Goal: Task Accomplishment & Management: Complete application form

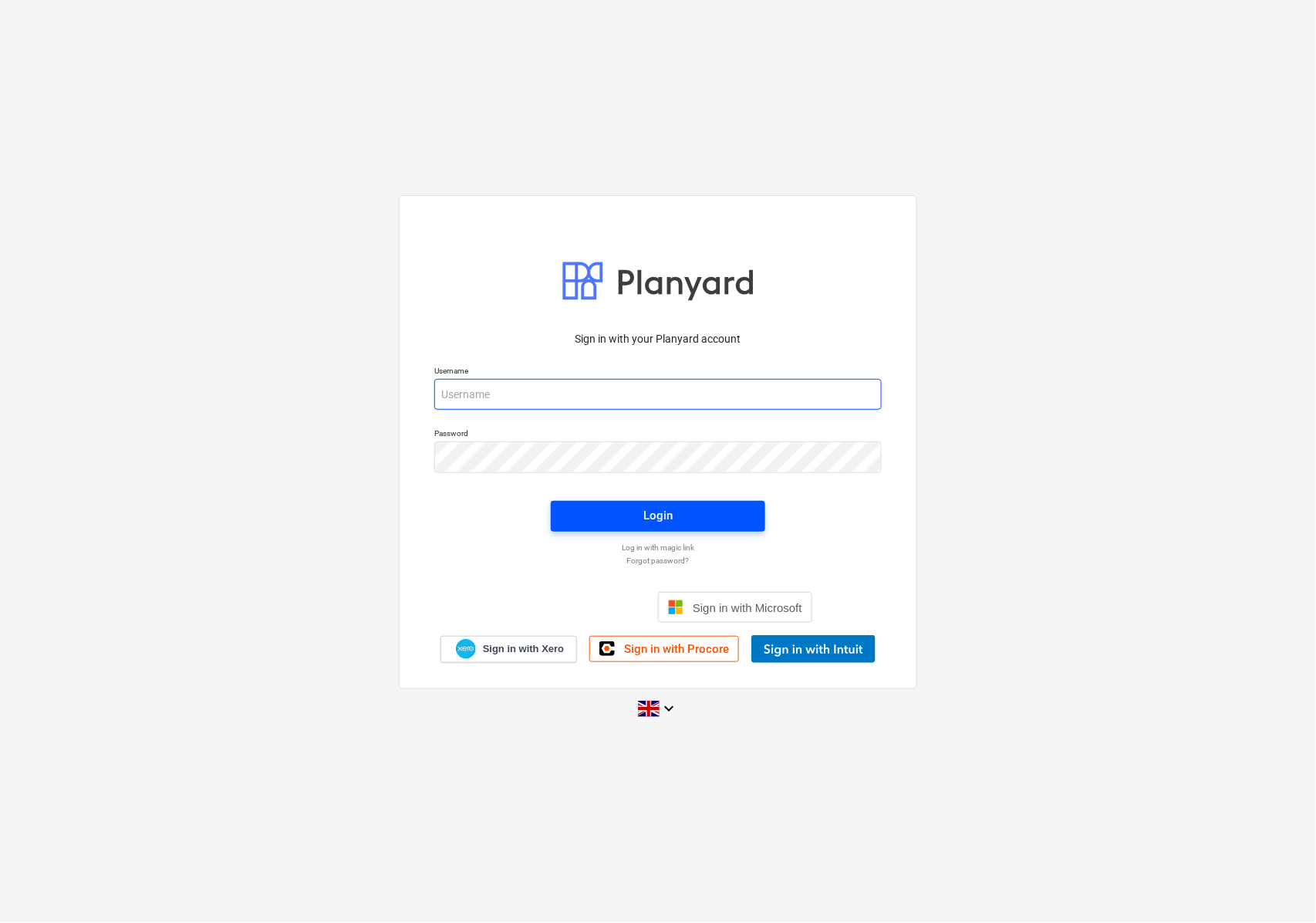
type input "[EMAIL_ADDRESS][DOMAIN_NAME]"
click at [627, 519] on span "Login" at bounding box center [658, 515] width 177 height 20
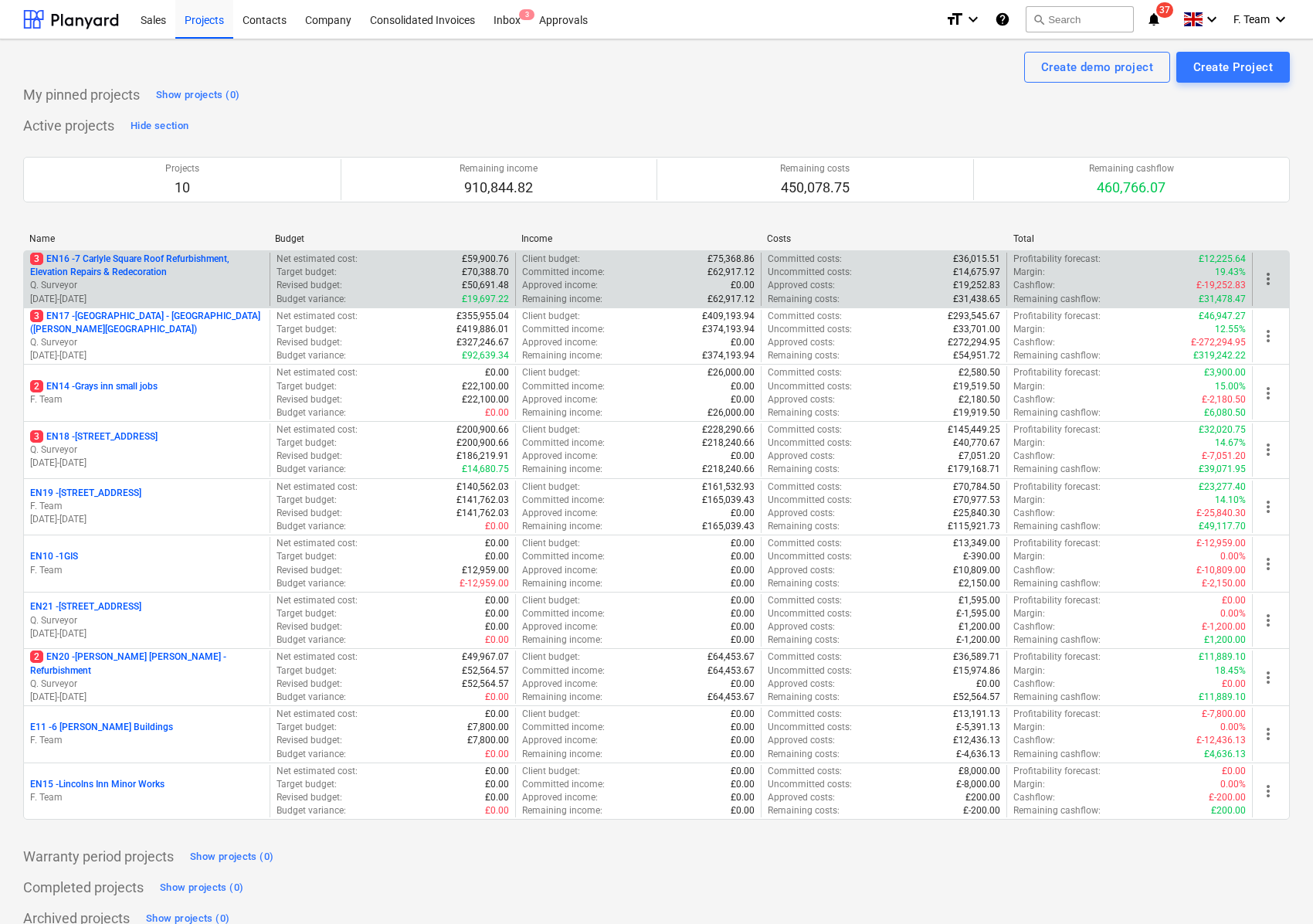
click at [126, 261] on p "3 EN16 - 7 Carlyle Square Roof Refurbishment, Elevation Repairs & Redecoration" at bounding box center [147, 266] width 234 height 26
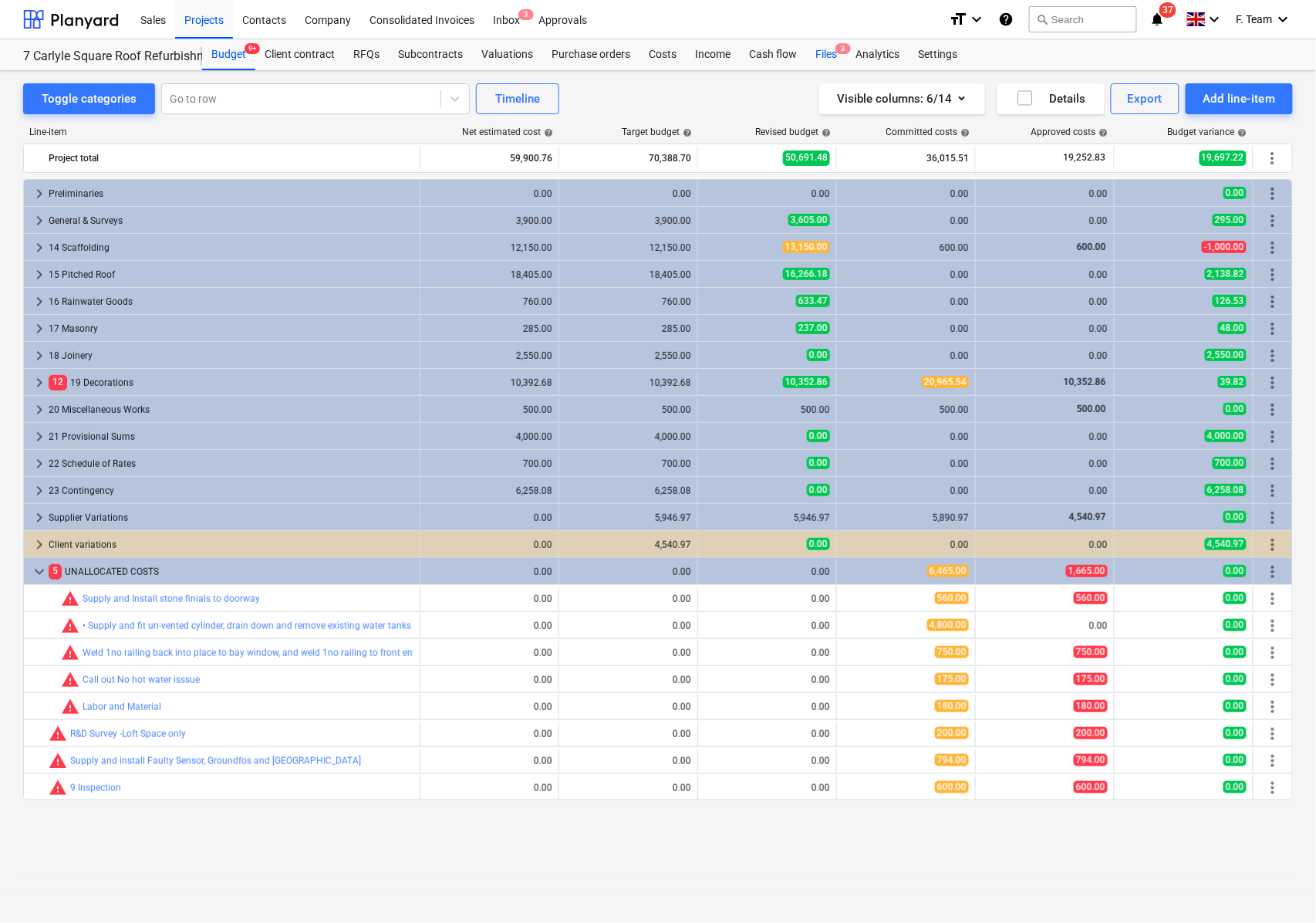
click at [821, 51] on div "Files 3" at bounding box center [826, 55] width 40 height 31
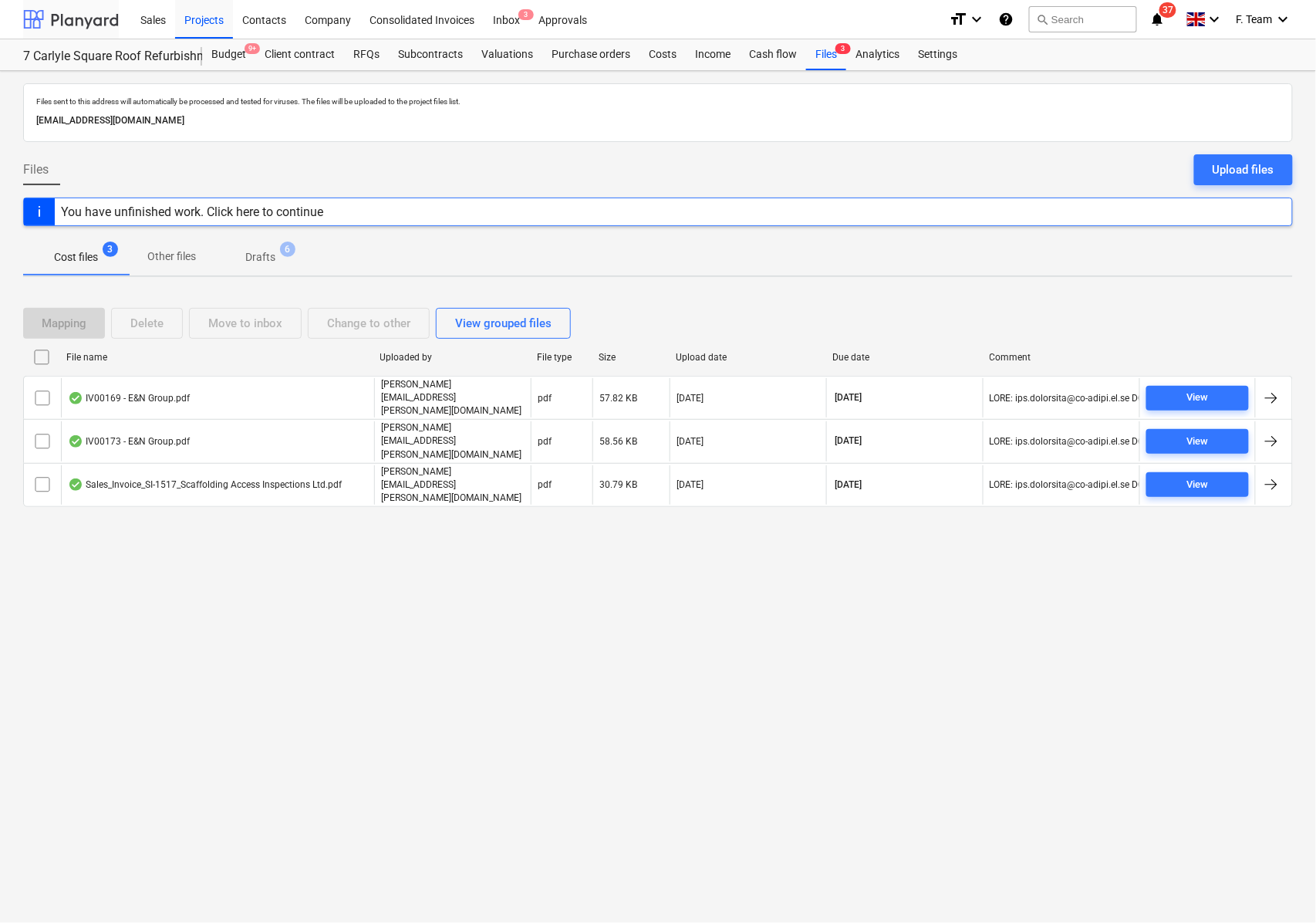
click at [87, 25] on div at bounding box center [70, 19] width 95 height 39
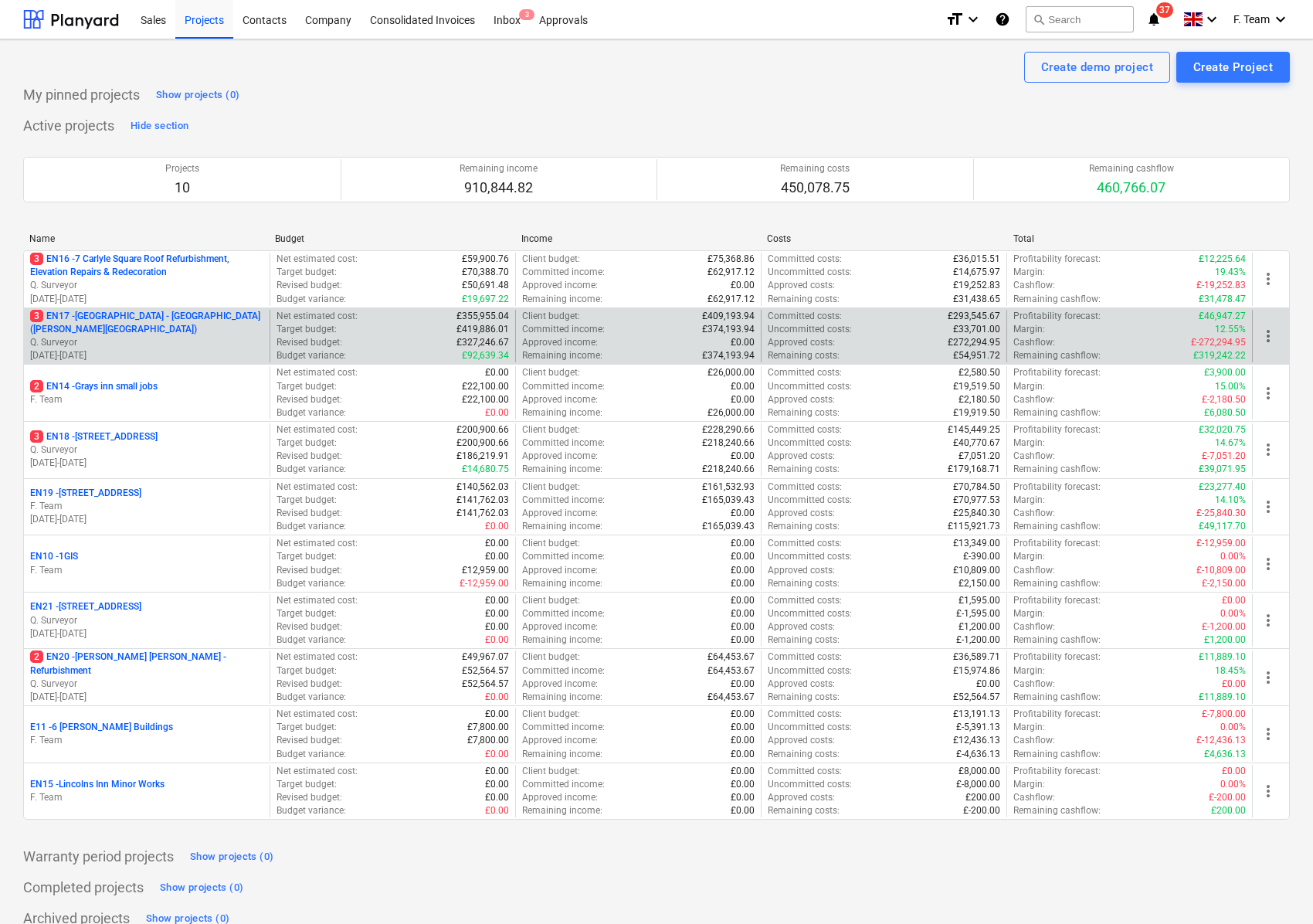
click at [190, 313] on p "3 EN17 - [GEOGRAPHIC_DATA] - [GEOGRAPHIC_DATA] ([PERSON_NAME][GEOGRAPHIC_DATA])" at bounding box center [147, 322] width 234 height 26
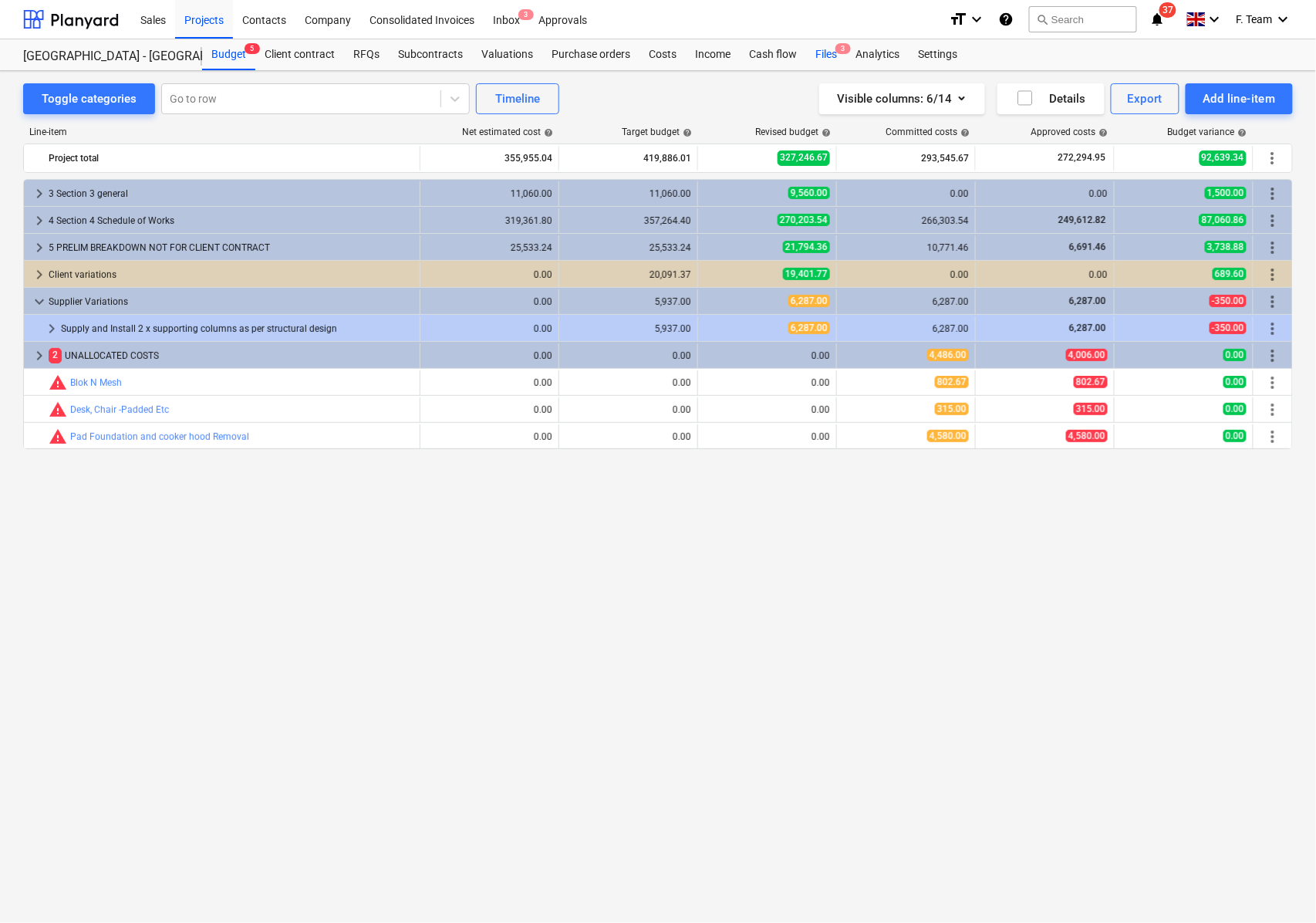
click at [819, 44] on div "Files 3" at bounding box center [826, 55] width 40 height 31
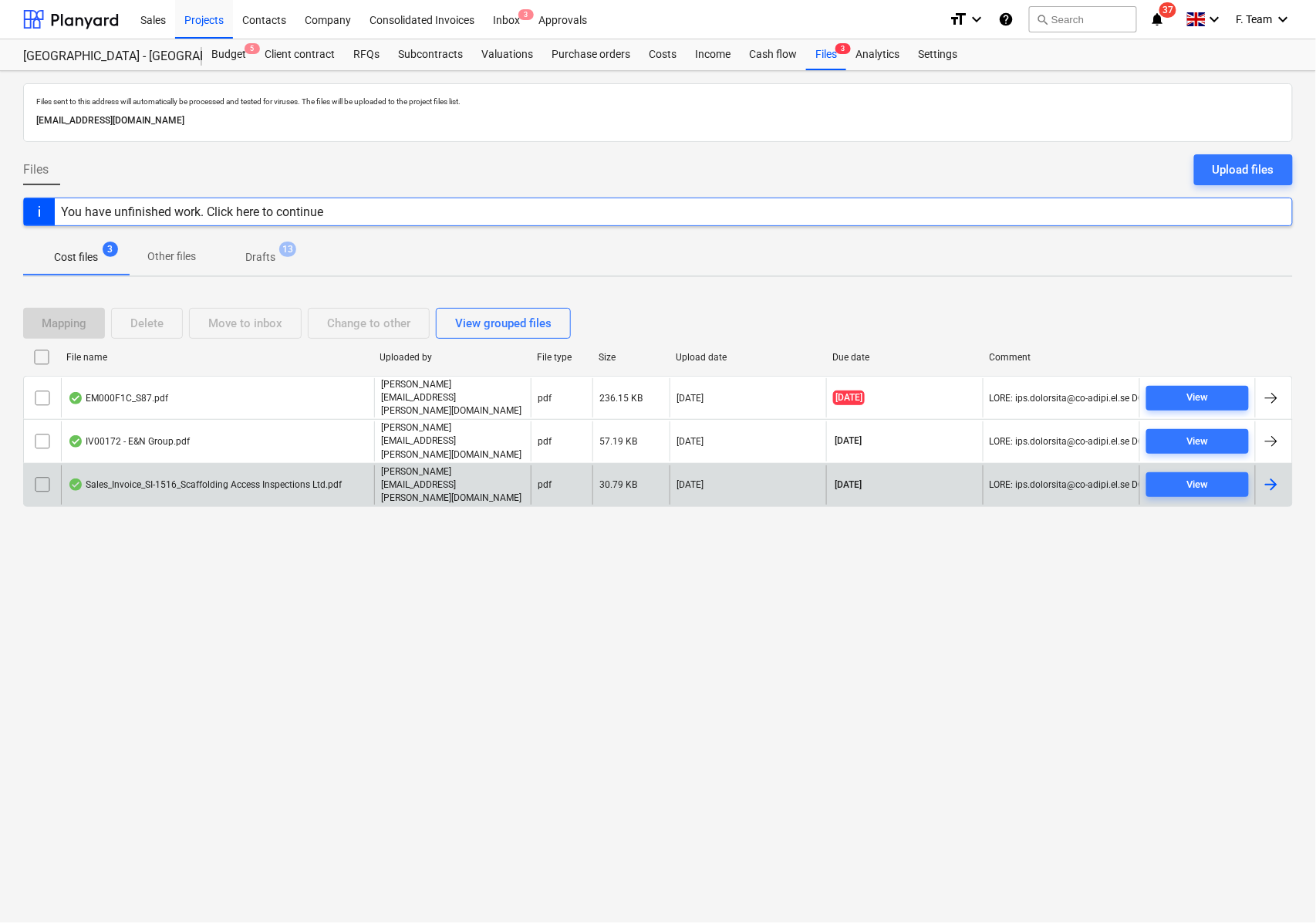
click at [1268, 475] on div at bounding box center [1271, 484] width 18 height 18
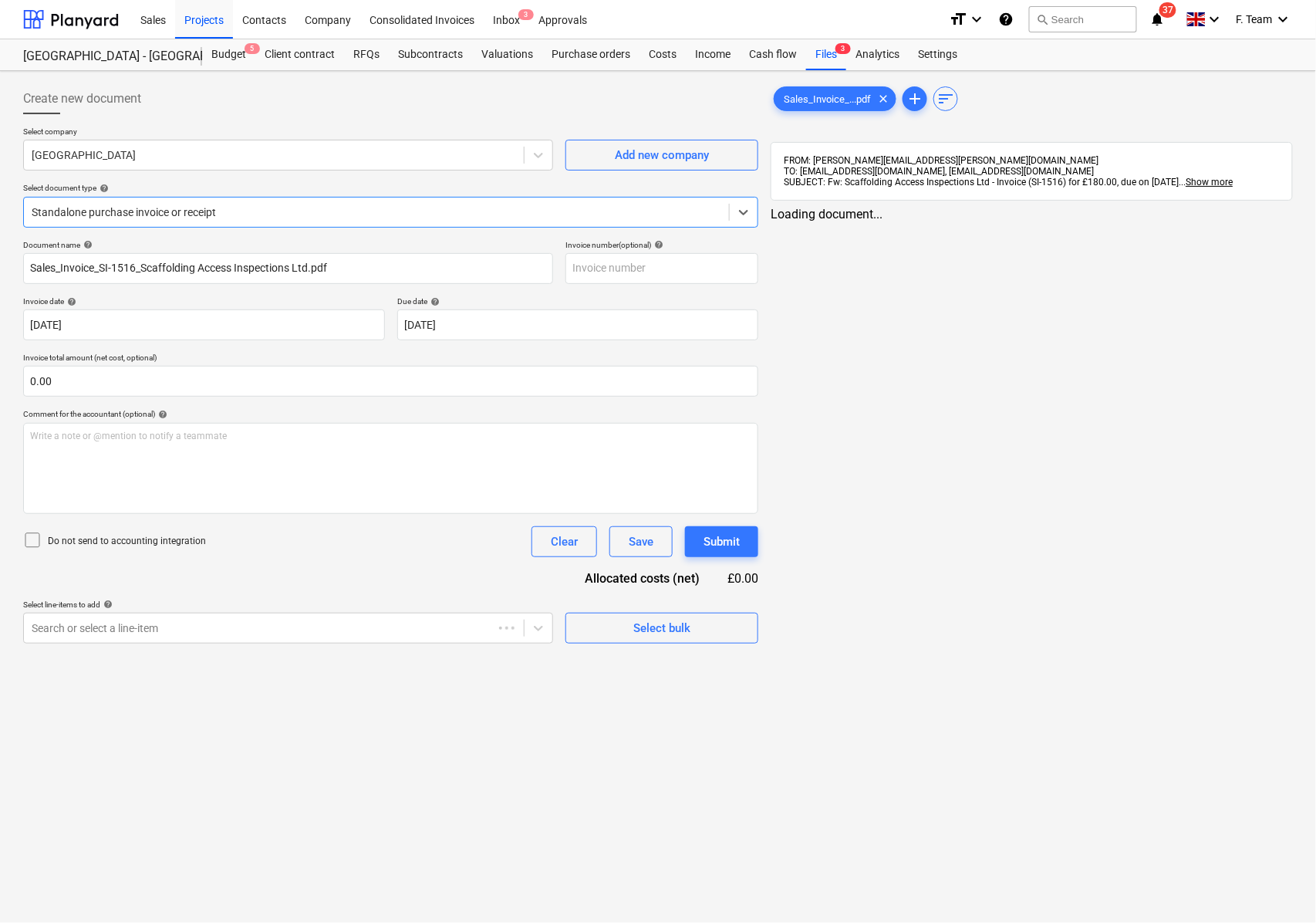
type input "Sales_Invoice_SI-1516_Scaffolding Access Inspections Ltd.pdf"
type input "[DATE]"
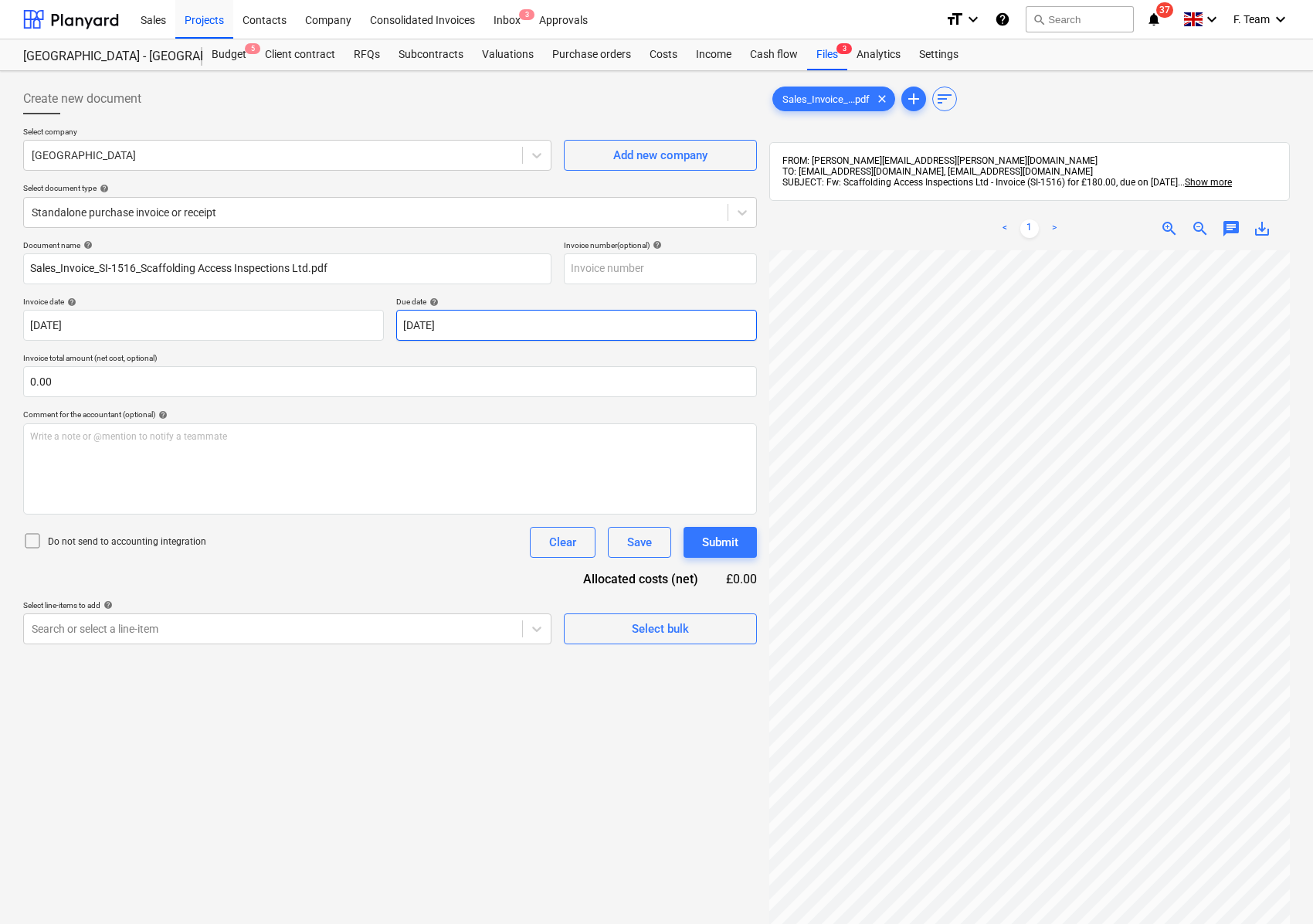
scroll to position [20, 134]
click at [349, 270] on input "Sales_Invoice_SI-1516_Scaffolding Access Inspections Ltd.pdf" at bounding box center [287, 268] width 528 height 31
click at [322, 217] on div at bounding box center [376, 212] width 688 height 15
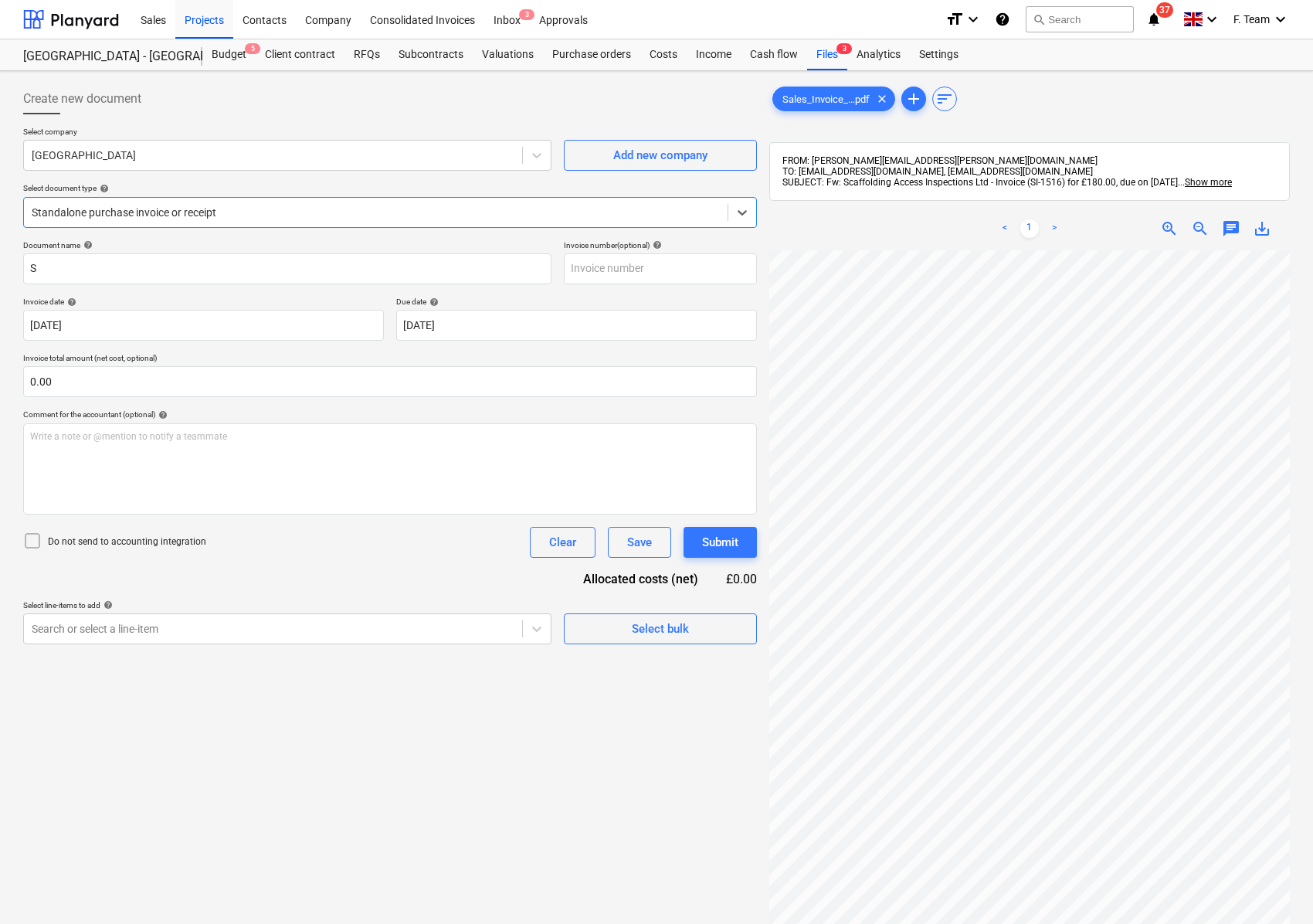
click at [322, 217] on div at bounding box center [376, 212] width 688 height 15
click at [127, 267] on input "S" at bounding box center [287, 268] width 528 height 31
type input "Scaffolding Access Inspection Ltd"
click at [721, 917] on div "Create new document Select company [GEOGRAPHIC_DATA] Add new company Select doc…" at bounding box center [656, 607] width 1279 height 1060
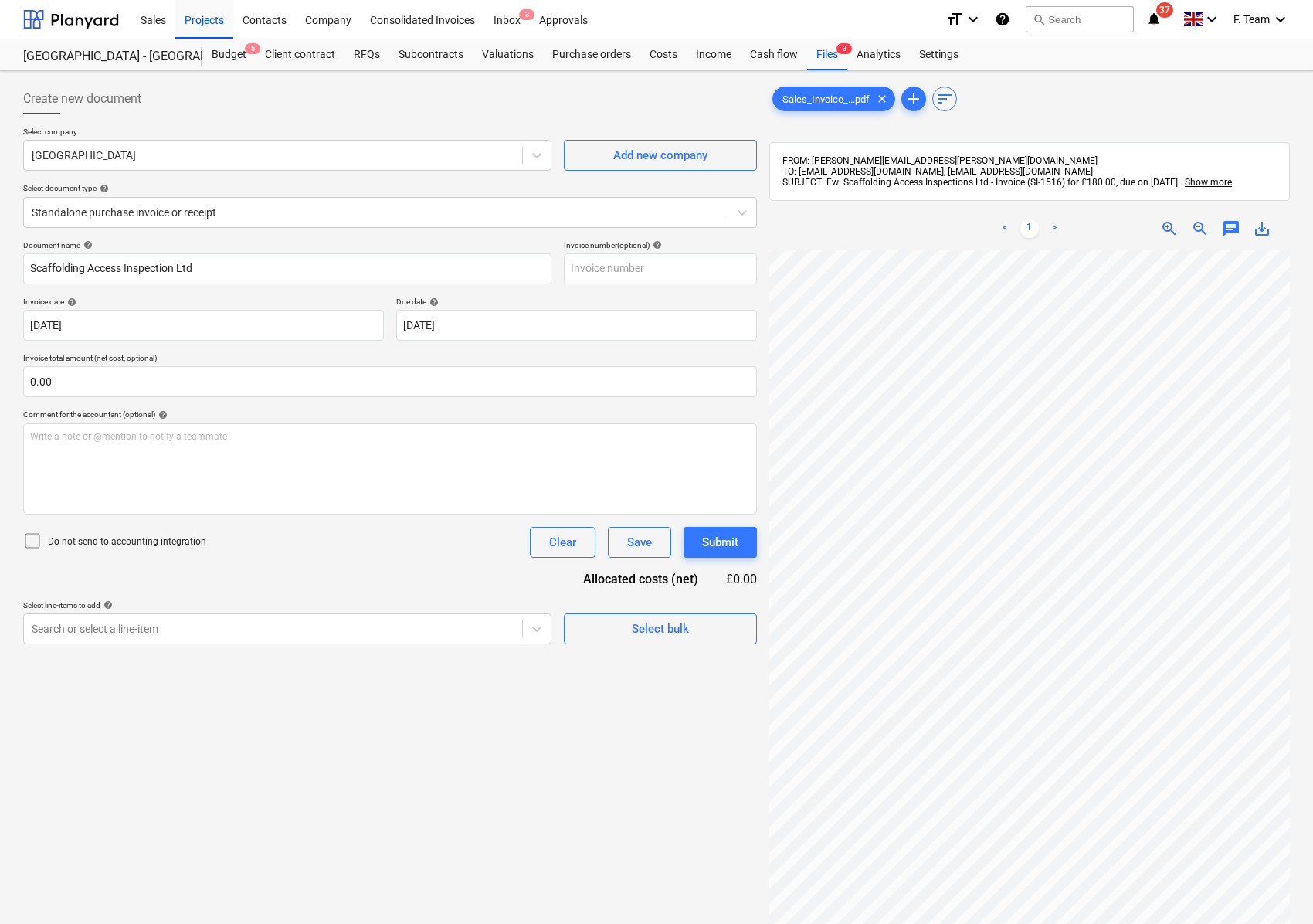
scroll to position [0, 406]
click at [480, 327] on body "Sales Projects Contacts Company Consolidated Invoices Inbox 3 Approvals format_…" at bounding box center [656, 462] width 1313 height 924
click at [606, 266] on input "text" at bounding box center [660, 268] width 193 height 31
type input "SI-1516"
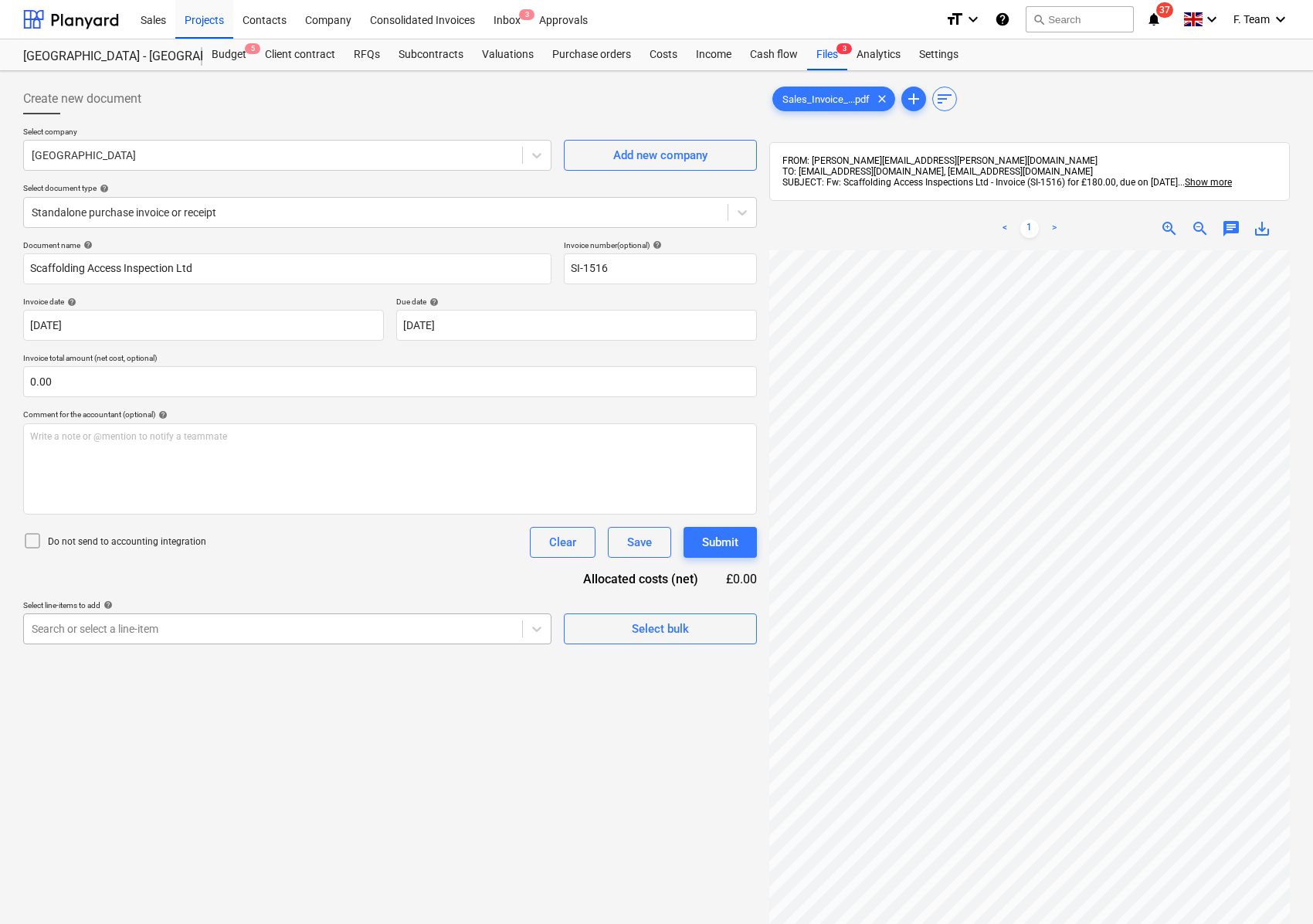
click at [159, 635] on div at bounding box center [273, 629] width 483 height 15
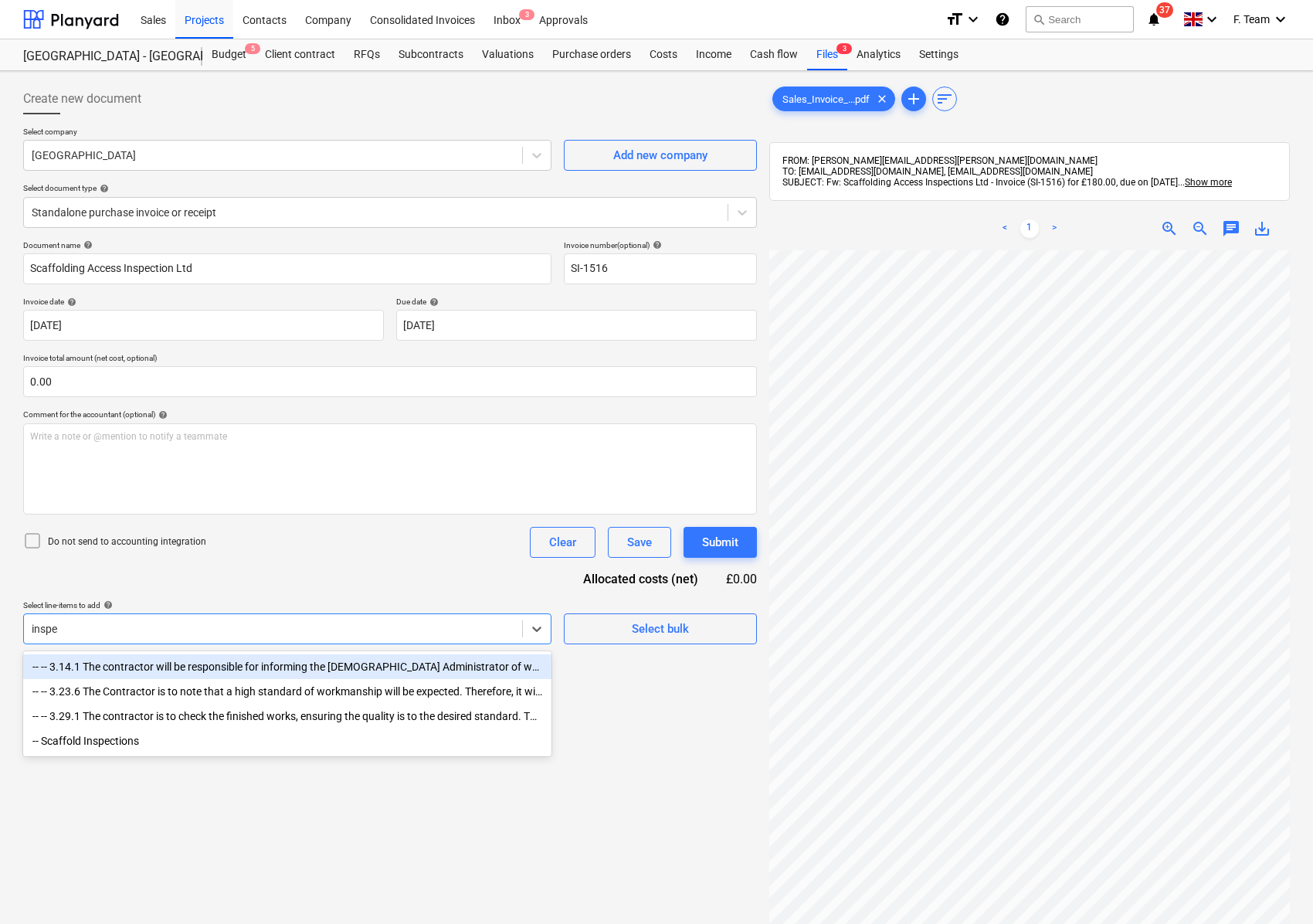
type input "insp"
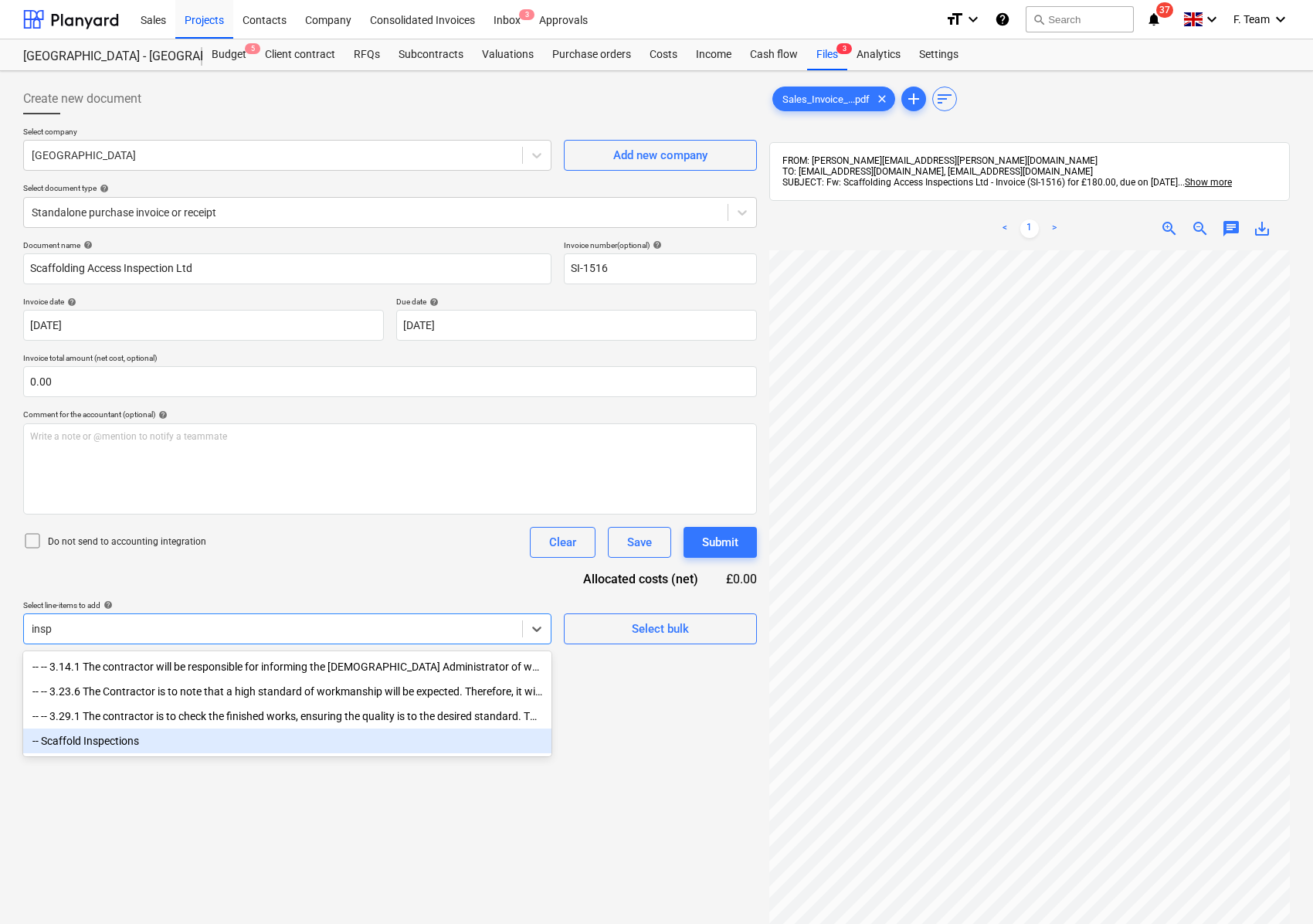
click at [140, 743] on div "-- Scaffold Inspections" at bounding box center [287, 741] width 528 height 25
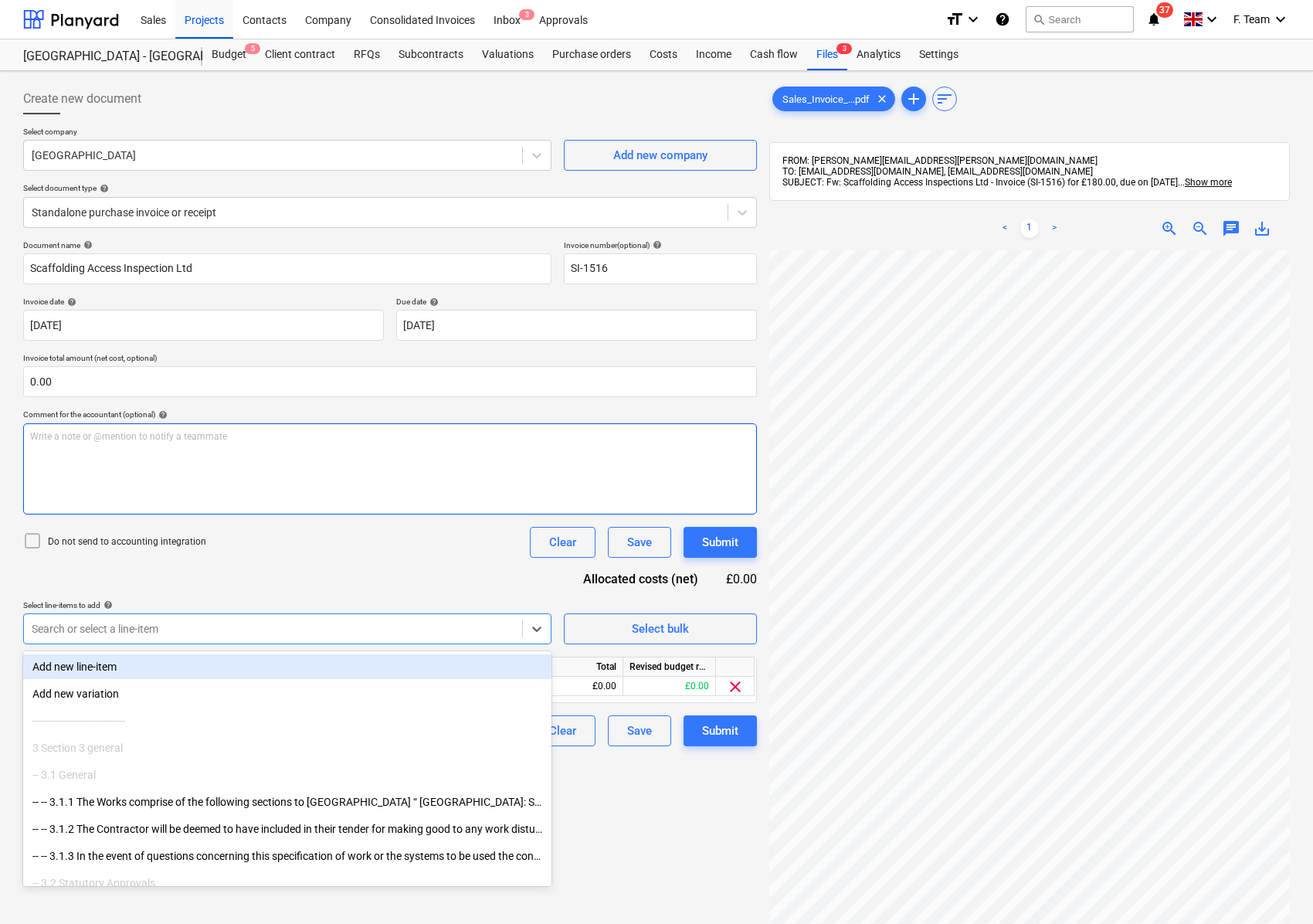
click at [195, 442] on p "Write a note or @mention to notify a teammate [PERSON_NAME]" at bounding box center [390, 437] width 720 height 14
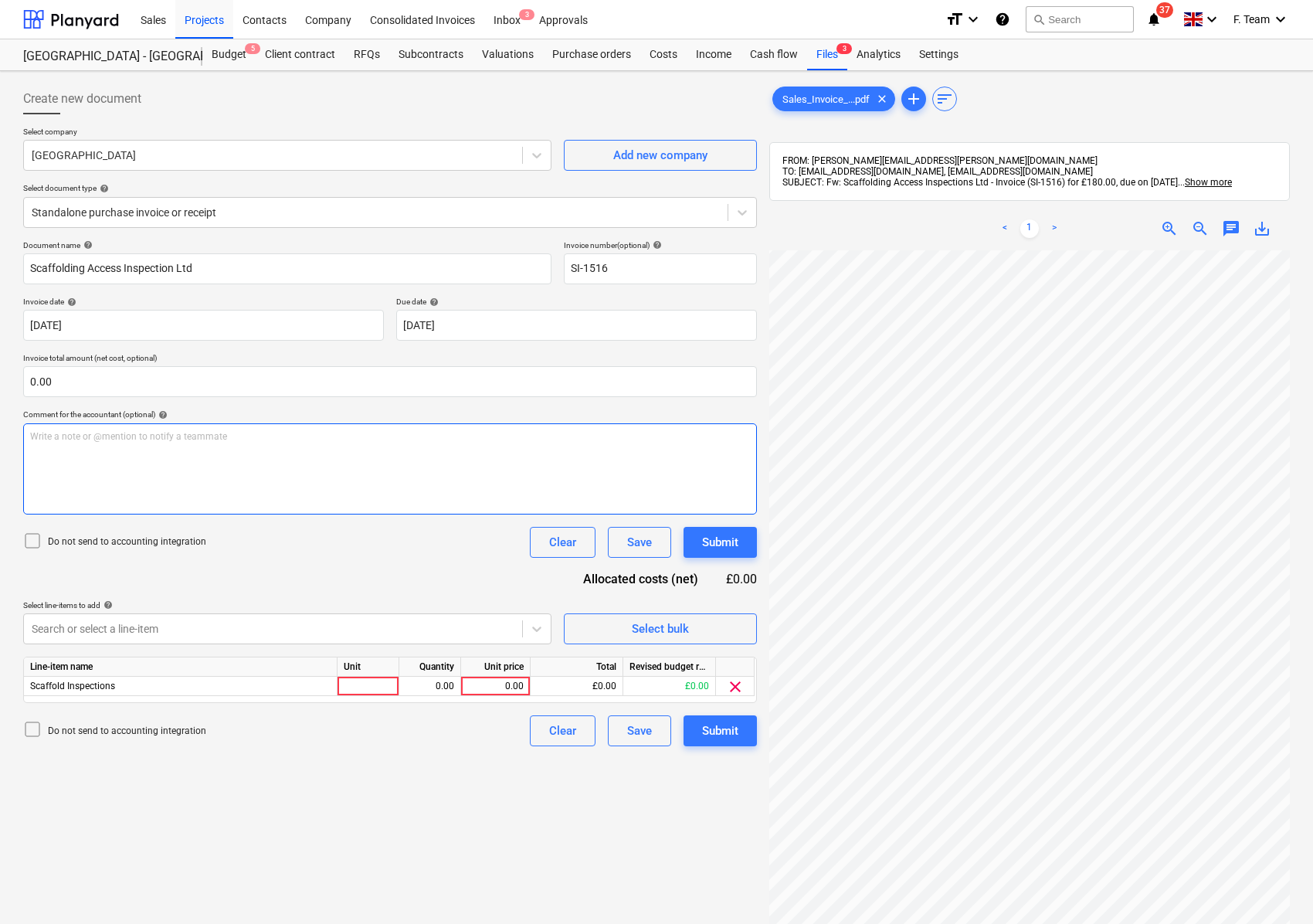
scroll to position [408, 406]
click at [102, 365] on p "Invoice total amount (net cost, optional)" at bounding box center [390, 360] width 734 height 14
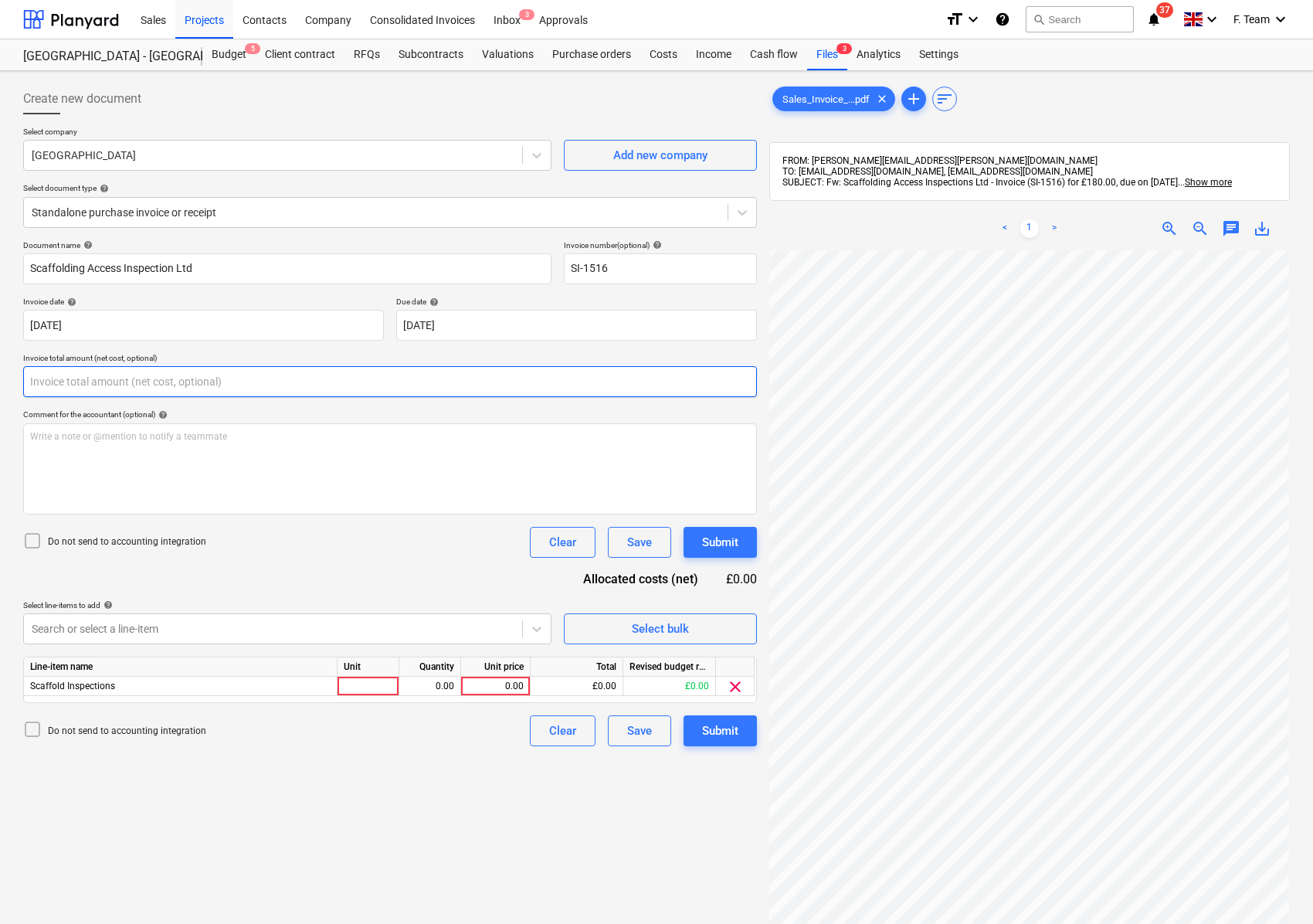
click at [82, 373] on input "text" at bounding box center [390, 381] width 734 height 31
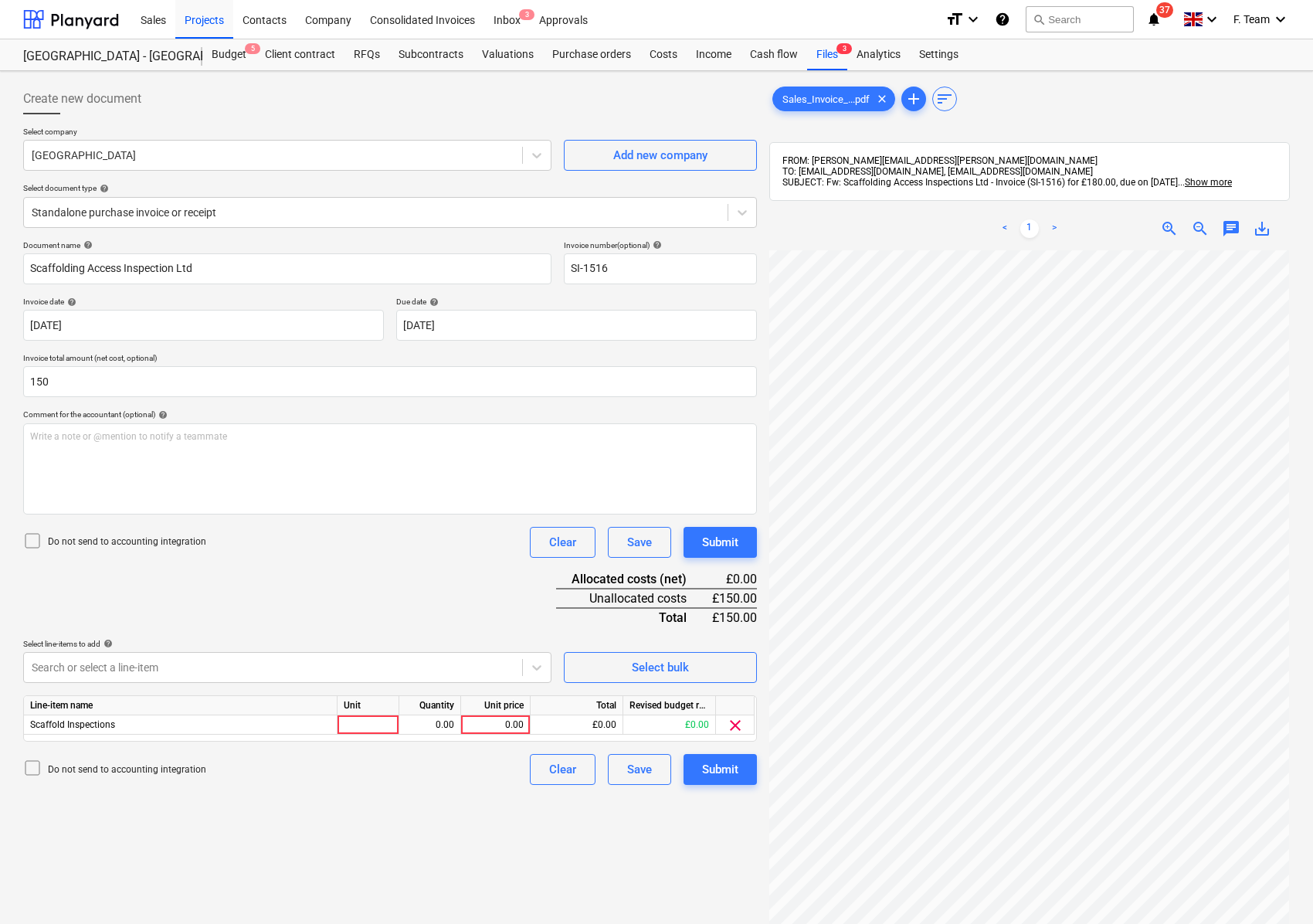
type input "150.00"
click at [365, 601] on div "Document name help Scaffolding Access Inspection Ltd Invoice number (optional) …" at bounding box center [390, 513] width 734 height 545
click at [369, 715] on div at bounding box center [369, 725] width 62 height 19
type input "1"
click at [383, 731] on div "1" at bounding box center [369, 725] width 62 height 19
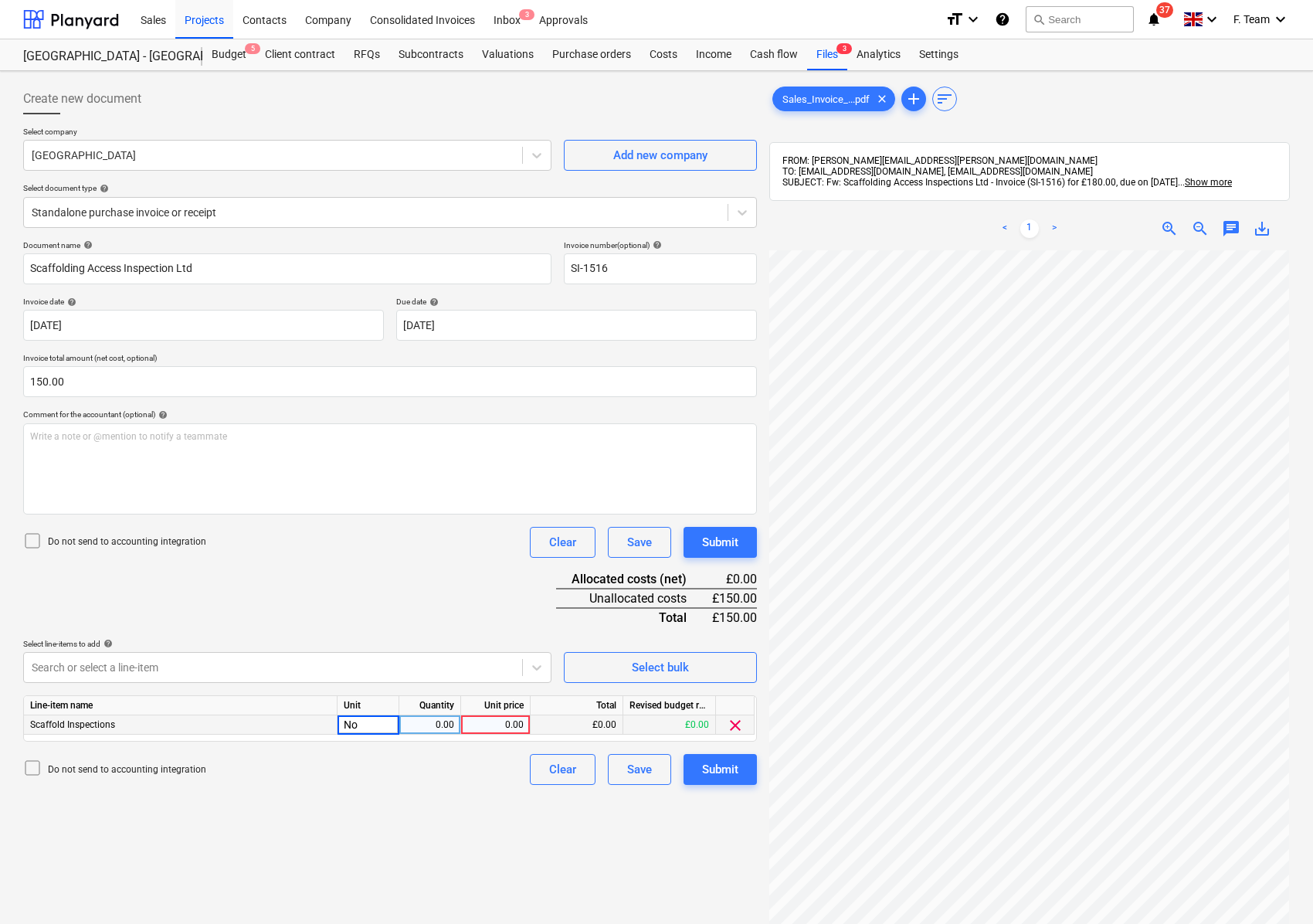
type input "Nos"
type input "150"
click at [229, 273] on input "Scaffolding Access Inspection Ltd" at bounding box center [287, 268] width 528 height 31
drag, startPoint x: 233, startPoint y: 267, endPoint x: 22, endPoint y: 281, distance: 211.5
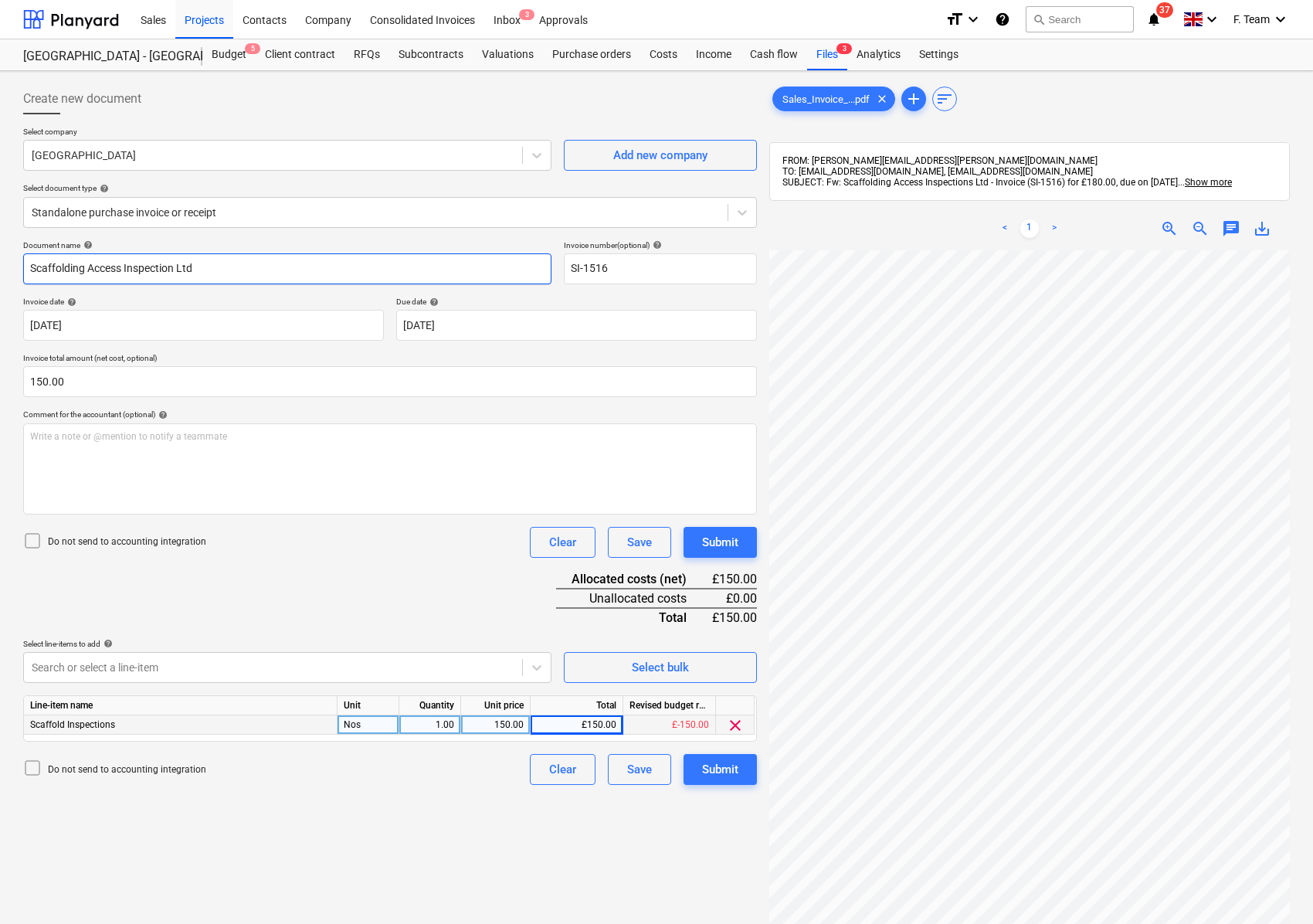
click at [23, 281] on input "Scaffolding Access Inspection Ltd" at bounding box center [287, 268] width 528 height 31
click at [730, 770] on div "Submit" at bounding box center [720, 769] width 37 height 20
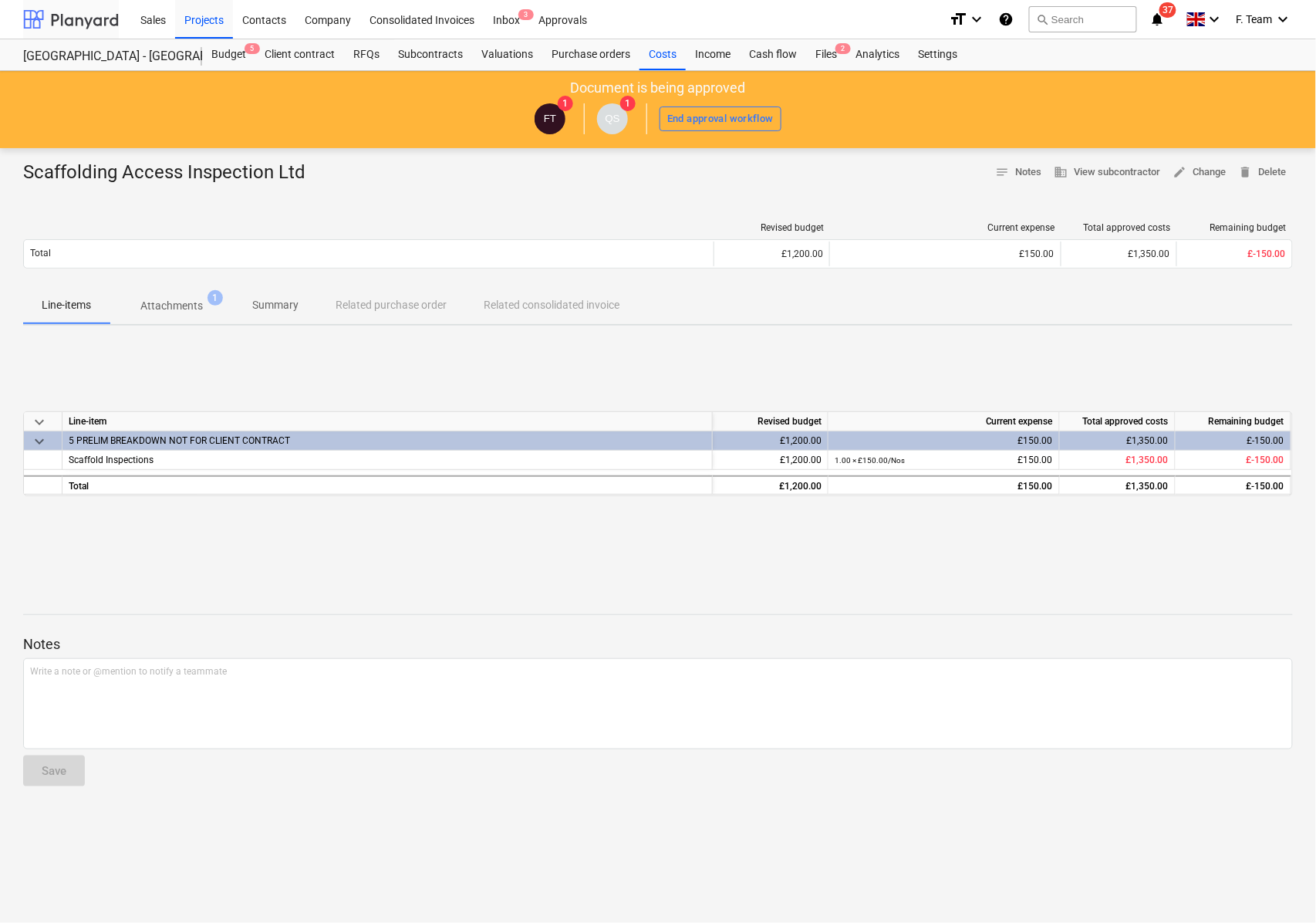
click at [69, 20] on div at bounding box center [70, 19] width 95 height 39
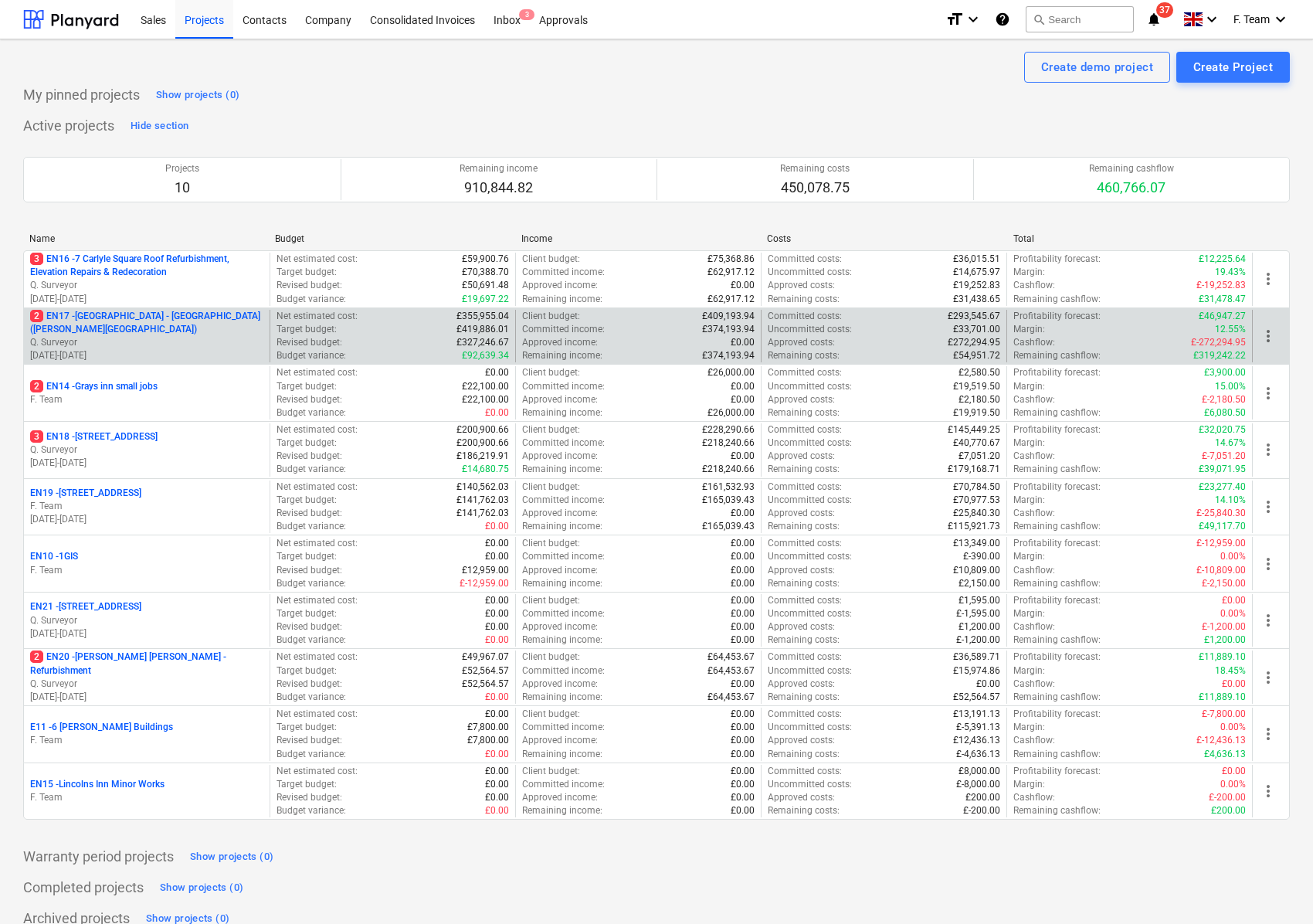
click at [146, 353] on p "[DATE] - [DATE]" at bounding box center [147, 356] width 234 height 14
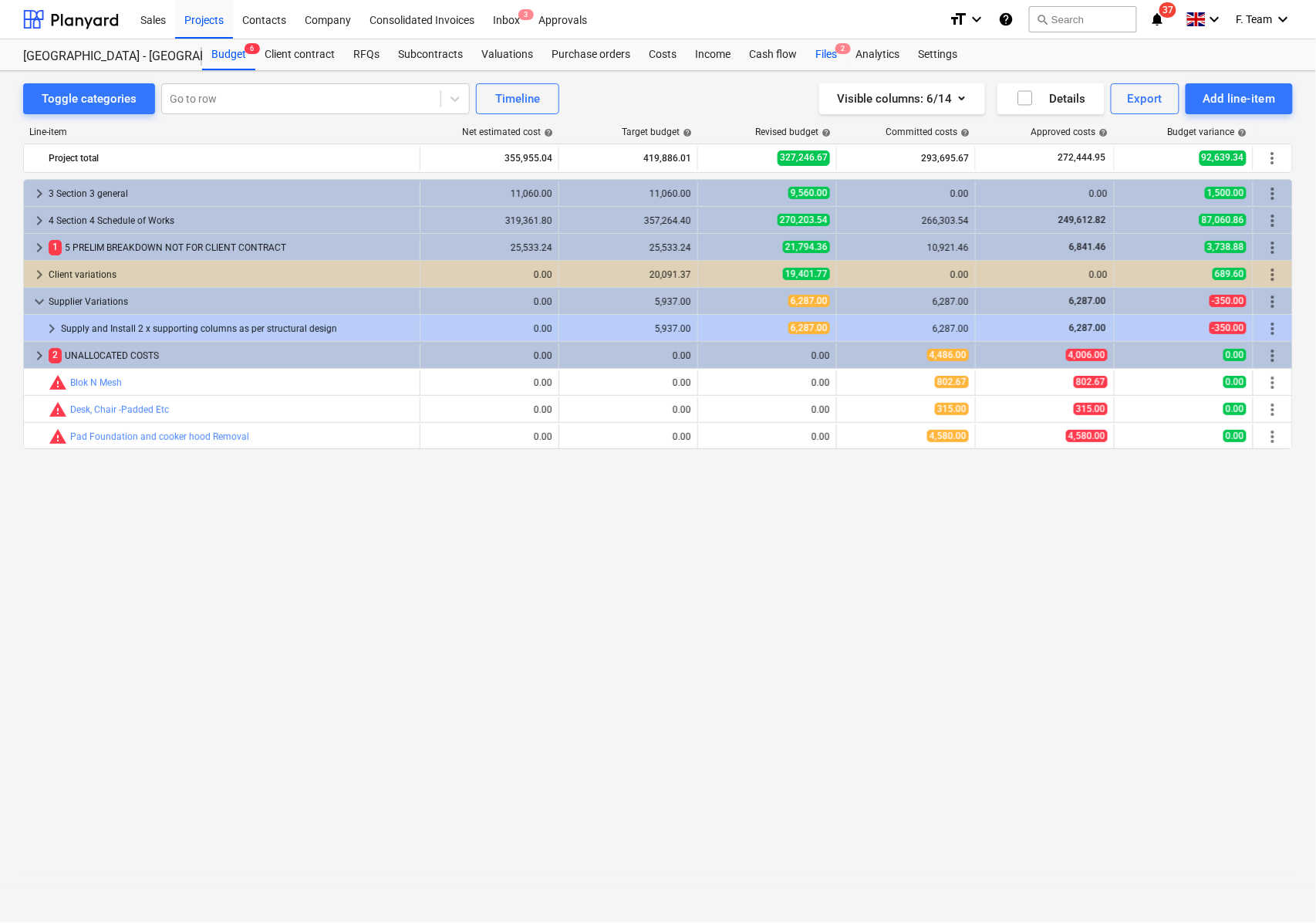
click at [815, 54] on div "Files 2" at bounding box center [826, 55] width 40 height 31
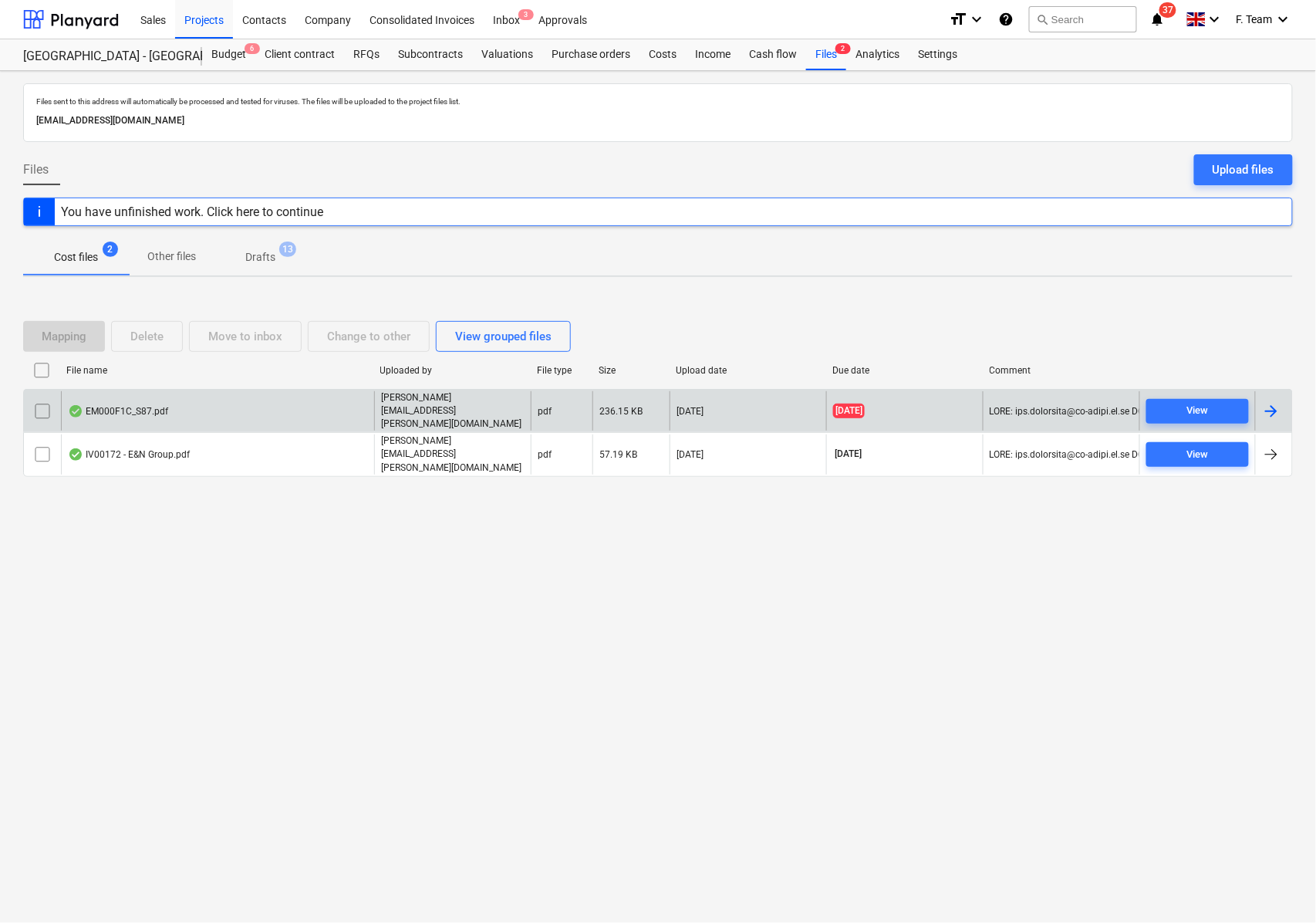
click at [1275, 419] on div at bounding box center [1271, 411] width 18 height 18
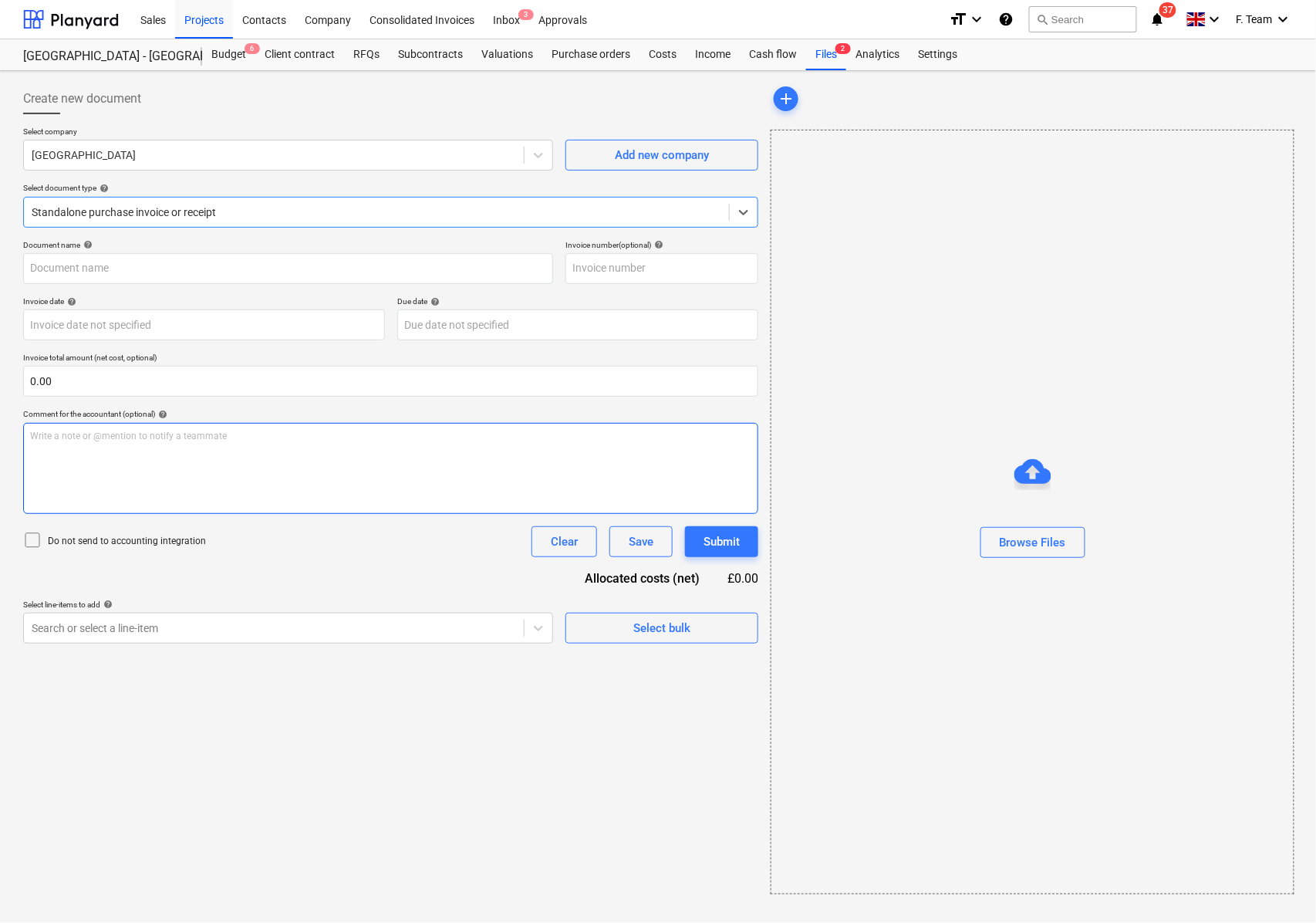
type input "100555"
type input "[DATE]"
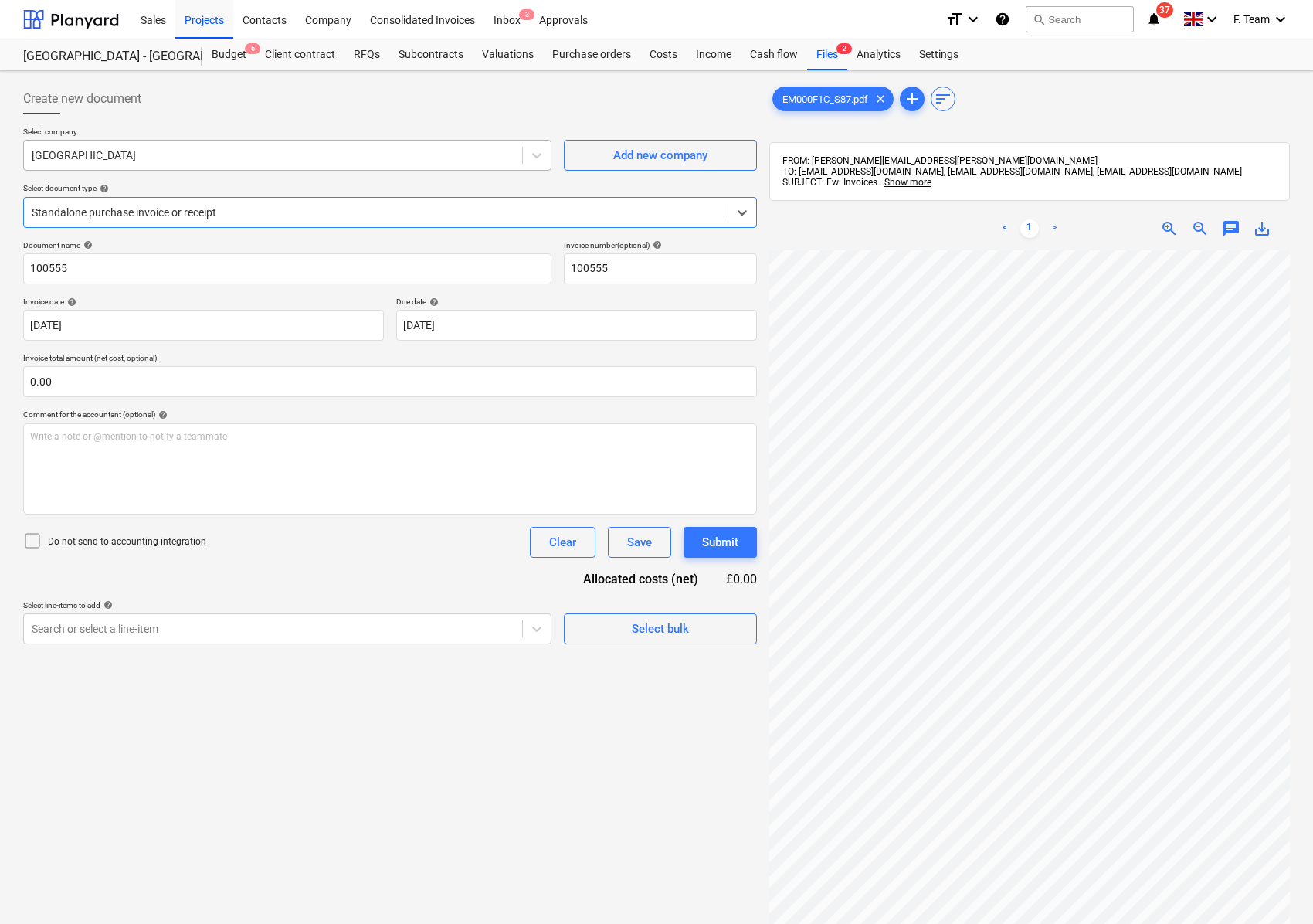
click at [133, 152] on div at bounding box center [273, 155] width 483 height 15
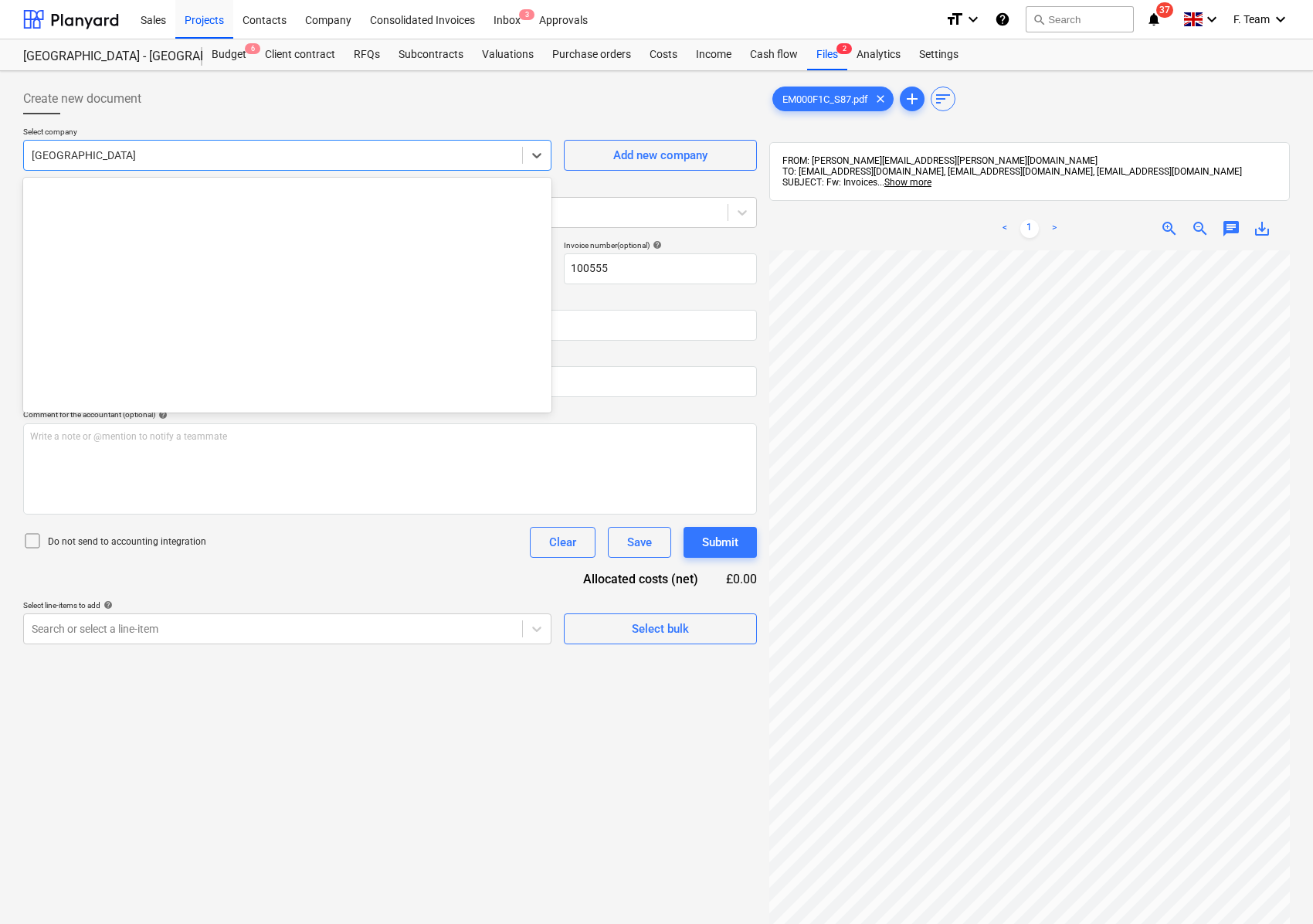
scroll to position [5191, 0]
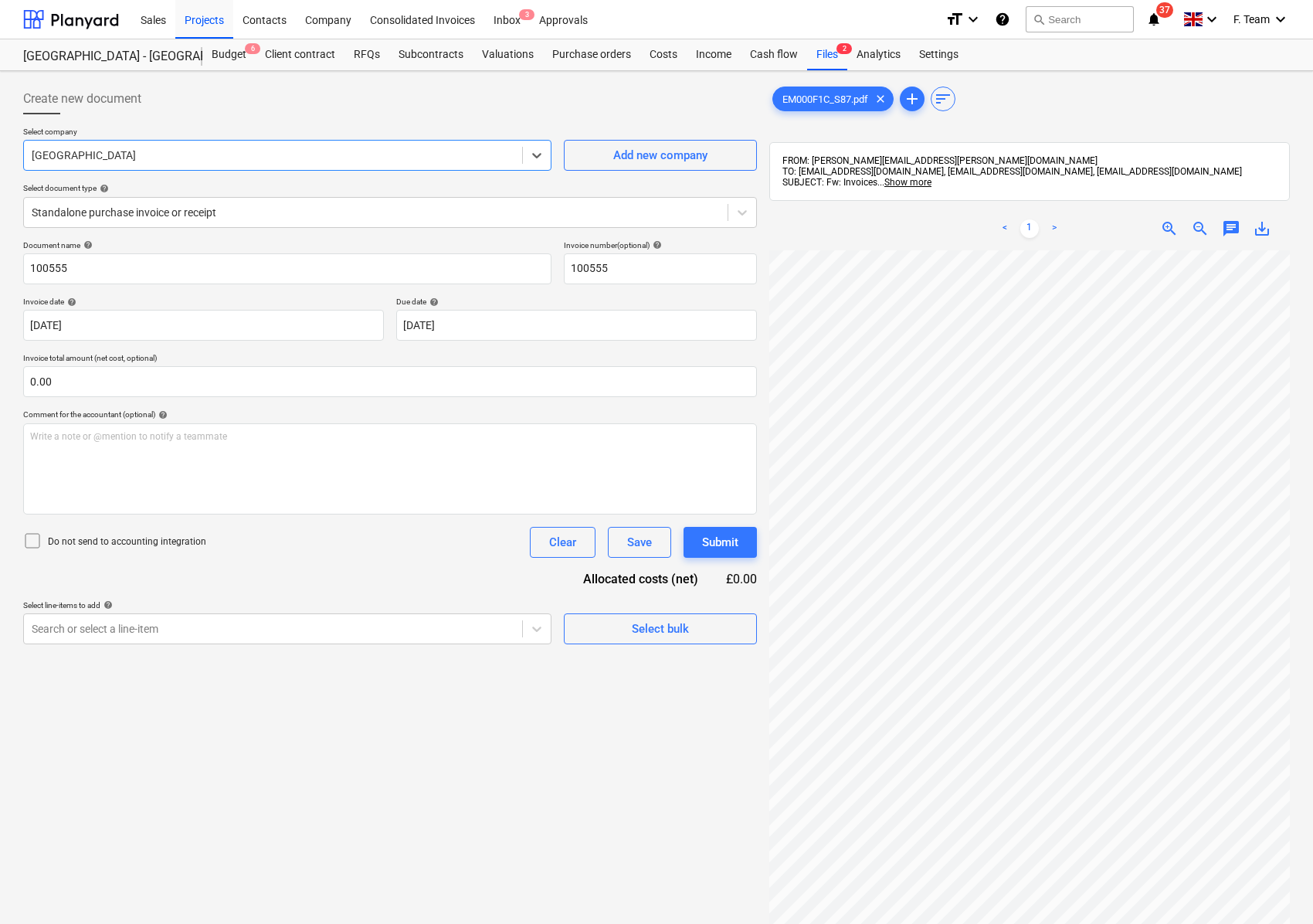
drag, startPoint x: 133, startPoint y: 152, endPoint x: -11, endPoint y: 146, distance: 144.1
click at [0, 146] on html "Sales Projects Contacts Company Consolidated Invoices Inbox 3 Approvals format_…" at bounding box center [656, 462] width 1313 height 924
click at [80, 276] on input "100555" at bounding box center [287, 268] width 528 height 31
drag, startPoint x: 81, startPoint y: 272, endPoint x: 32, endPoint y: 266, distance: 49.4
click at [32, 266] on input "100555" at bounding box center [287, 268] width 528 height 31
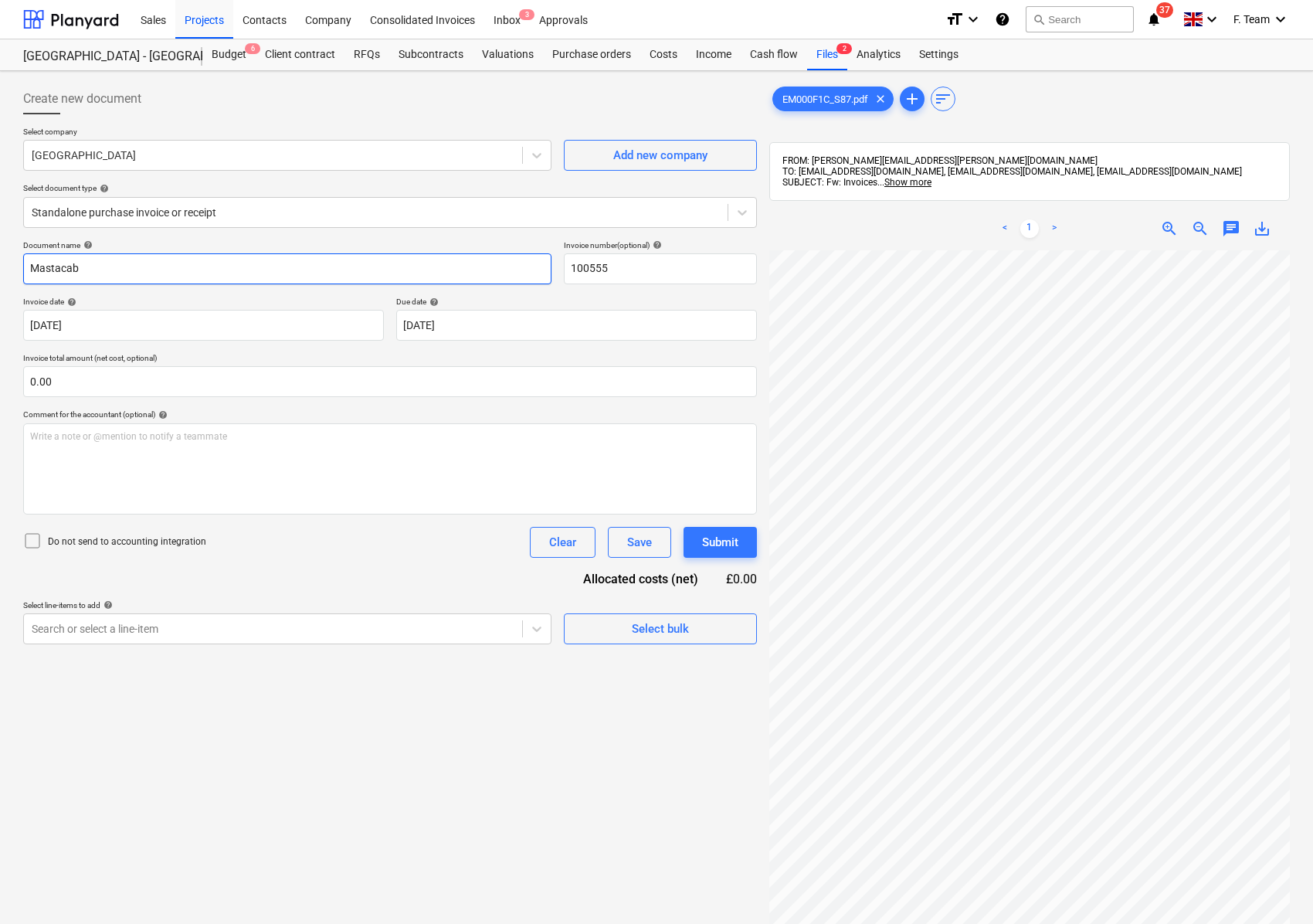
type input "Mastacab"
type input "100555-Hadlow clg"
click at [481, 328] on body "Sales Projects Contacts Company Consolidated Invoices Inbox 3 Approvals format_…" at bounding box center [656, 462] width 1313 height 924
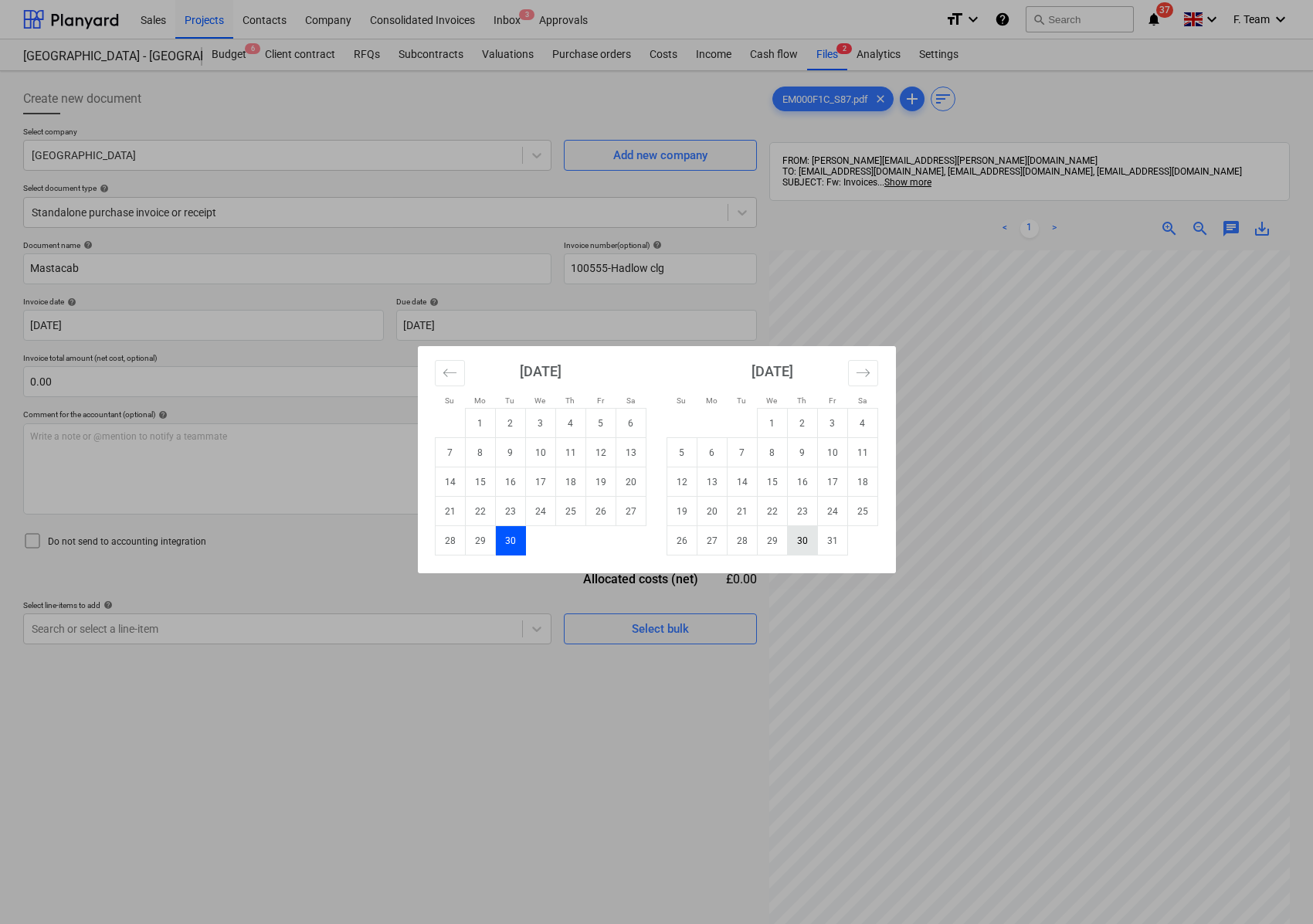
click at [806, 550] on td "30" at bounding box center [801, 541] width 30 height 29
type input "[DATE]"
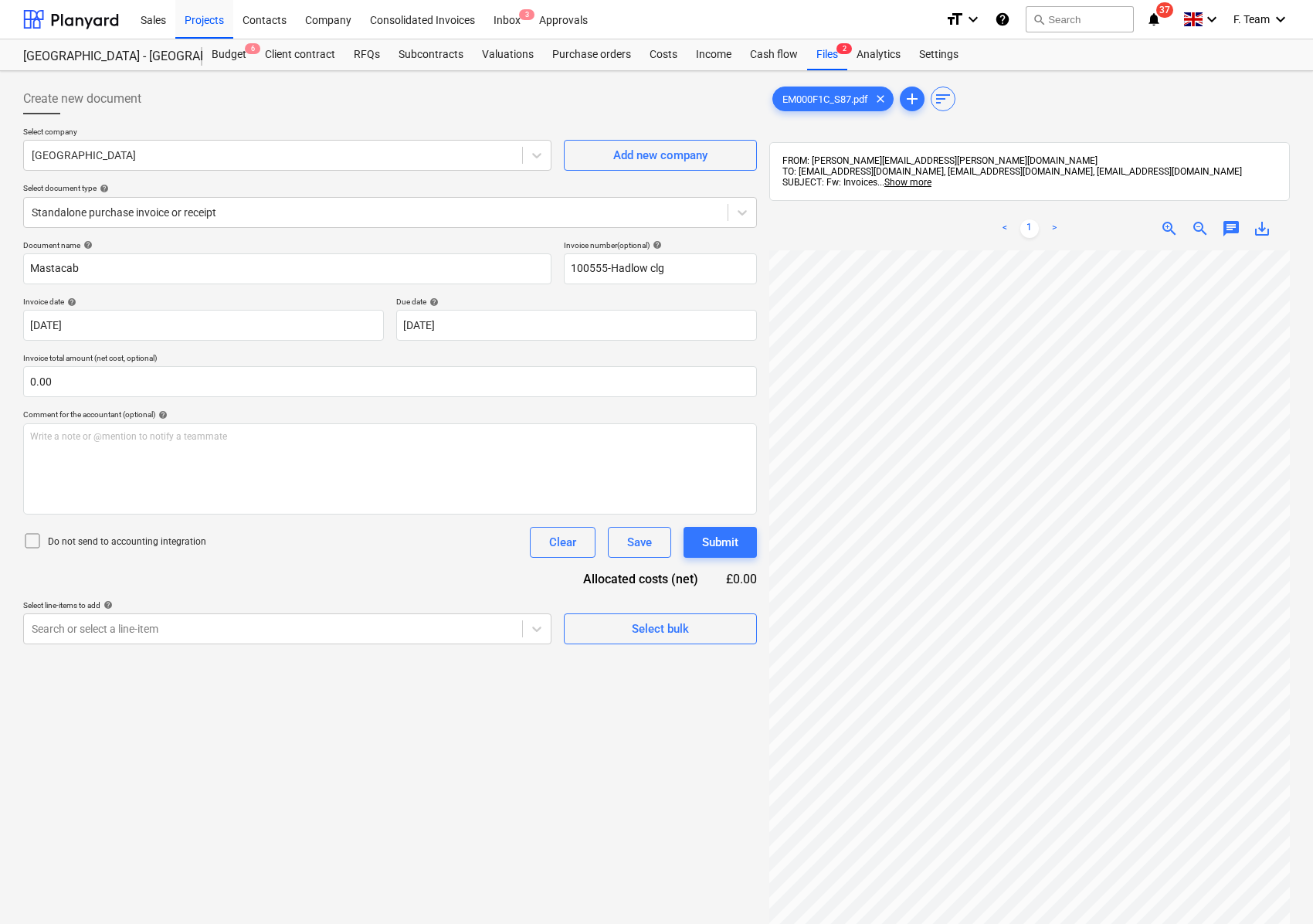
scroll to position [431, 406]
drag, startPoint x: 64, startPoint y: 384, endPoint x: 14, endPoint y: 381, distance: 50.1
click at [14, 381] on div "Create new document Select company [GEOGRAPHIC_DATA] Add new company Select doc…" at bounding box center [656, 607] width 1313 height 1072
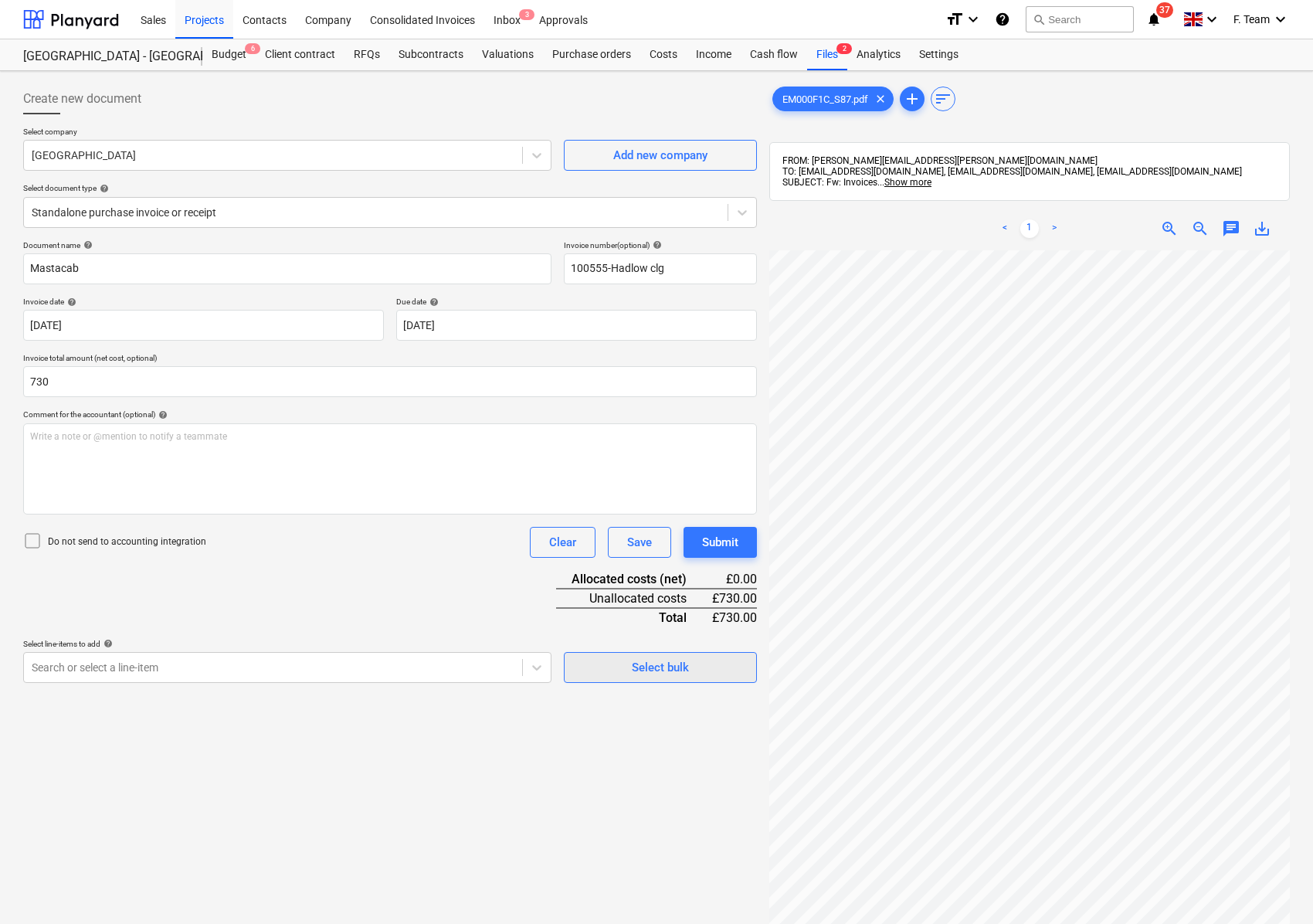
type input "730.00"
click at [210, 662] on div at bounding box center [273, 667] width 483 height 15
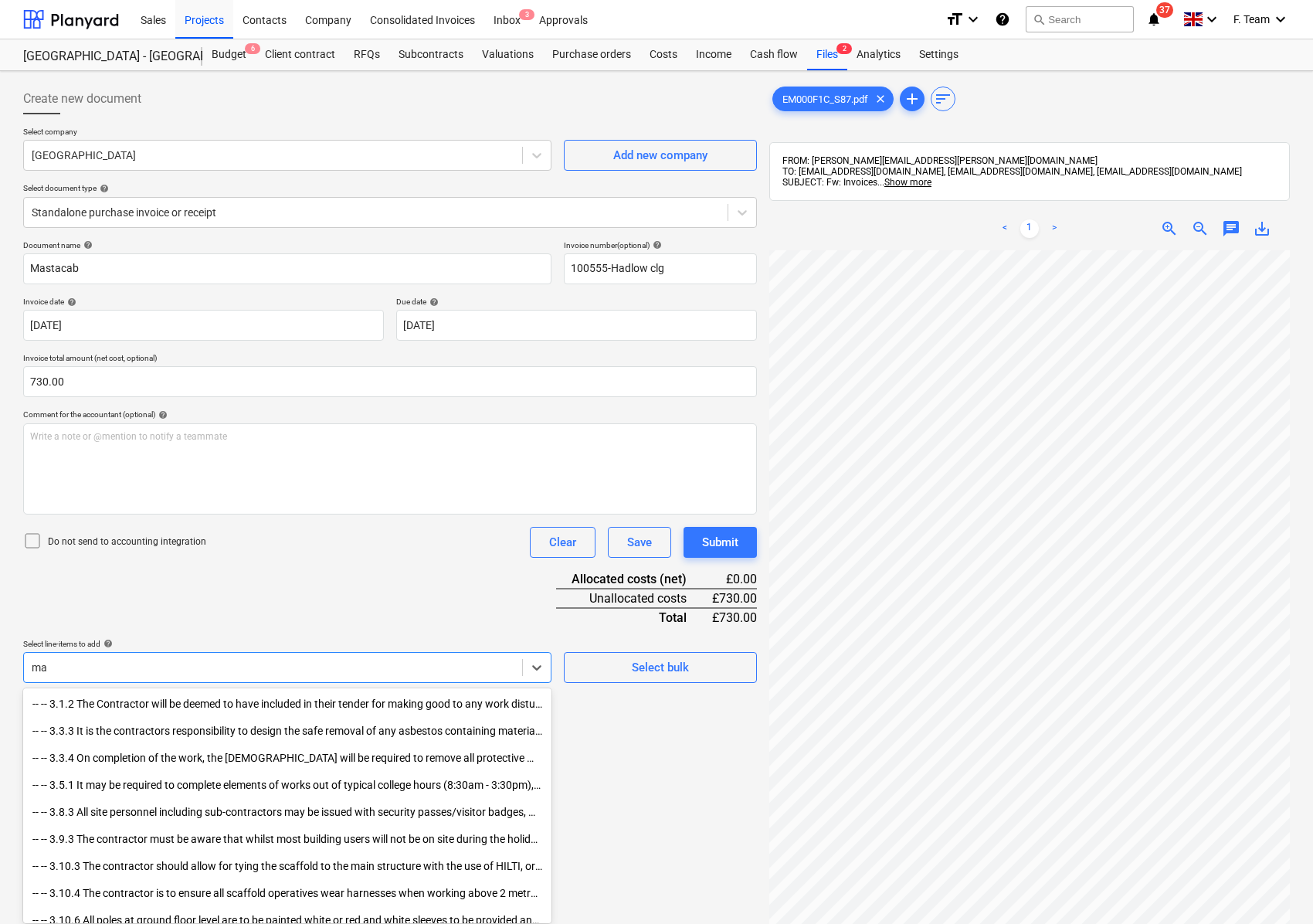
type input "m"
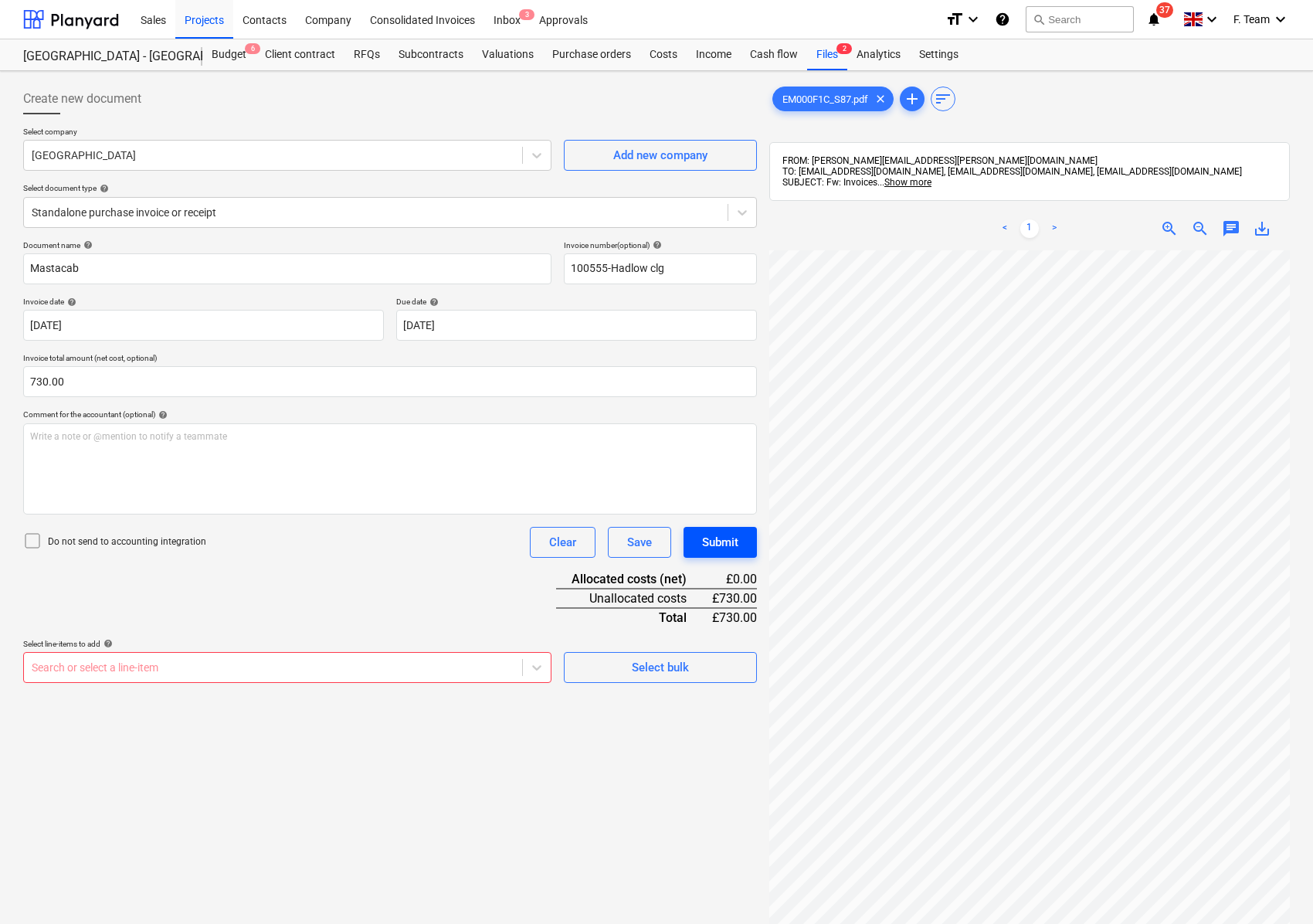
scroll to position [98, 0]
click at [85, 667] on div at bounding box center [273, 667] width 483 height 15
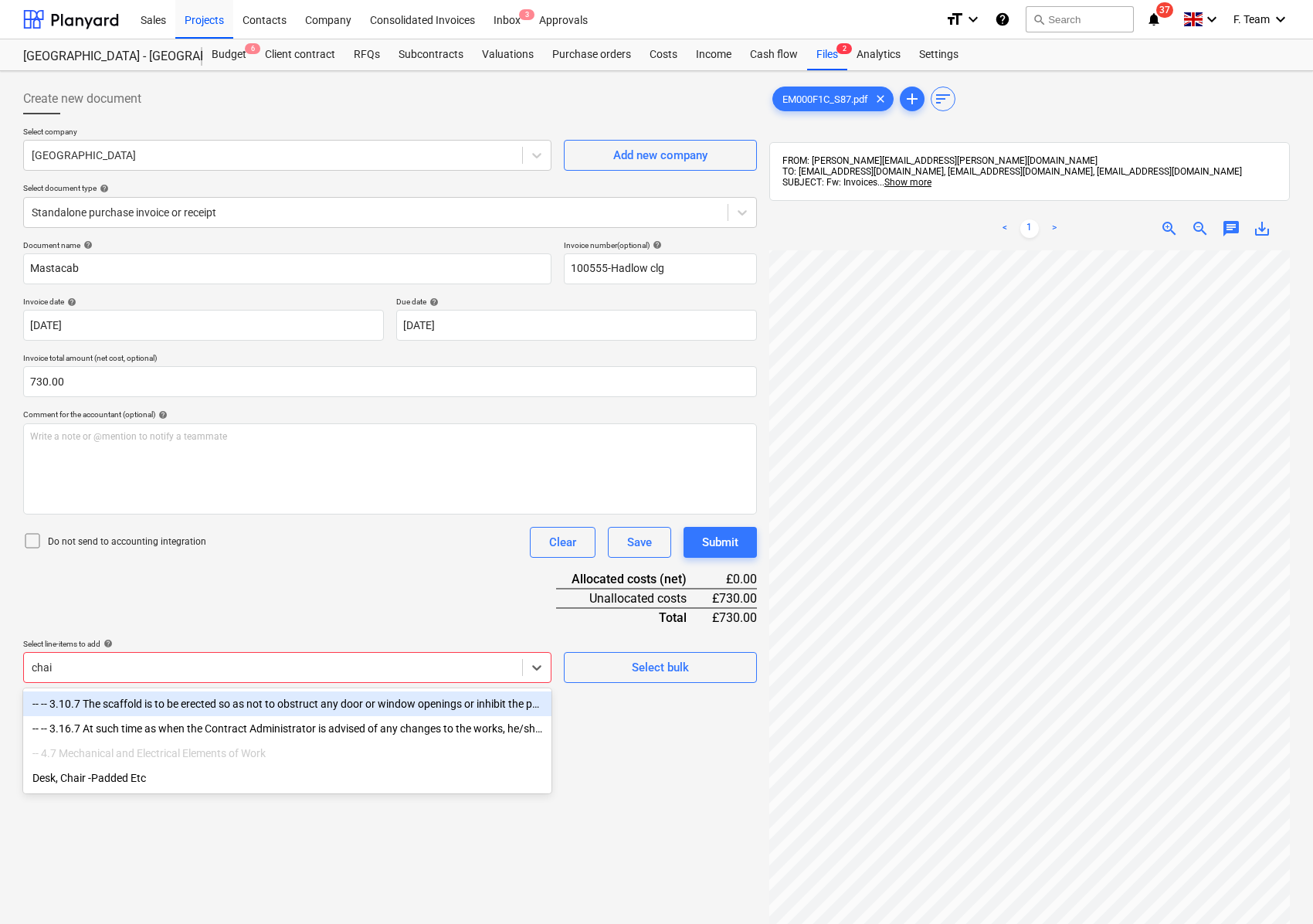
type input "chair"
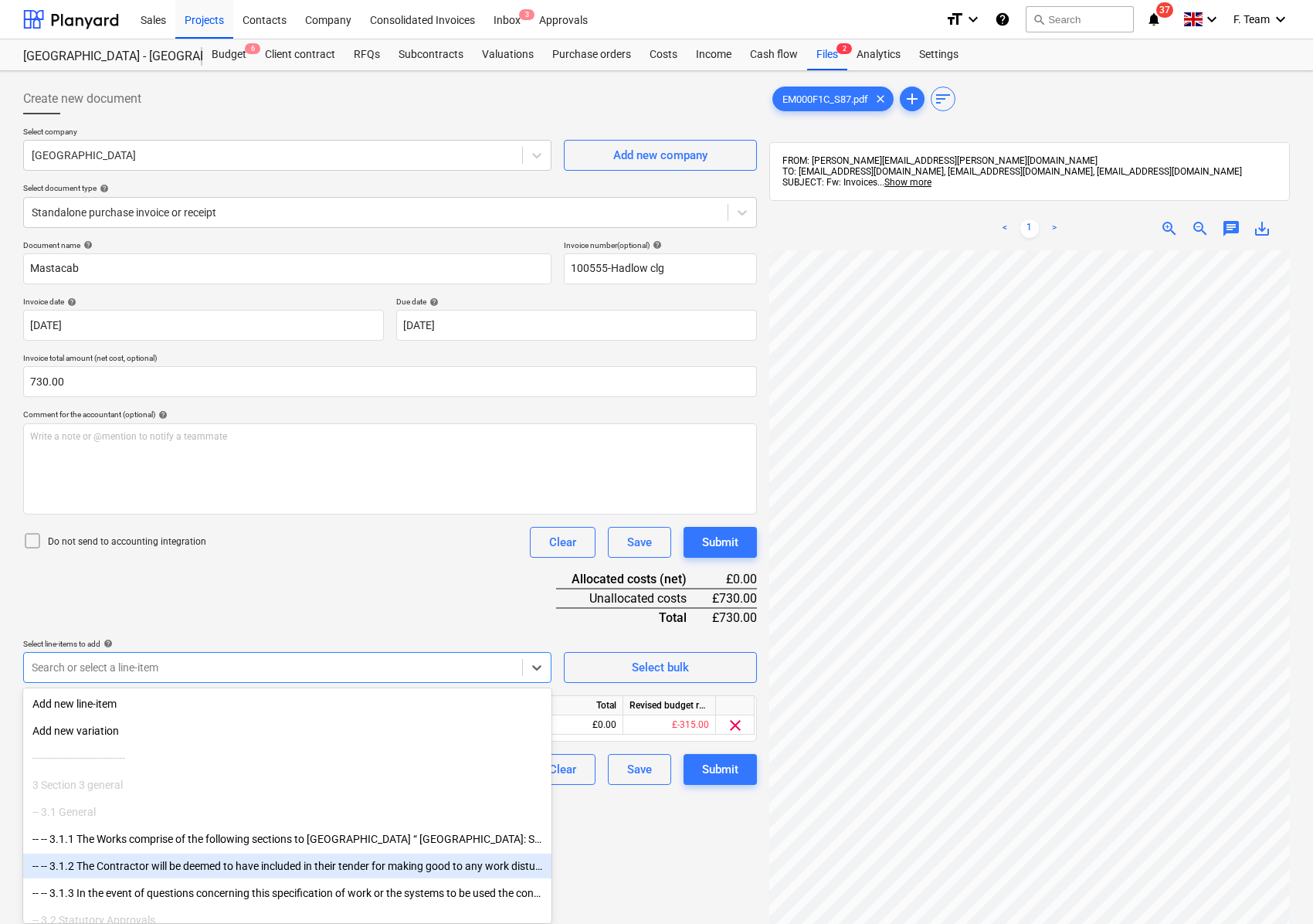
click at [615, 878] on div "Create new document Select company [GEOGRAPHIC_DATA] Add new company Select doc…" at bounding box center [390, 607] width 746 height 1060
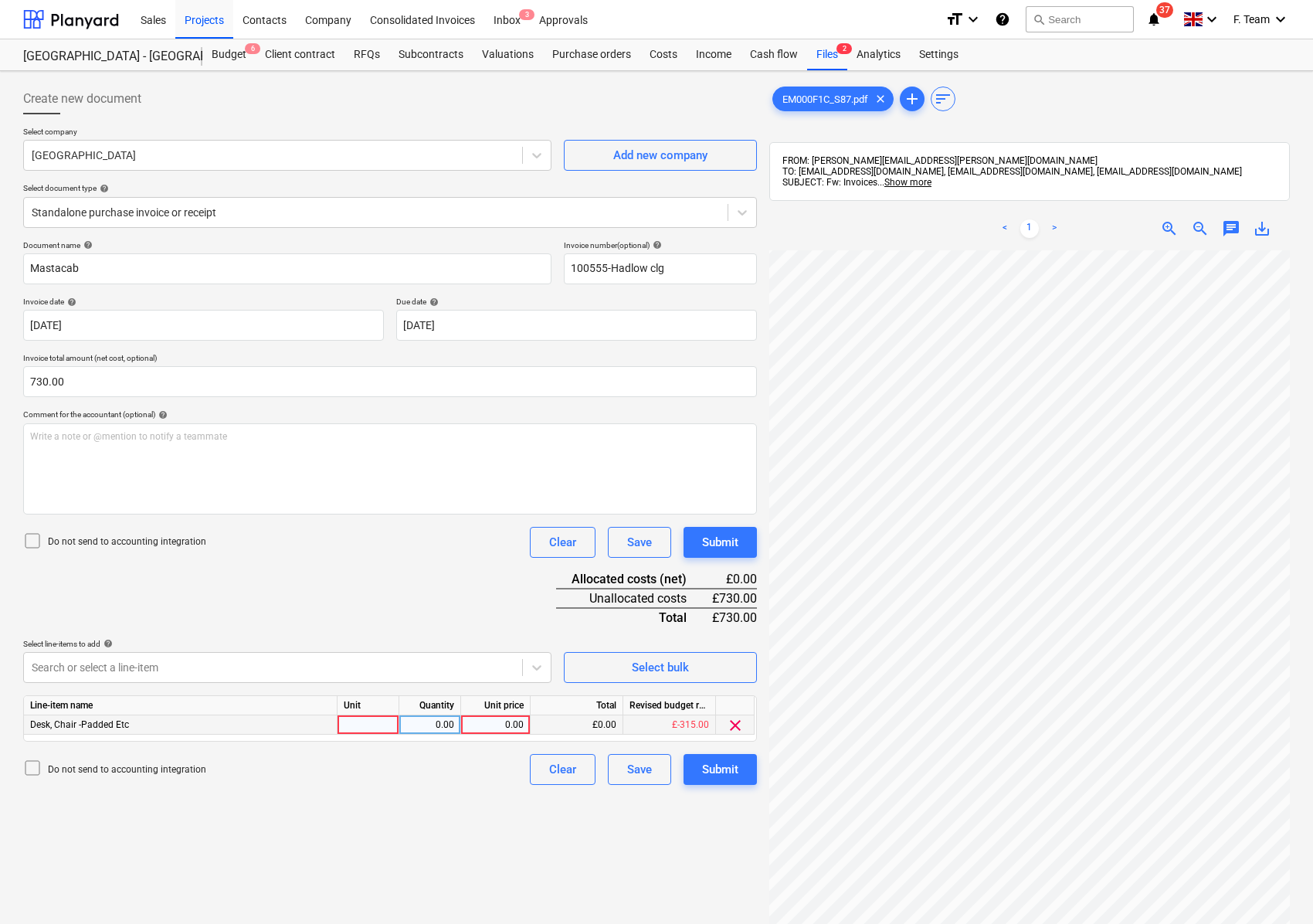
click at [377, 726] on div at bounding box center [369, 725] width 62 height 19
type input "1"
type input "730"
click at [450, 730] on div "730.00" at bounding box center [430, 725] width 48 height 19
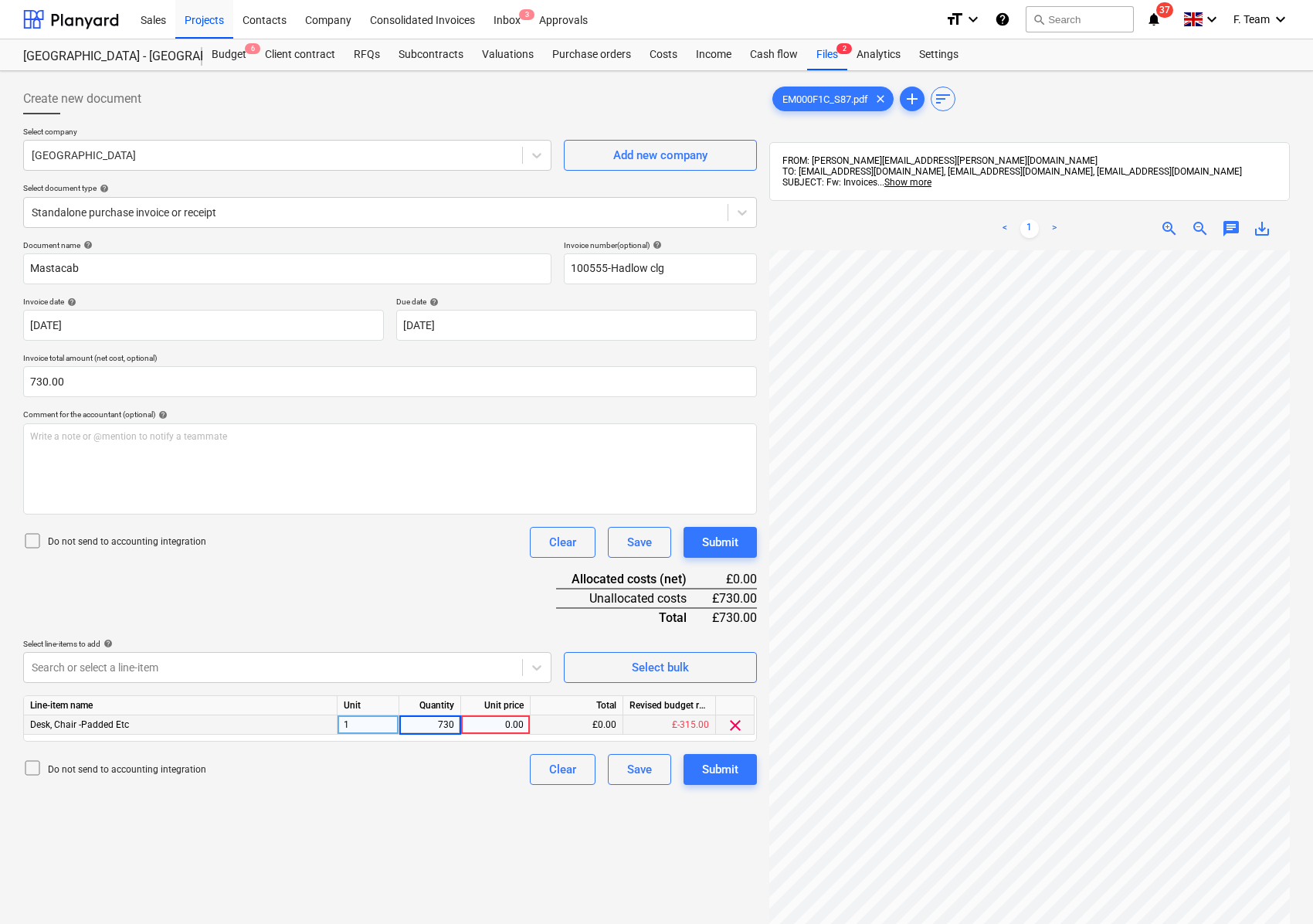
type input "1"
click at [383, 715] on div "1" at bounding box center [369, 725] width 62 height 19
type input "N"
type input "730"
click at [442, 811] on div "Create new document Select company [GEOGRAPHIC_DATA] Add new company Select doc…" at bounding box center [390, 607] width 746 height 1060
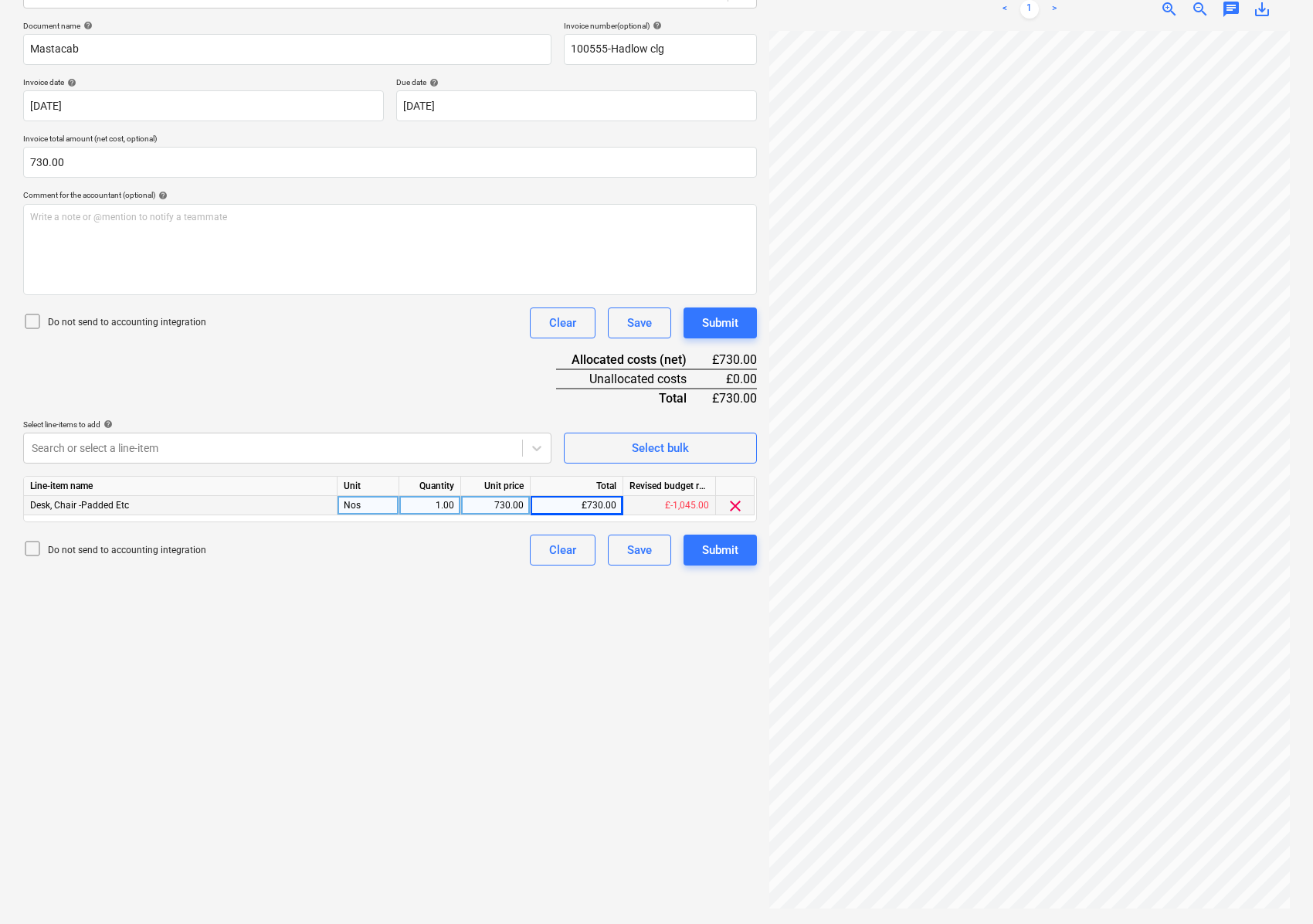
scroll to position [431, 140]
click at [554, 656] on div "Create new document Select company [GEOGRAPHIC_DATA] Add new company Select doc…" at bounding box center [656, 388] width 1279 height 1060
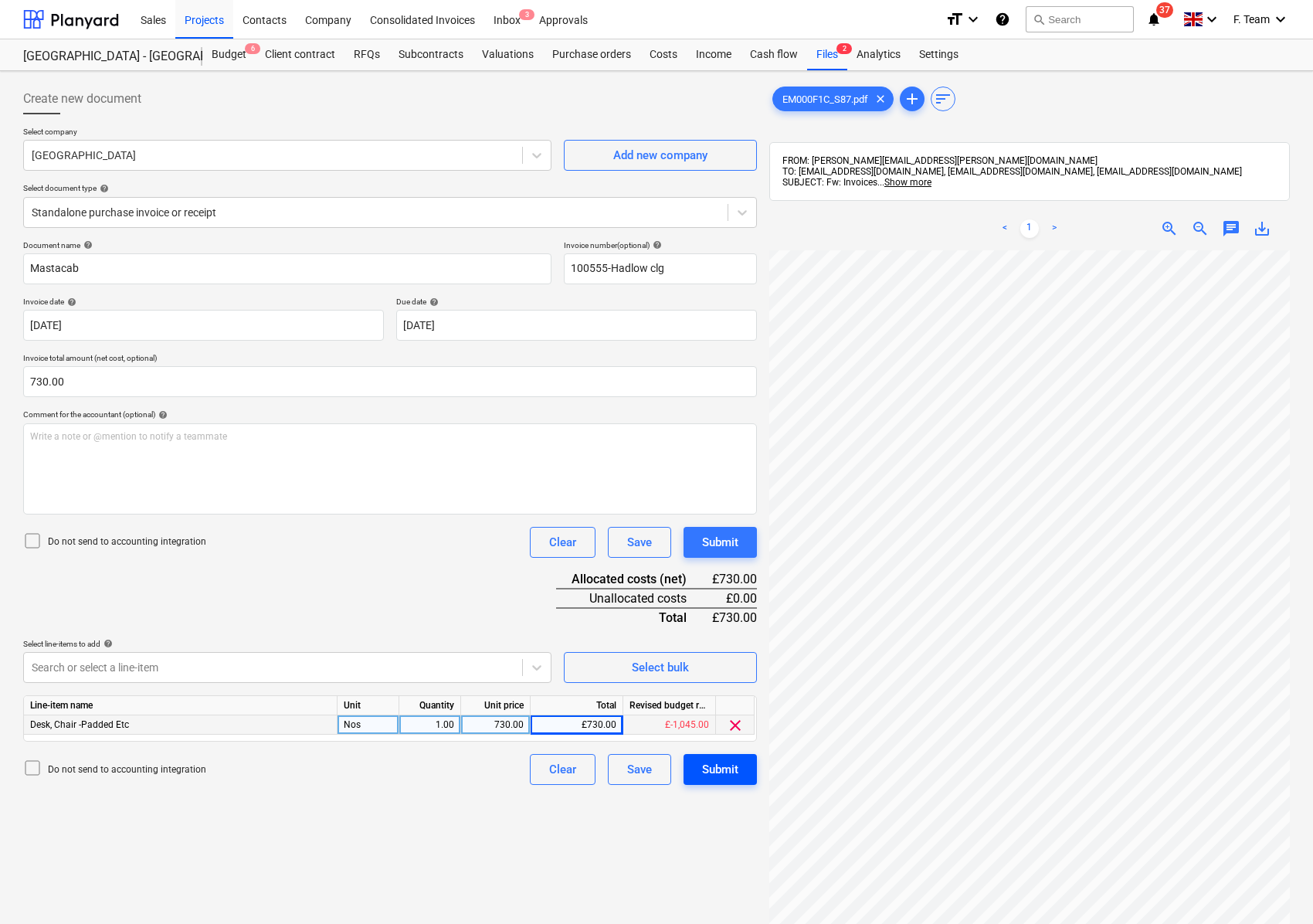
click at [702, 767] on div "Submit" at bounding box center [720, 769] width 37 height 20
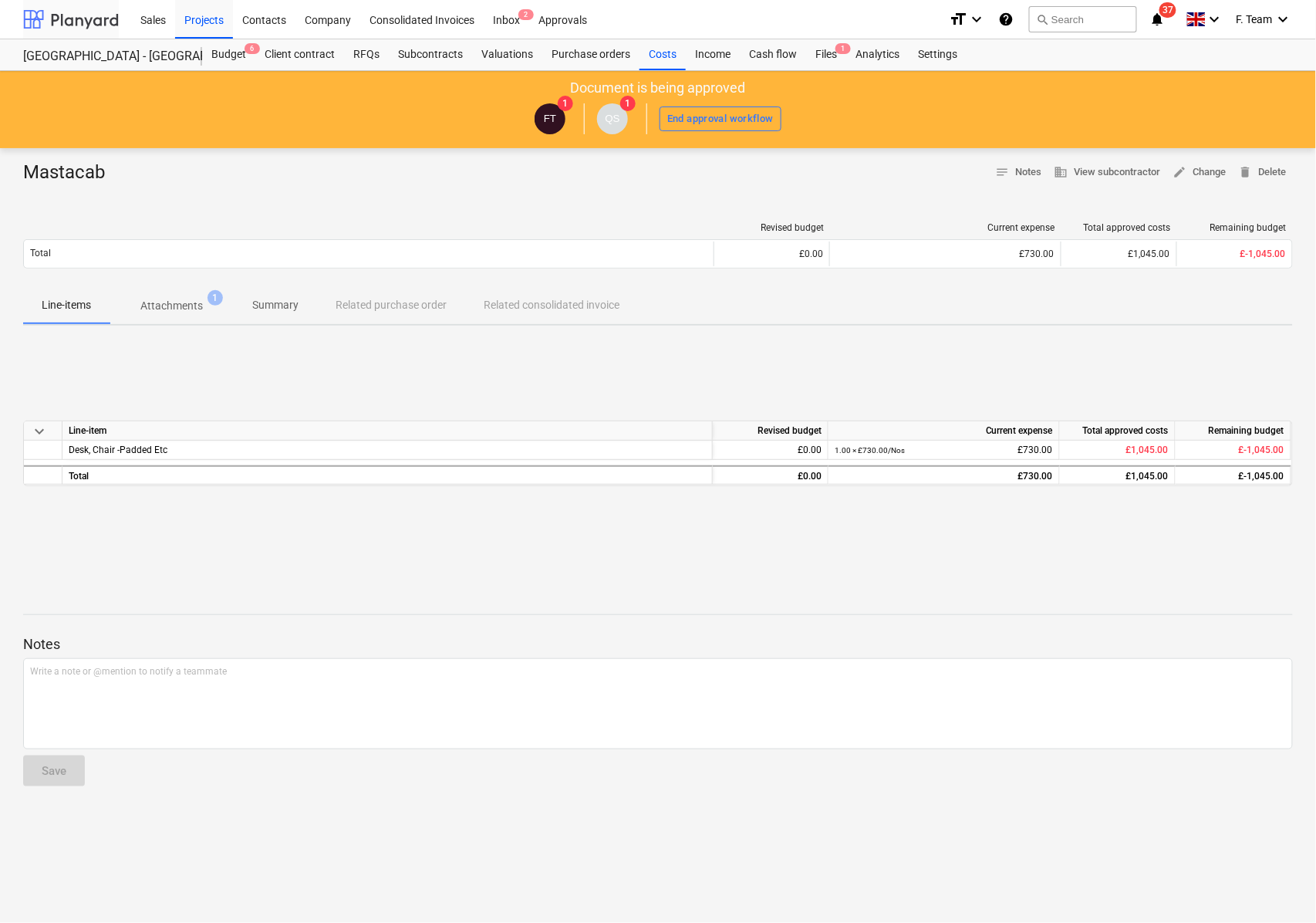
click at [52, 26] on div at bounding box center [70, 19] width 95 height 39
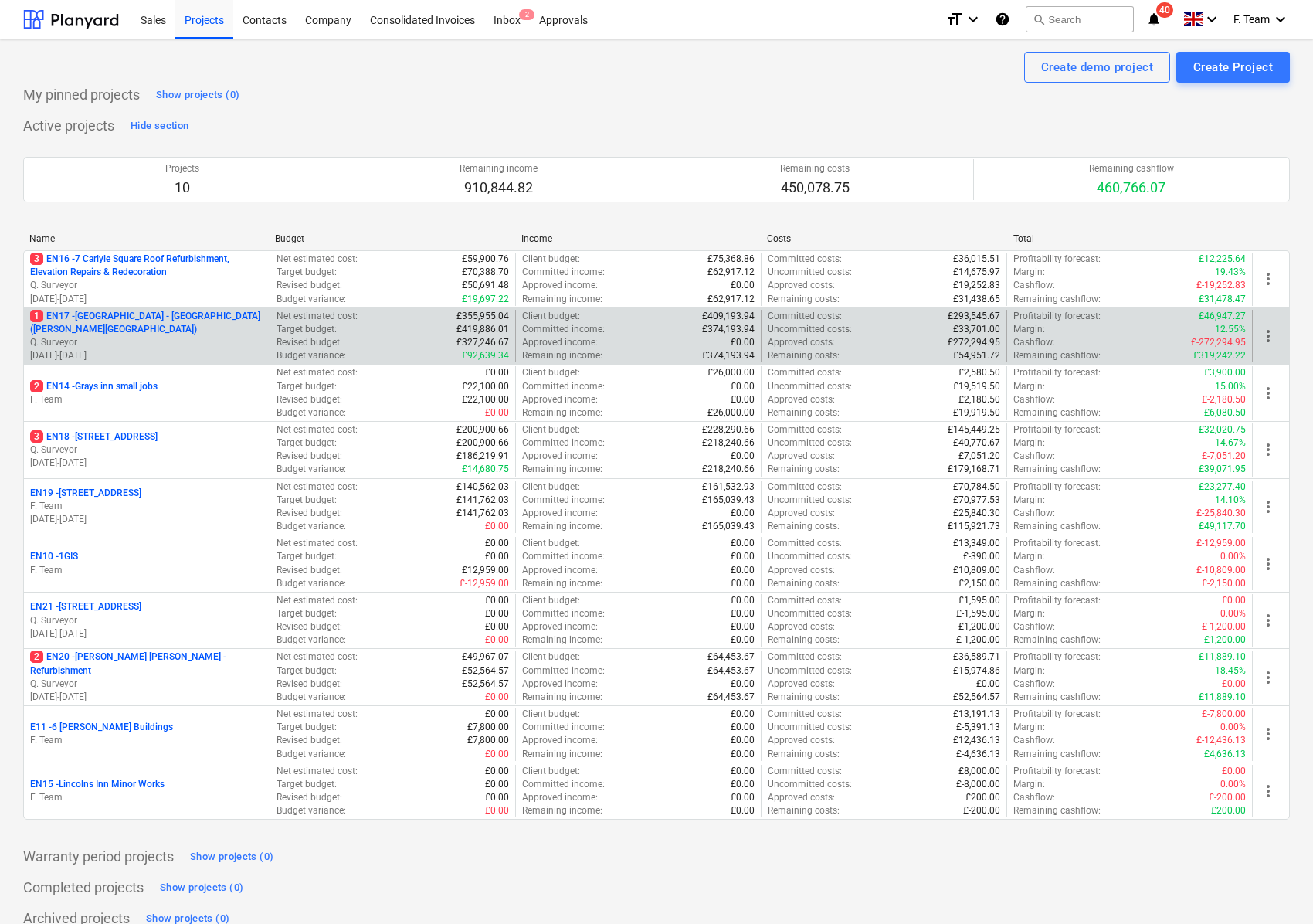
click at [131, 335] on p "1 EN17 - [GEOGRAPHIC_DATA] - [GEOGRAPHIC_DATA] ([PERSON_NAME][GEOGRAPHIC_DATA])" at bounding box center [147, 322] width 234 height 26
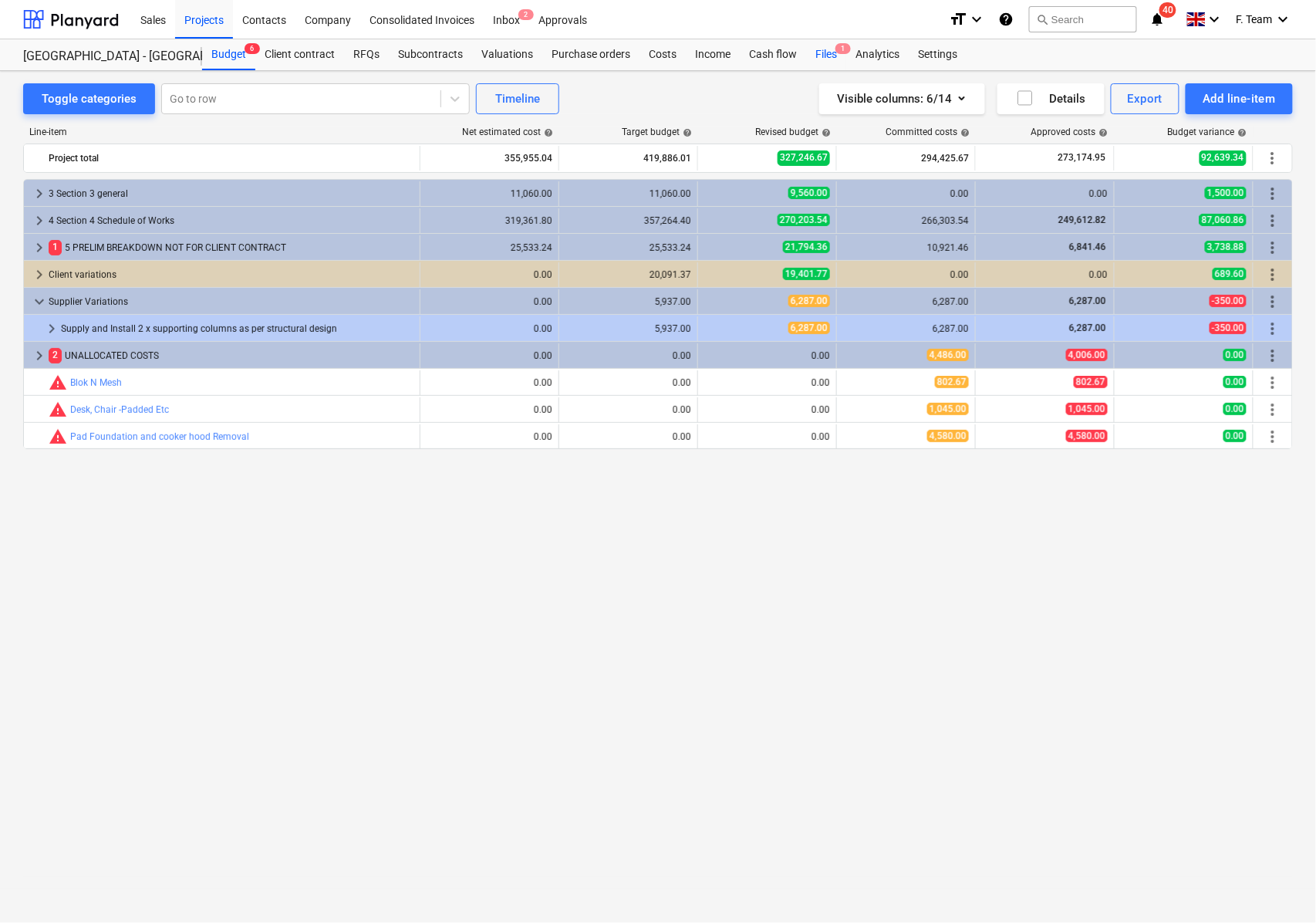
click at [812, 51] on div "Files 1" at bounding box center [826, 55] width 40 height 31
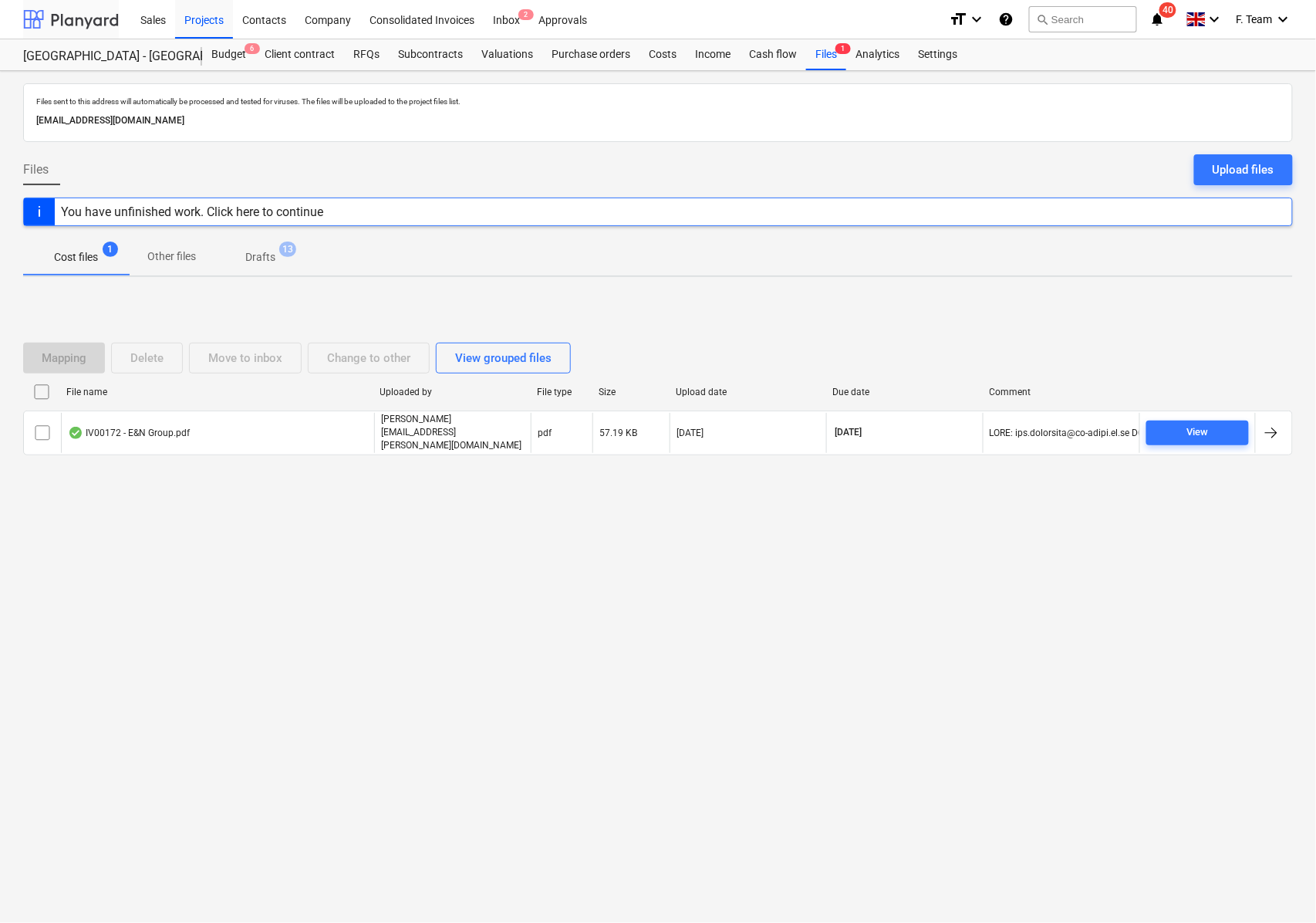
click at [60, 22] on div at bounding box center [70, 19] width 95 height 39
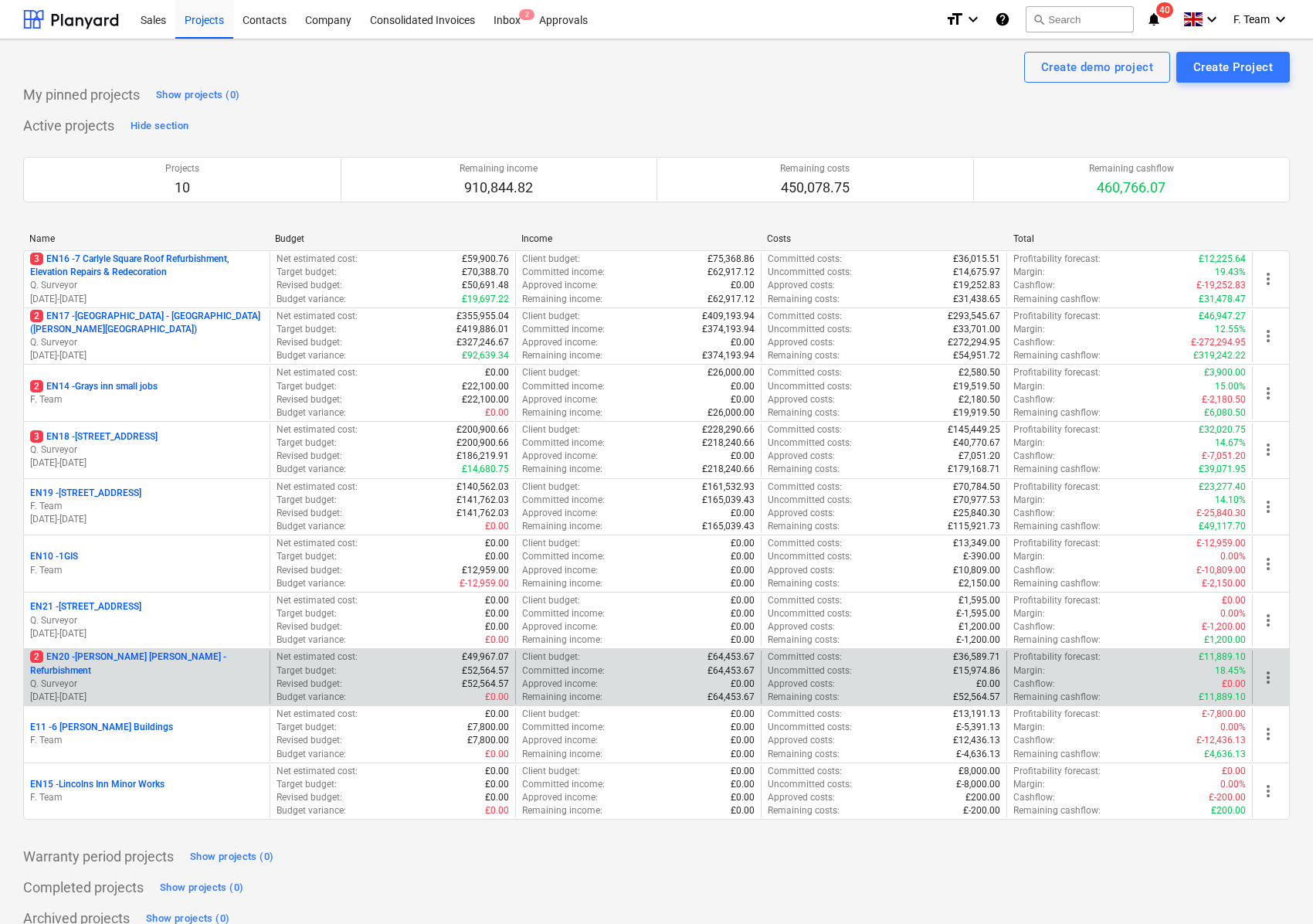
click at [106, 672] on p "2 EN20 - [PERSON_NAME] [PERSON_NAME] - Refurbishment" at bounding box center [147, 663] width 234 height 26
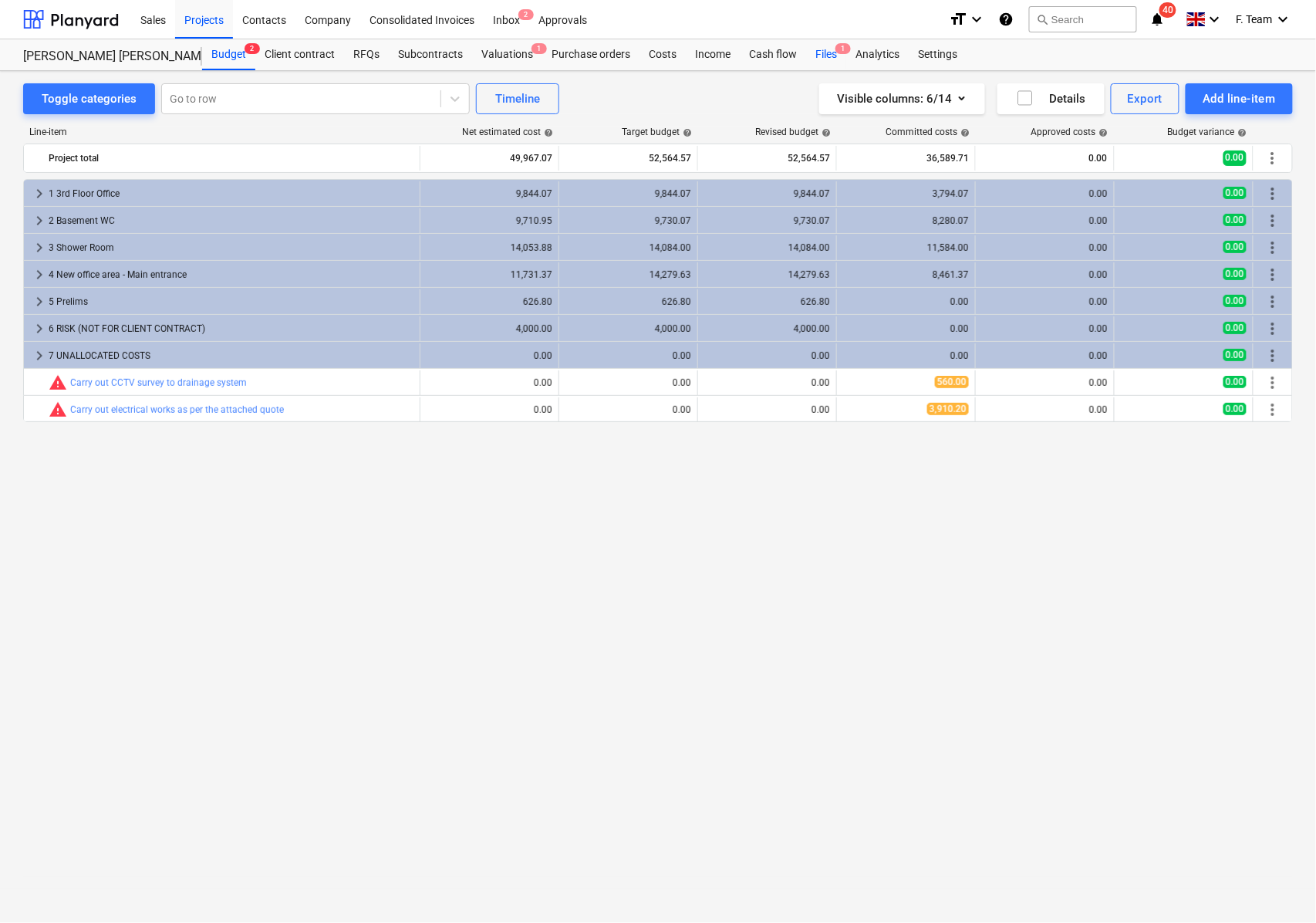
click at [836, 50] on span "1" at bounding box center [843, 48] width 15 height 11
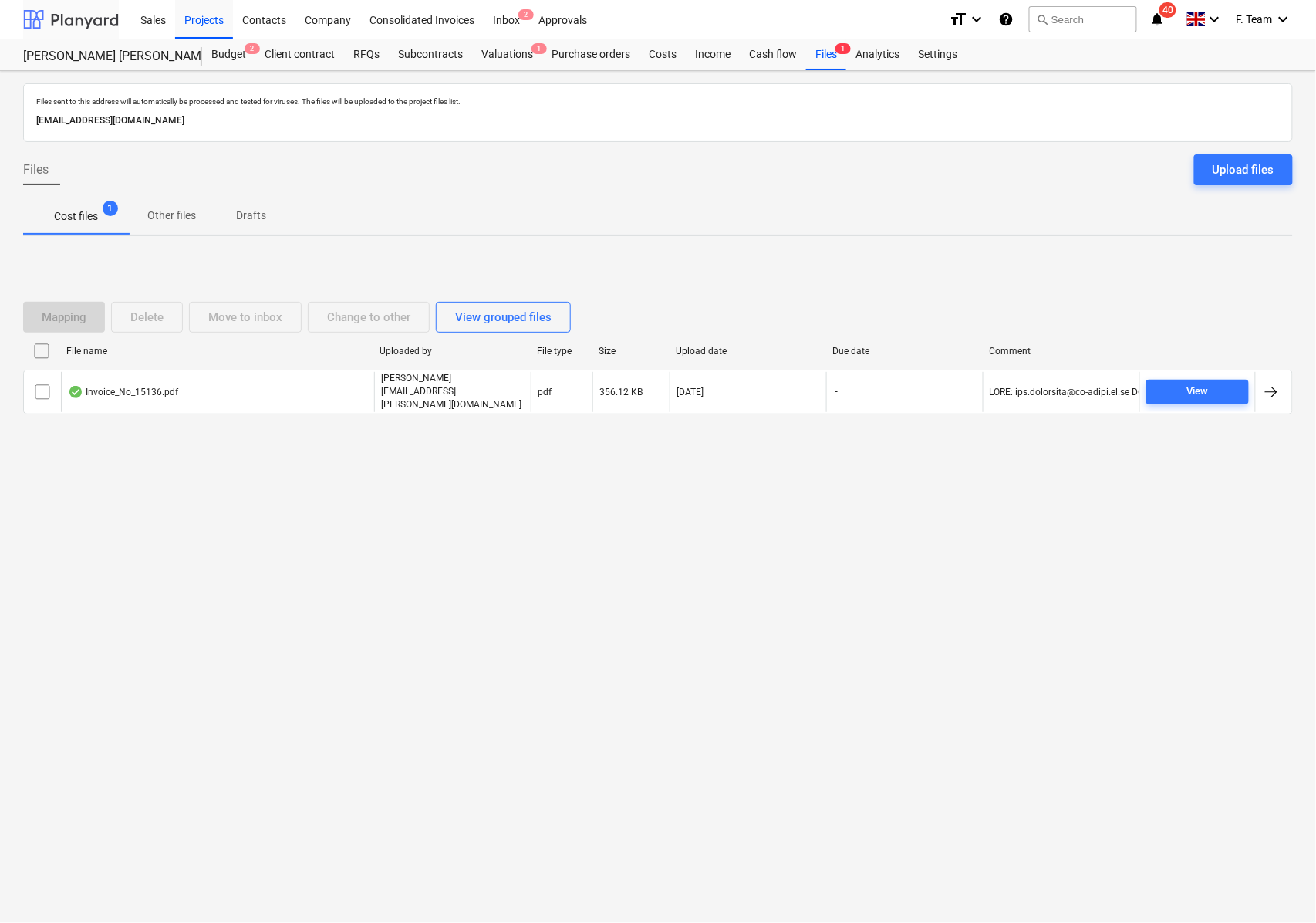
click at [78, 10] on div at bounding box center [70, 19] width 95 height 39
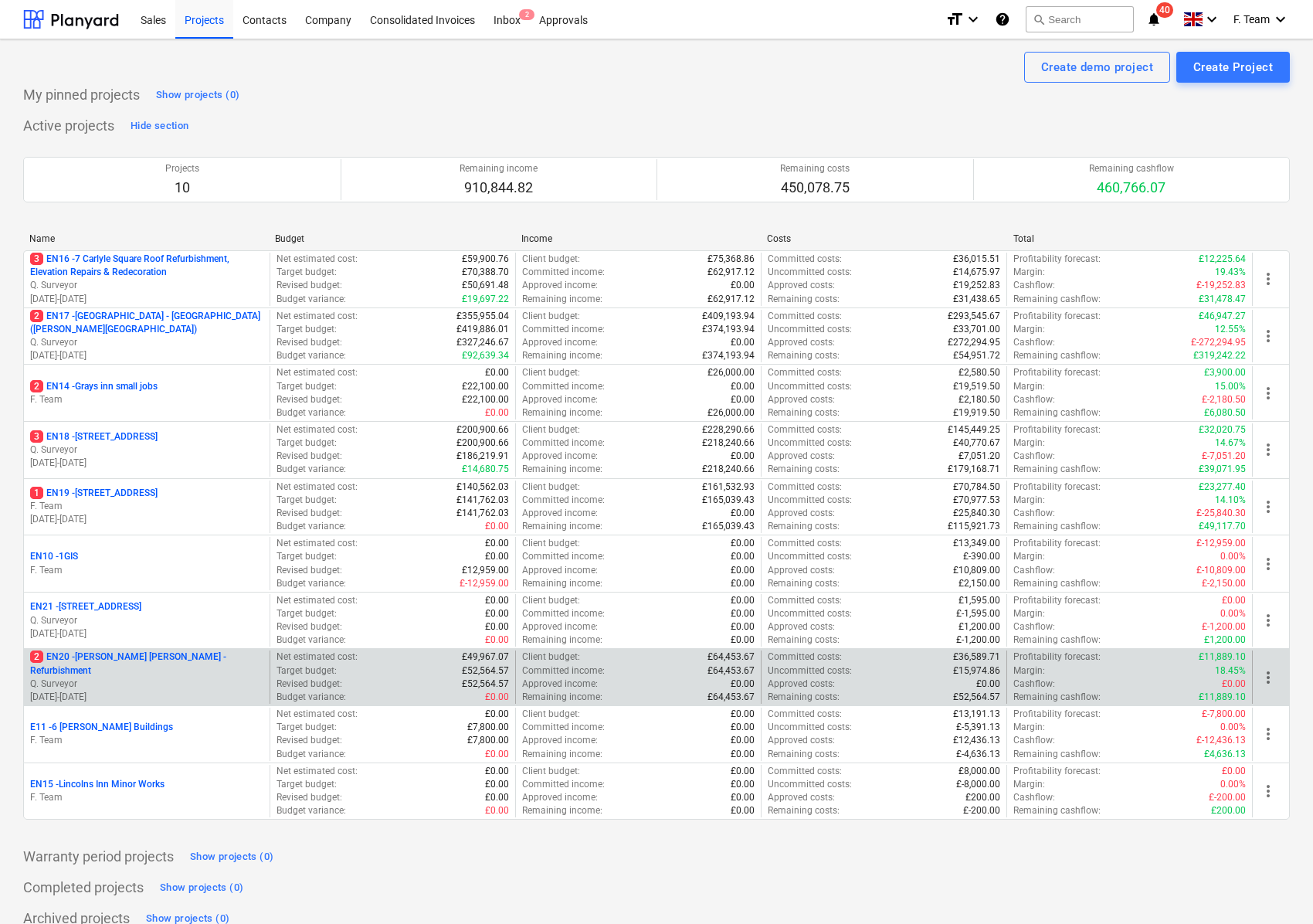
click at [116, 671] on p "2 EN20 - [PERSON_NAME] [PERSON_NAME] - Refurbishment" at bounding box center [147, 663] width 234 height 26
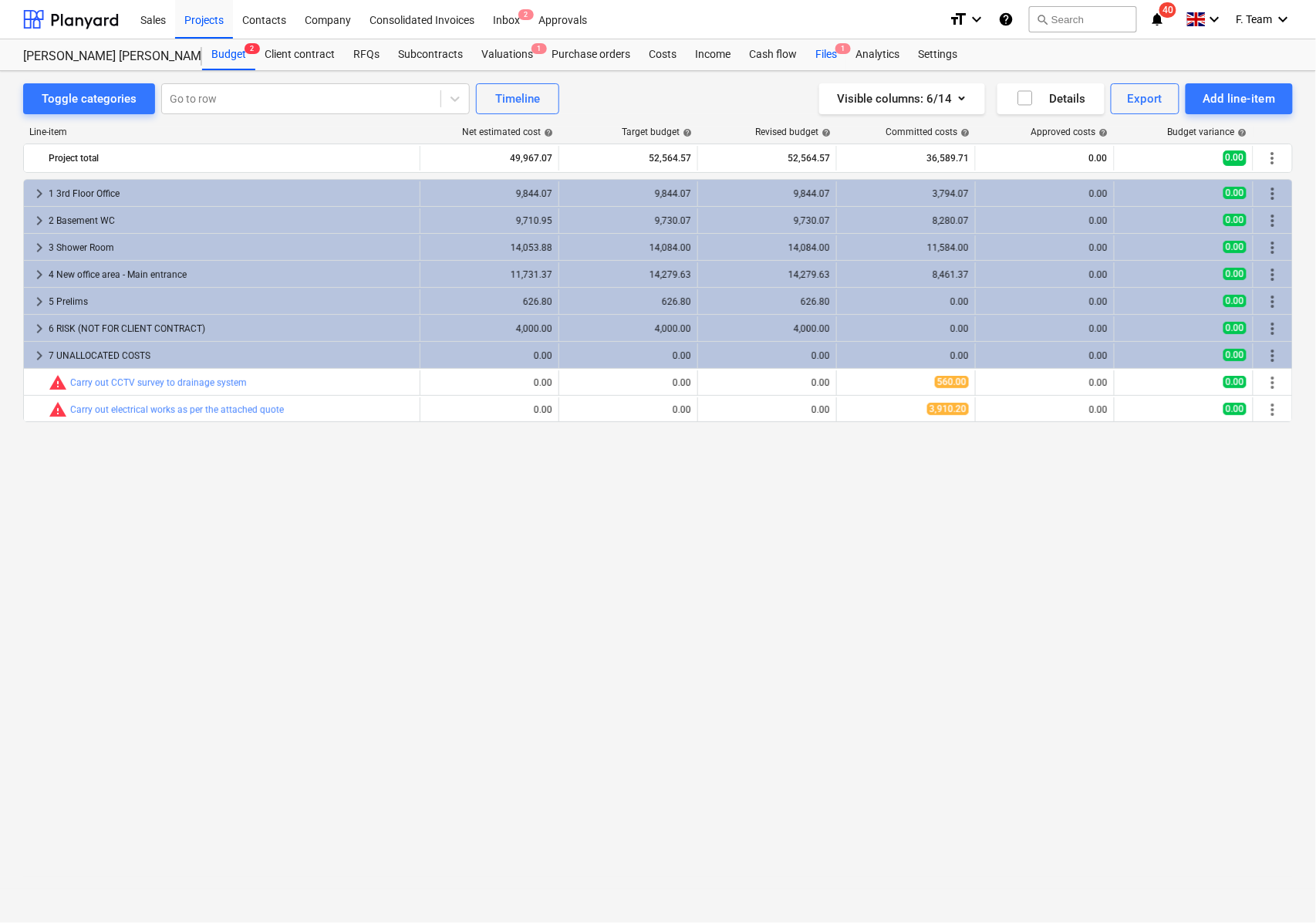
click at [822, 49] on div "Files 1" at bounding box center [826, 55] width 40 height 31
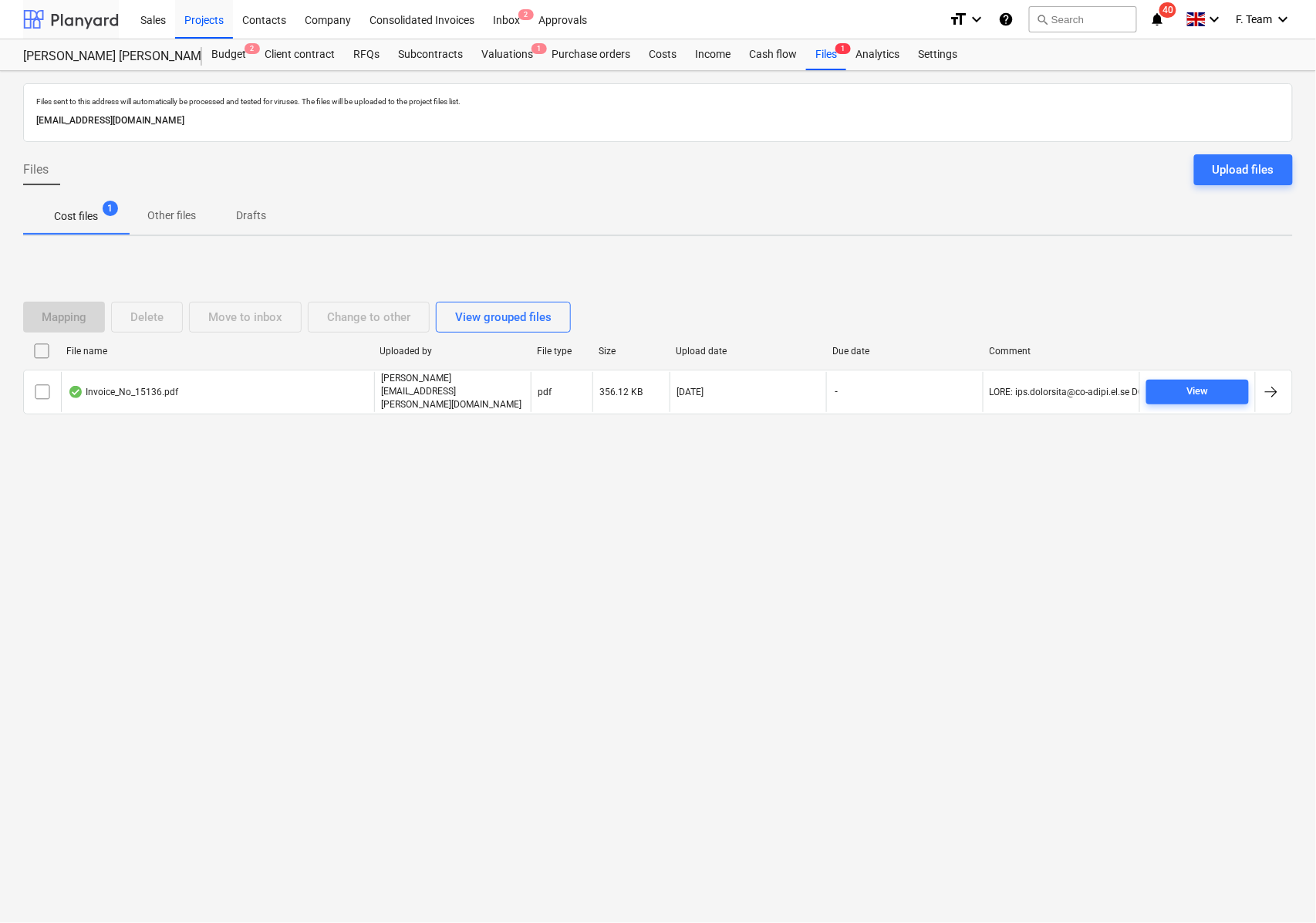
click at [64, 21] on div at bounding box center [70, 19] width 95 height 39
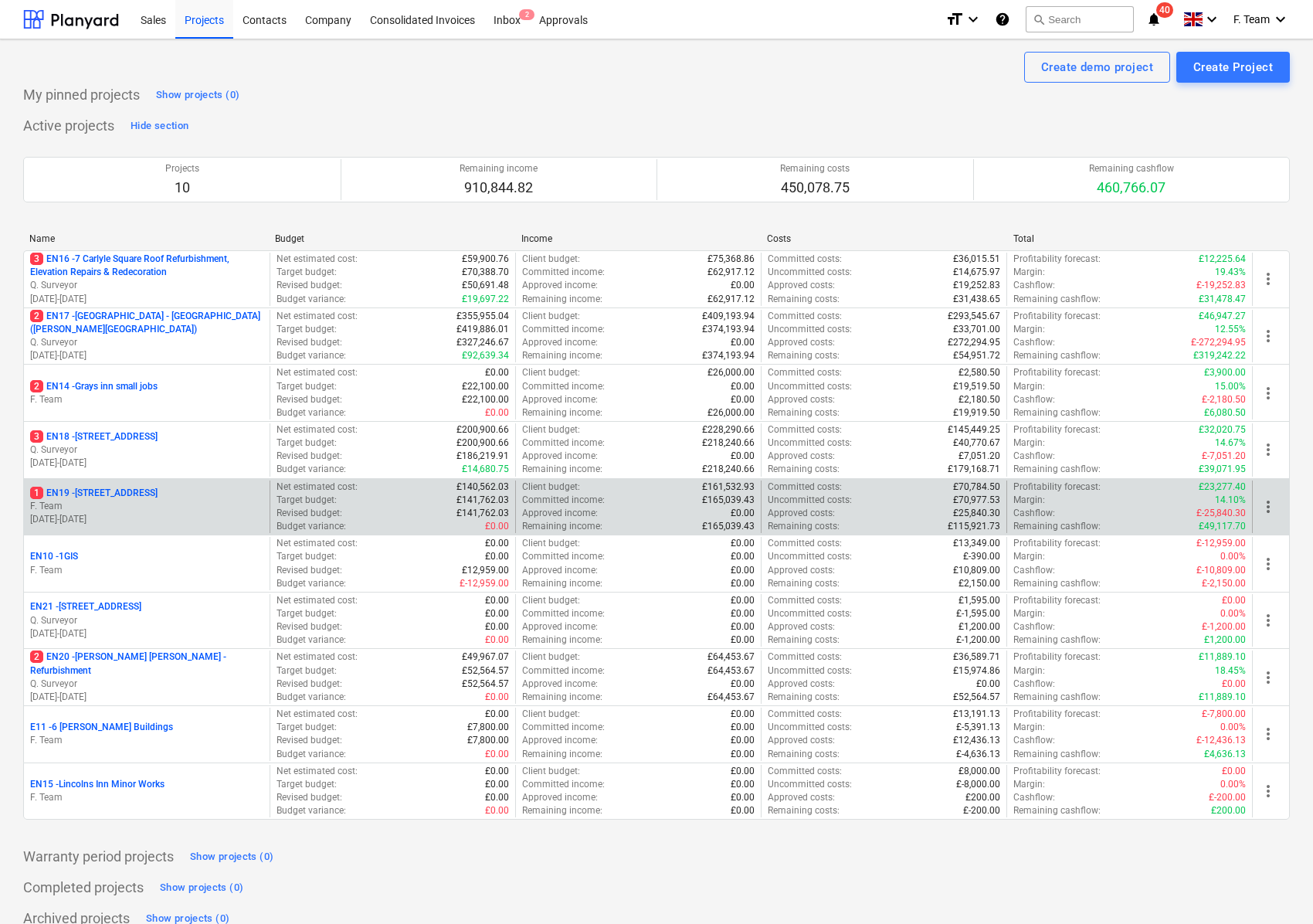
click at [100, 499] on p "1 EN19 - [STREET_ADDRESS]" at bounding box center [94, 493] width 127 height 14
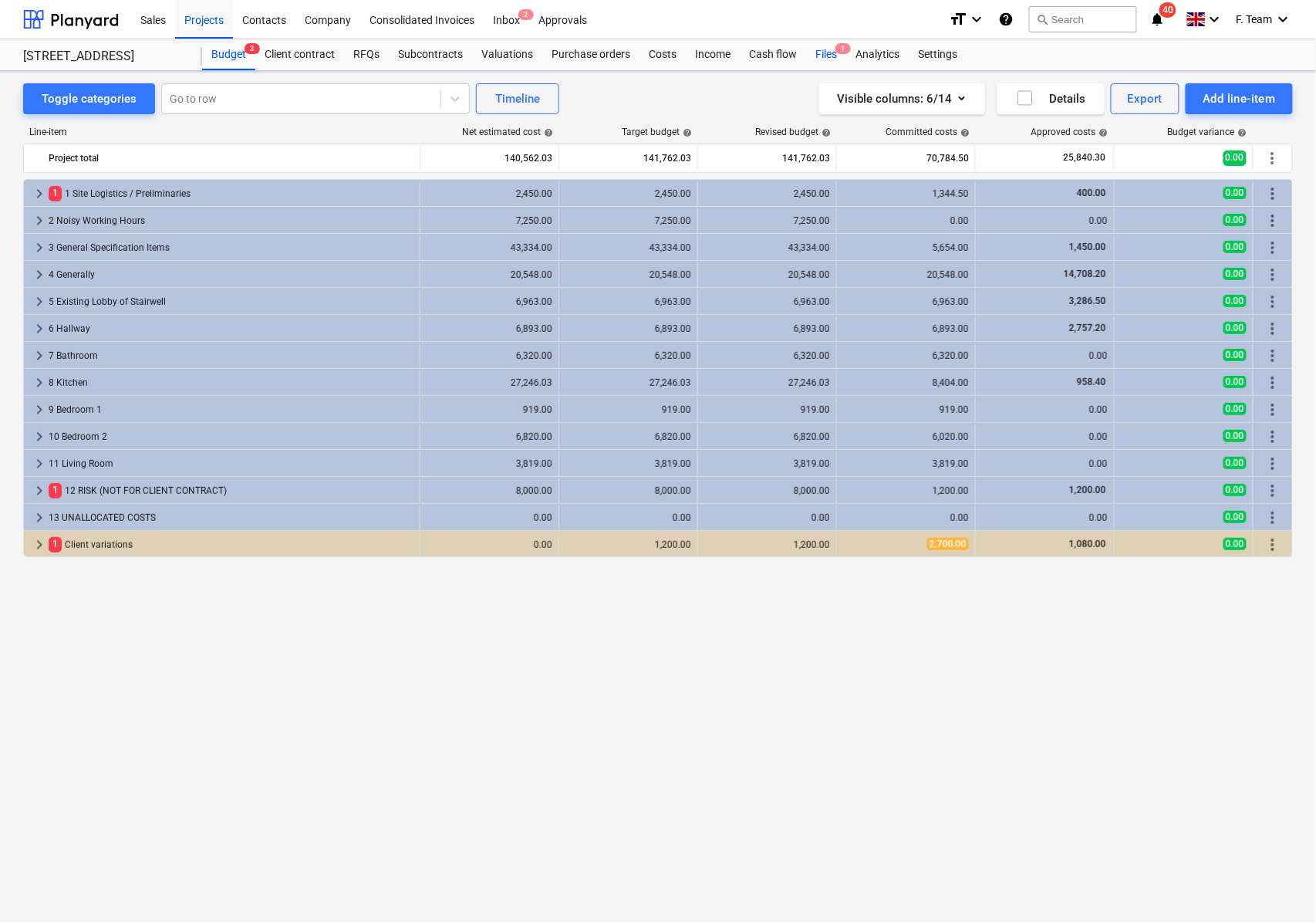
click at [833, 53] on div "Files 1" at bounding box center [826, 55] width 40 height 31
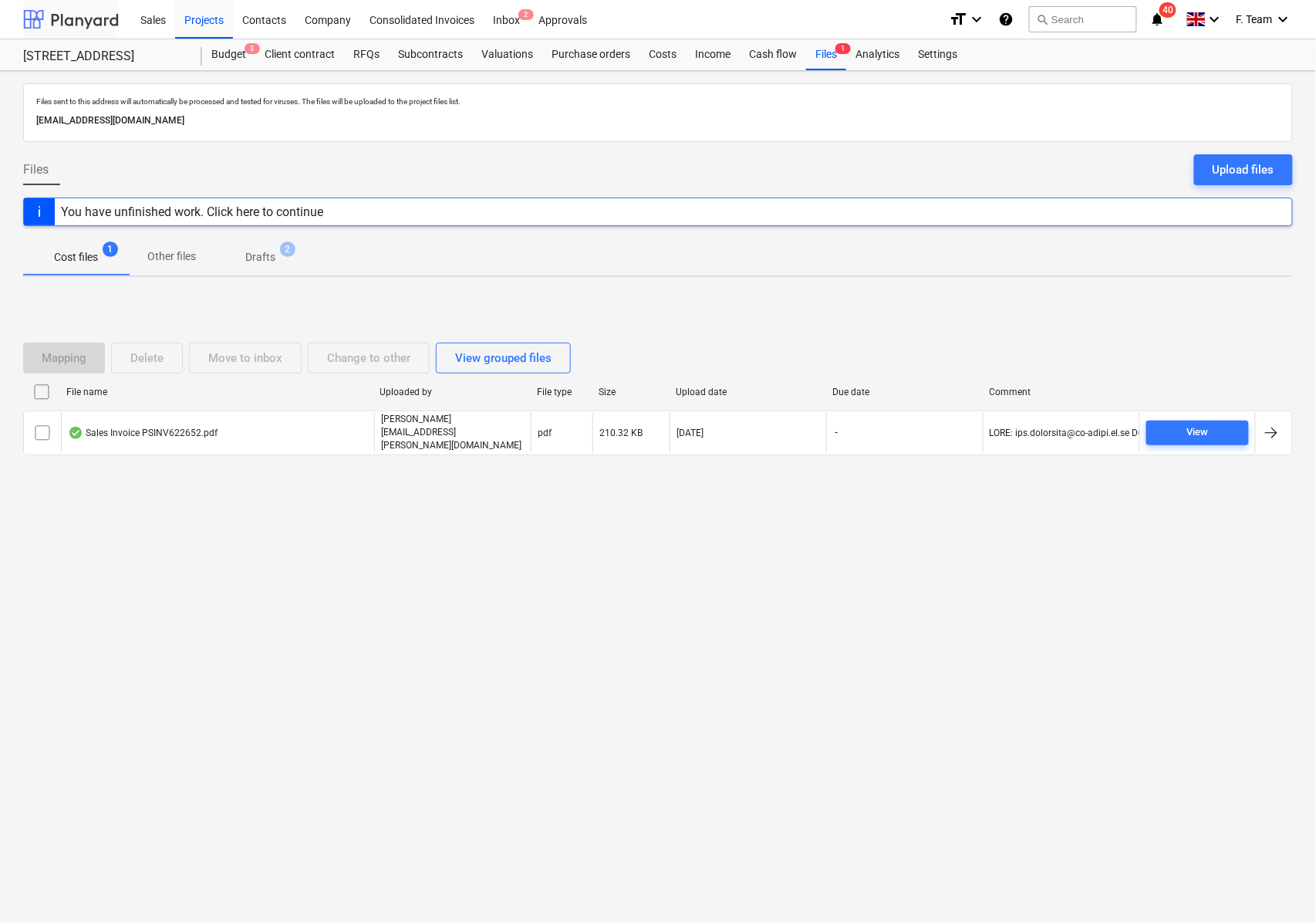
click at [90, 14] on div at bounding box center [70, 19] width 95 height 39
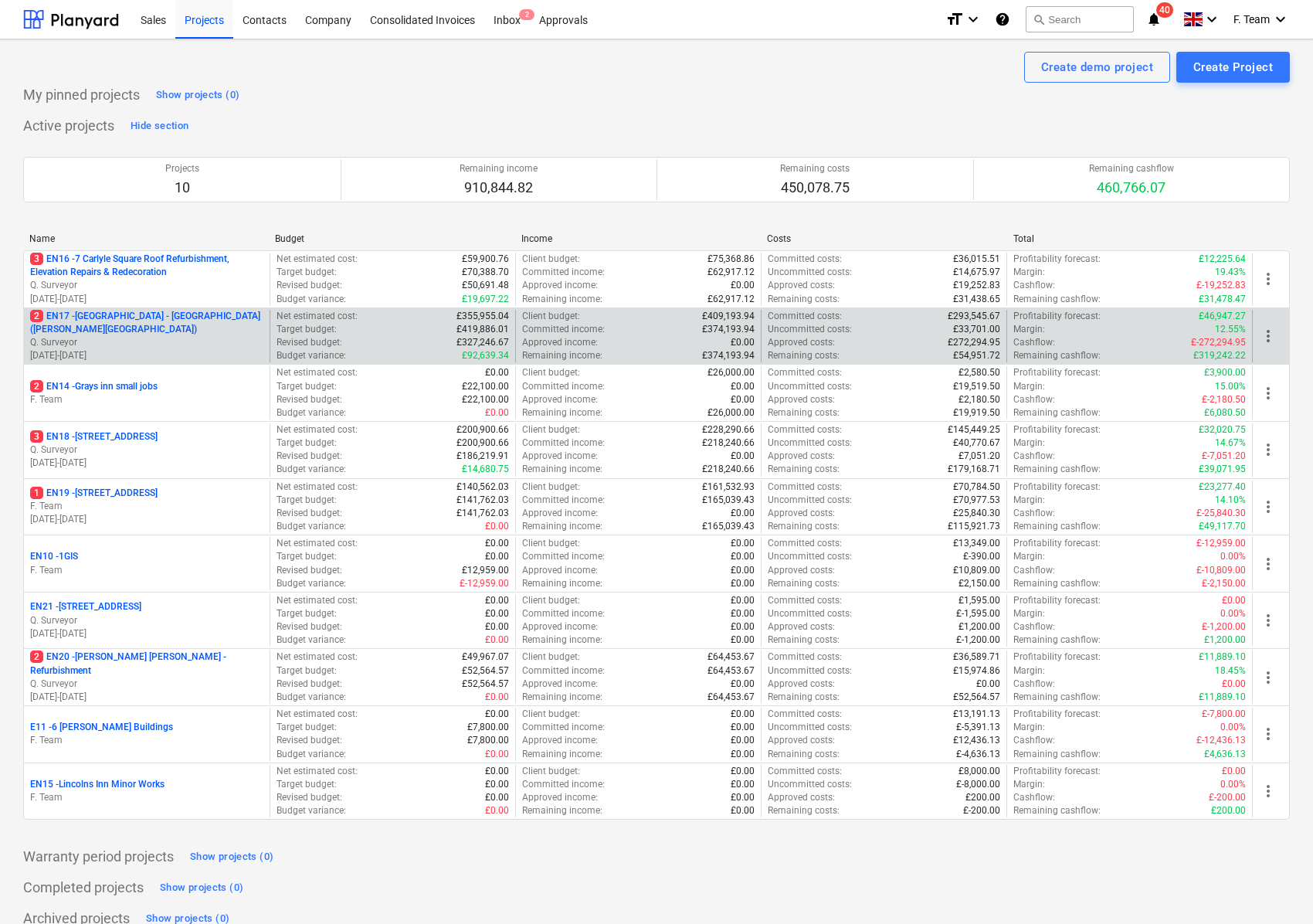
click at [147, 330] on p "2 EN17 - [GEOGRAPHIC_DATA] - [GEOGRAPHIC_DATA] ([PERSON_NAME][GEOGRAPHIC_DATA])" at bounding box center [147, 322] width 234 height 26
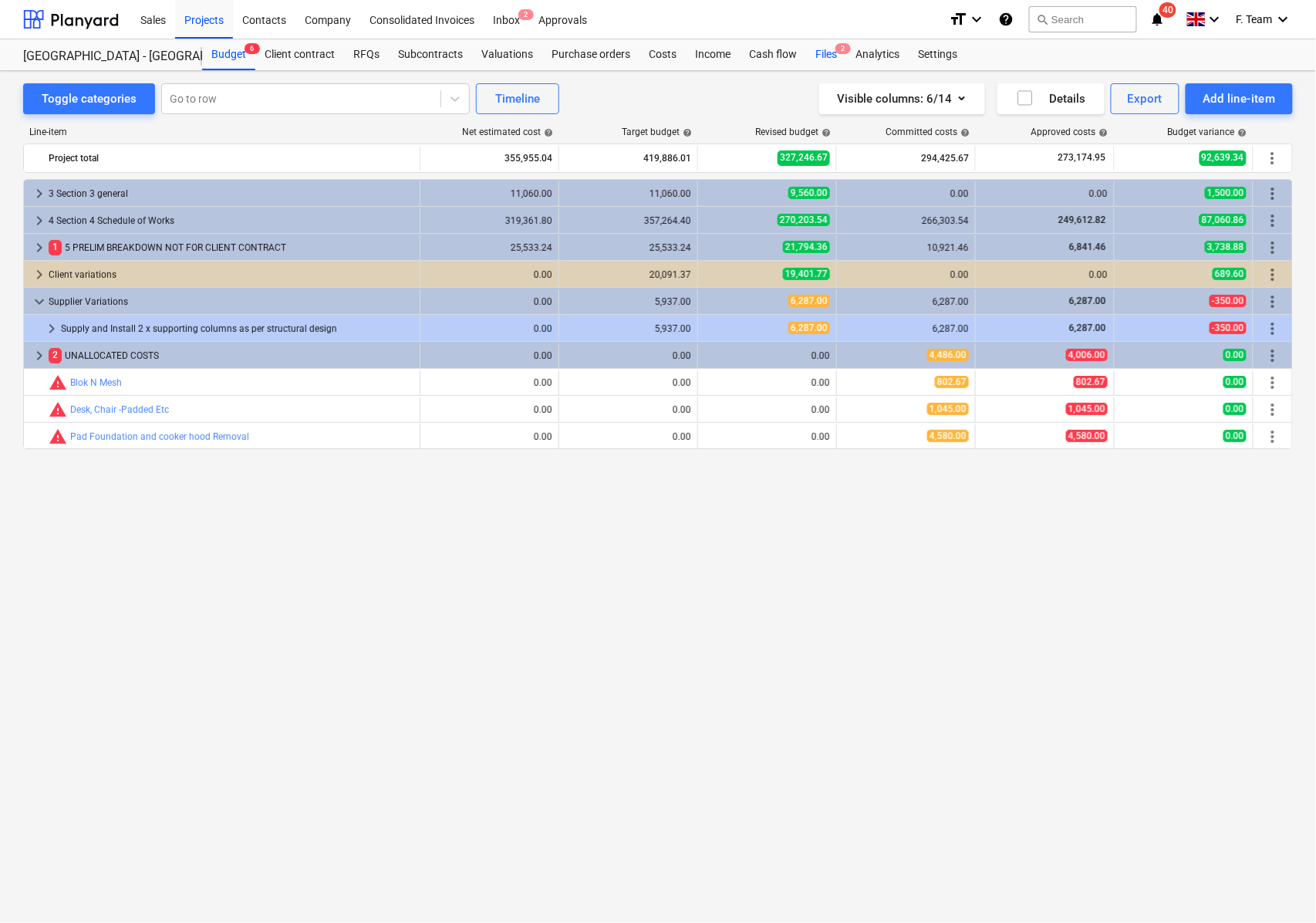
click at [819, 50] on div "Files 2" at bounding box center [826, 55] width 40 height 31
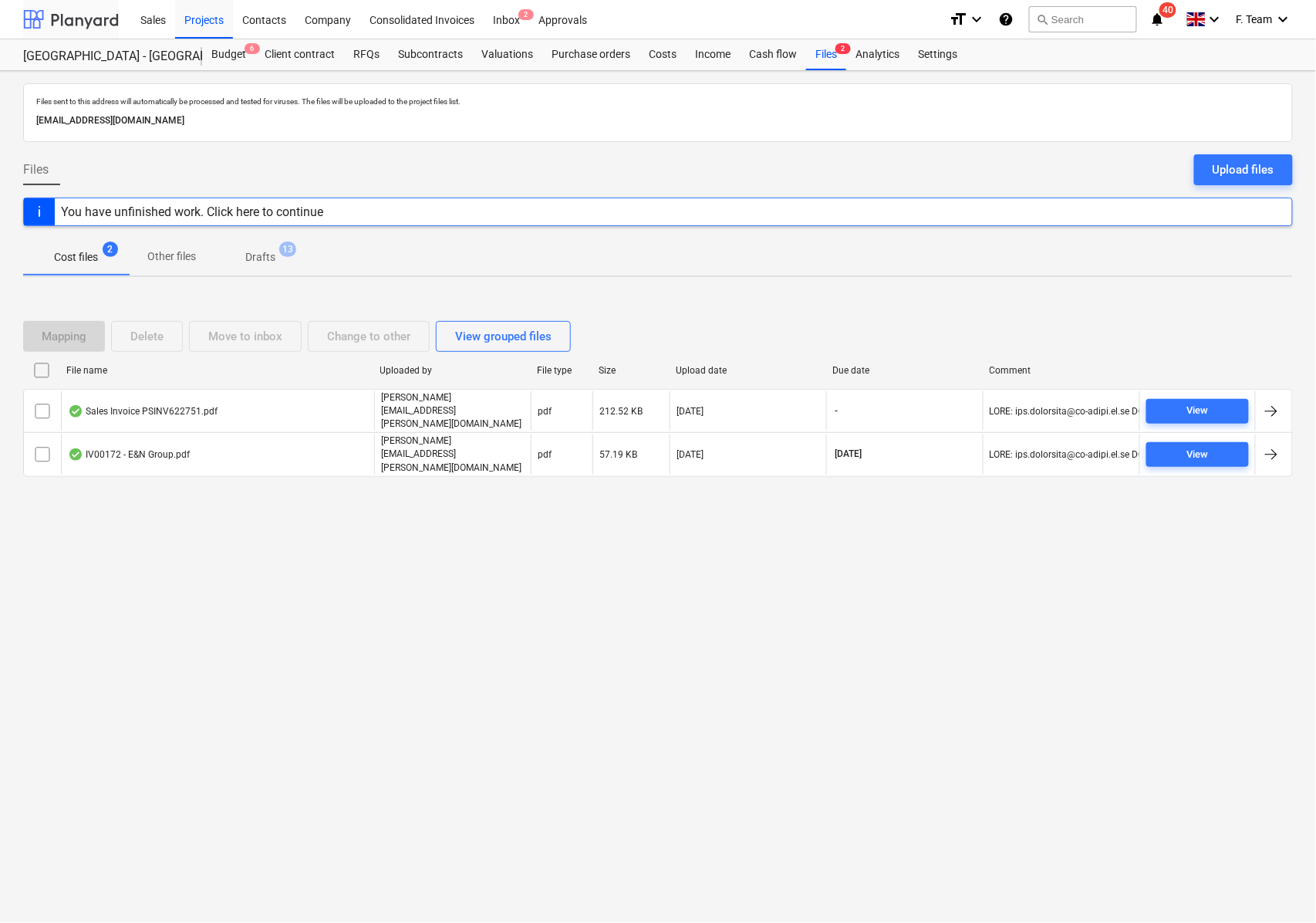
click at [87, 19] on div at bounding box center [70, 19] width 95 height 39
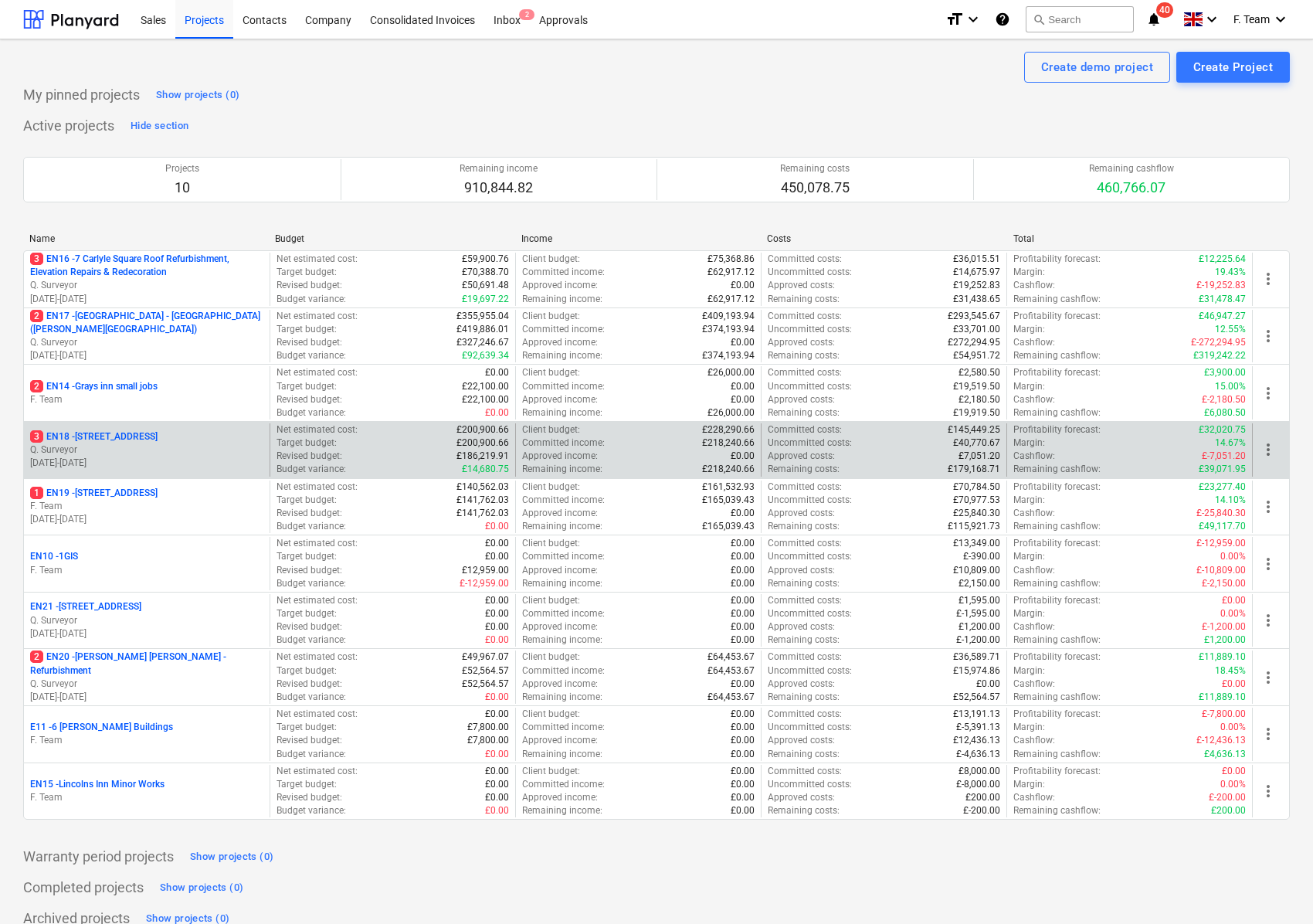
click at [131, 443] on p "[STREET_ADDRESS]" at bounding box center [94, 437] width 127 height 14
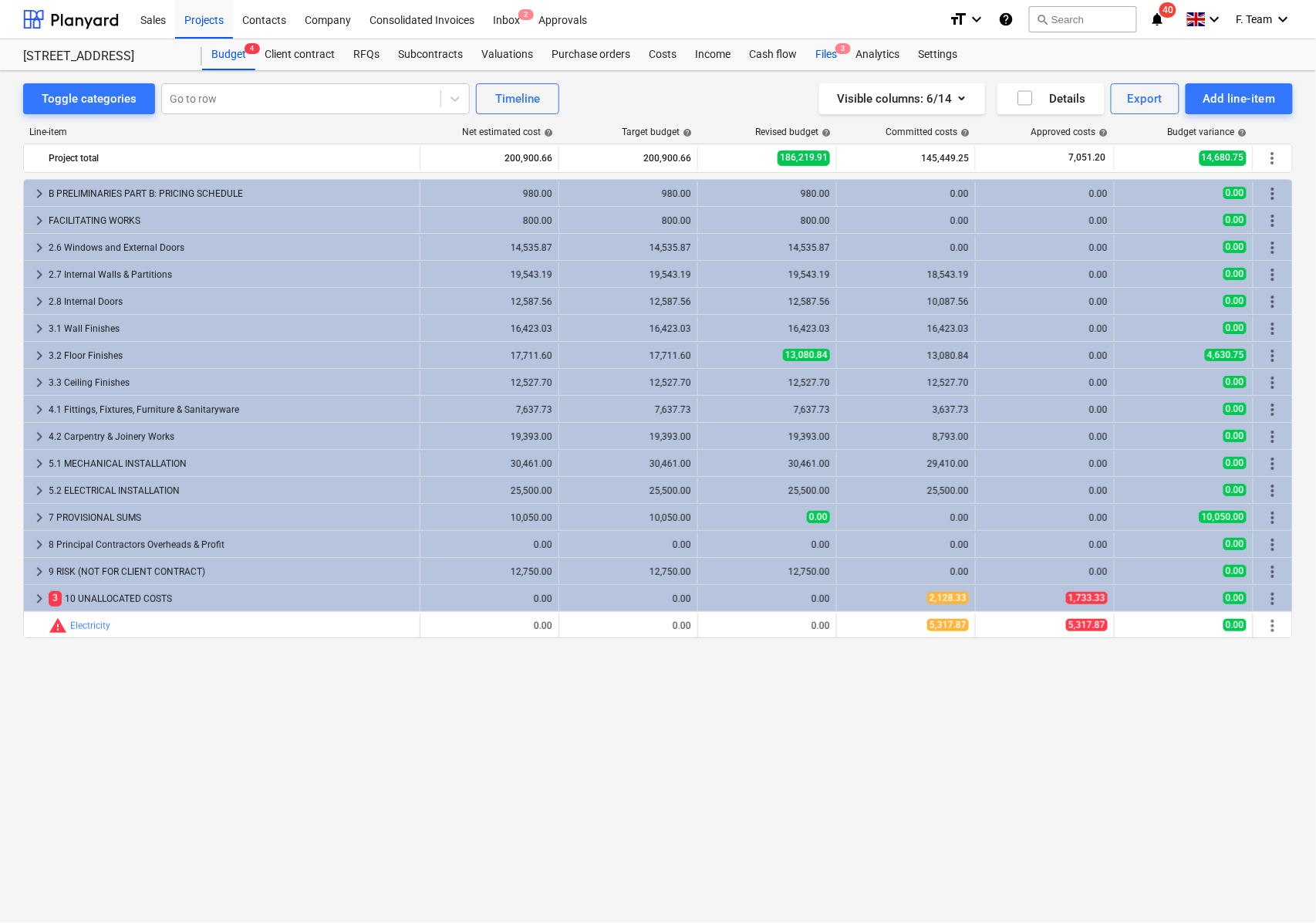
click at [828, 53] on div "Files 3" at bounding box center [826, 55] width 40 height 31
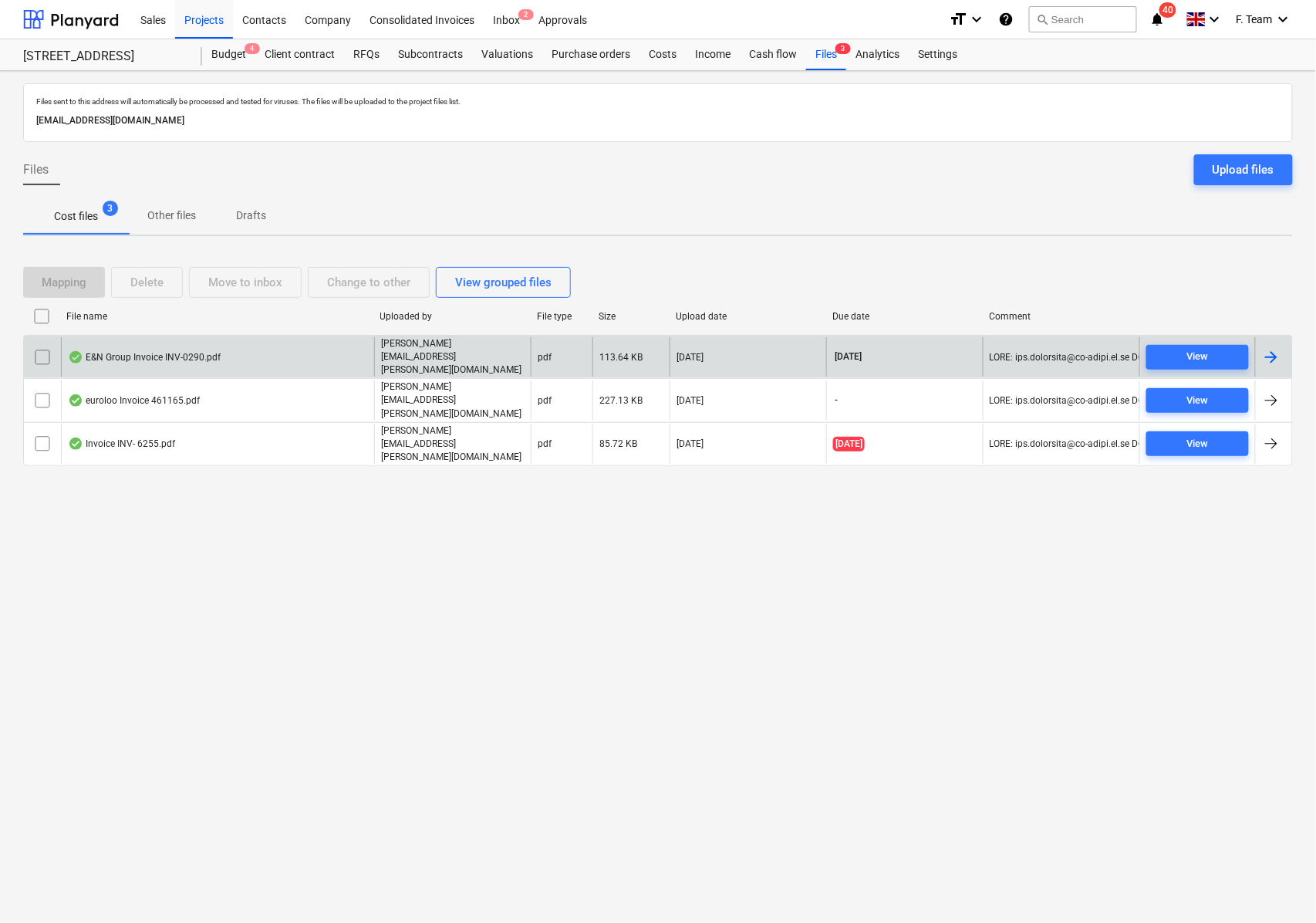
click at [1268, 361] on div at bounding box center [1271, 357] width 18 height 18
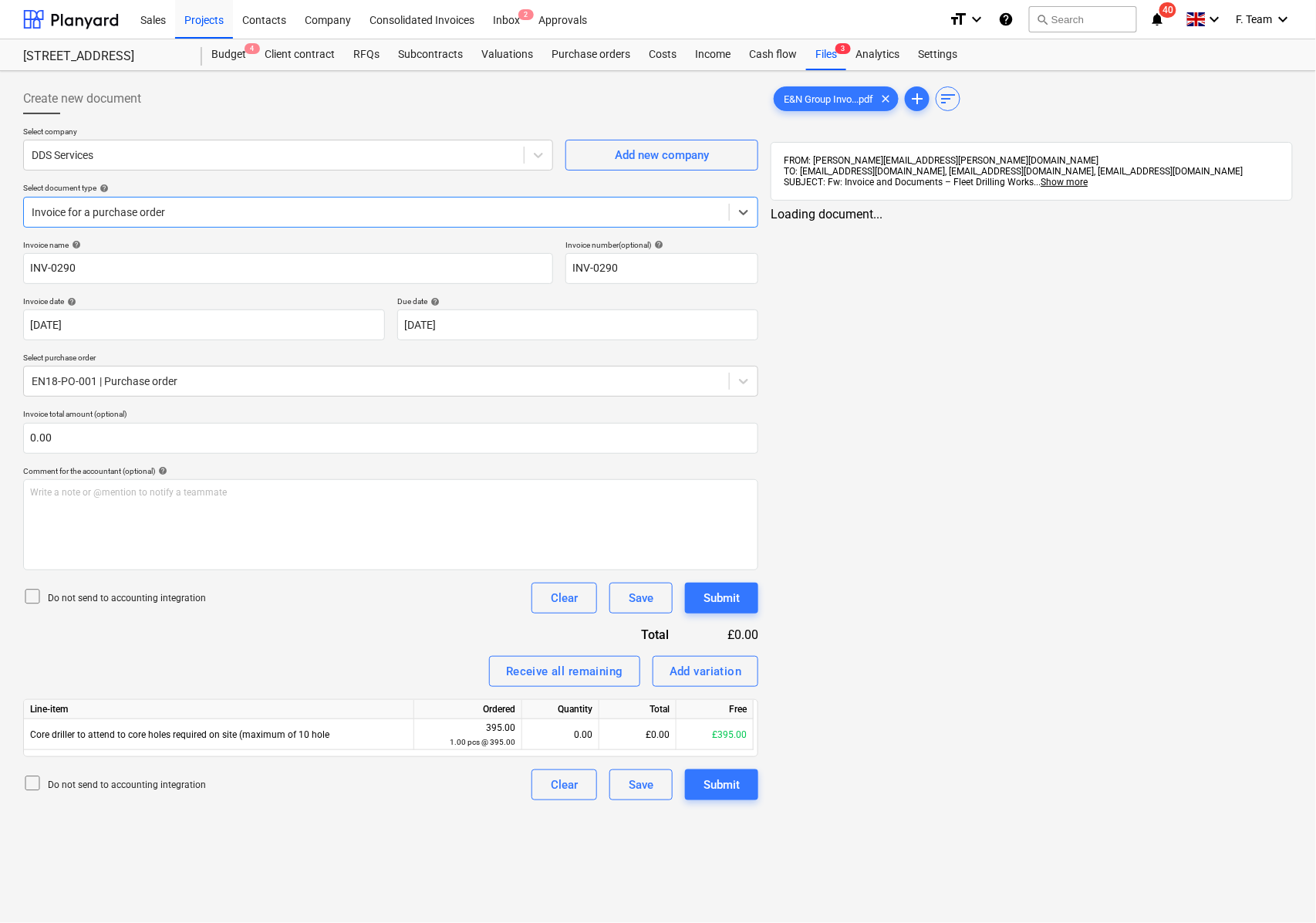
type input "INV-0290"
type input "[DATE]"
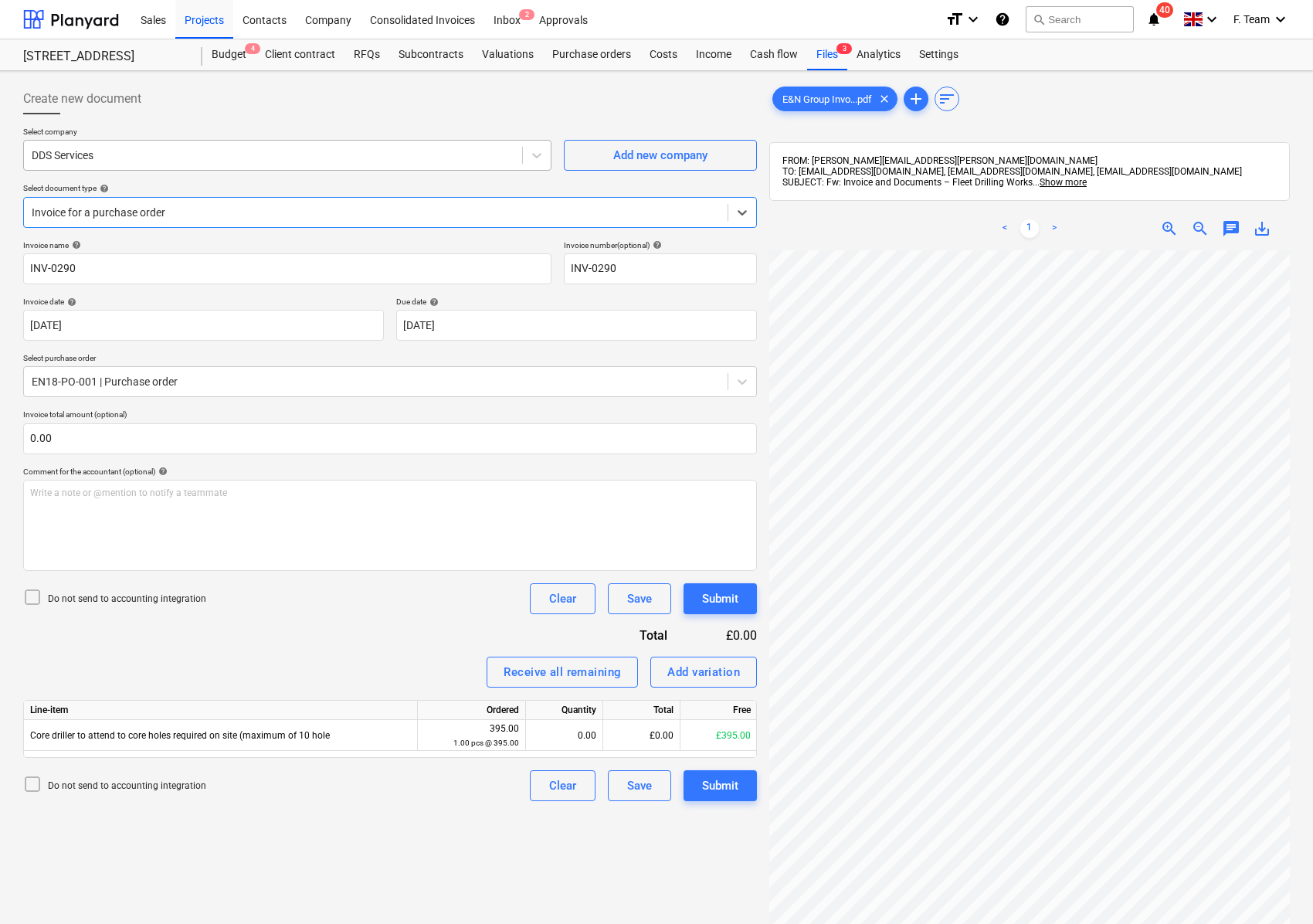
click at [128, 158] on div at bounding box center [273, 155] width 483 height 15
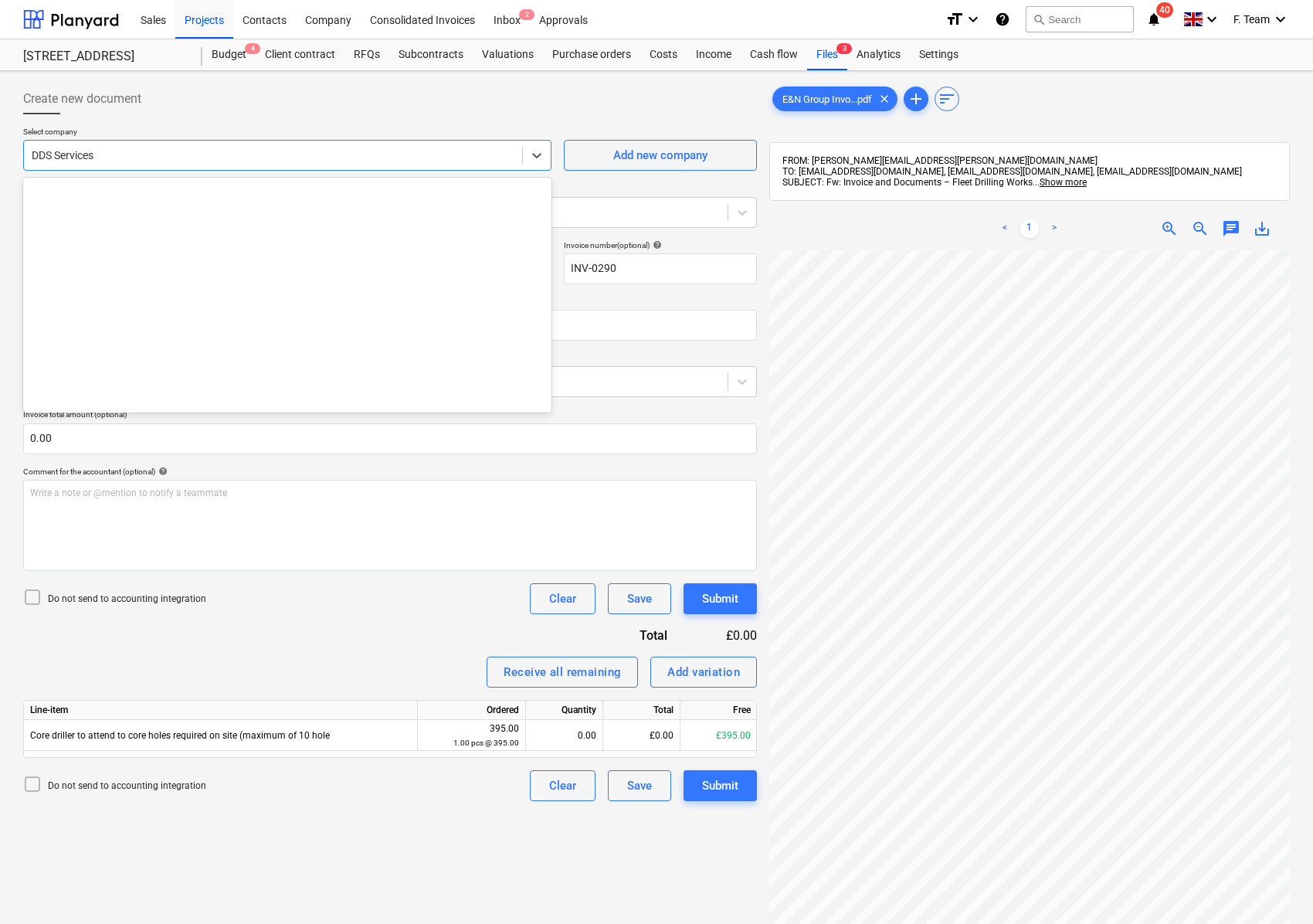
scroll to position [3190, 0]
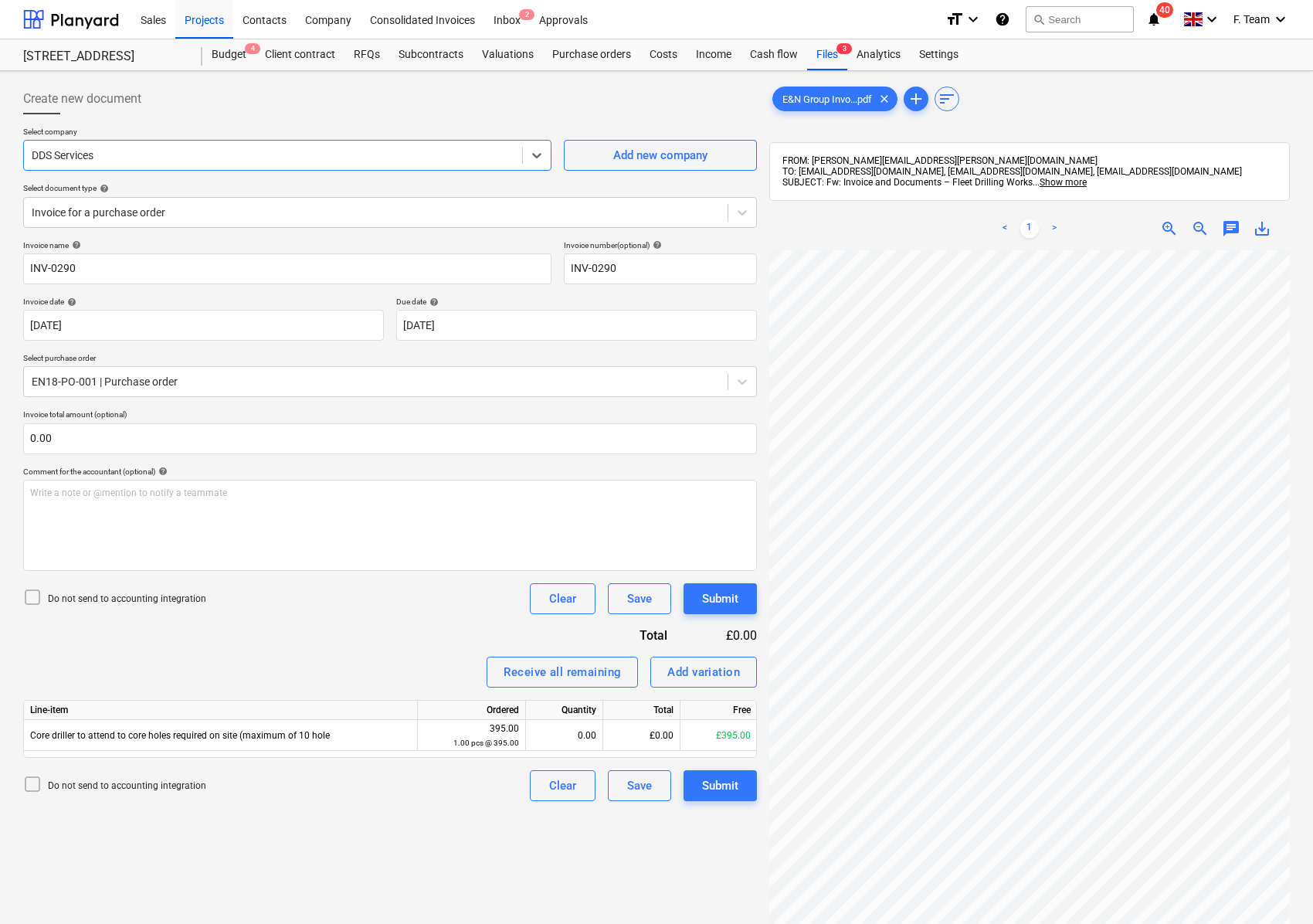
drag, startPoint x: 126, startPoint y: 157, endPoint x: 38, endPoint y: 157, distance: 88.0
click at [38, 157] on div at bounding box center [273, 155] width 483 height 15
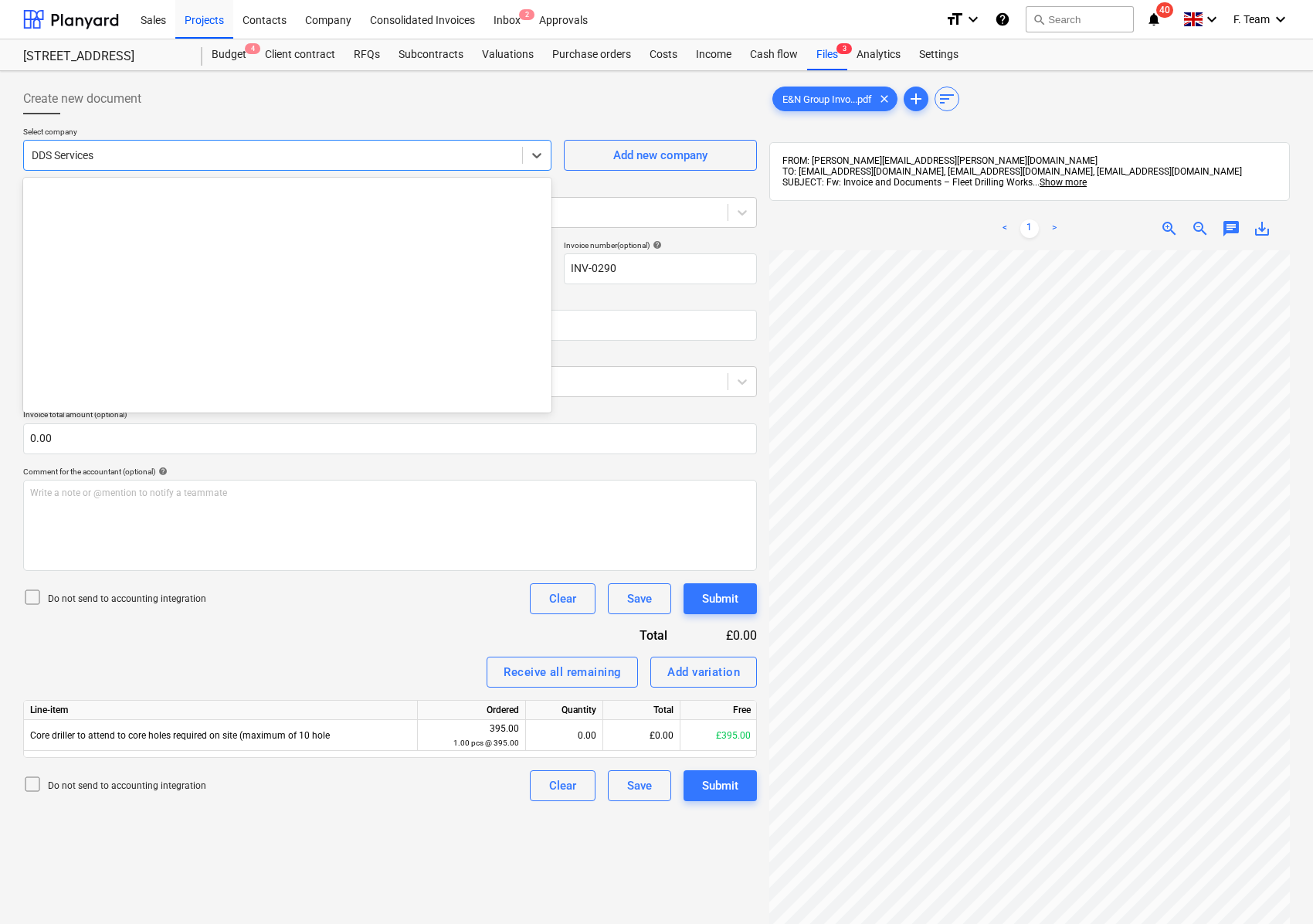
click at [99, 159] on div at bounding box center [273, 155] width 483 height 15
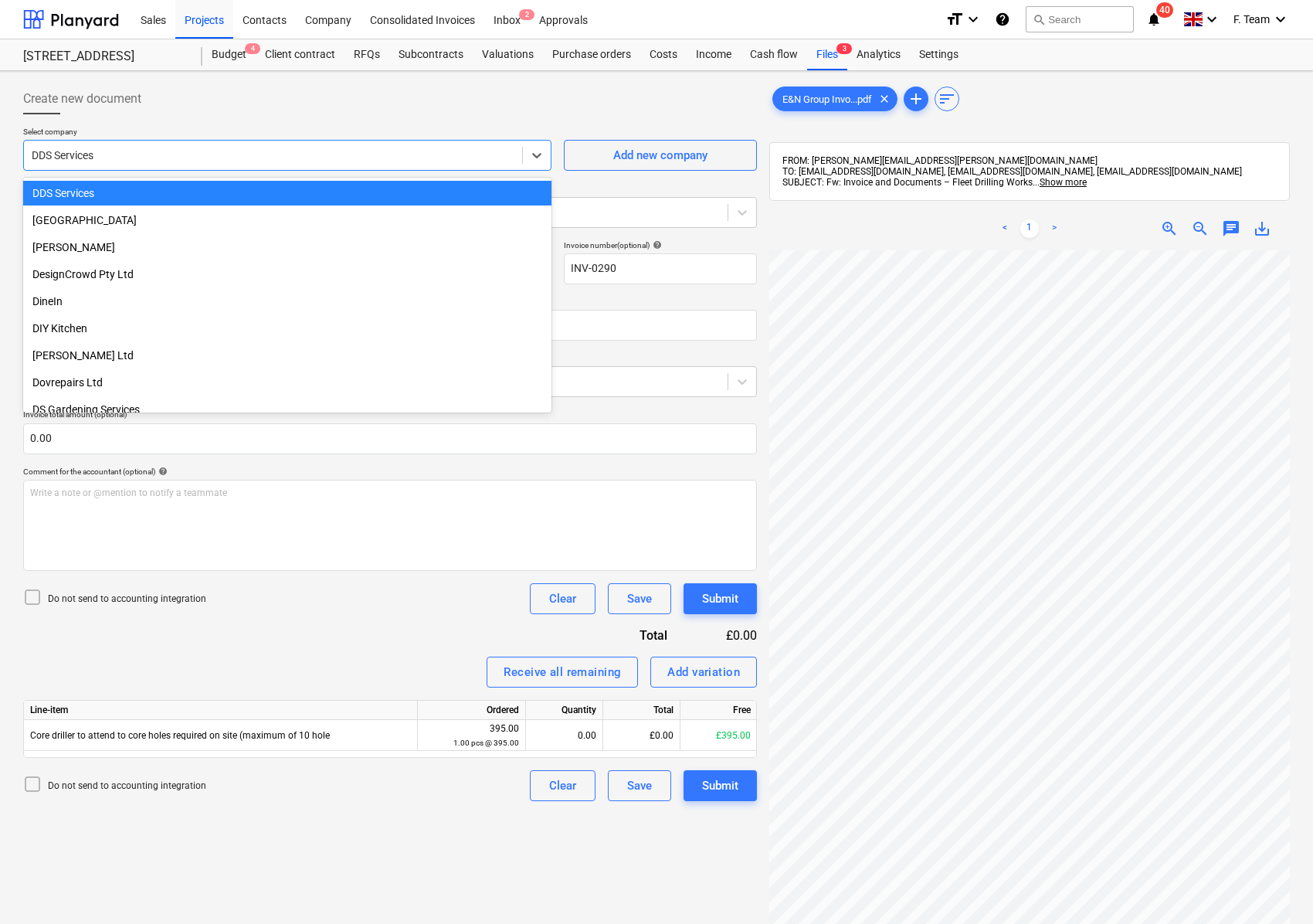
click at [238, 145] on div "DDS Services" at bounding box center [273, 155] width 498 height 21
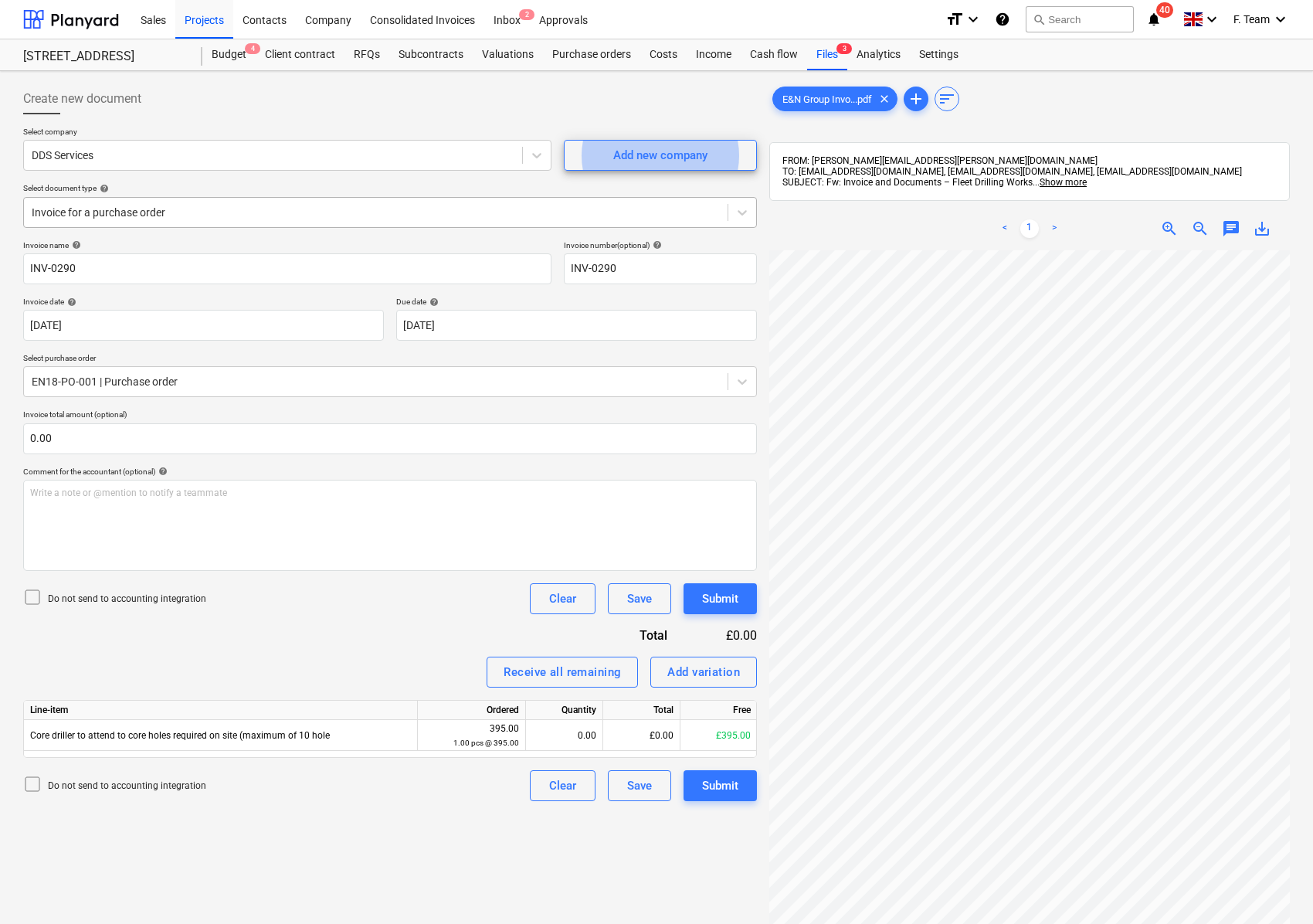
click at [189, 220] on div at bounding box center [376, 212] width 688 height 15
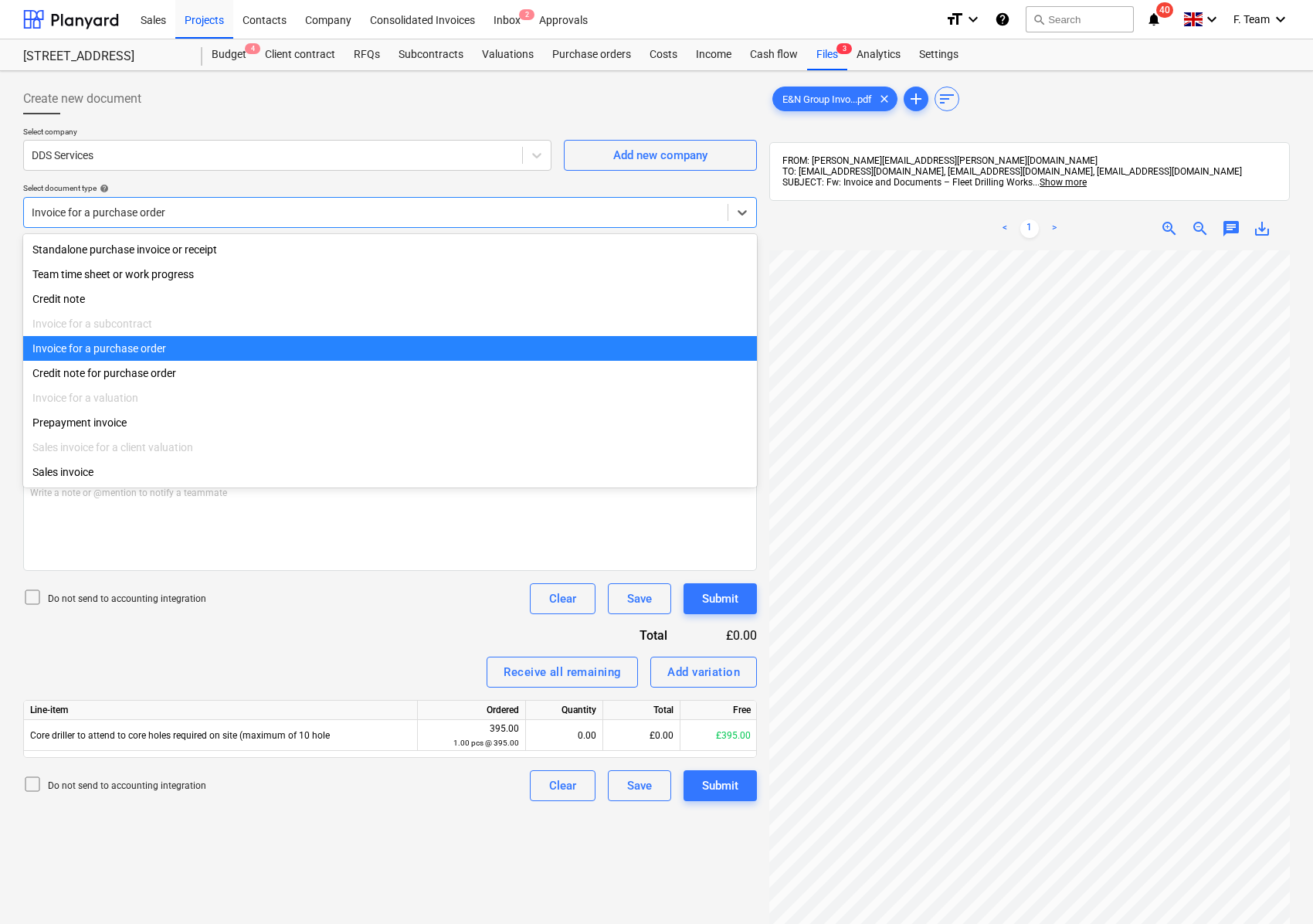
click at [190, 217] on div at bounding box center [376, 212] width 688 height 15
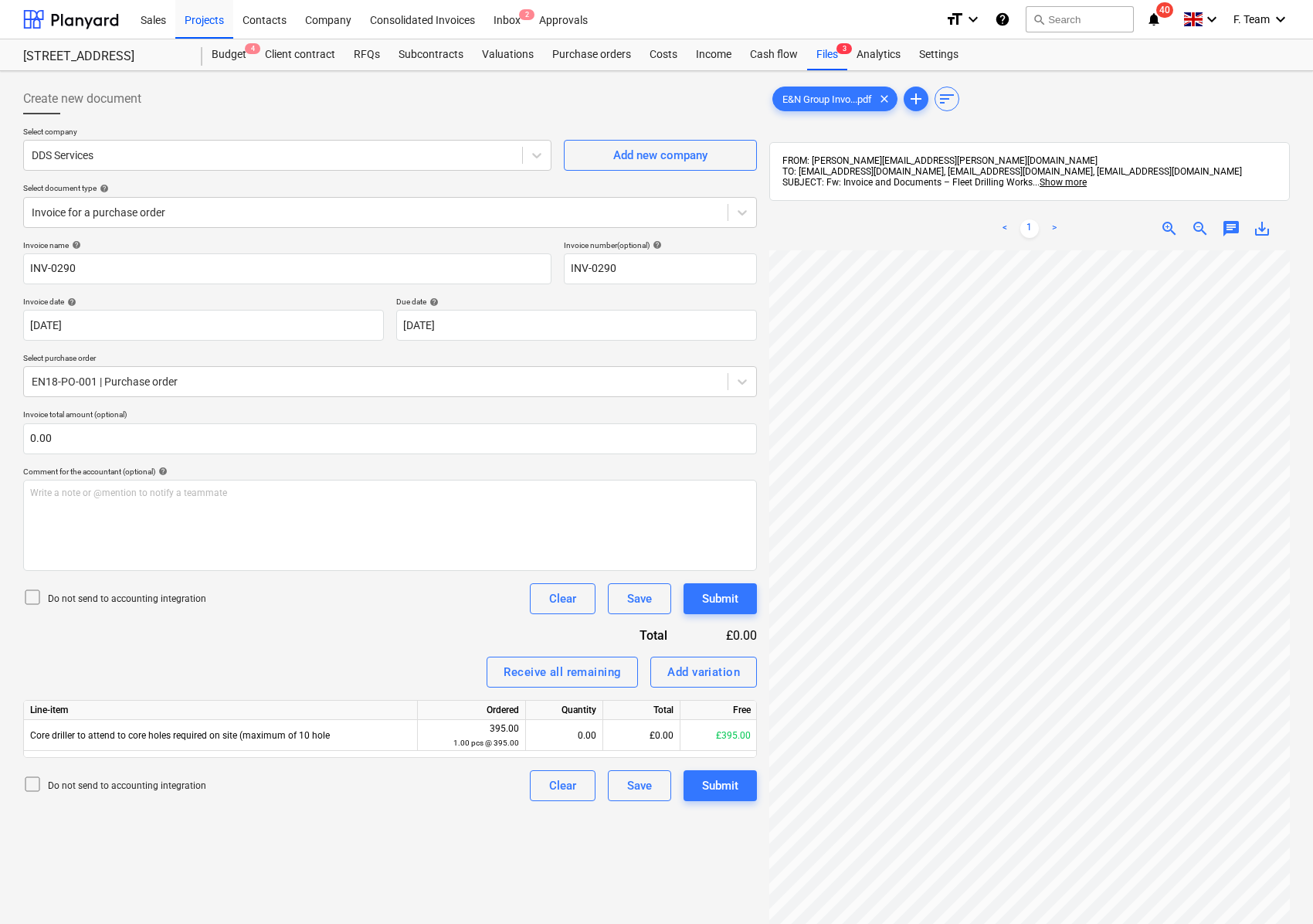
scroll to position [389, 377]
click at [42, 442] on input "0.00" at bounding box center [390, 438] width 734 height 31
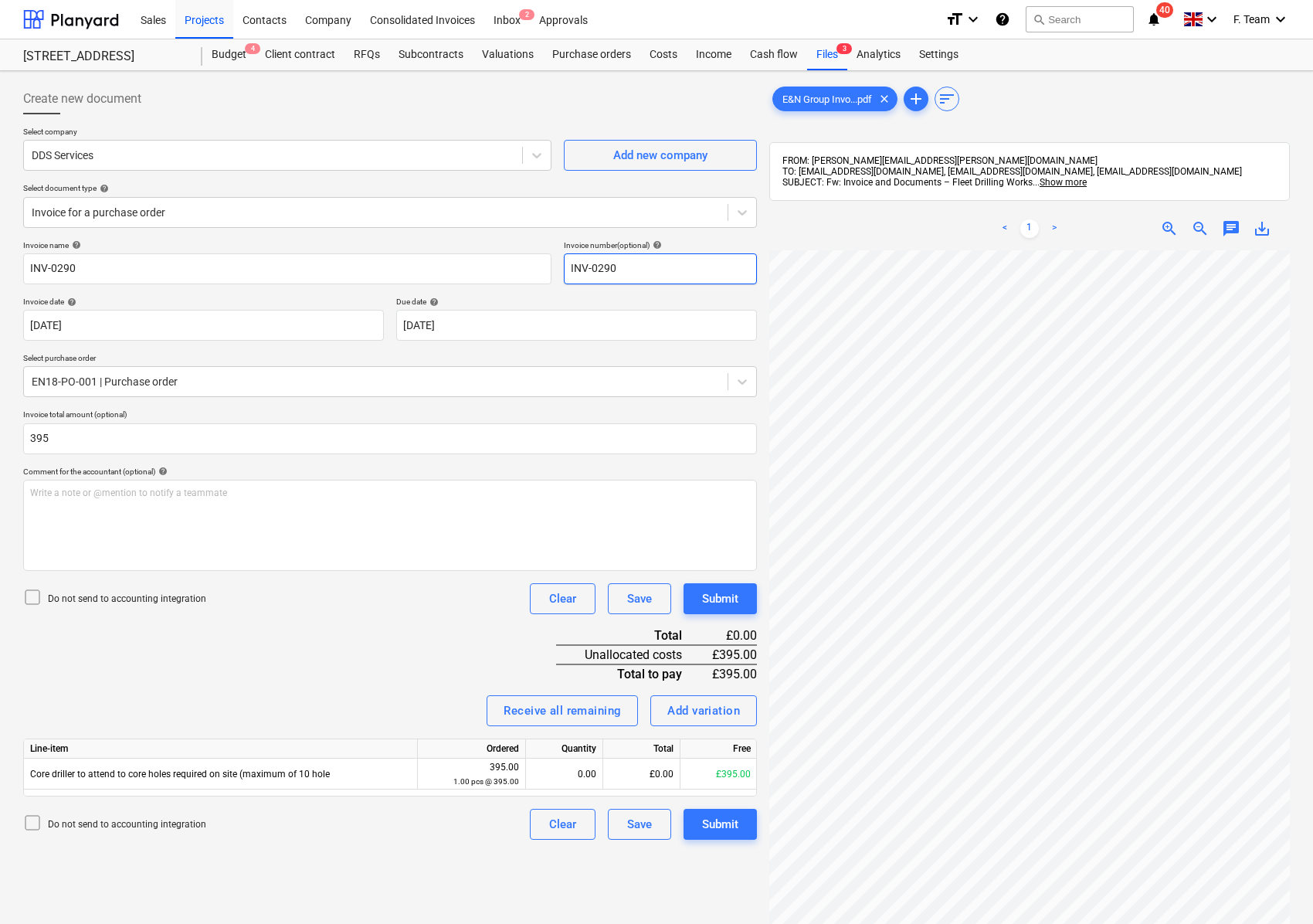
click at [655, 280] on input "INV-0290" at bounding box center [660, 268] width 193 height 31
type input "395.00"
type input "INV-0290 - 168Fleet CIS"
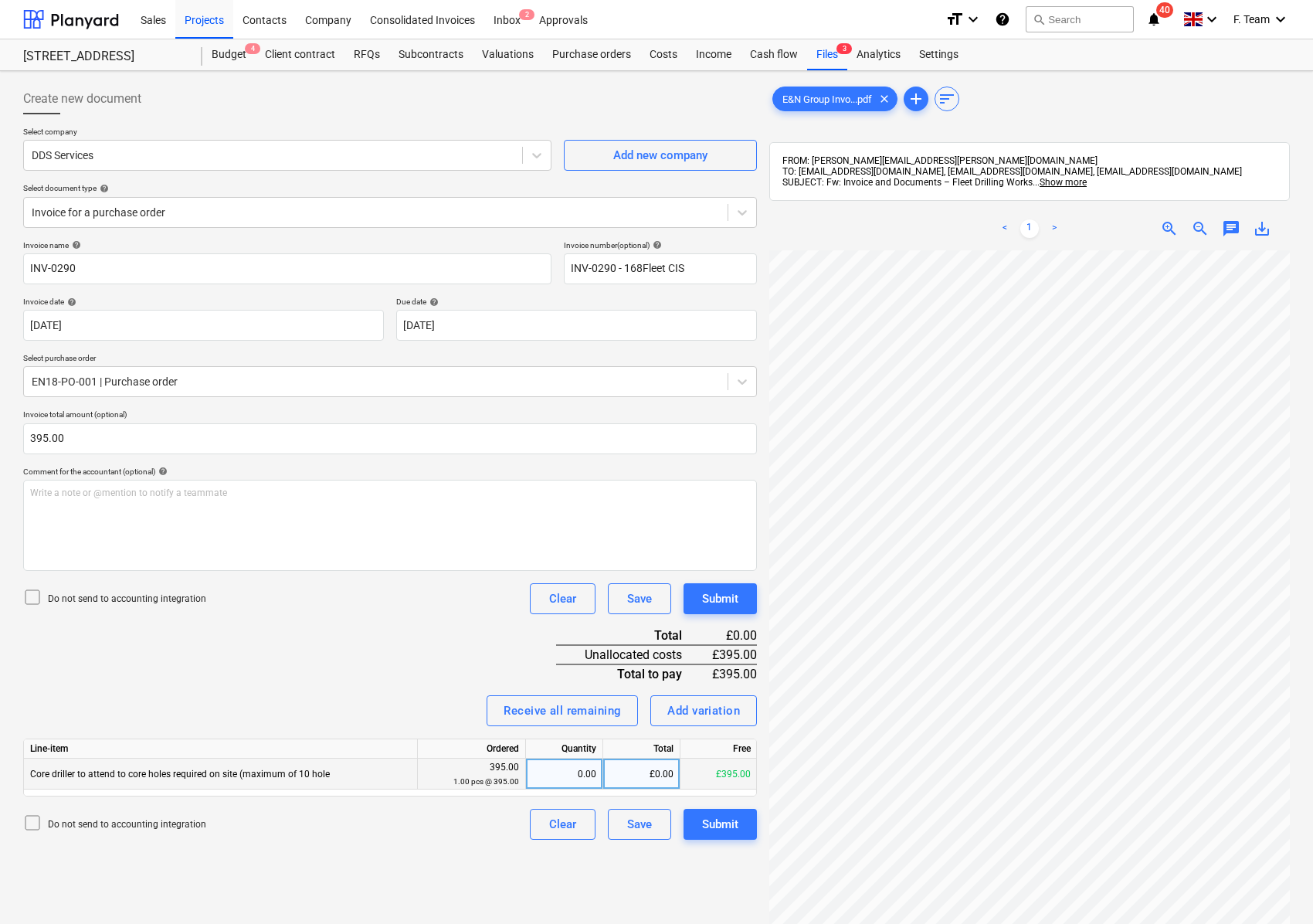
click at [556, 777] on div "0.00" at bounding box center [564, 774] width 64 height 31
type input "1"
click at [434, 848] on div "Create new document Select company DDS Services Add new company Select document…" at bounding box center [390, 607] width 746 height 1060
click at [734, 801] on div "Invoice name help INV-0290 Invoice number (optional) help INV-0290 - 168Fleet C…" at bounding box center [390, 540] width 734 height 600
click at [724, 821] on div "Submit" at bounding box center [720, 824] width 37 height 20
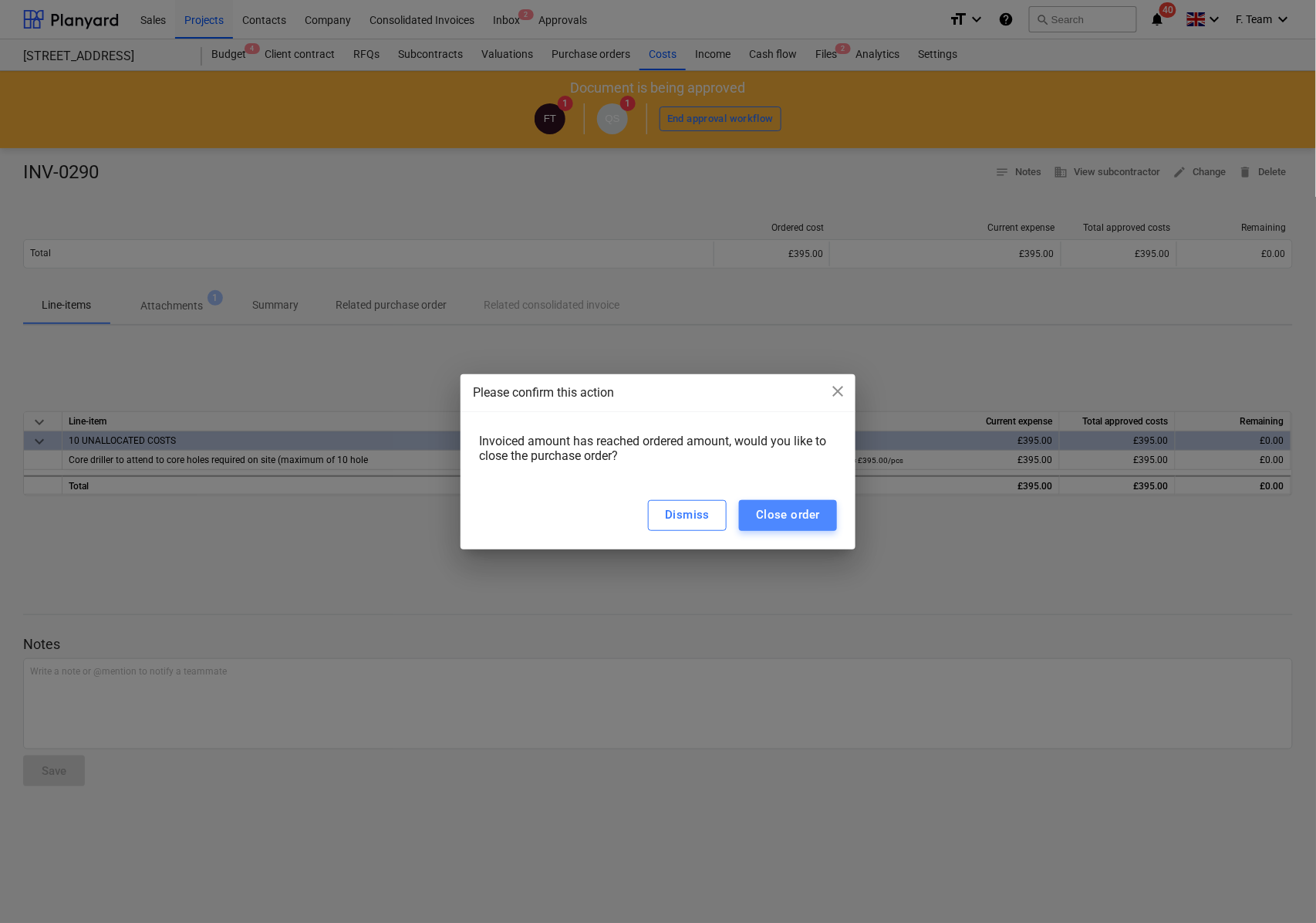
click at [813, 513] on div "Close order" at bounding box center [788, 514] width 64 height 20
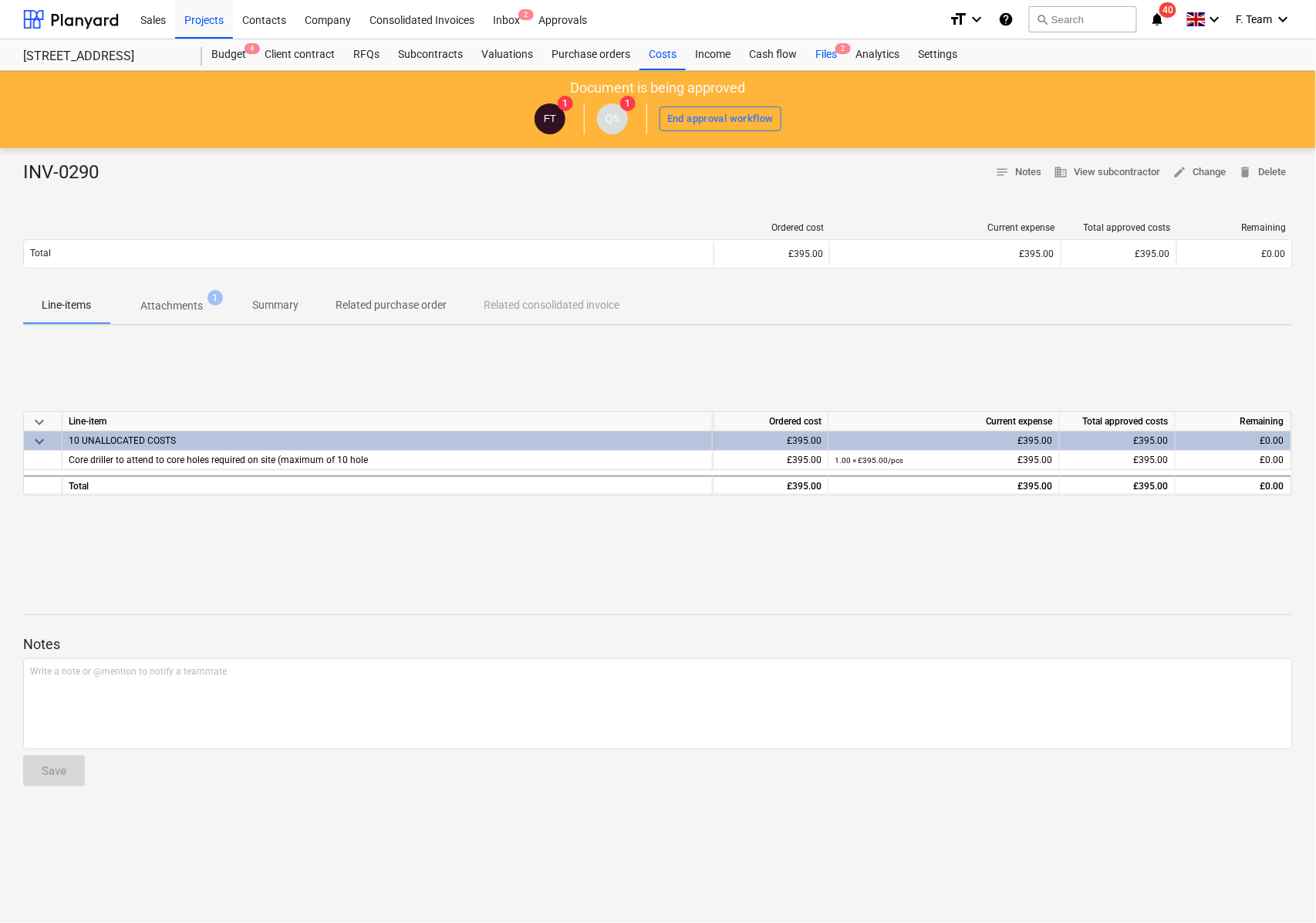
click at [824, 49] on div "Files 2" at bounding box center [826, 55] width 40 height 31
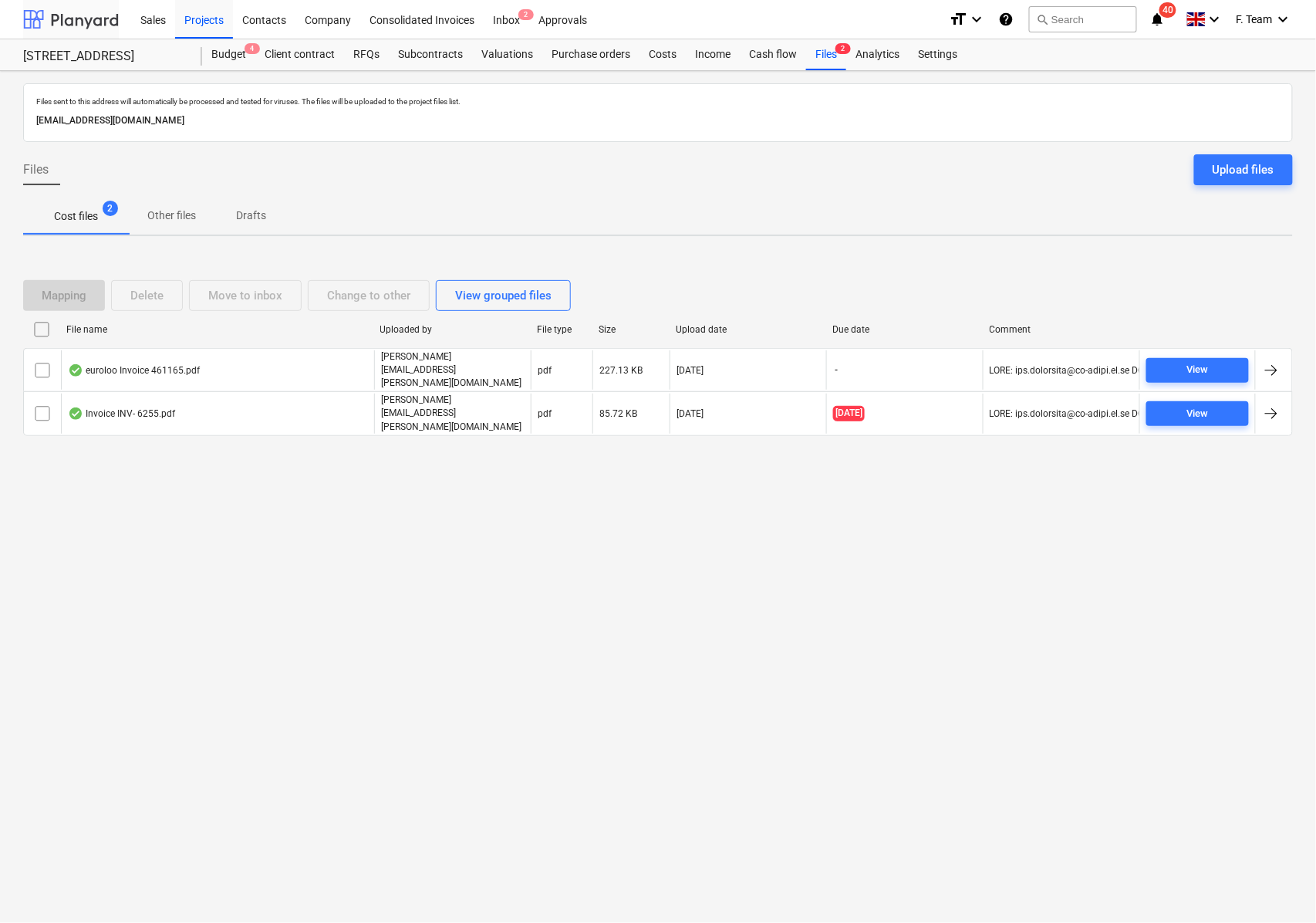
click at [43, 25] on div at bounding box center [70, 19] width 95 height 39
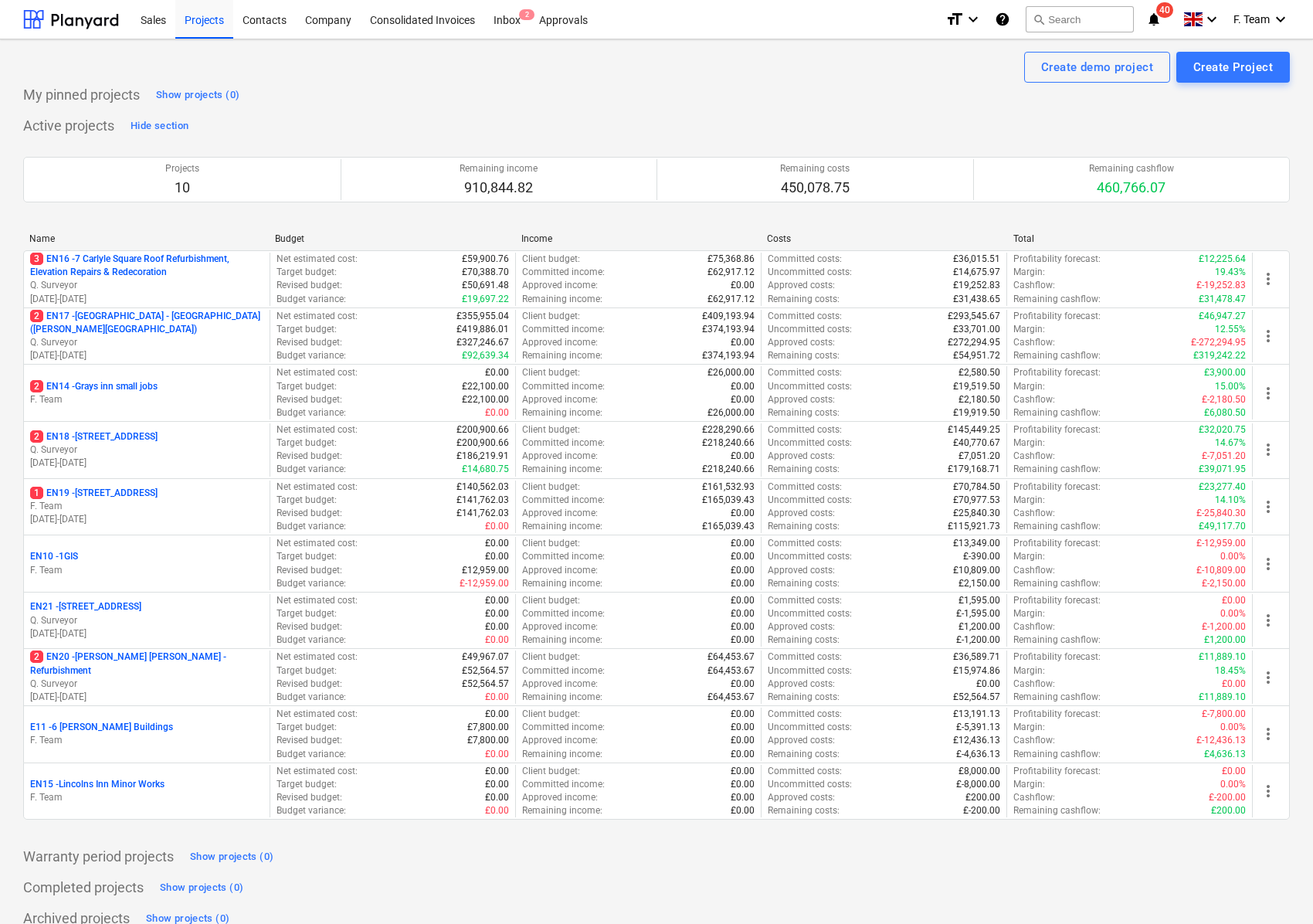
click at [181, 278] on p "3 EN16 - 7 Carlyle Square Roof Refurbishment, Elevation Repairs & Redecoration" at bounding box center [147, 266] width 234 height 26
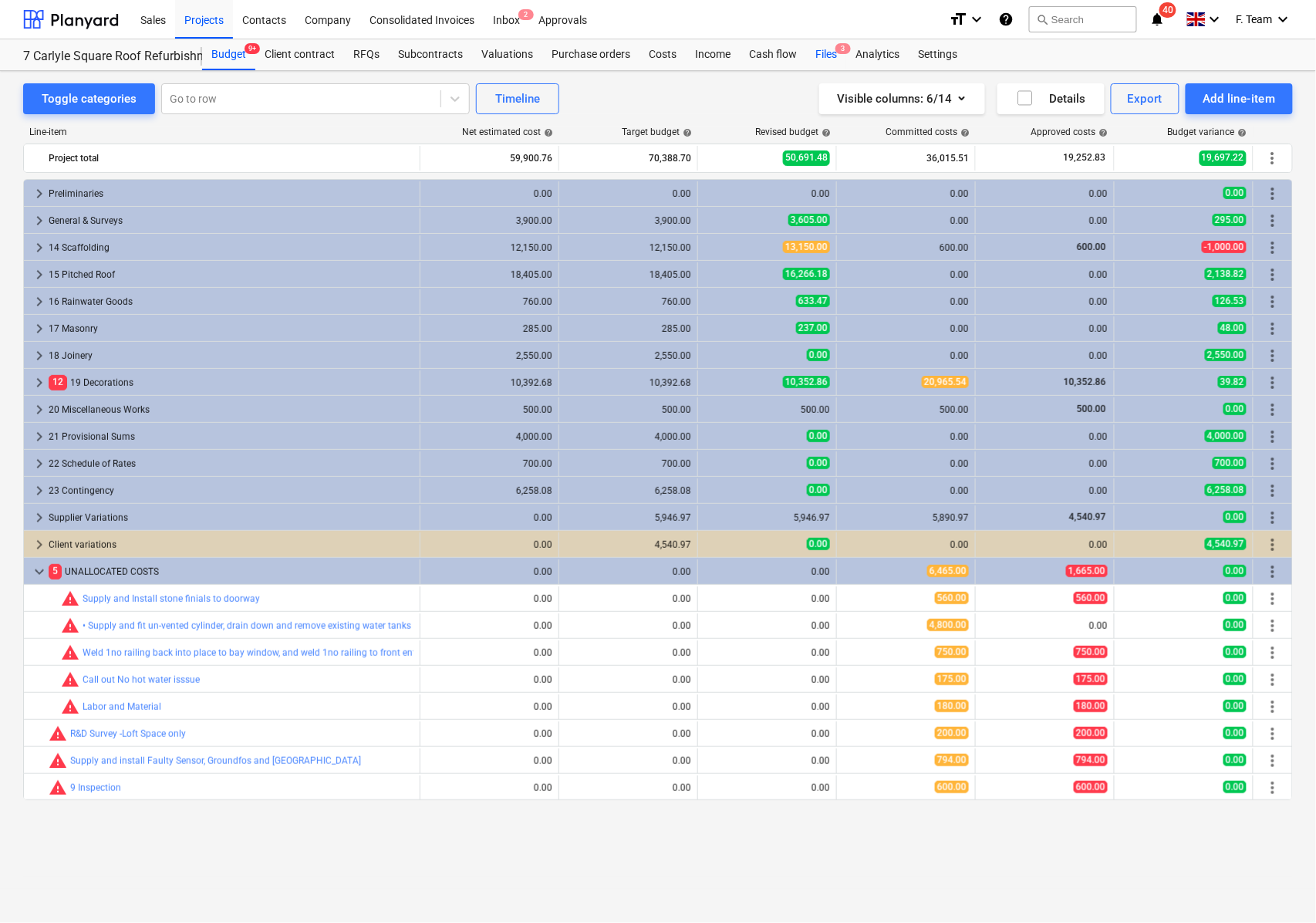
click at [828, 46] on div "Files 3" at bounding box center [826, 55] width 40 height 31
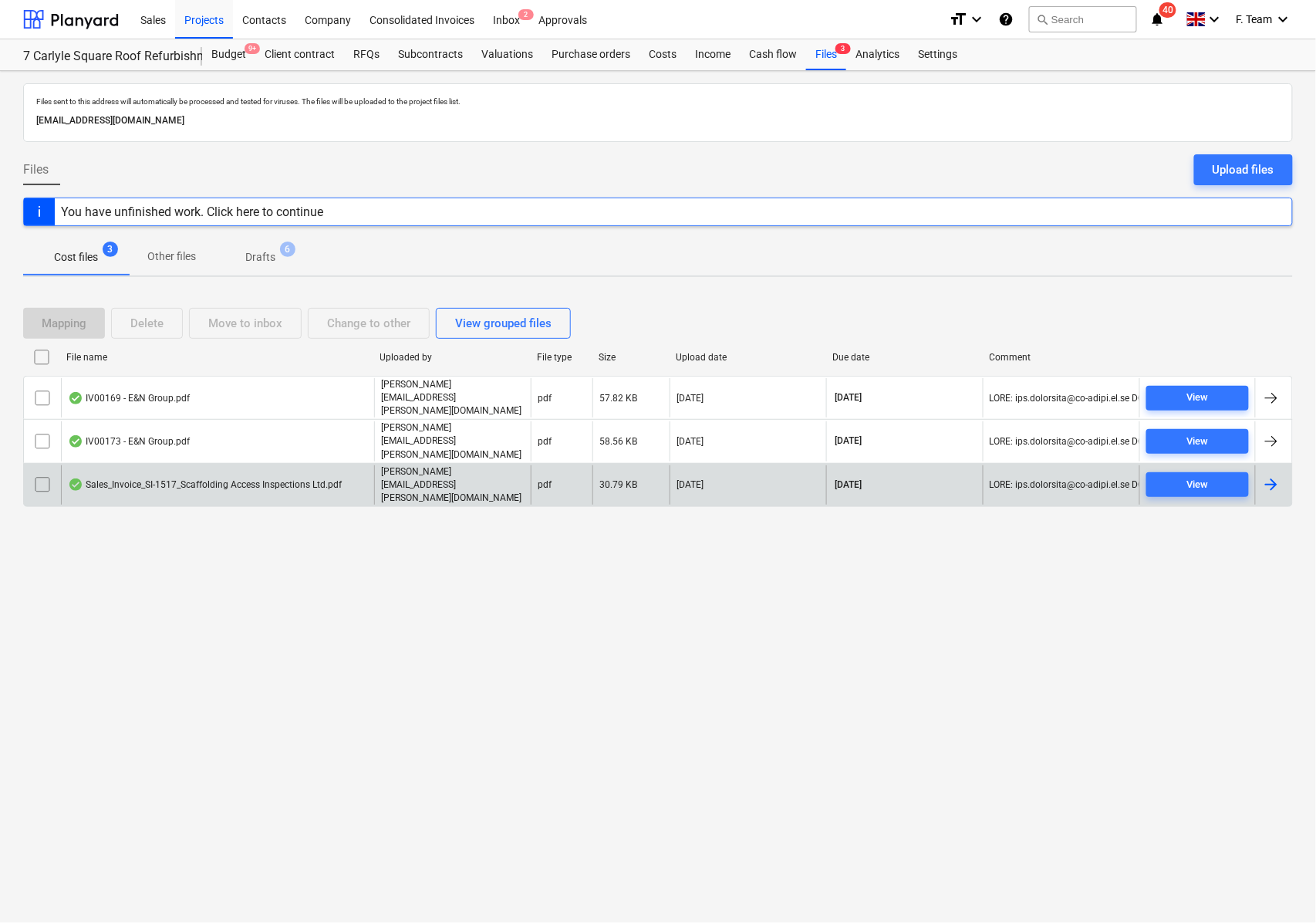
click at [1275, 475] on div at bounding box center [1271, 484] width 18 height 18
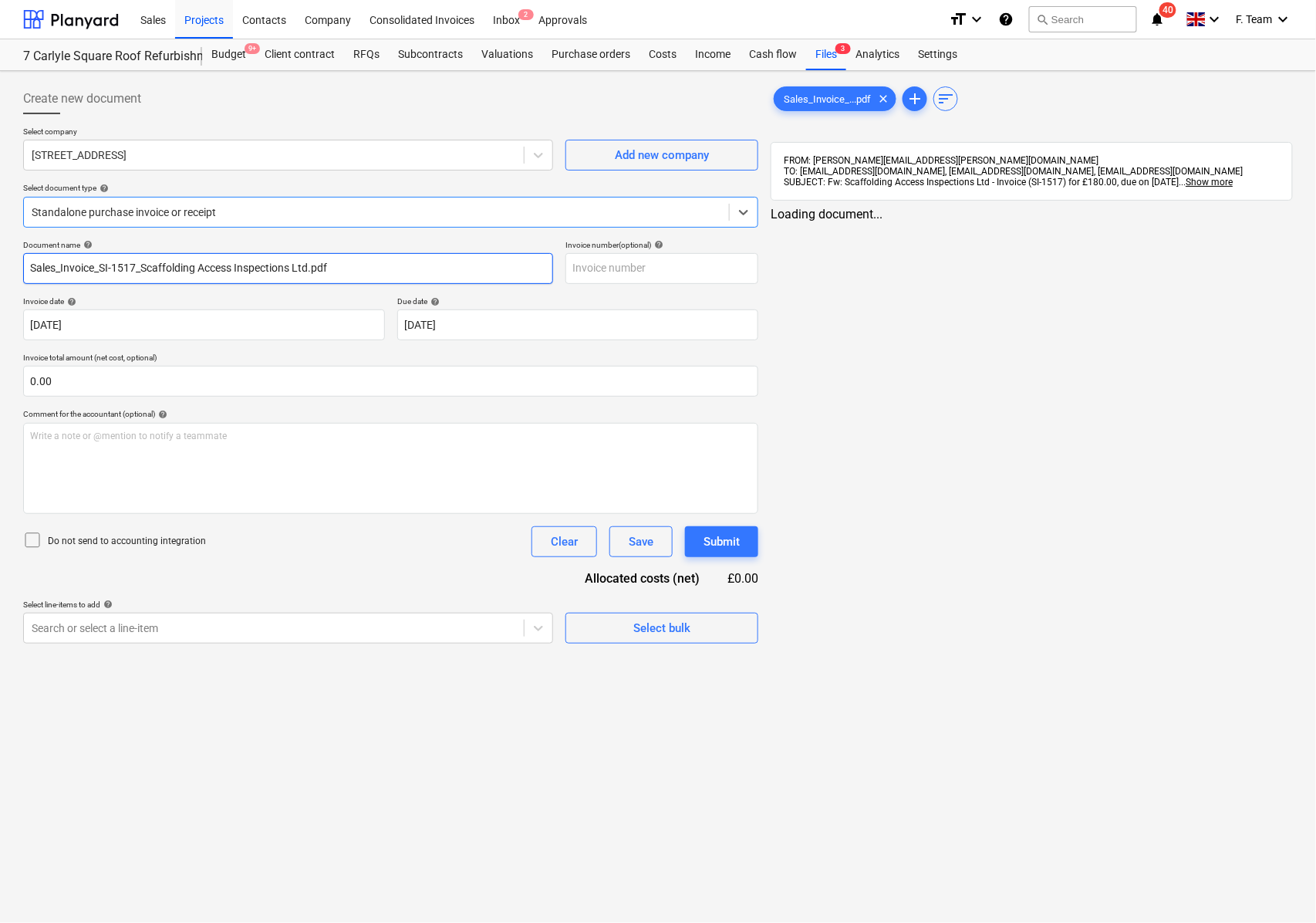
type input "Sales_Invoice_SI-1517_Scaffolding Access Inspections Ltd.pdf"
type input "[DATE]"
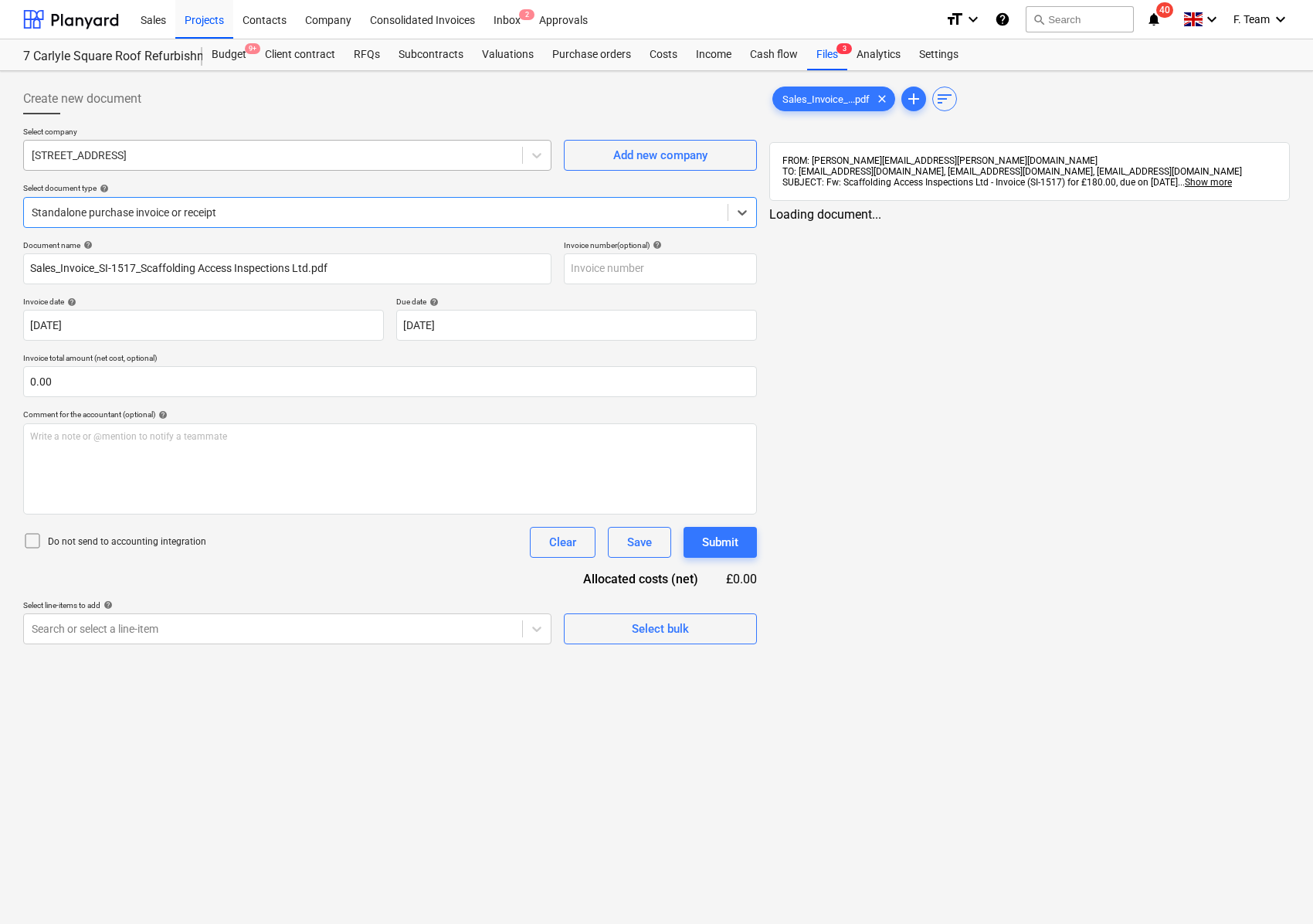
click at [122, 152] on div at bounding box center [273, 155] width 483 height 15
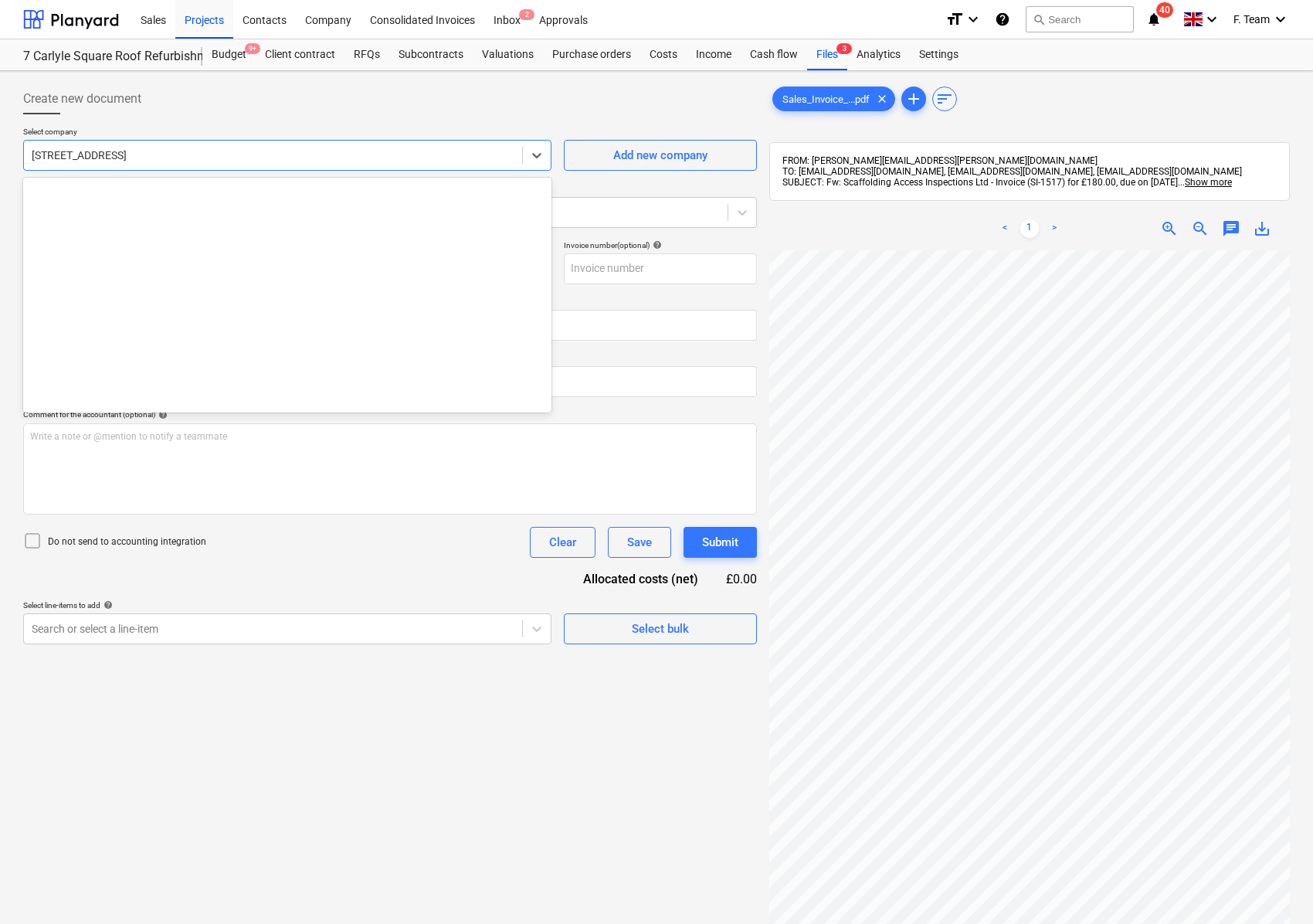
scroll to position [487, 0]
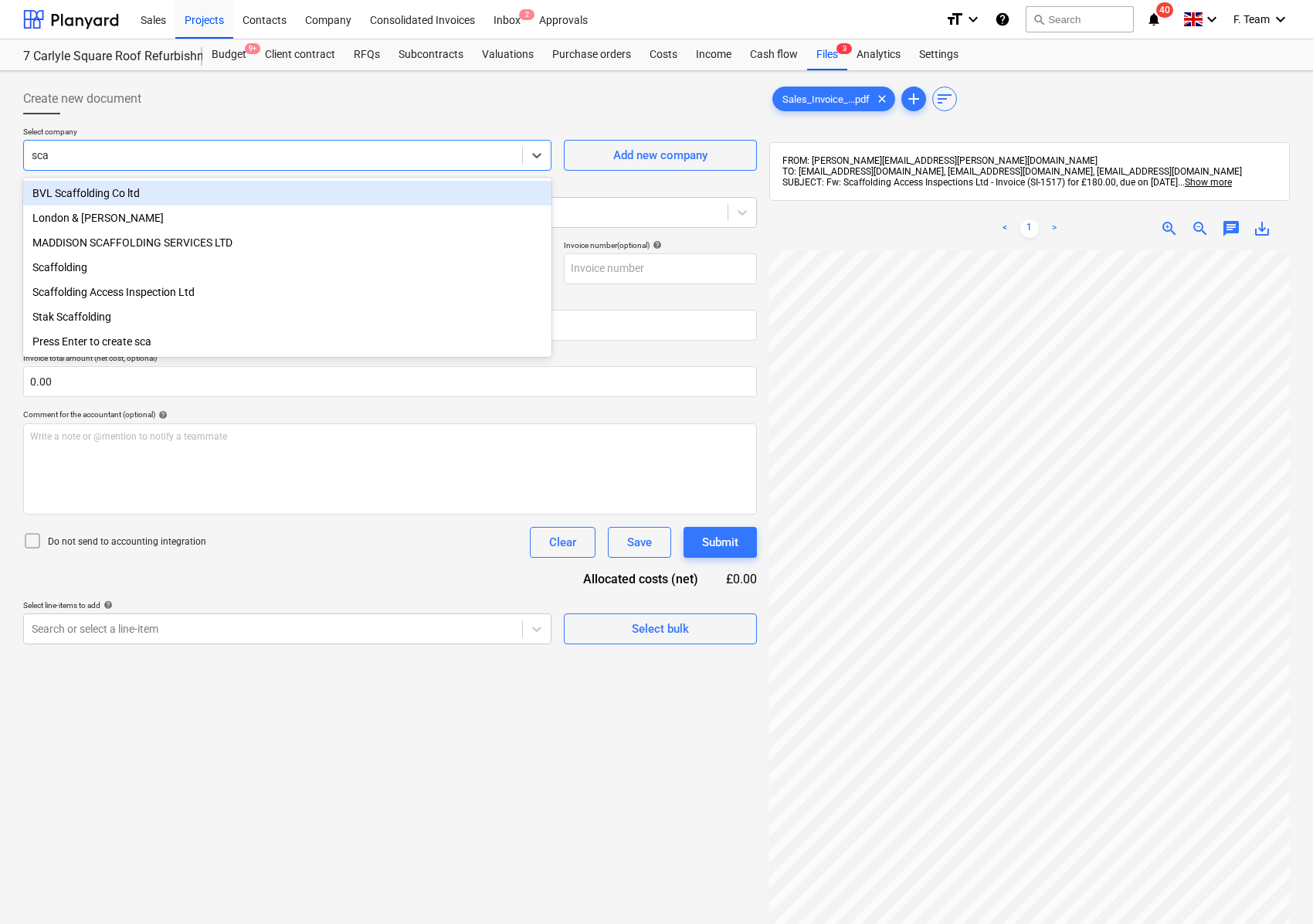
type input "scaf"
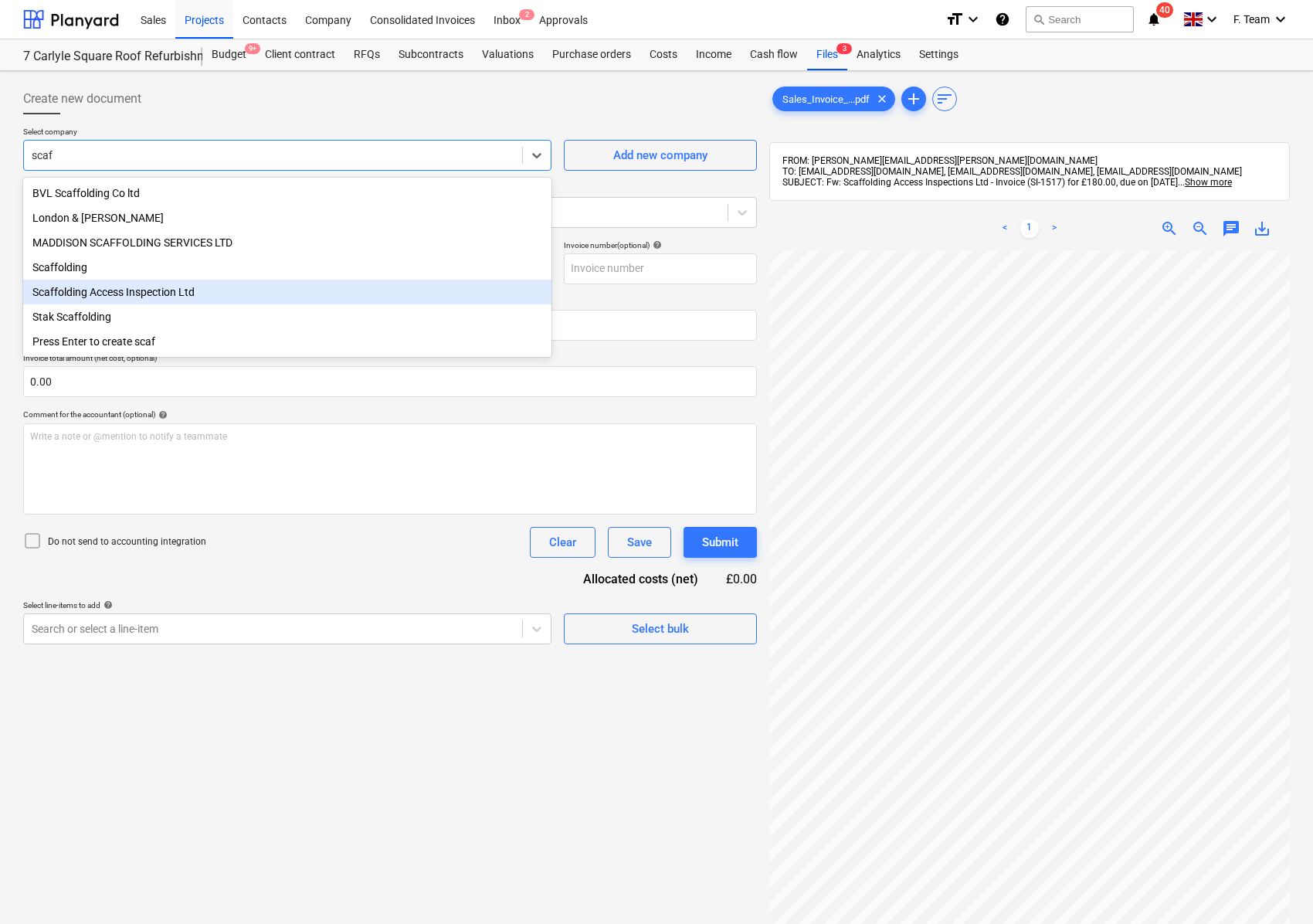
click at [141, 292] on div "Scaffolding Access Inspection Ltd" at bounding box center [287, 293] width 528 height 25
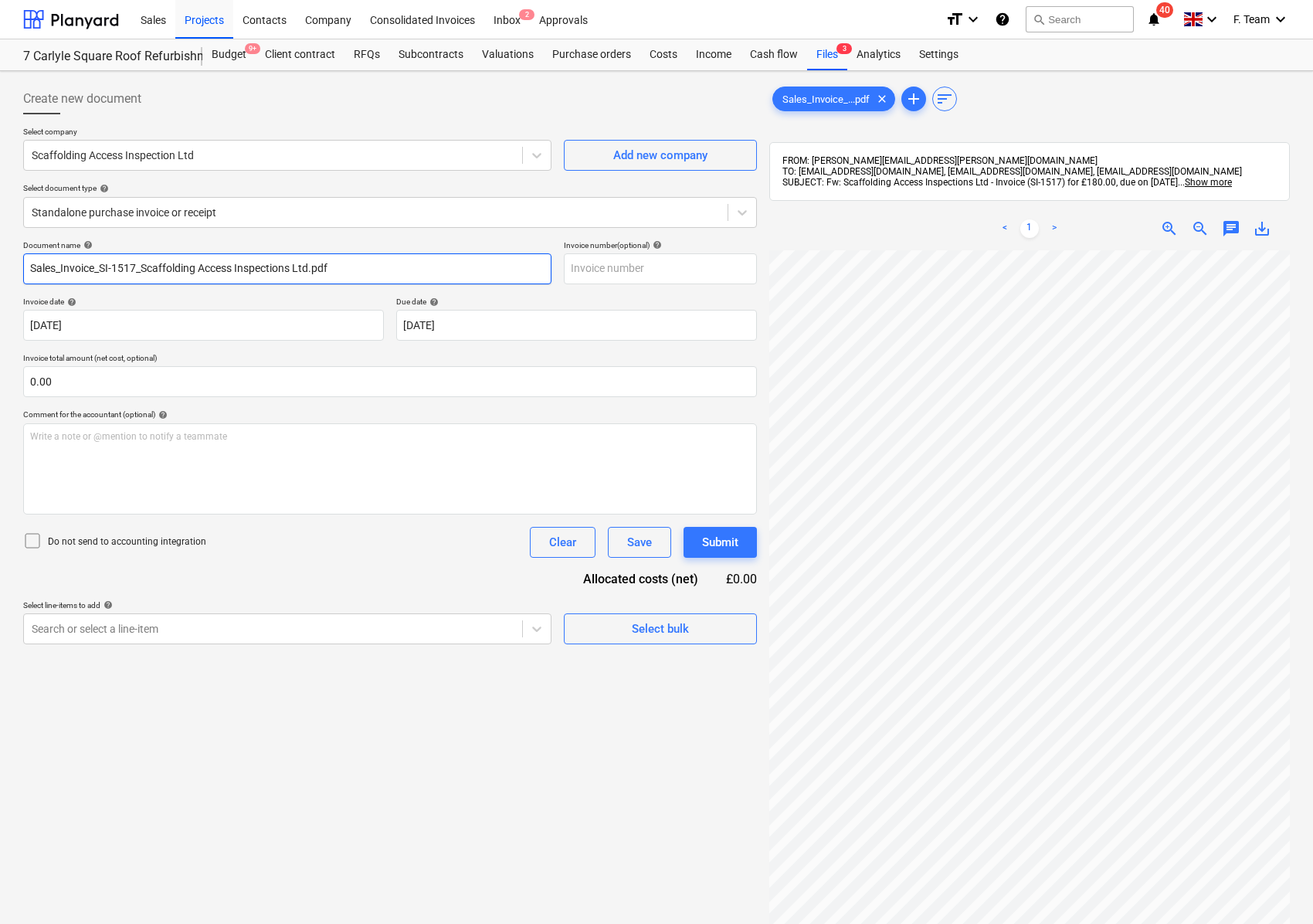
click at [192, 272] on input "Sales_Invoice_SI-1517_Scaffolding Access Inspections Ltd.pdf" at bounding box center [287, 268] width 528 height 31
drag, startPoint x: 368, startPoint y: 269, endPoint x: 8, endPoint y: 257, distance: 360.2
click at [0, 252] on html "Sales Projects Contacts Company Consolidated Invoices Inbox 2 Approvals format_…" at bounding box center [656, 462] width 1313 height 924
paste input "caffolding Access Inspection Ltd"
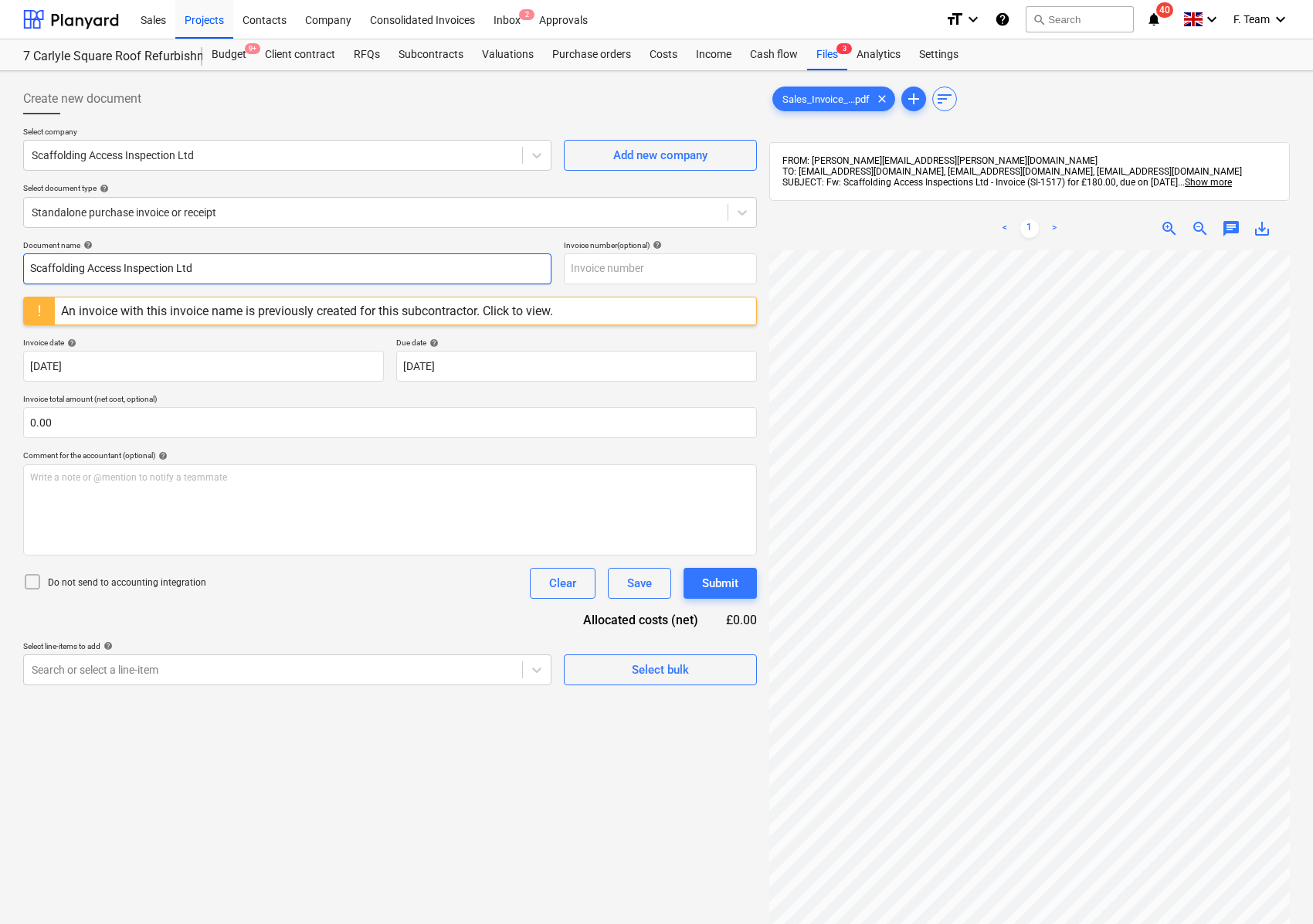
type input "Scaffolding Access Inspection Ltd"
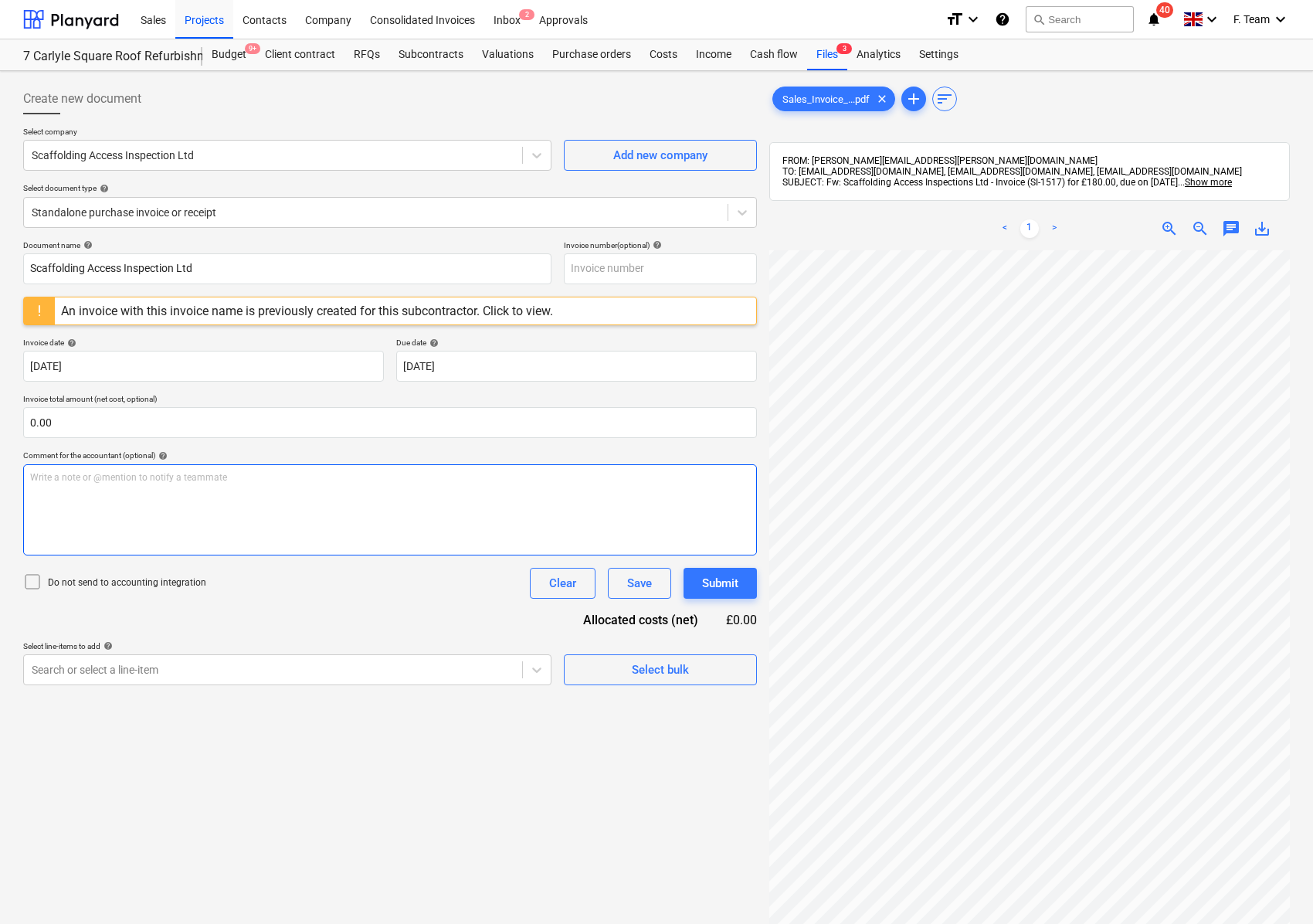
click at [740, 542] on div "Create new document Select company Scaffolding Access Inspection Ltd Add new co…" at bounding box center [656, 607] width 1279 height 1060
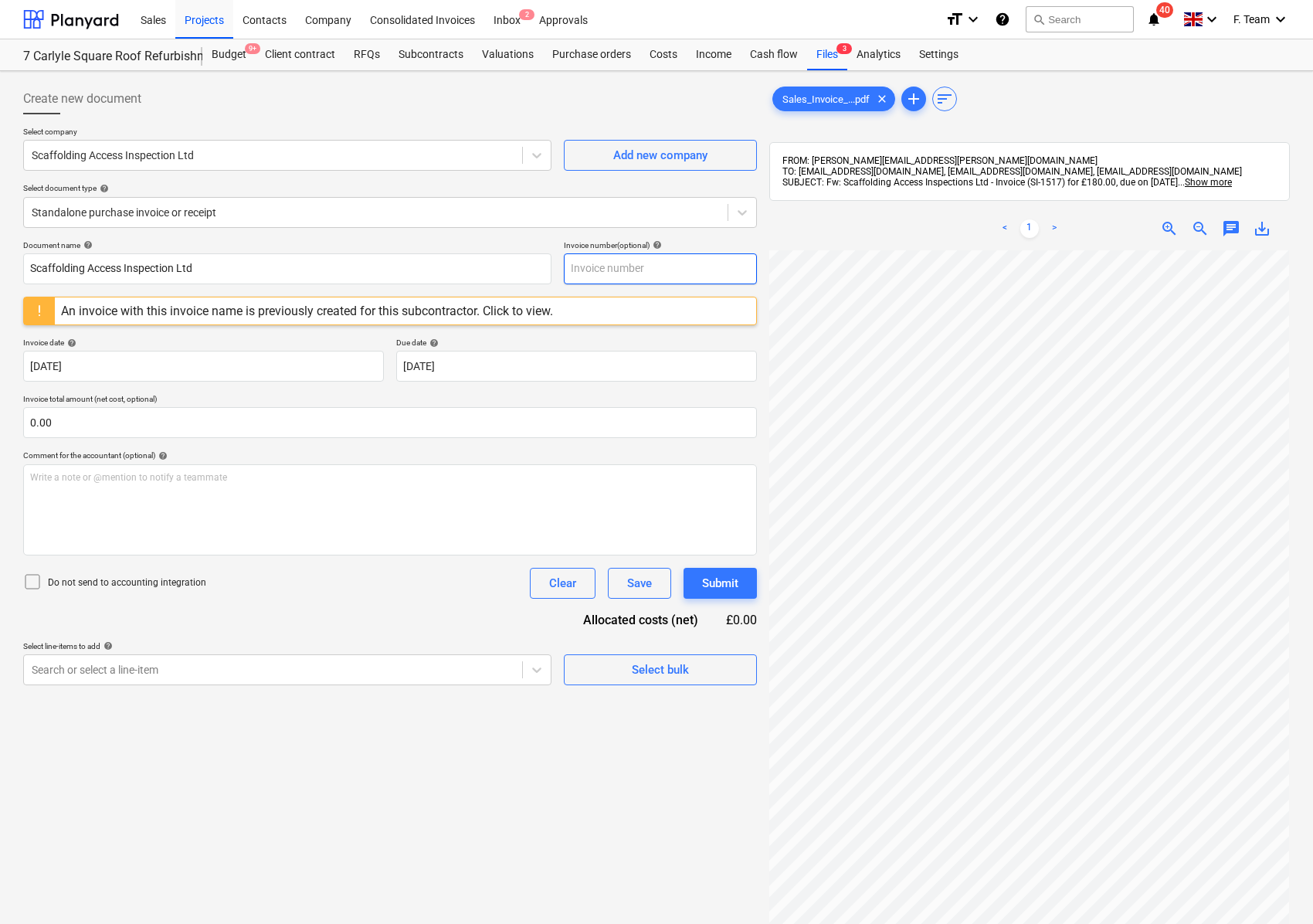
click at [616, 270] on input "text" at bounding box center [660, 268] width 193 height 31
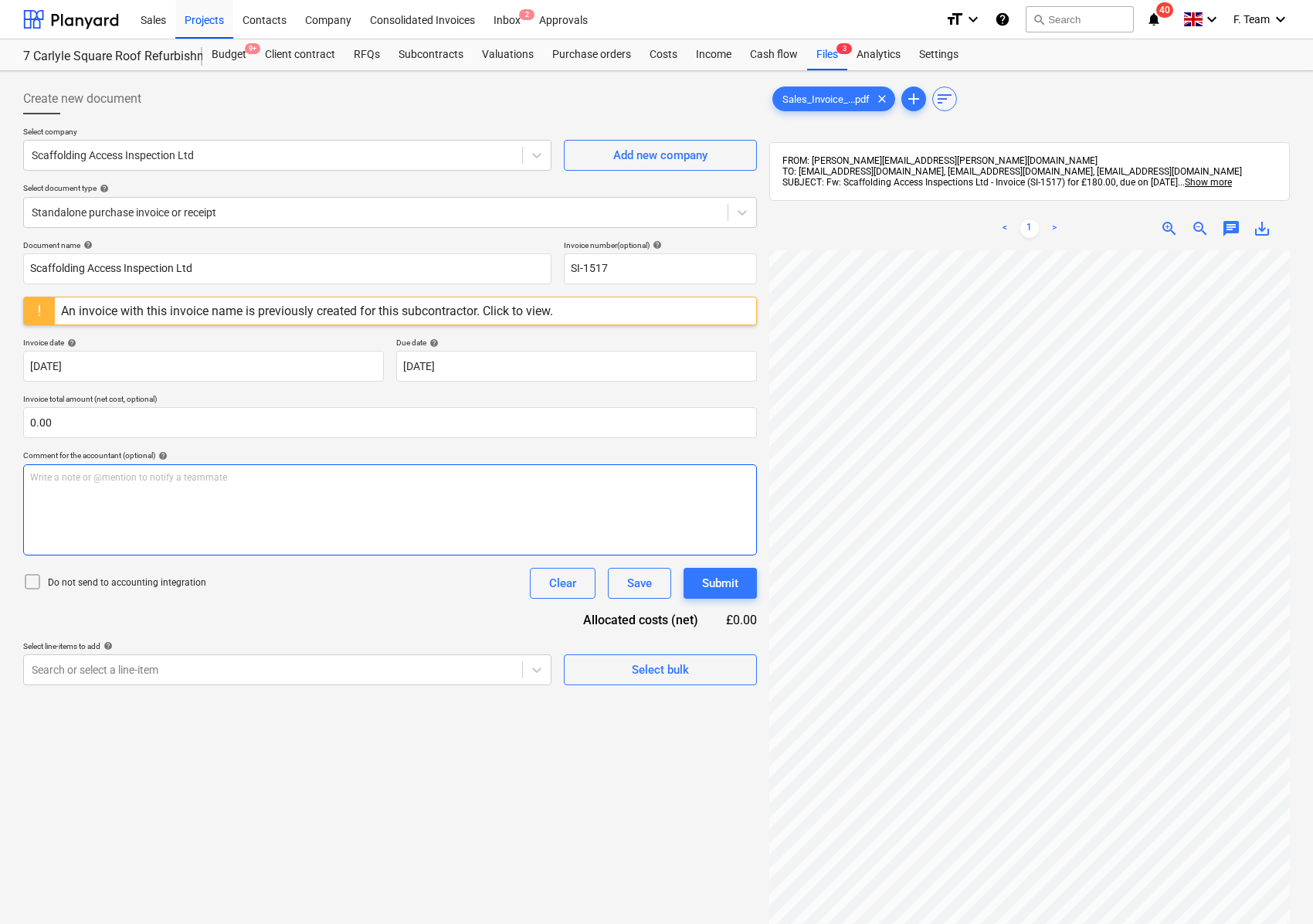
scroll to position [191, 0]
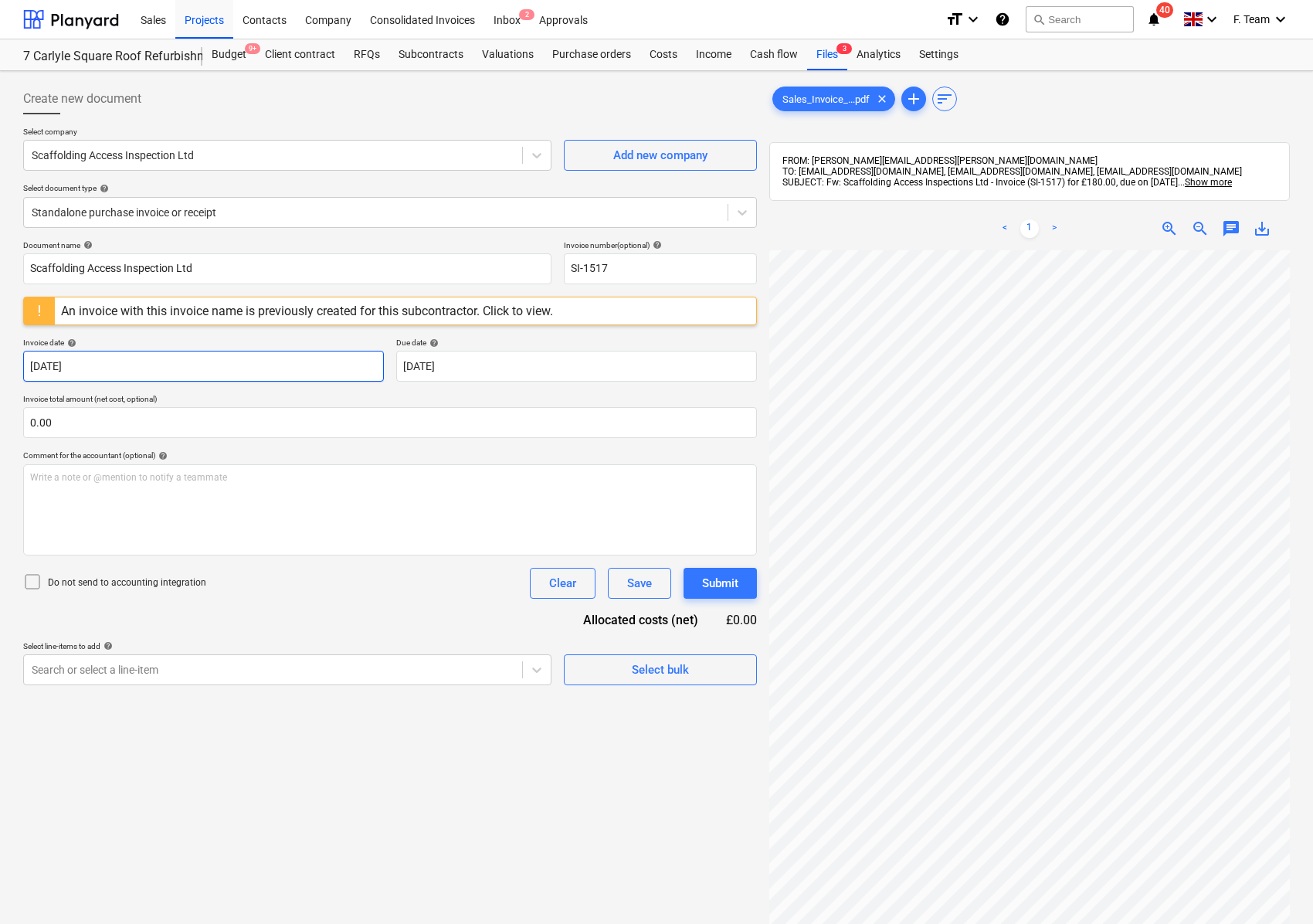
click at [108, 363] on body "Sales Projects Contacts Company Consolidated Invoices Inbox 2 Approvals format_…" at bounding box center [656, 462] width 1313 height 924
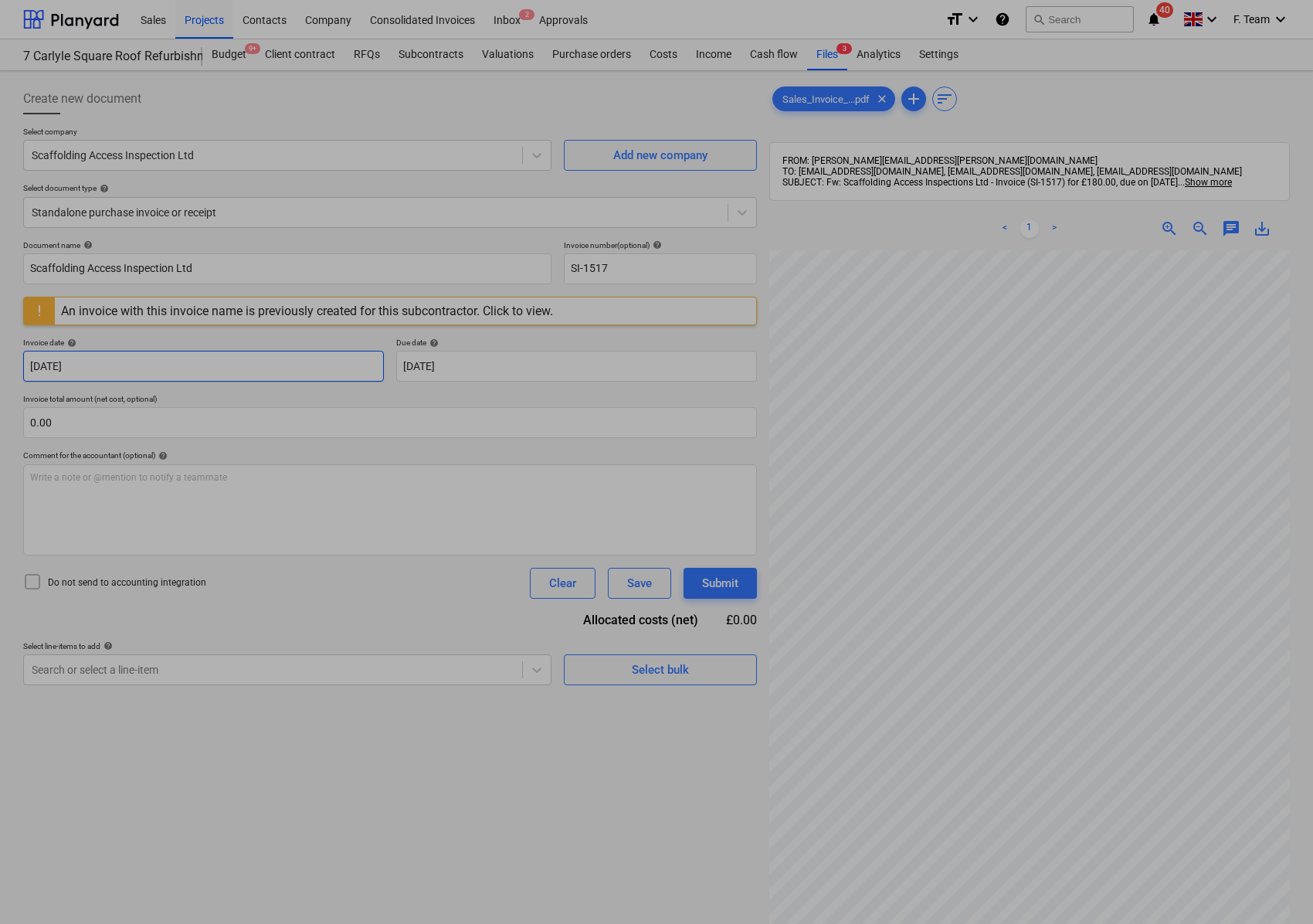
click at [100, 365] on div "Su Mo Tu We Th Fr Sa Su Mo Tu We Th Fr Sa [DATE] 1 2 3 4 5 6 7 8 9 10 11 12 13 …" at bounding box center [656, 462] width 1313 height 924
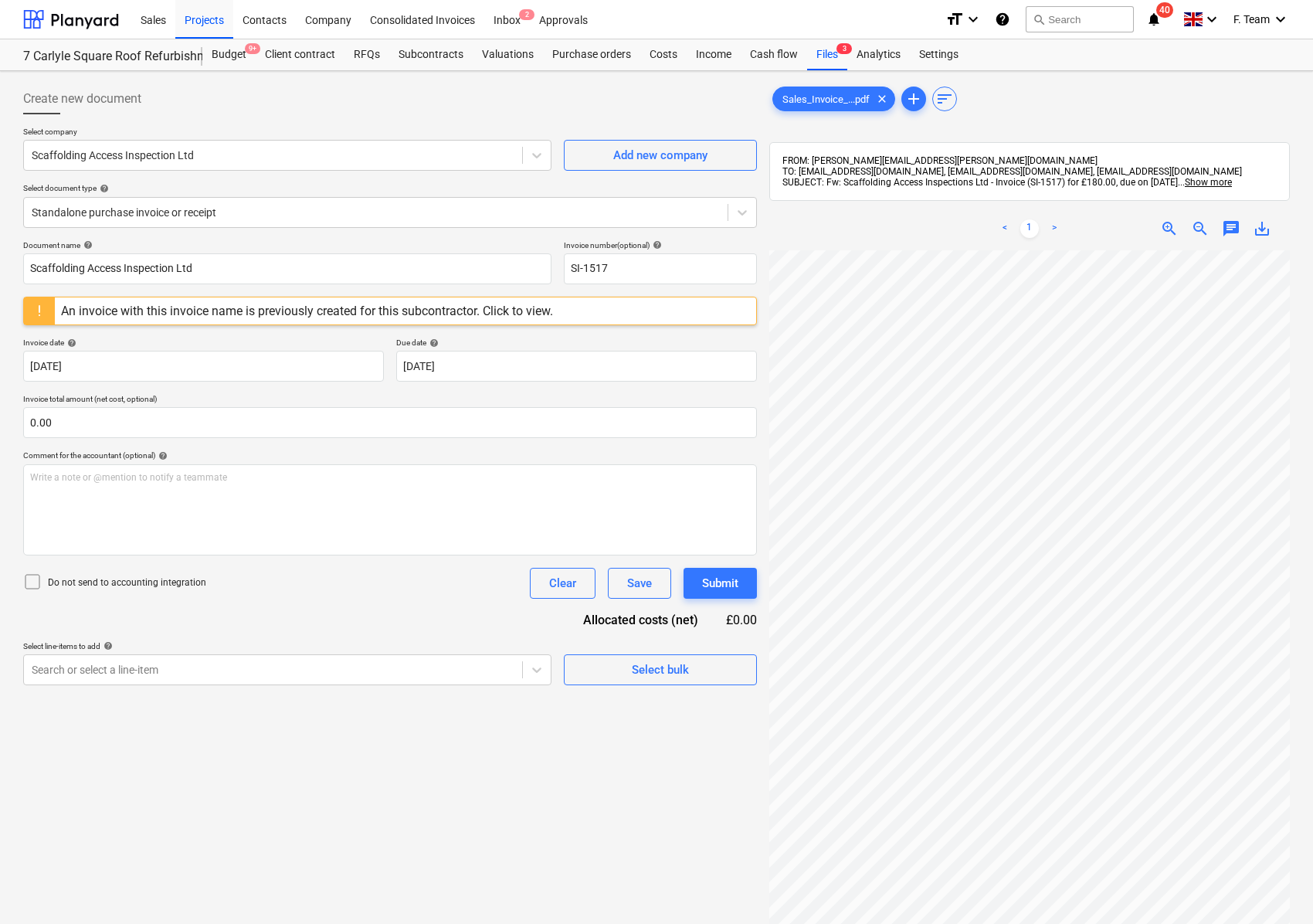
scroll to position [389, 406]
click at [643, 266] on input "SI-1517" at bounding box center [660, 268] width 193 height 31
type input "SI-1517-7 Carlyle"
click at [74, 427] on input "text" at bounding box center [390, 423] width 734 height 31
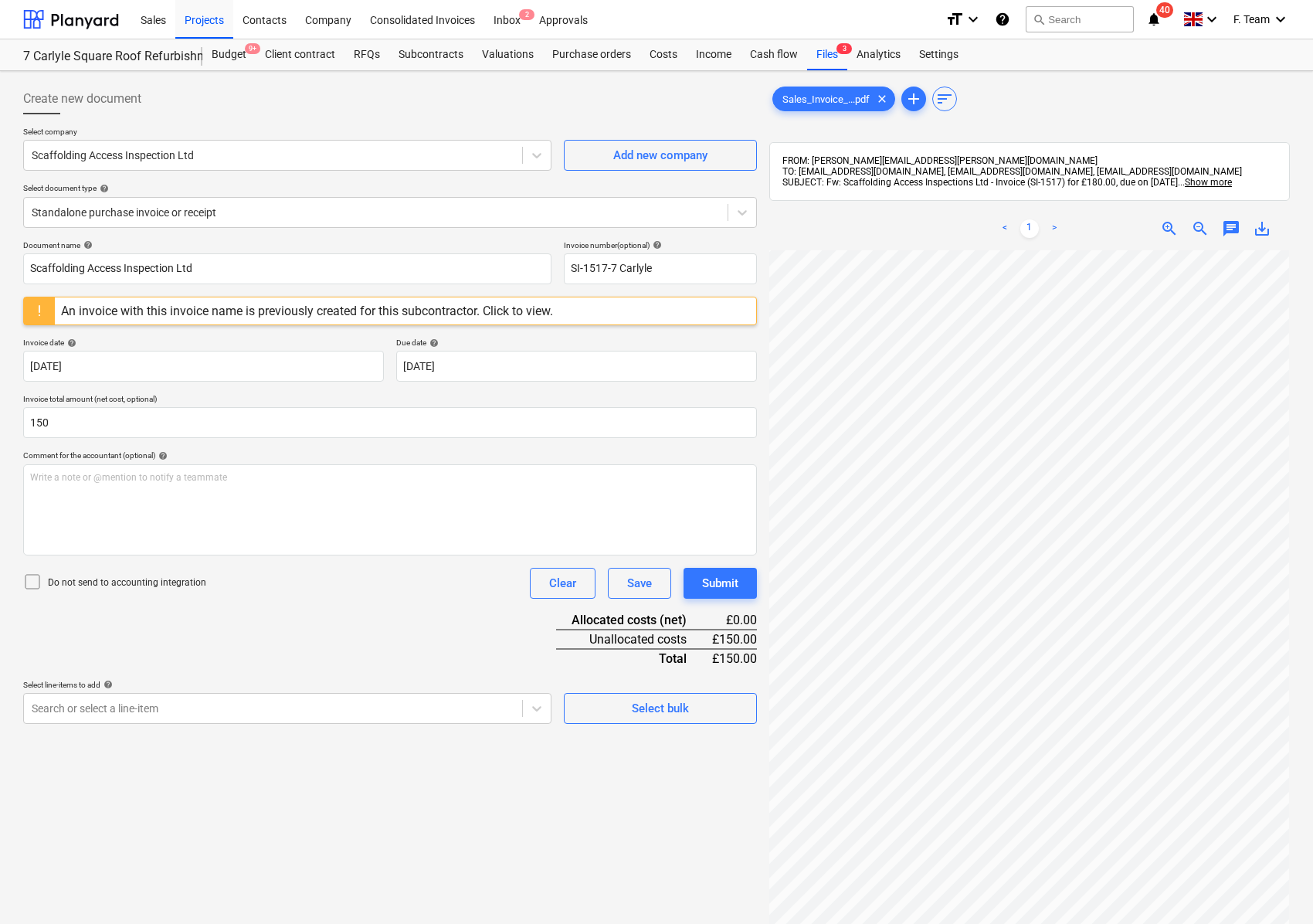
click at [335, 619] on div "Document name help Scaffolding Access Inspection Ltd Invoice number (optional) …" at bounding box center [390, 482] width 734 height 484
type input "150.00"
click at [234, 712] on div "Search or select a line-item" at bounding box center [287, 709] width 528 height 31
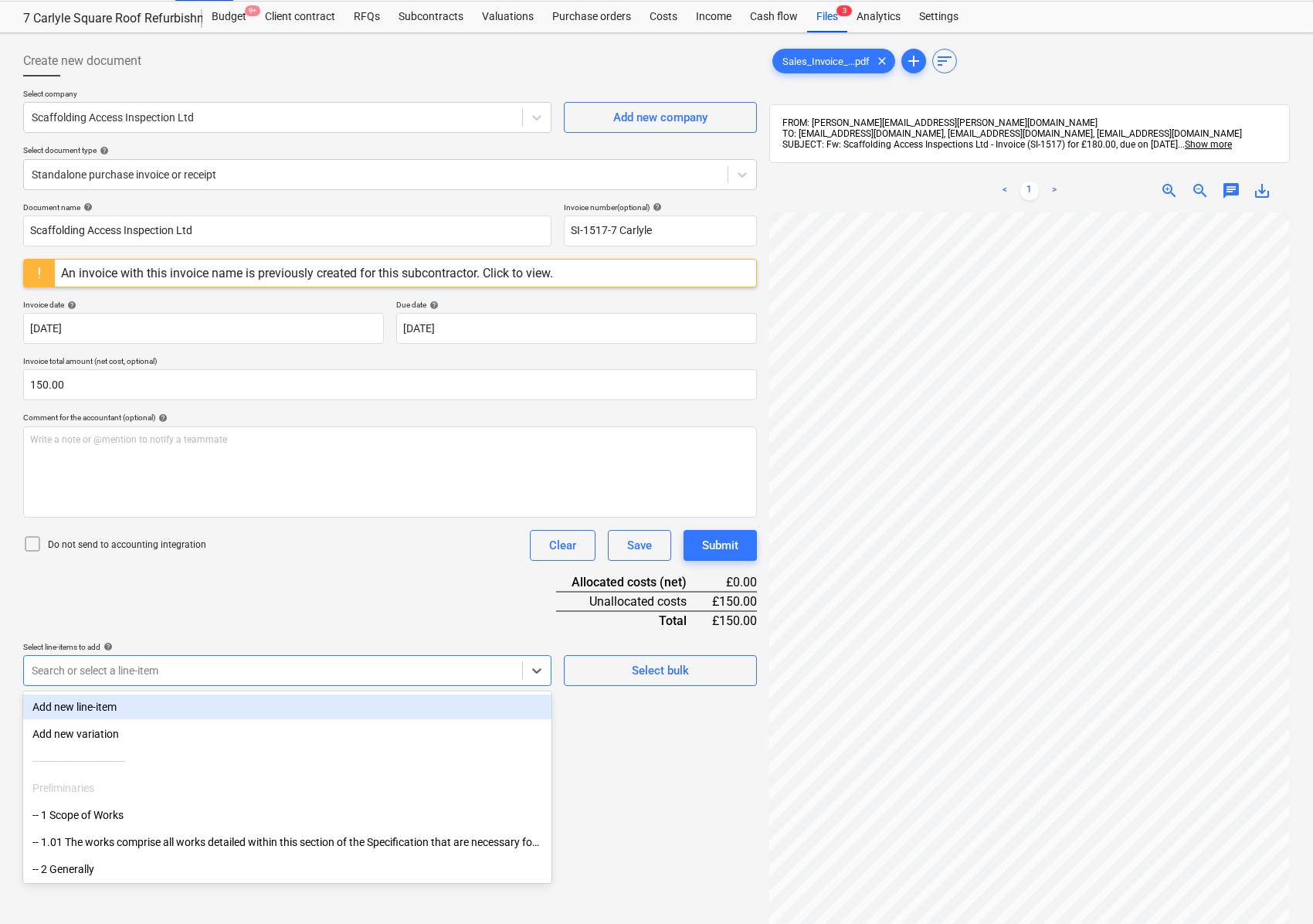
scroll to position [46, 0]
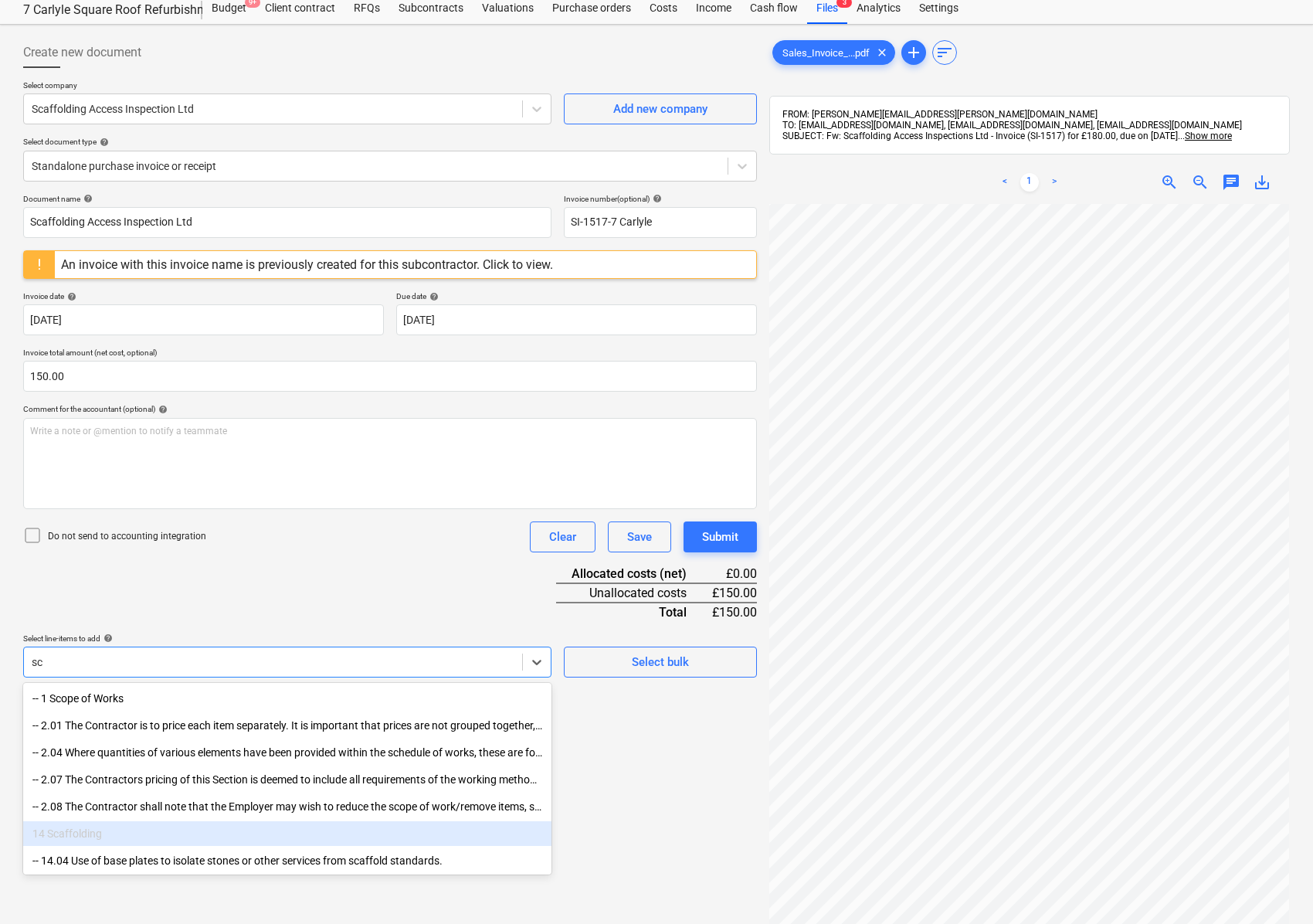
type input "s"
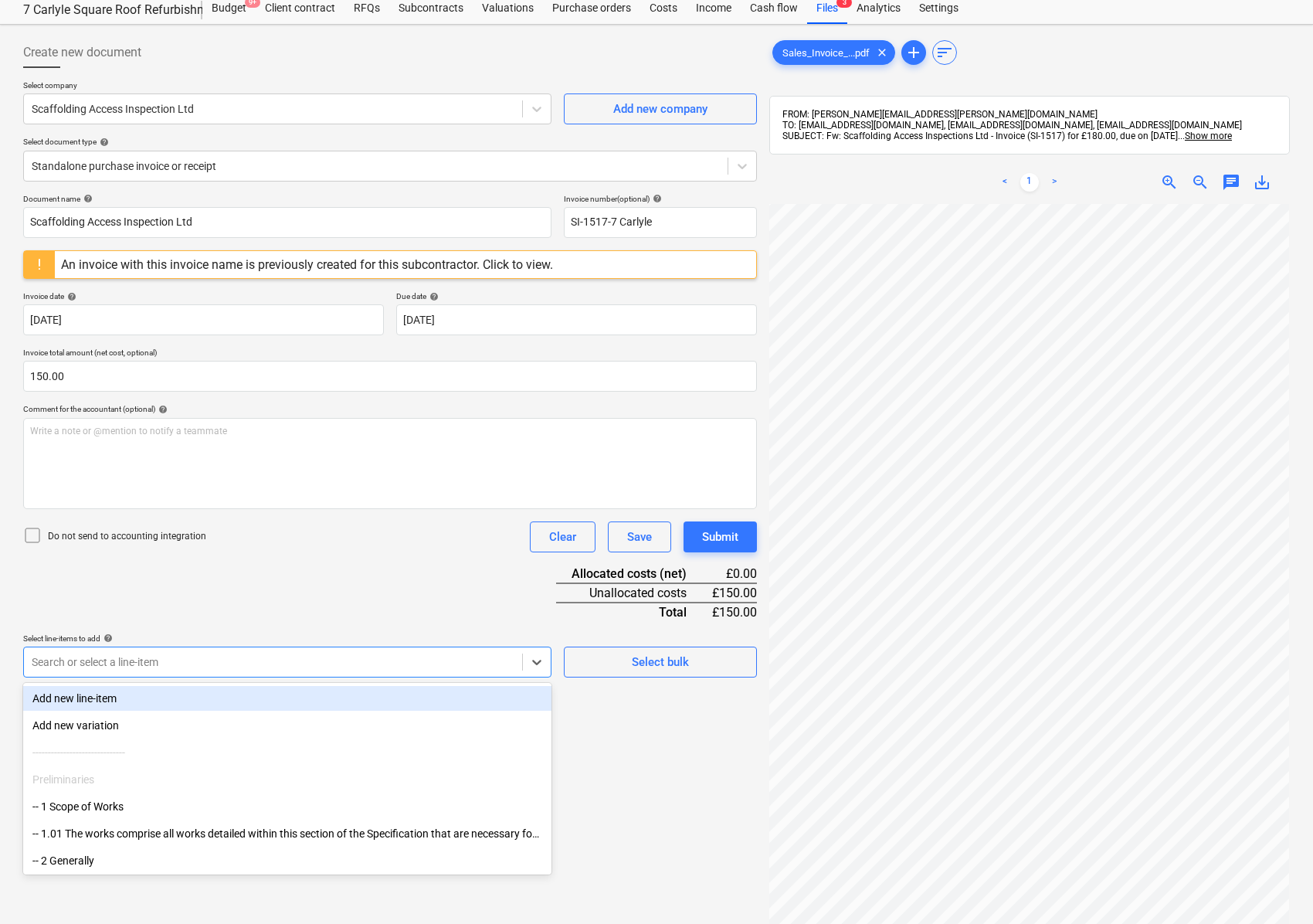
click at [88, 697] on div "Add new line-item" at bounding box center [287, 698] width 528 height 25
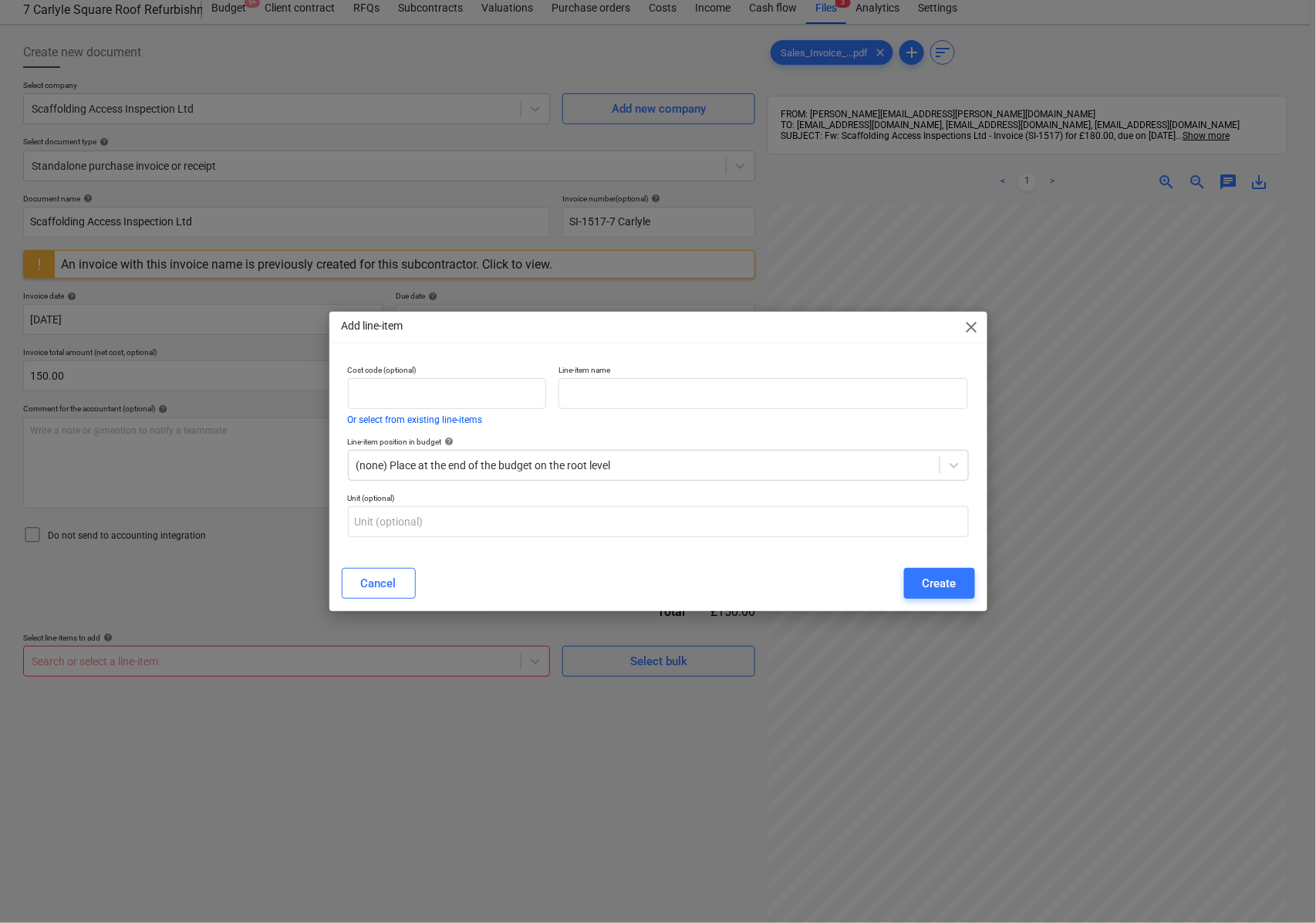
click at [978, 327] on span "close" at bounding box center [971, 327] width 18 height 18
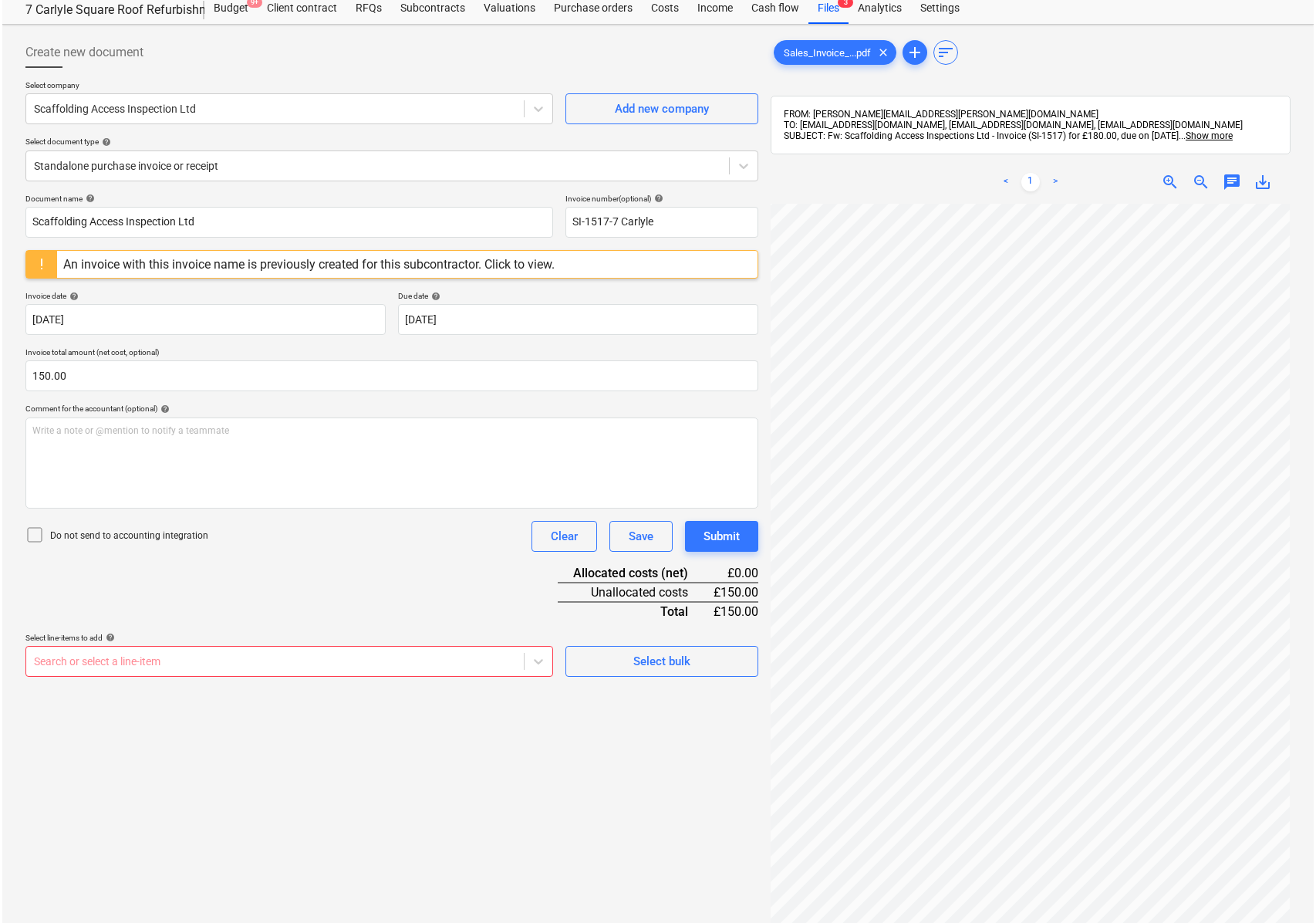
scroll to position [374, 85]
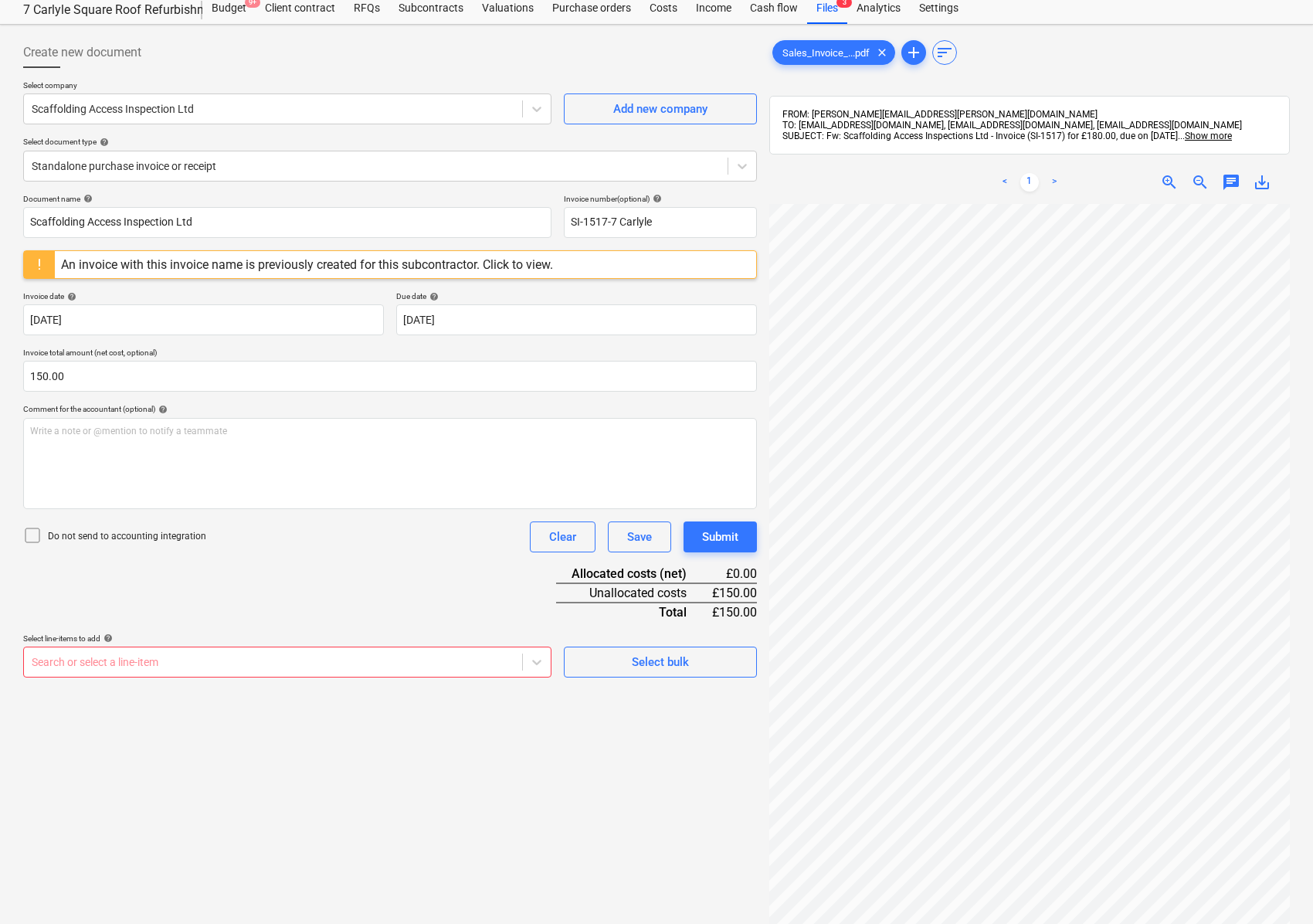
click at [122, 655] on div at bounding box center [273, 662] width 483 height 15
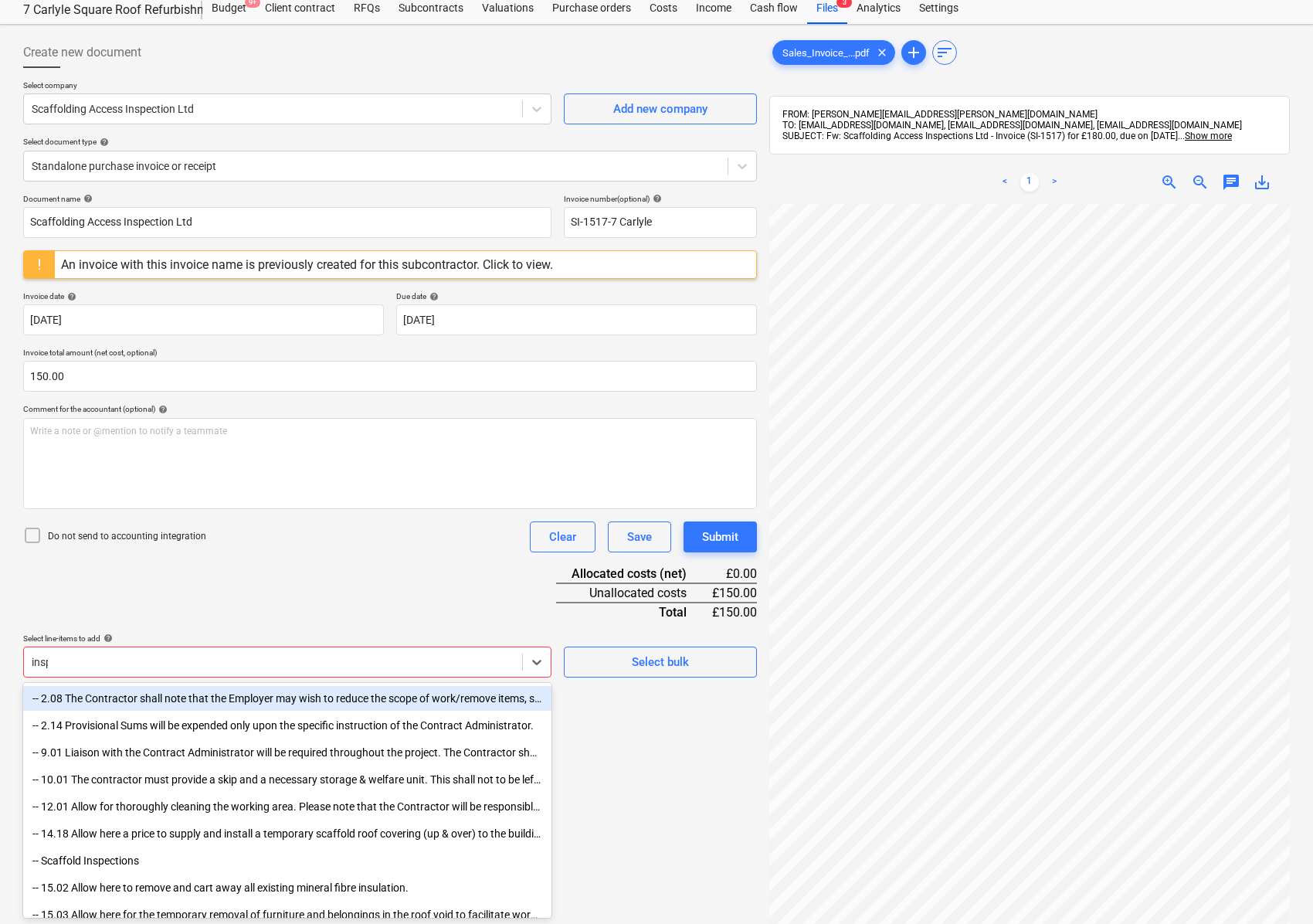
type input "inspe"
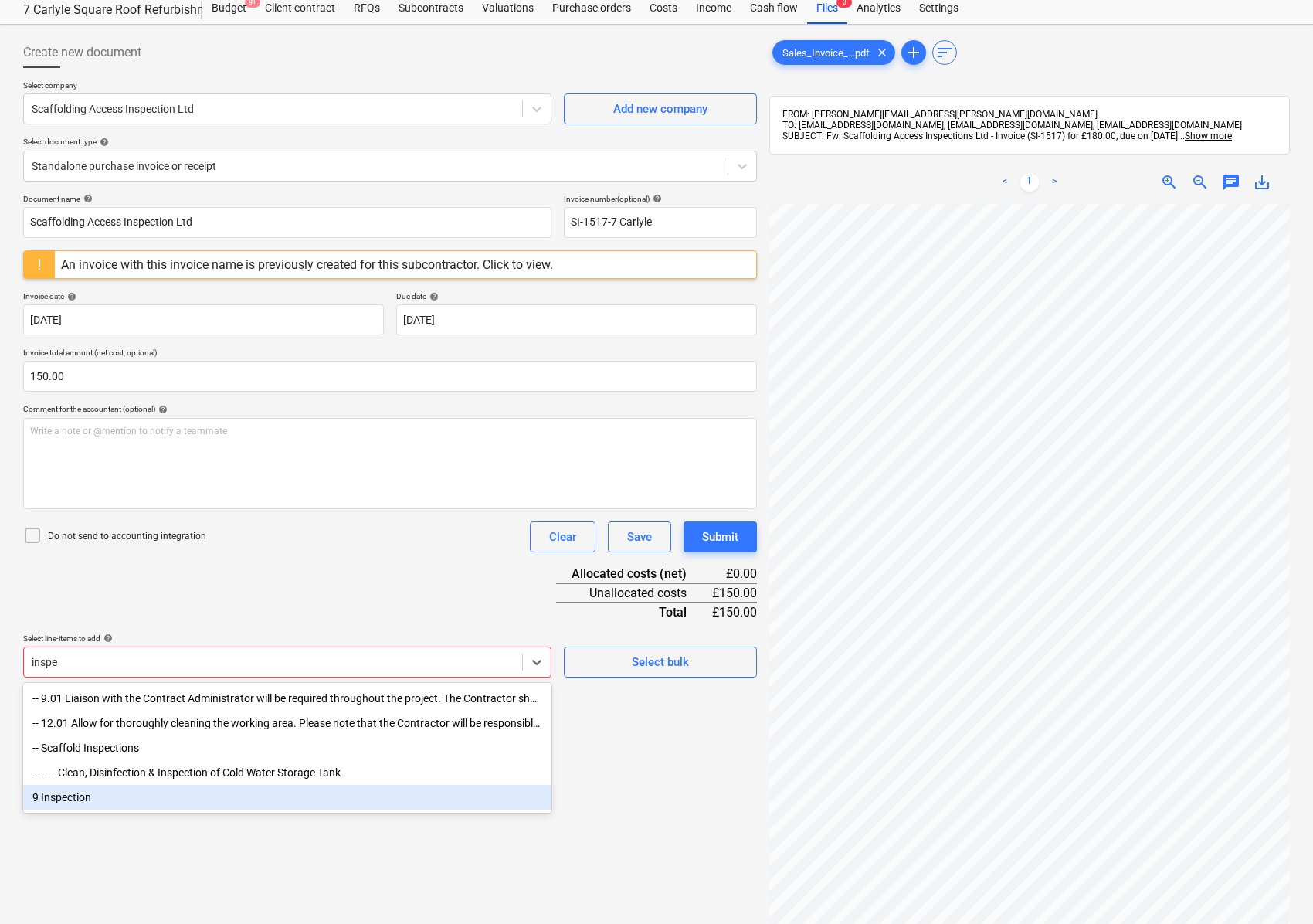
click at [75, 801] on div "9 Inspection" at bounding box center [287, 798] width 528 height 25
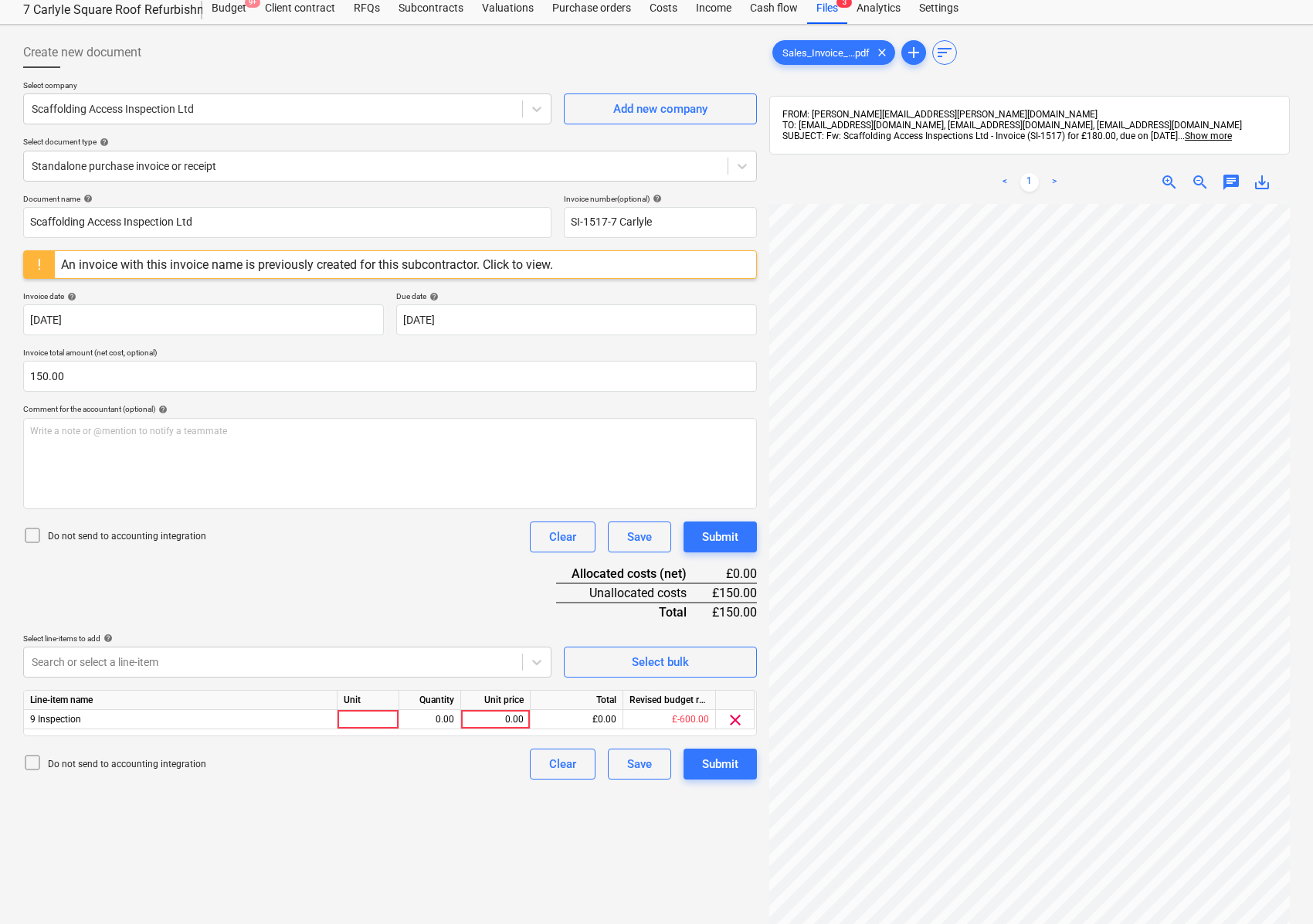
click at [251, 564] on div "Document name help Scaffolding Access Inspection Ltd Invoice number (optional) …" at bounding box center [390, 487] width 734 height 585
click at [365, 724] on div at bounding box center [369, 719] width 62 height 19
type input "nos"
type input "150"
click at [736, 764] on div "Submit" at bounding box center [720, 764] width 37 height 20
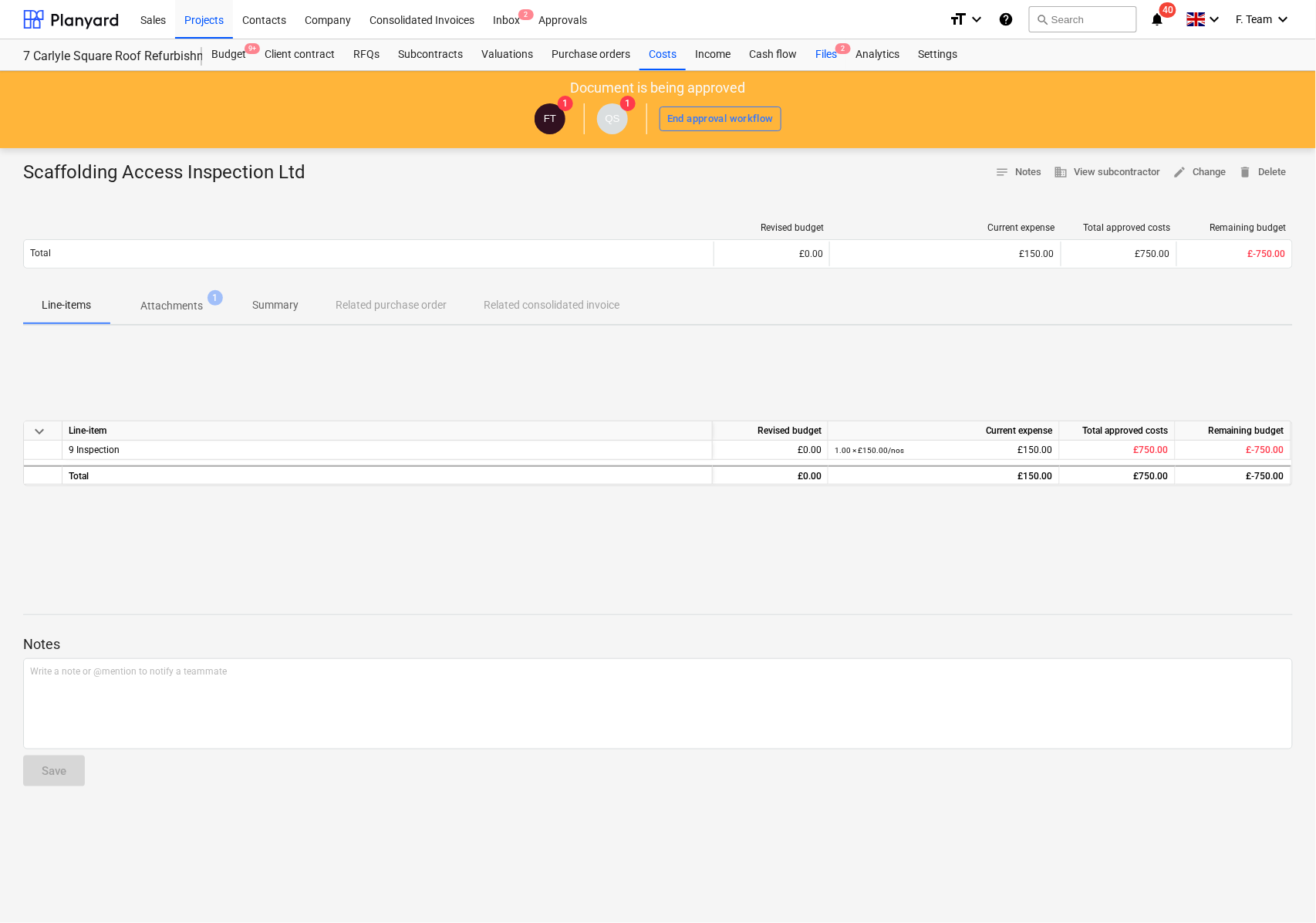
click at [833, 52] on div "Files 2" at bounding box center [826, 55] width 40 height 31
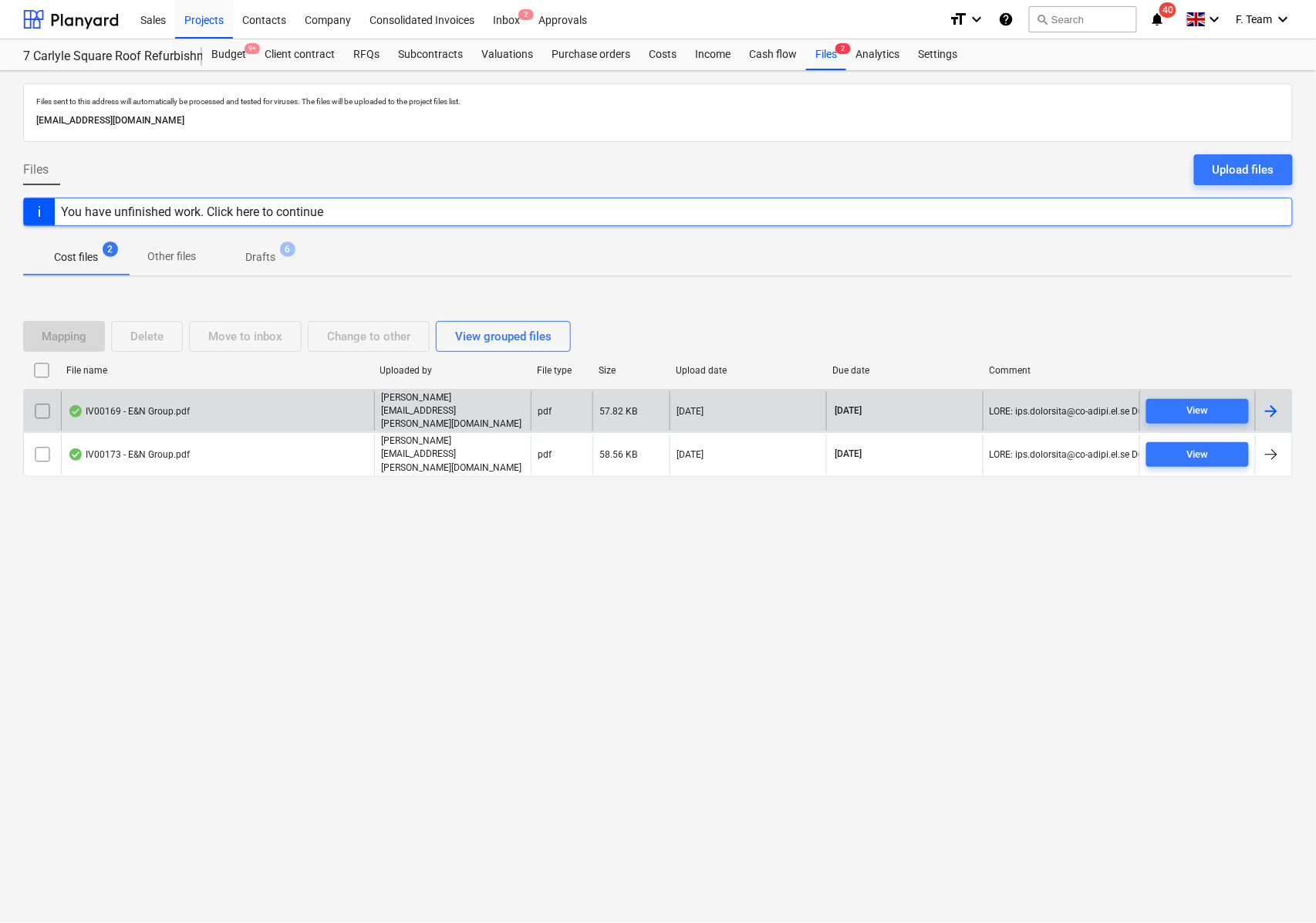
click at [1282, 418] on div at bounding box center [1274, 411] width 37 height 40
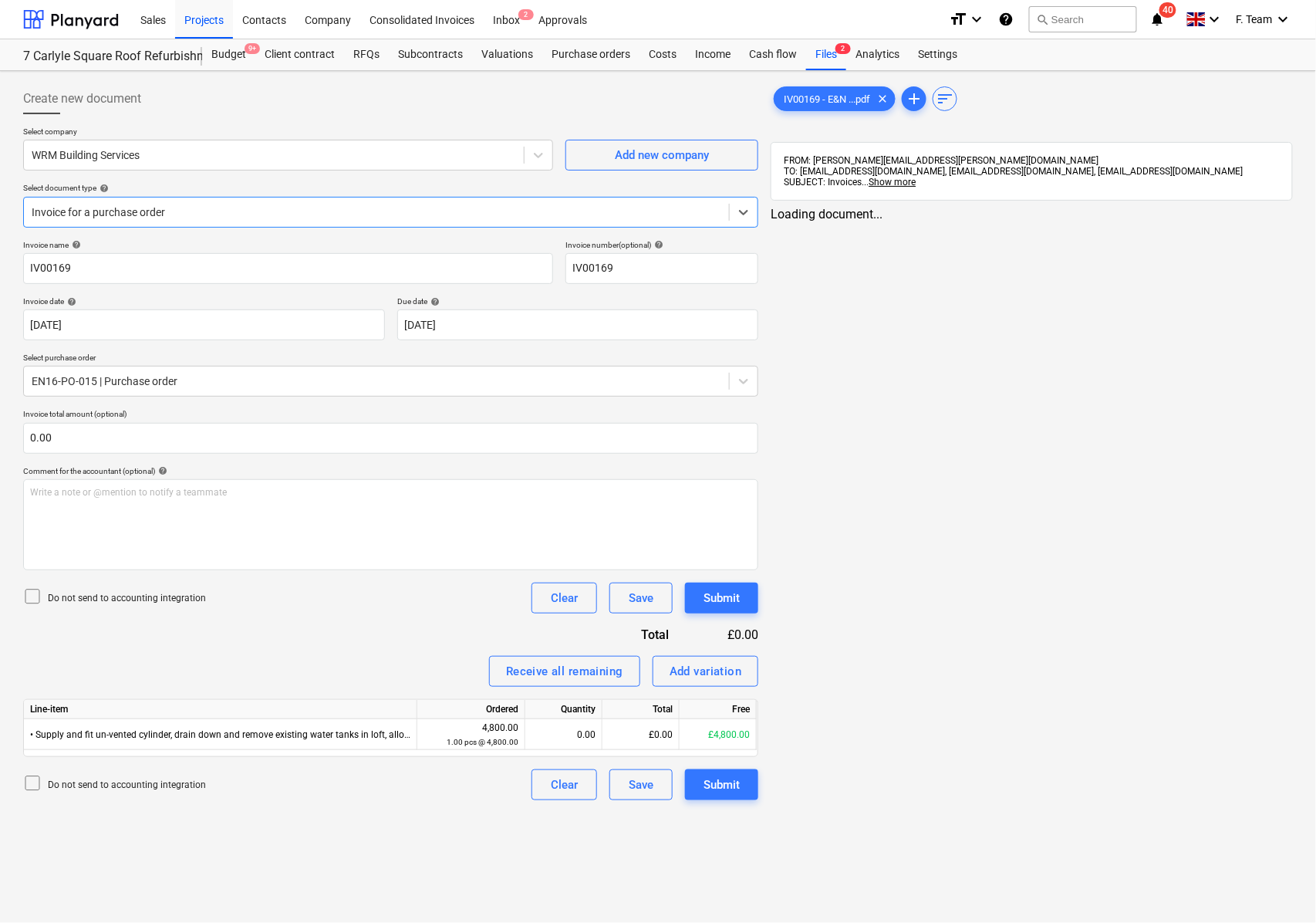
type input "IV00169"
type input "[DATE]"
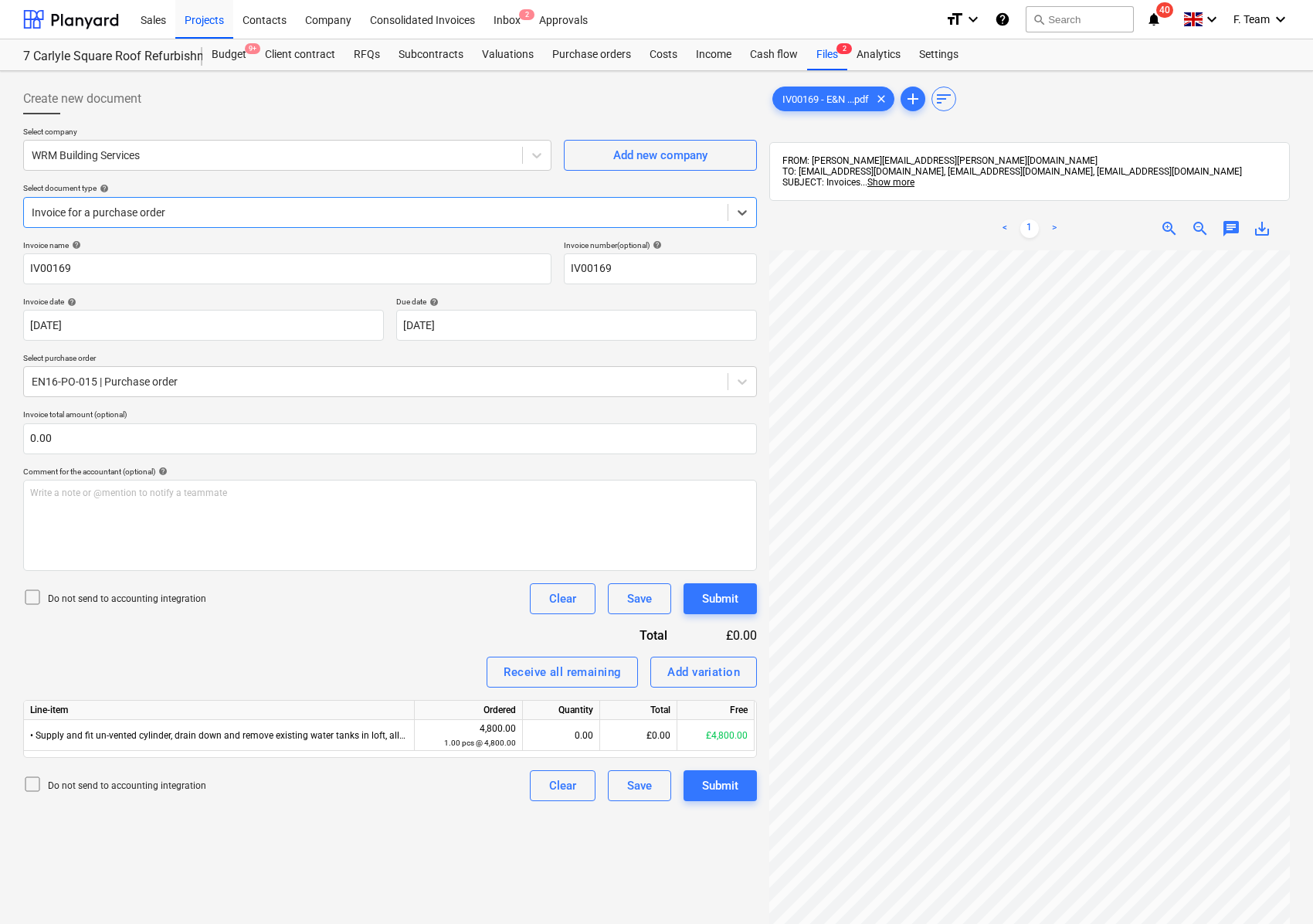
click at [159, 199] on div "Invoice for a purchase order" at bounding box center [390, 212] width 734 height 31
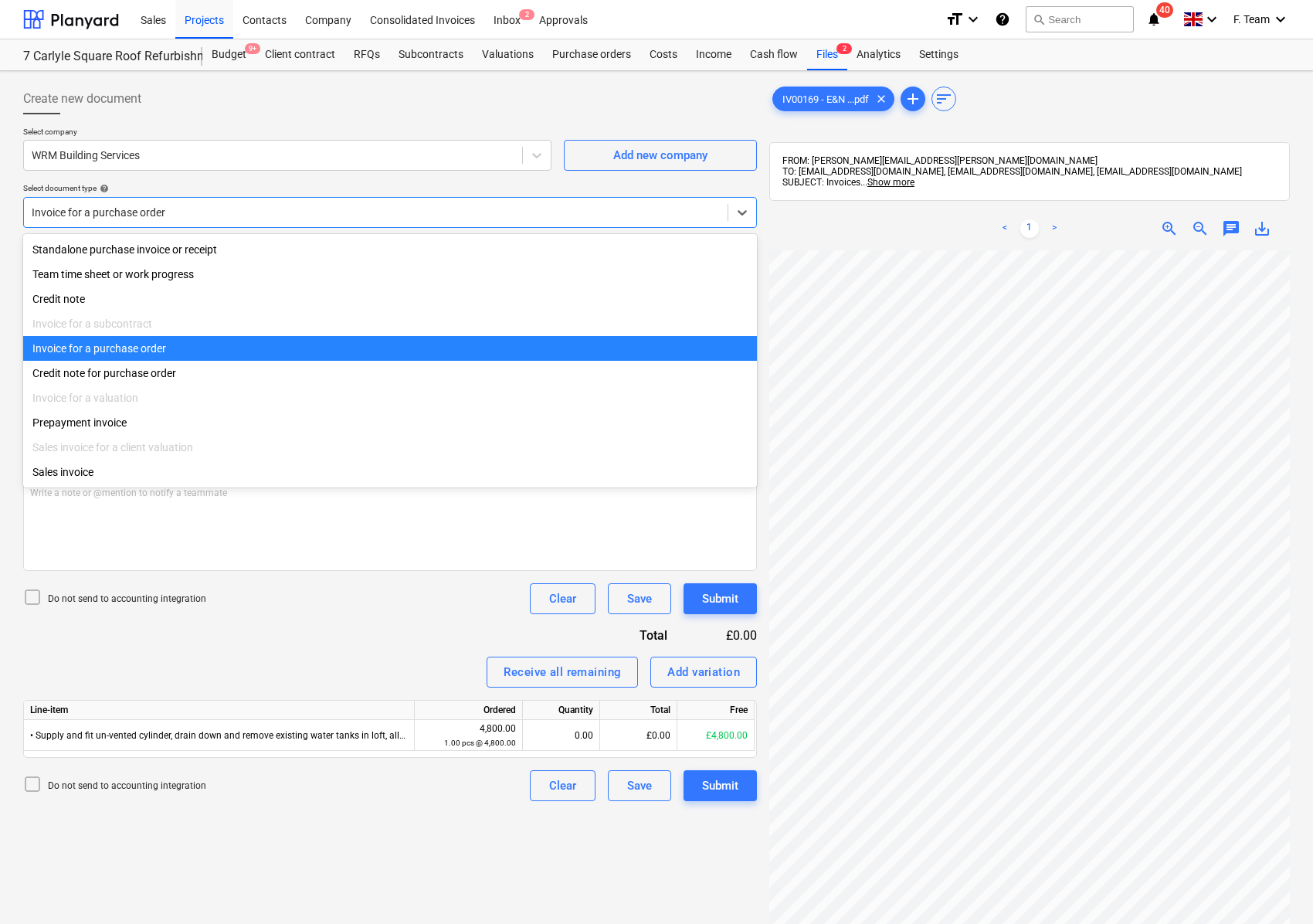
click at [159, 199] on div "Invoice for a purchase order" at bounding box center [390, 212] width 734 height 31
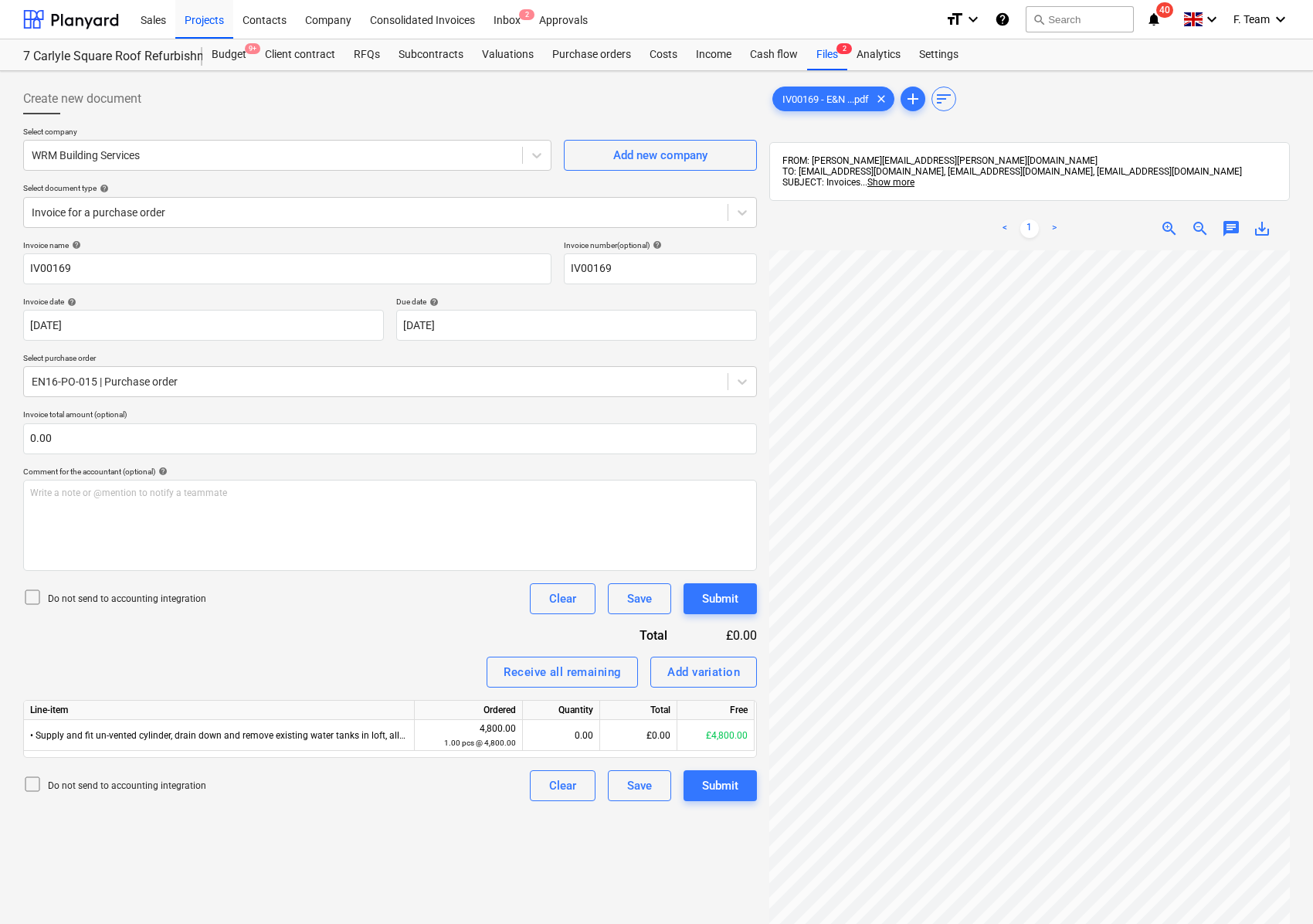
scroll to position [0, 51]
click at [1313, 647] on html "Sales Projects Contacts Company Consolidated Invoices Inbox 2 Approvals format_…" at bounding box center [656, 462] width 1313 height 924
click at [75, 266] on input "IV00169" at bounding box center [287, 268] width 528 height 31
drag, startPoint x: 84, startPoint y: 267, endPoint x: -13, endPoint y: 257, distance: 97.5
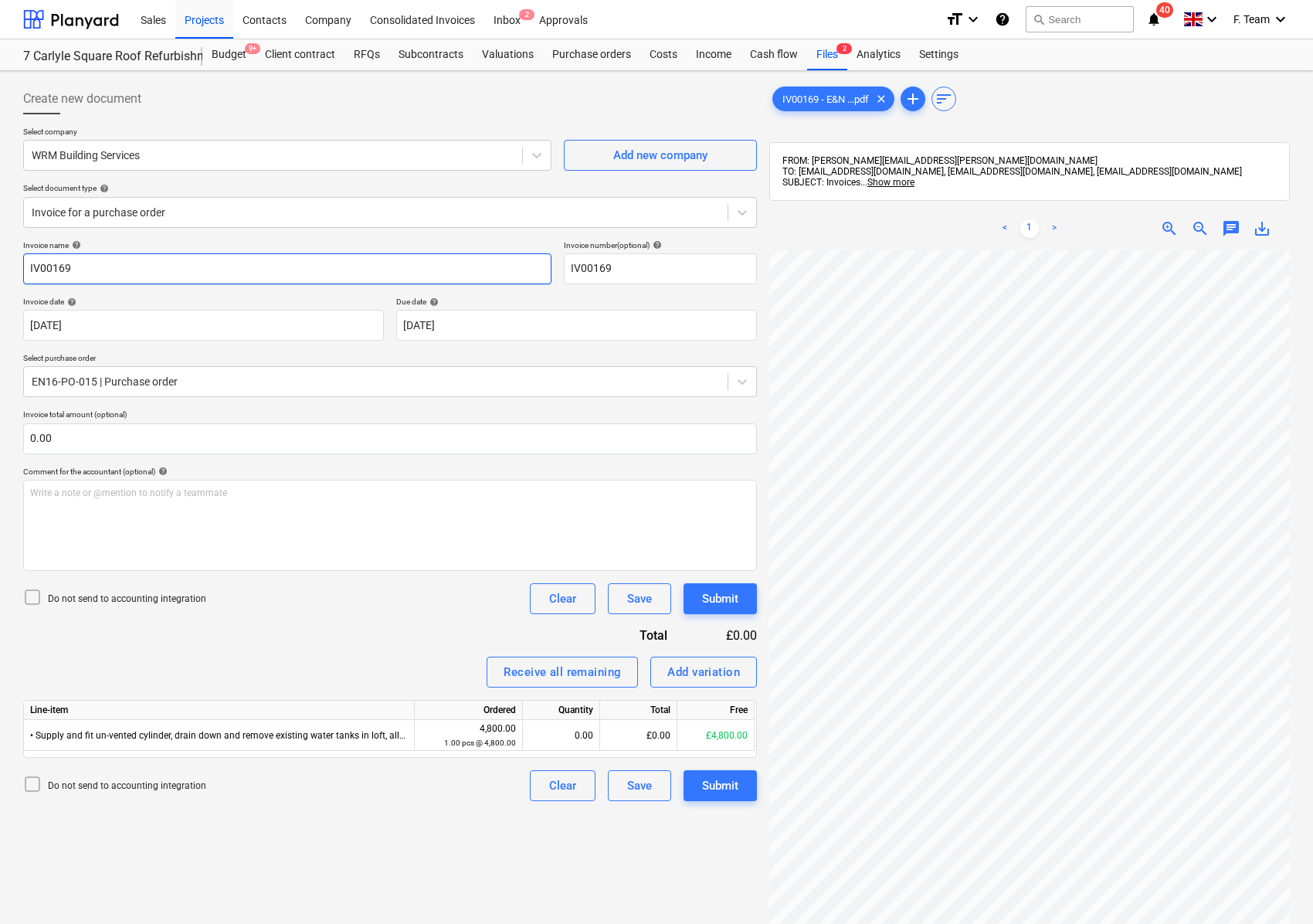
click at [0, 257] on html "Sales Projects Contacts Company Consolidated Invoices Inbox 2 Approvals format_…" at bounding box center [656, 462] width 1313 height 924
type input "WRM Building Services"
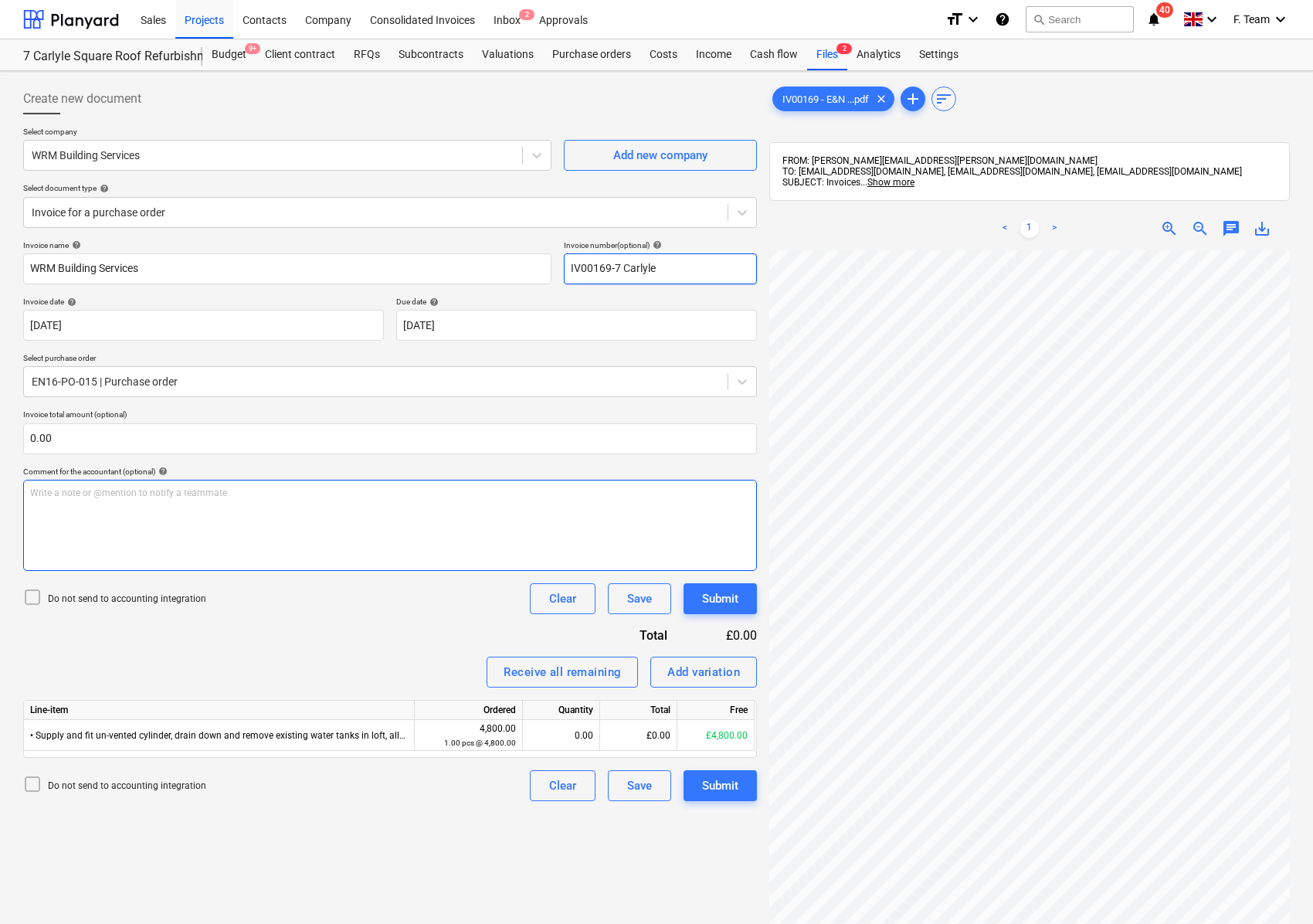
type input "IV00169-7 Carlyle"
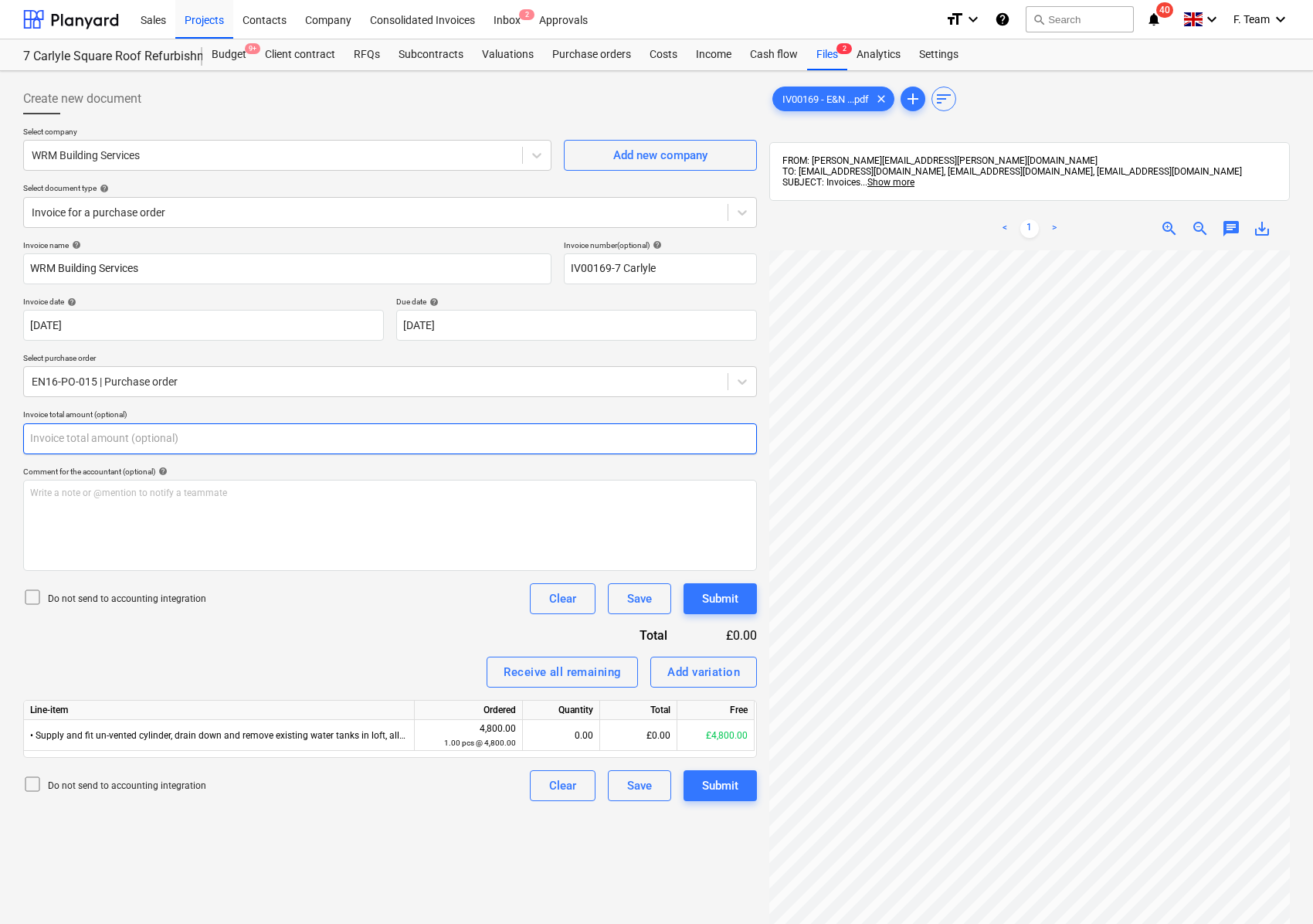
click at [79, 431] on input "text" at bounding box center [390, 438] width 734 height 31
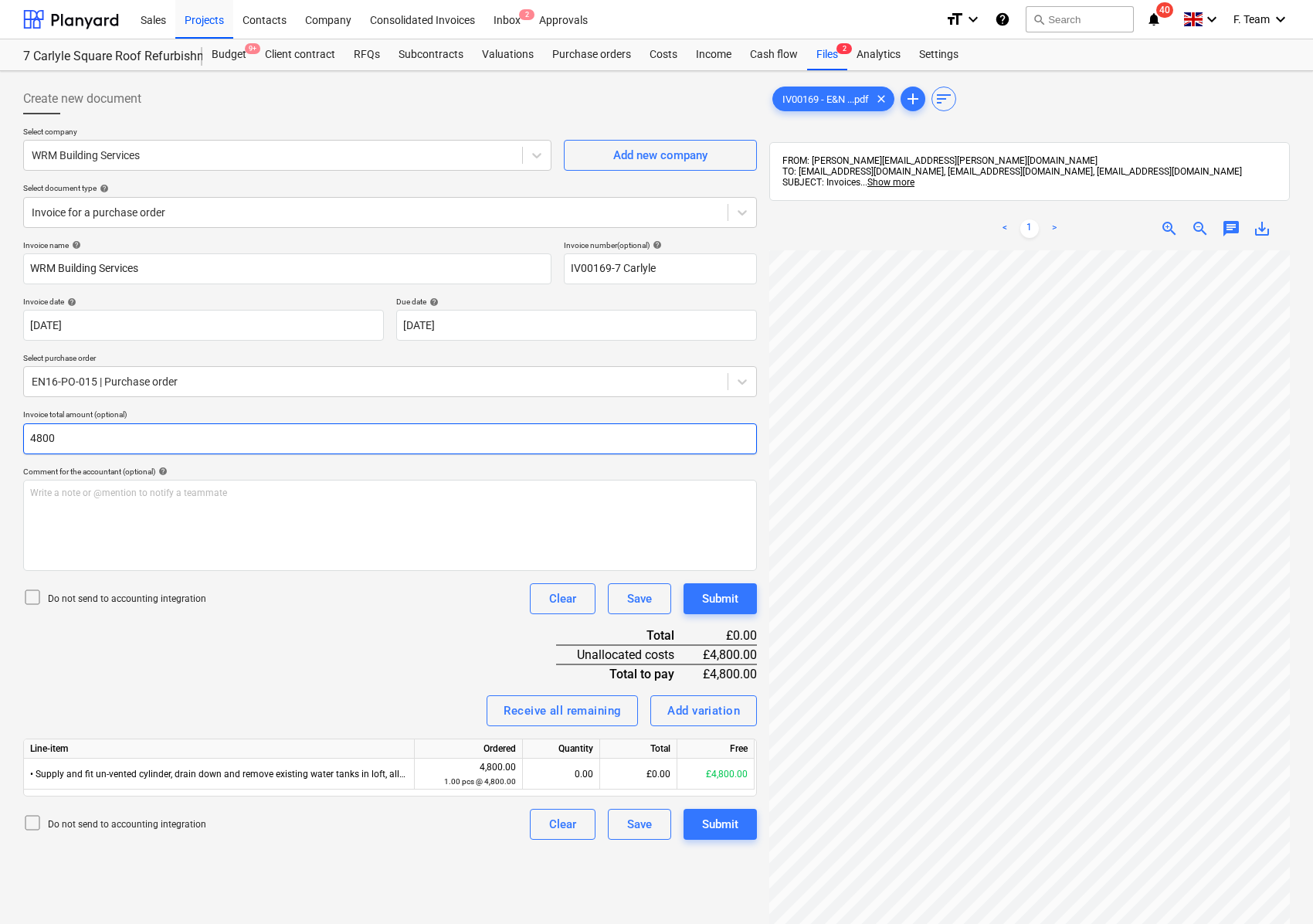
type input "4,800.00"
click at [91, 670] on div "Invoice name help WRM Building Services Invoice number (optional) help IV00169-…" at bounding box center [390, 540] width 734 height 600
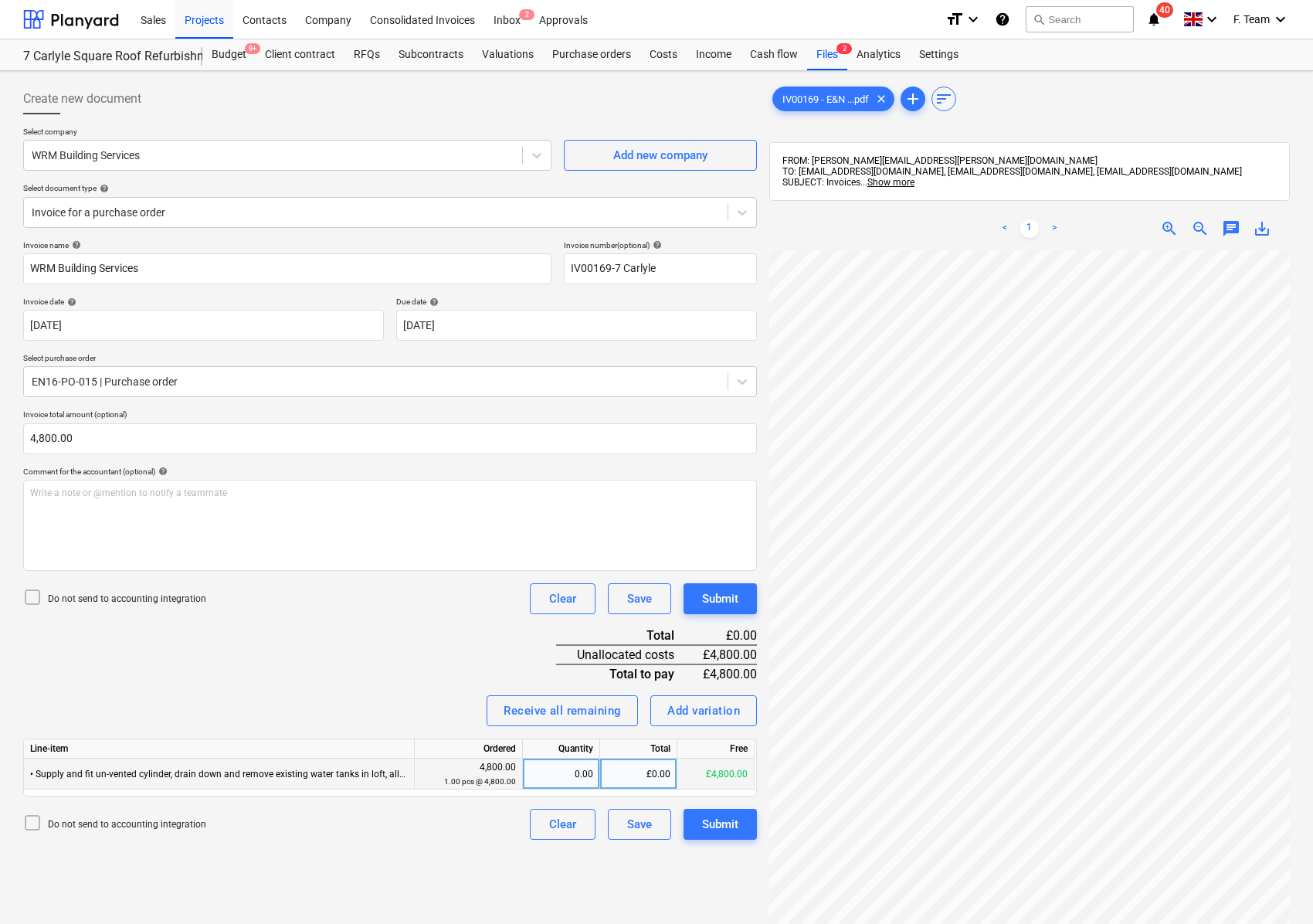
click at [563, 778] on div "0.00" at bounding box center [561, 774] width 64 height 31
type input "1"
click at [239, 890] on div "Create new document Select company WRM Building Services Add new company Select…" at bounding box center [390, 607] width 746 height 1060
click at [730, 826] on div "Submit" at bounding box center [720, 824] width 37 height 20
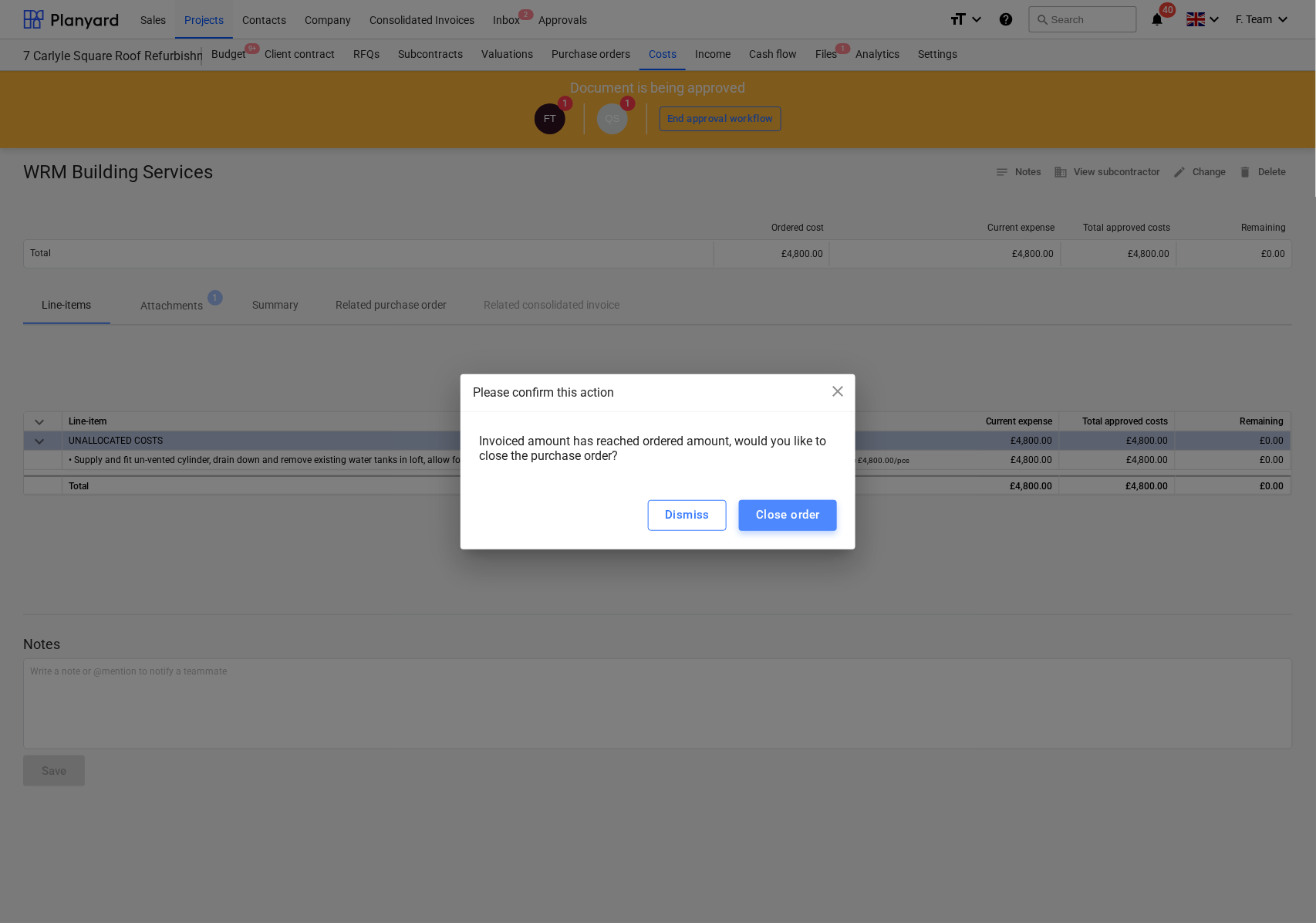
click at [772, 506] on div "Close order" at bounding box center [788, 514] width 64 height 20
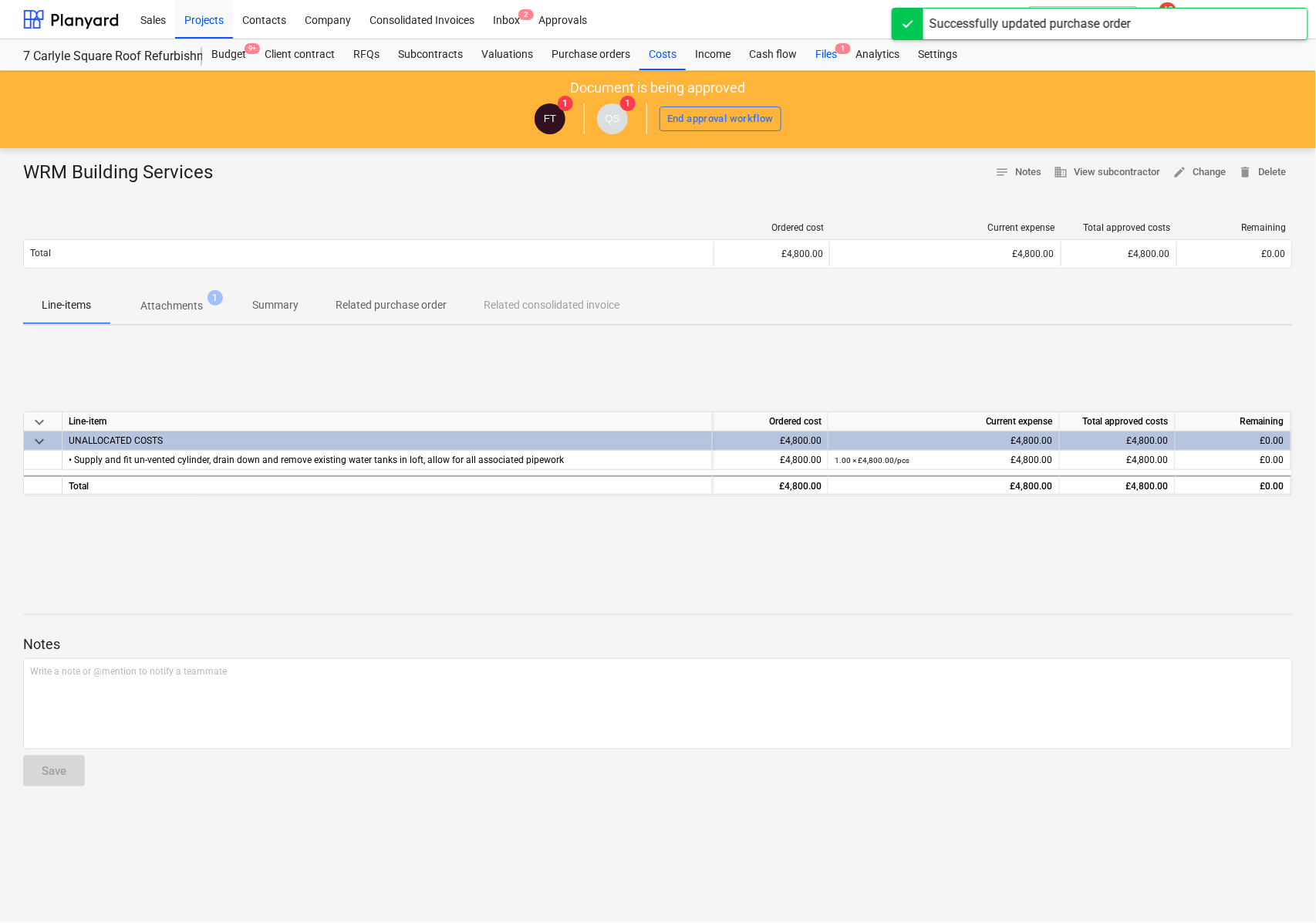
click at [836, 52] on span "1" at bounding box center [843, 48] width 15 height 11
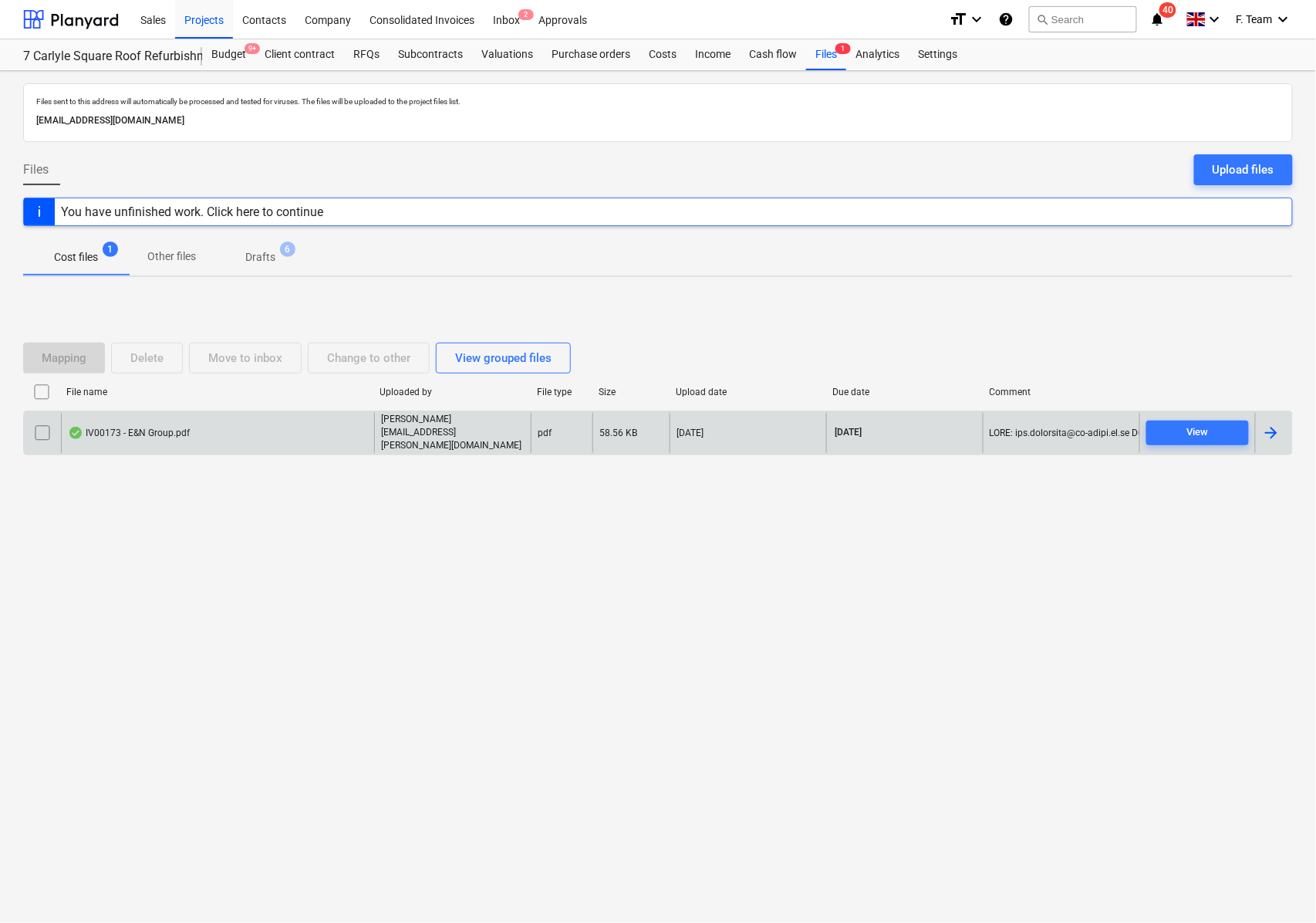
click at [1280, 432] on div at bounding box center [1271, 432] width 18 height 18
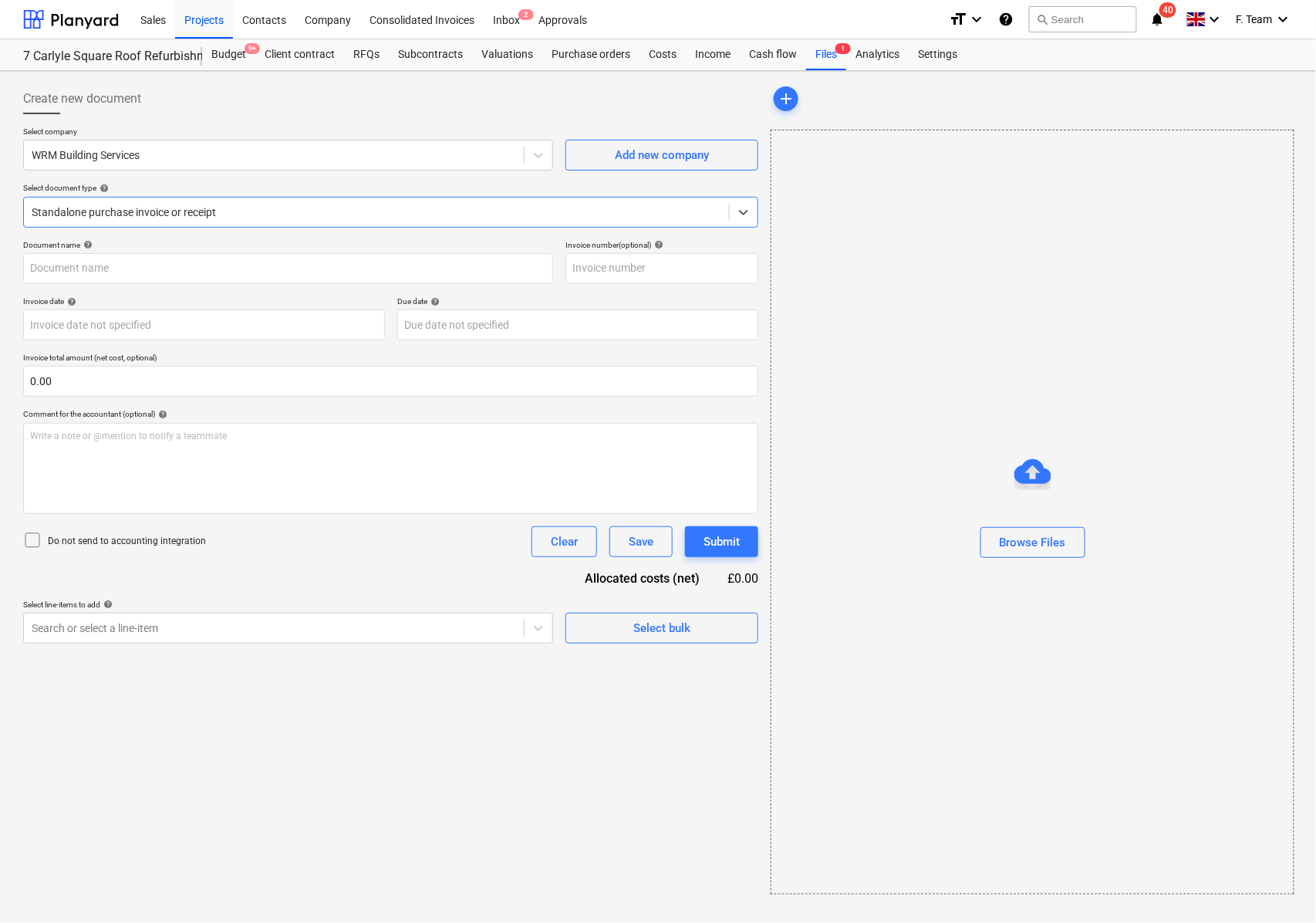
type input "IV00173"
type input "[DATE]"
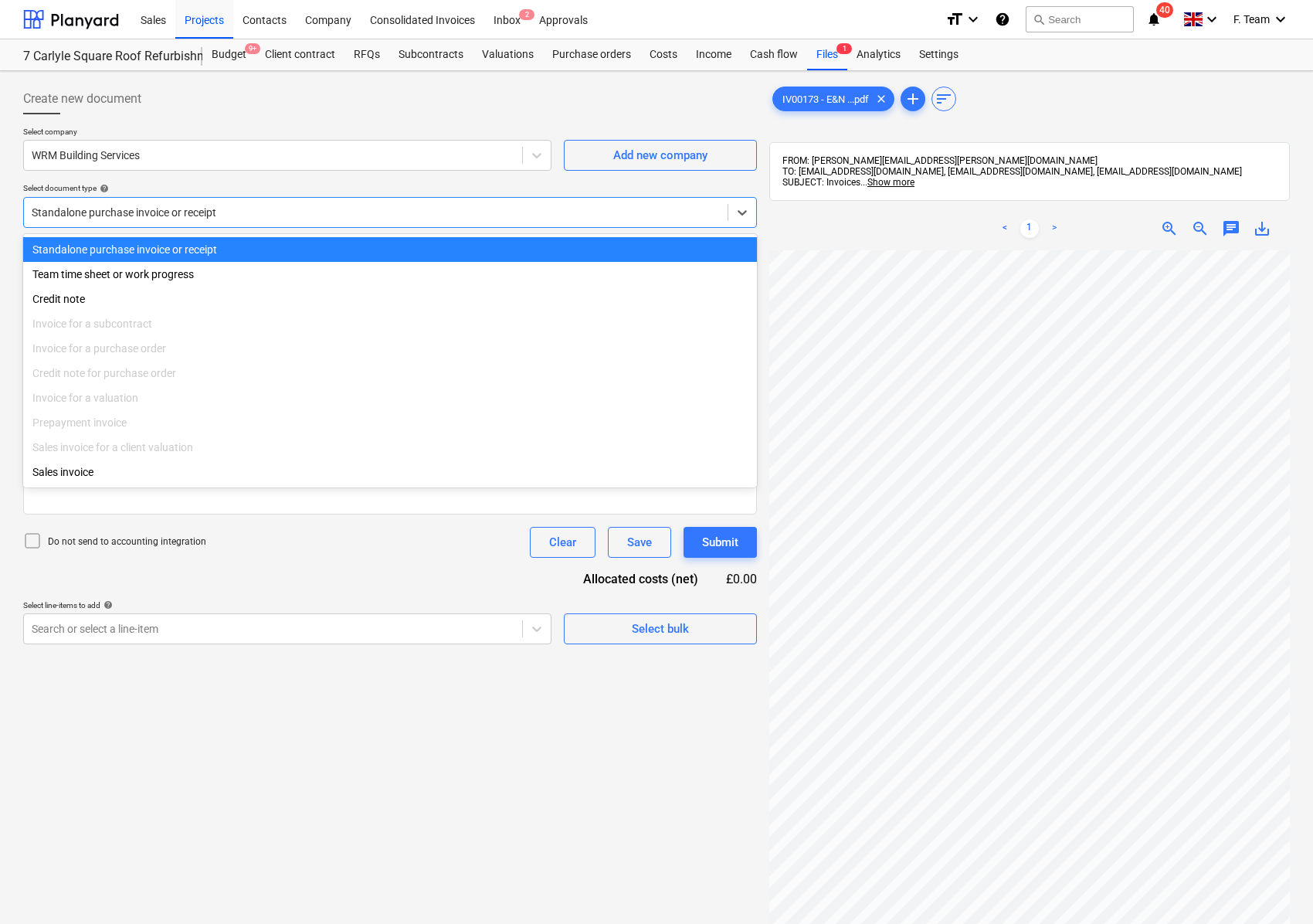
click at [233, 208] on div at bounding box center [376, 212] width 688 height 15
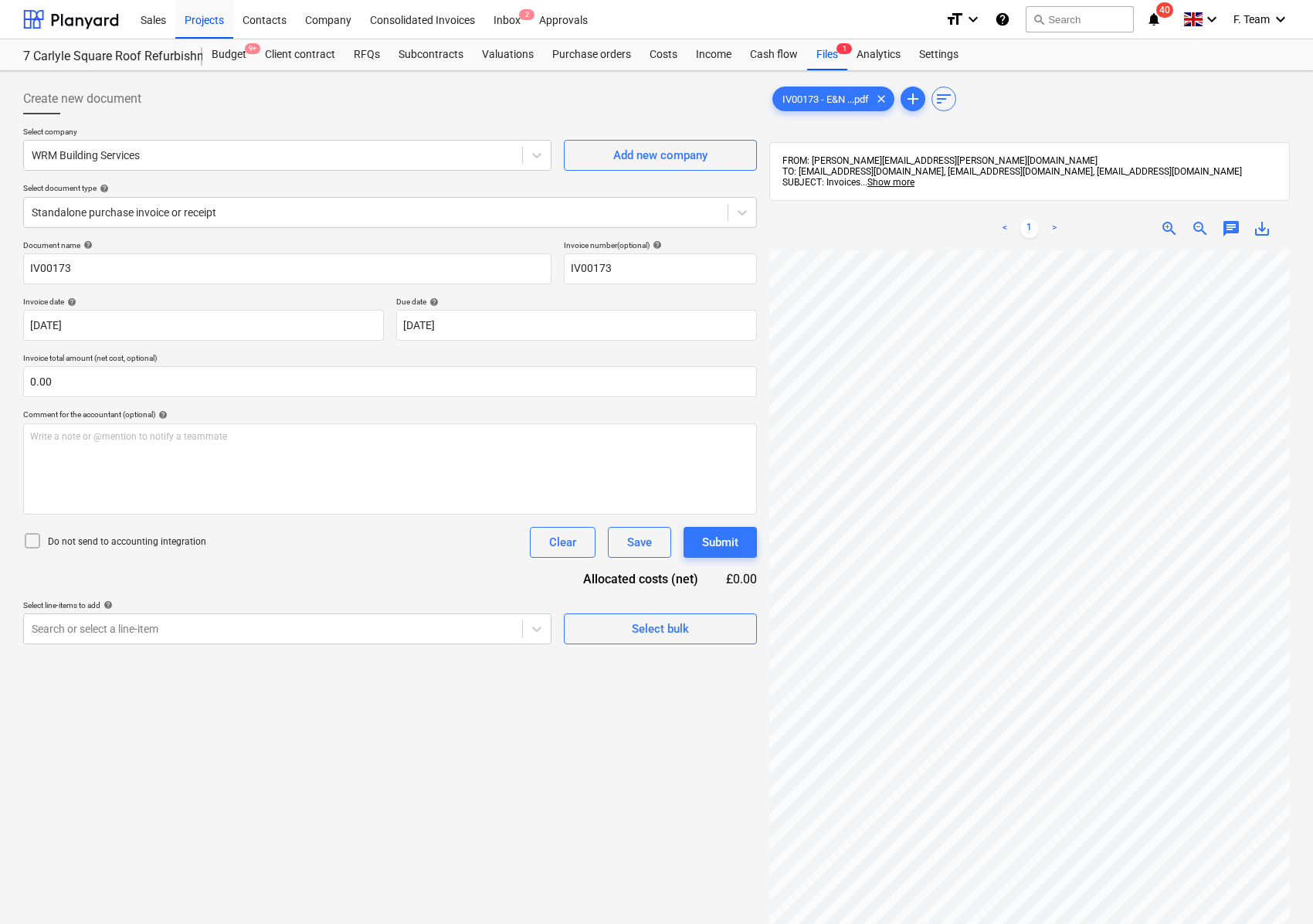
click at [757, 572] on div "Create new document Select company WRM Building Services Add new company Select…" at bounding box center [656, 607] width 1279 height 1060
drag, startPoint x: 95, startPoint y: 266, endPoint x: -24, endPoint y: 253, distance: 119.7
click at [0, 253] on html "Sales Projects Contacts Company Consolidated Invoices Inbox 2 Approvals format_…" at bounding box center [656, 462] width 1313 height 924
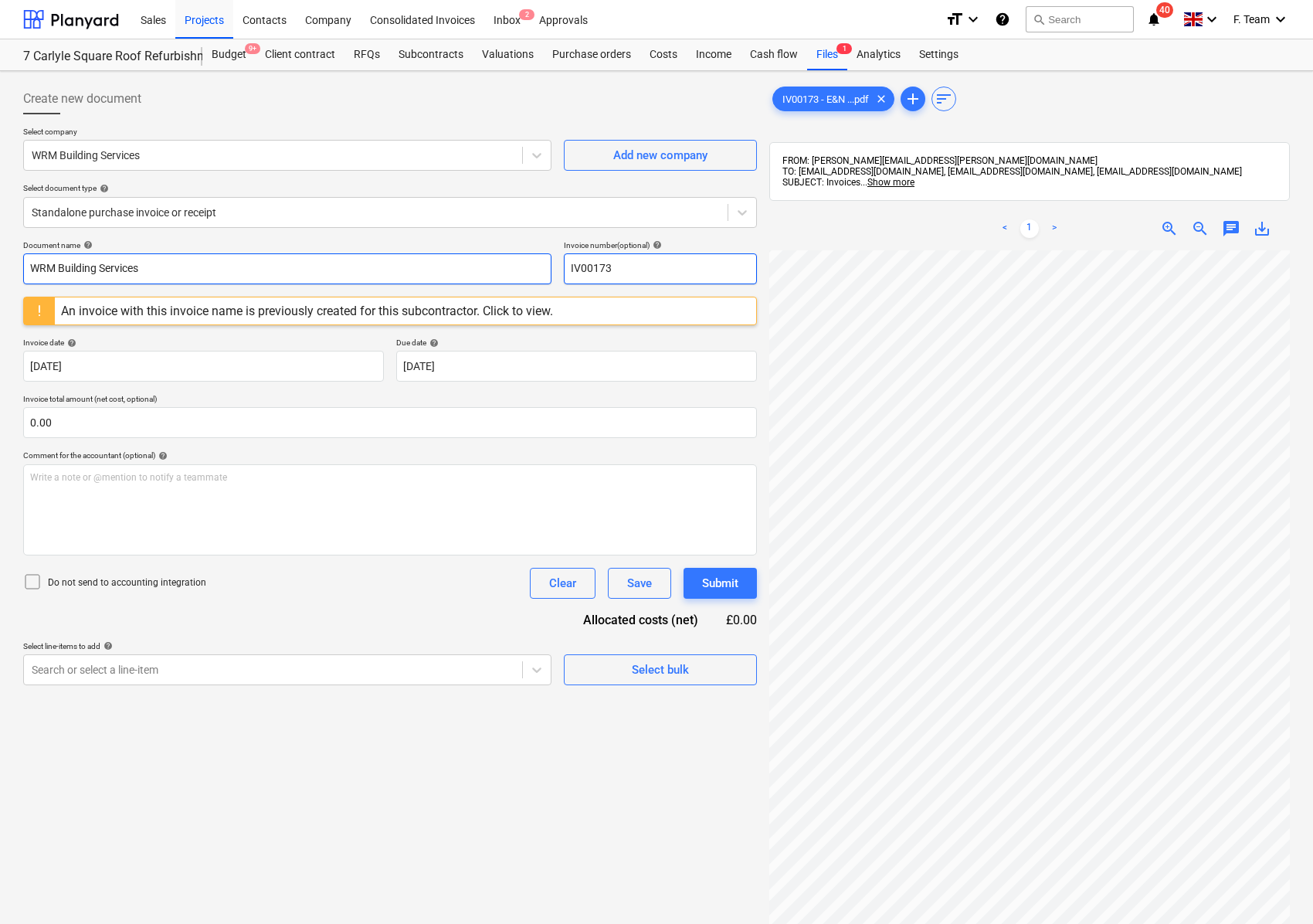
type input "WRM Building Services"
click at [675, 270] on input "IV00173" at bounding box center [660, 268] width 193 height 31
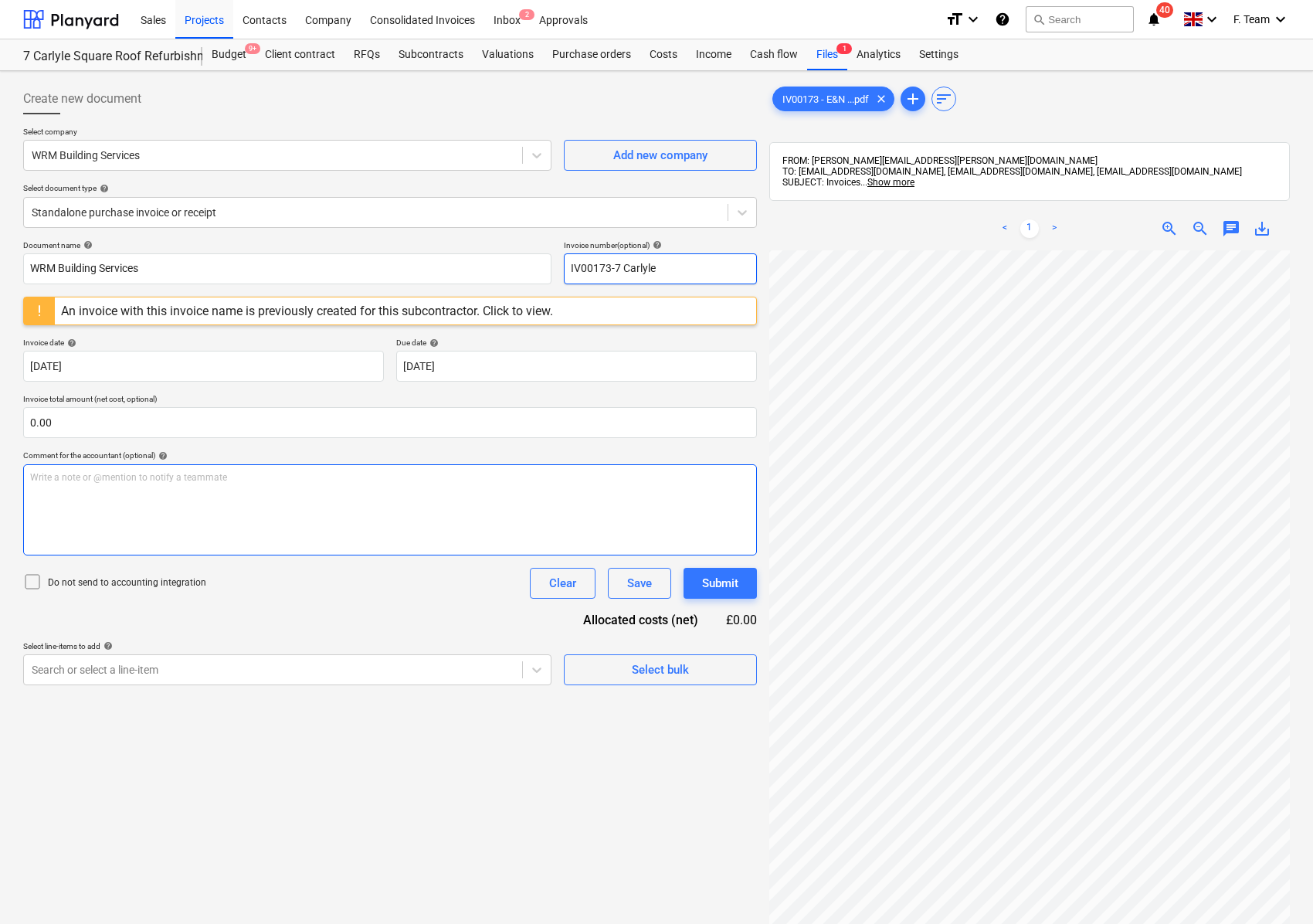
type input "IV00173-7 Carlyle"
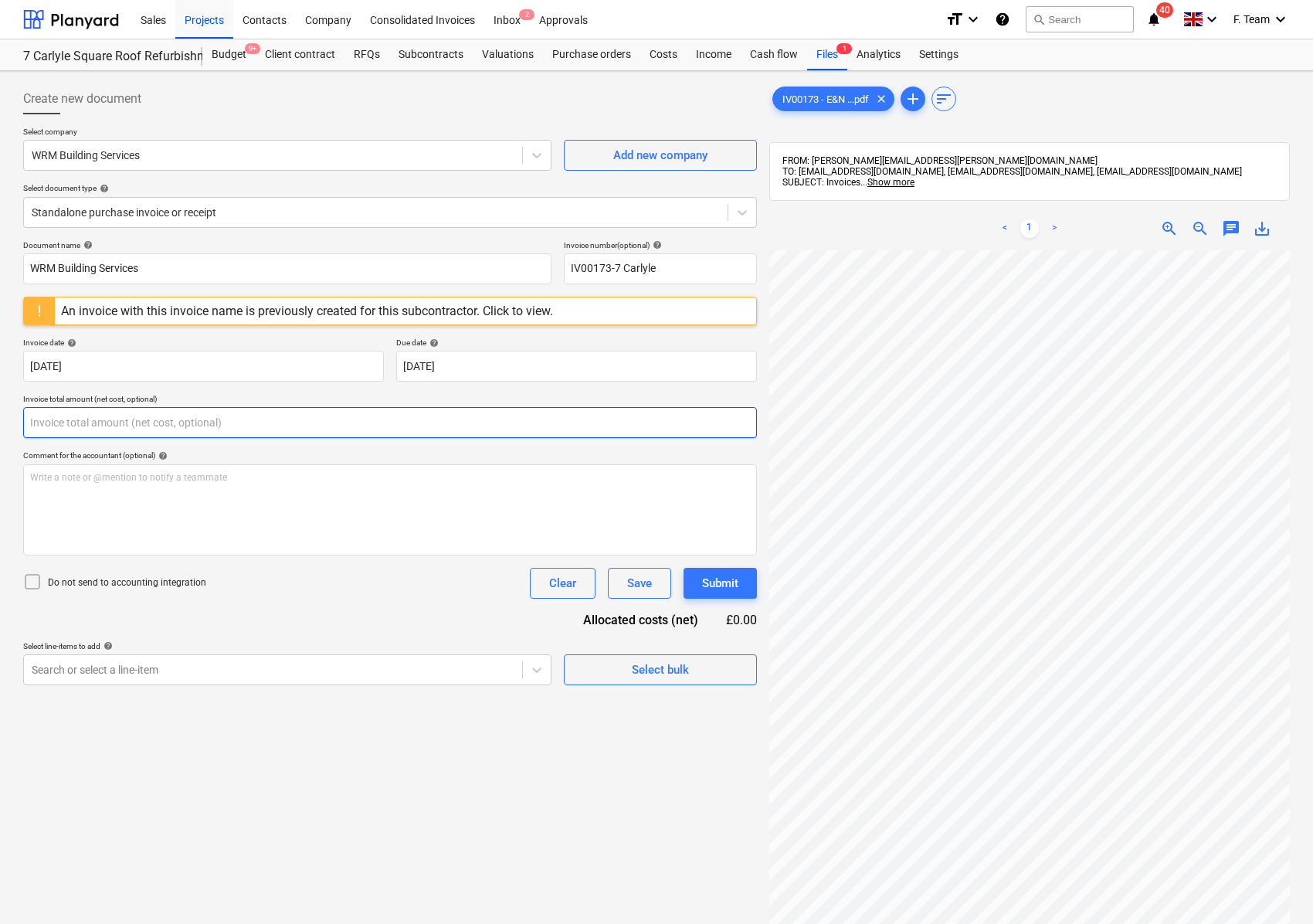
click at [57, 428] on input "text" at bounding box center [390, 423] width 734 height 31
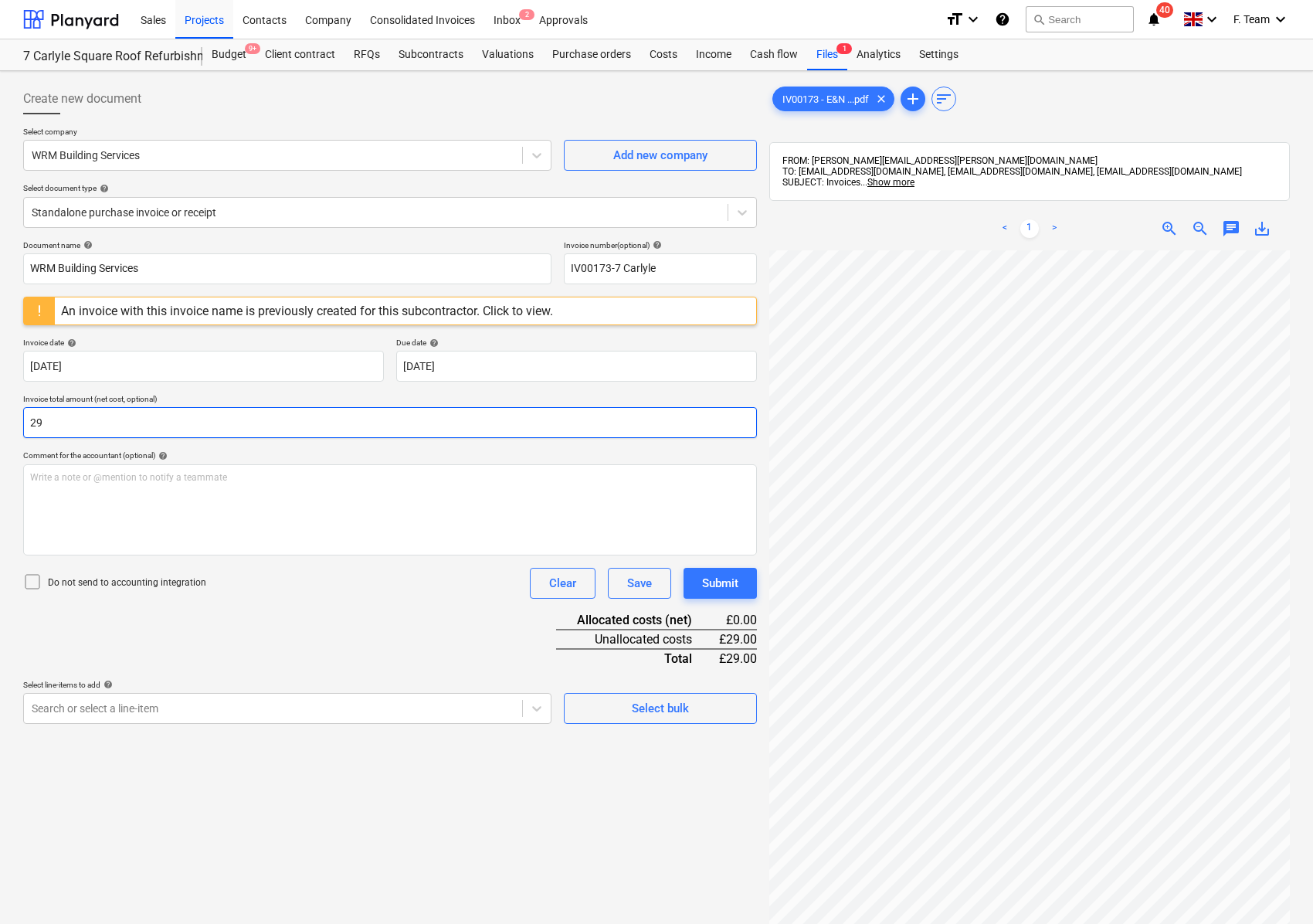
type input "2"
type input "2,898.00"
click at [221, 638] on div "Document name help WRM Building Services Invoice number (optional) help IV00173…" at bounding box center [390, 482] width 734 height 484
click at [195, 689] on p "Select line-items to add help" at bounding box center [287, 686] width 528 height 14
click at [183, 706] on div at bounding box center [273, 709] width 483 height 15
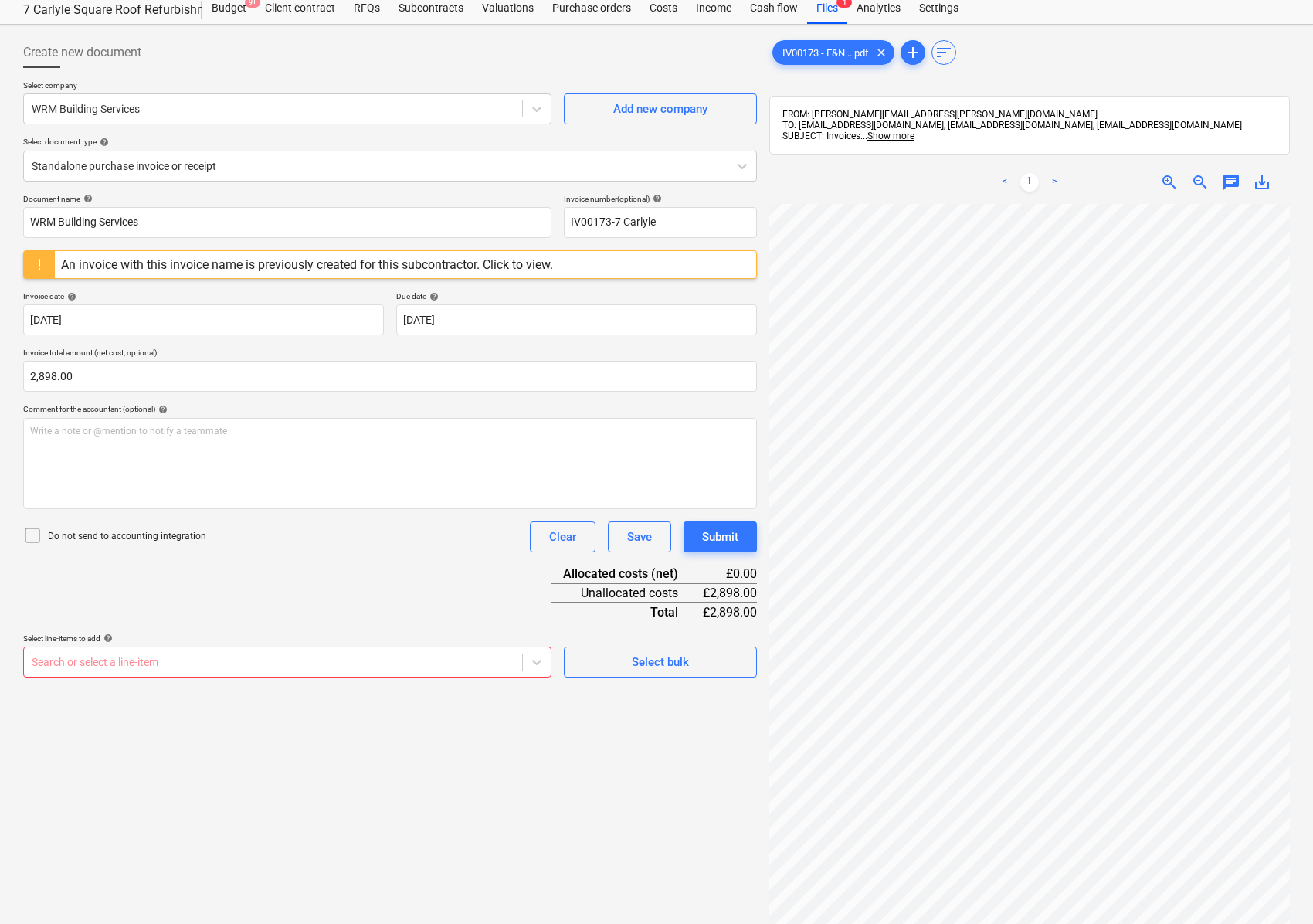
scroll to position [431, 242]
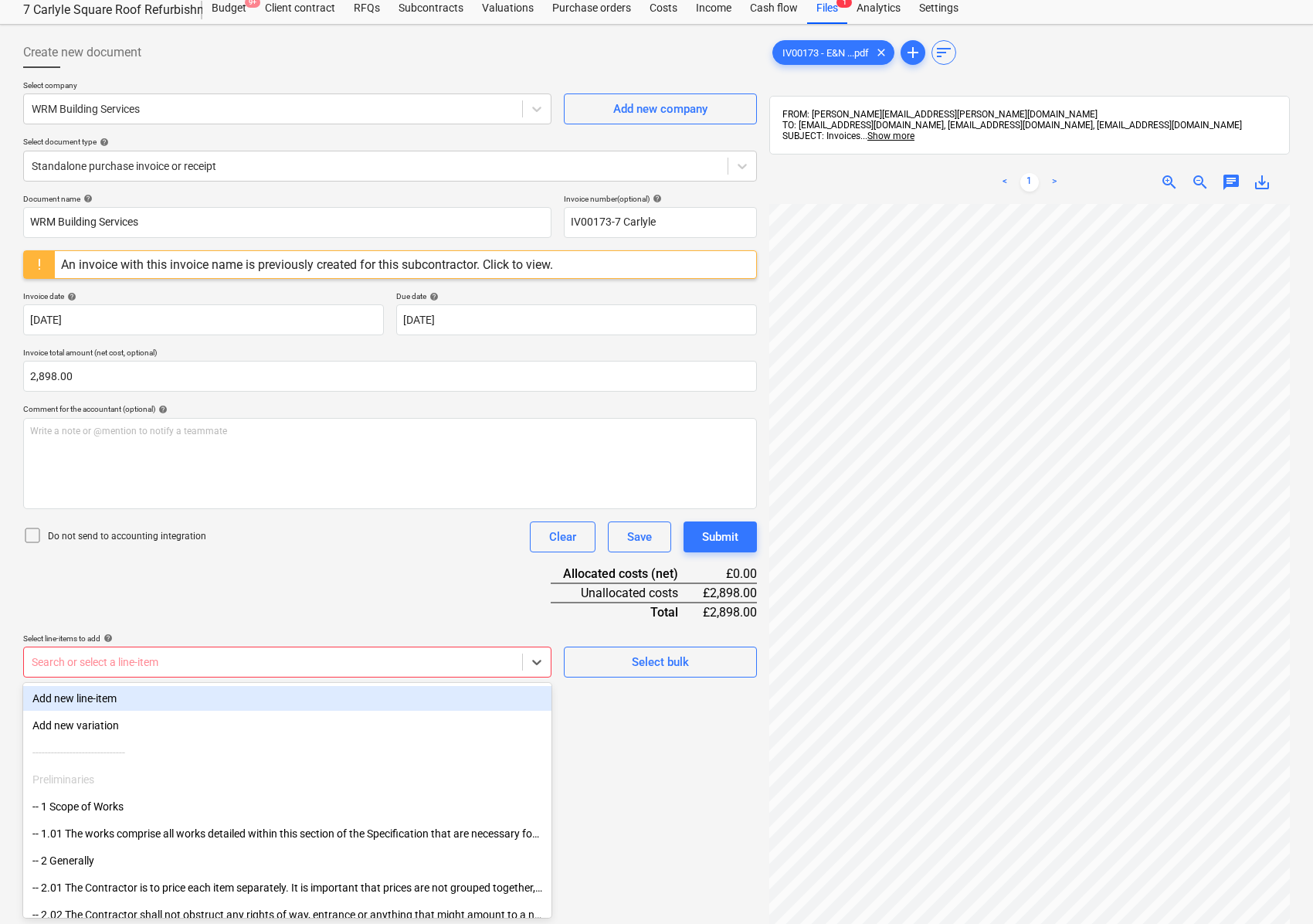
click at [99, 671] on div "Search or select a line-item" at bounding box center [273, 661] width 498 height 21
click at [102, 705] on div "Add new line-item" at bounding box center [287, 698] width 528 height 25
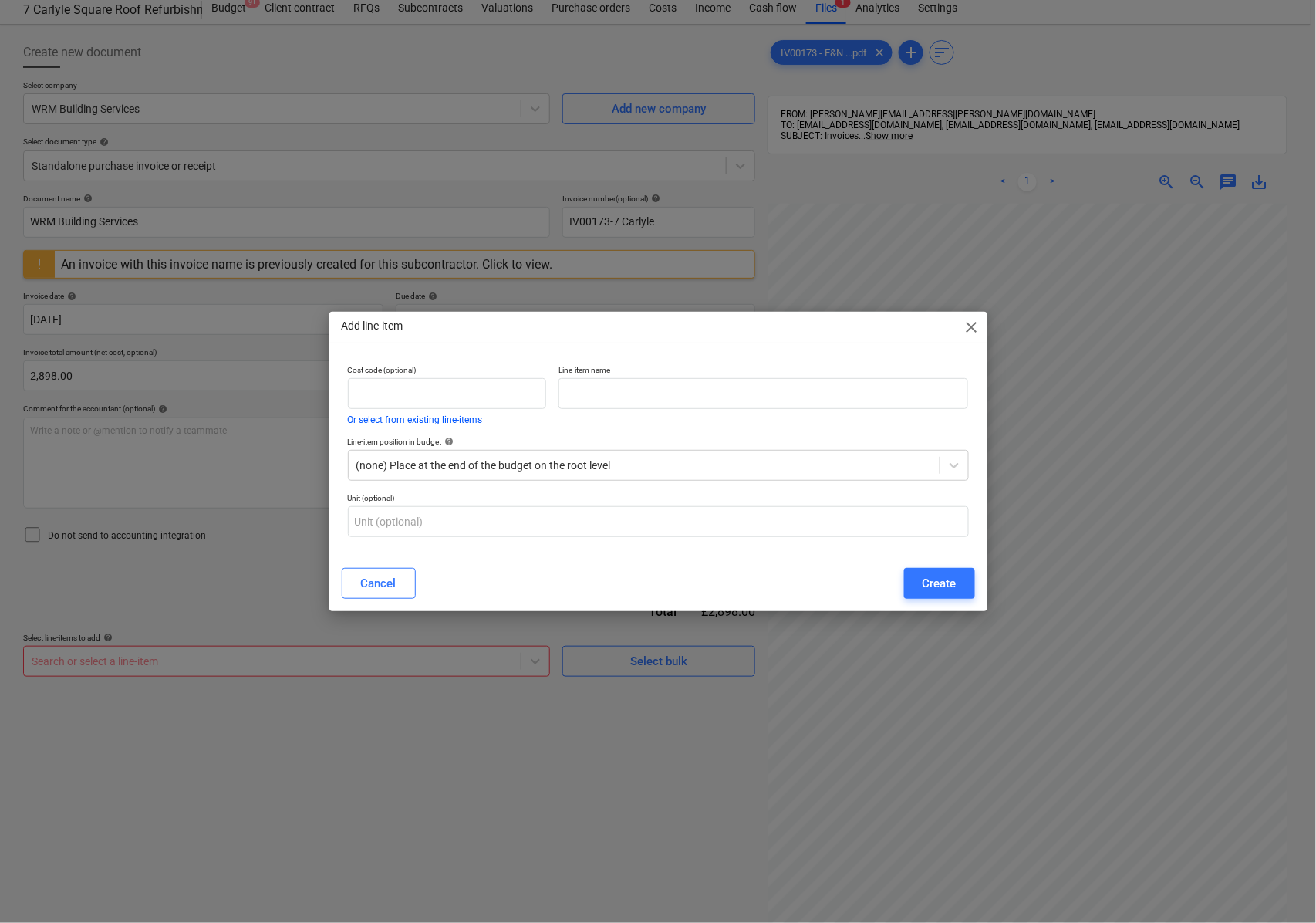
click at [966, 330] on span "close" at bounding box center [971, 327] width 18 height 18
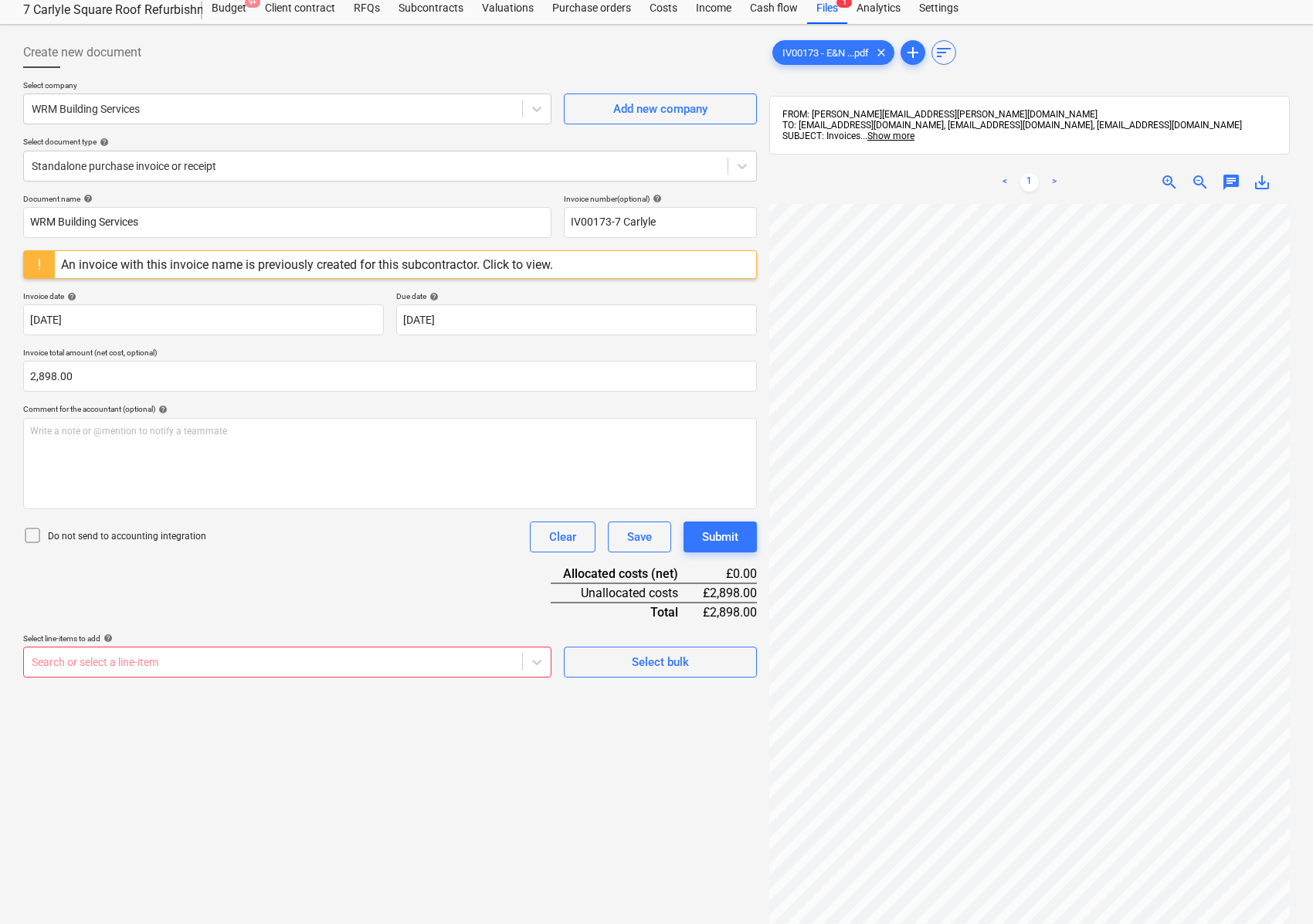
scroll to position [421, 0]
click at [80, 672] on div "Search or select a line-item" at bounding box center [273, 661] width 498 height 21
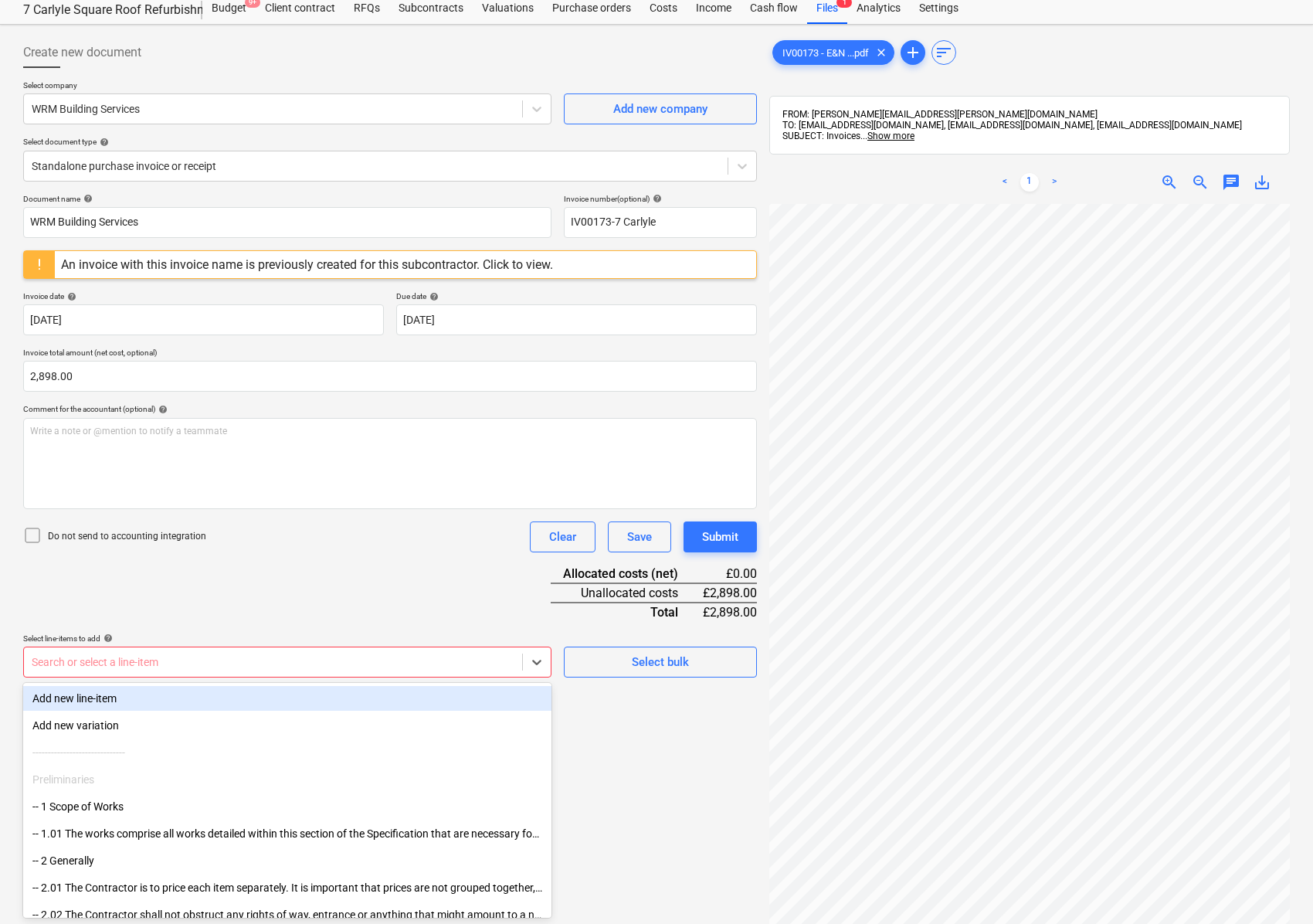
click at [106, 708] on div "Add new line-item" at bounding box center [287, 698] width 528 height 25
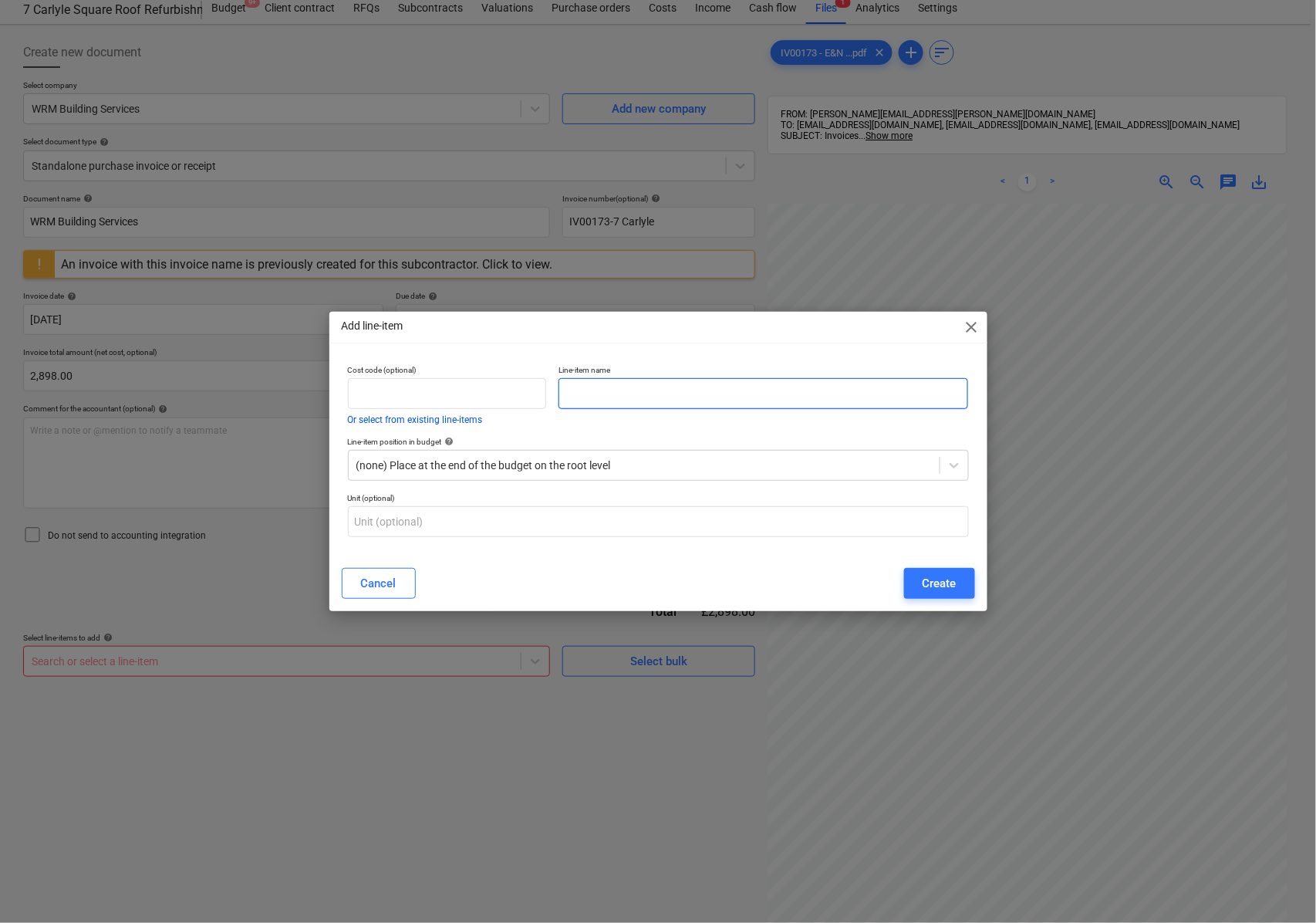
click at [574, 395] on input "text" at bounding box center [763, 394] width 410 height 31
type input "CIS Material"
click at [928, 581] on div "Create" at bounding box center [939, 583] width 34 height 20
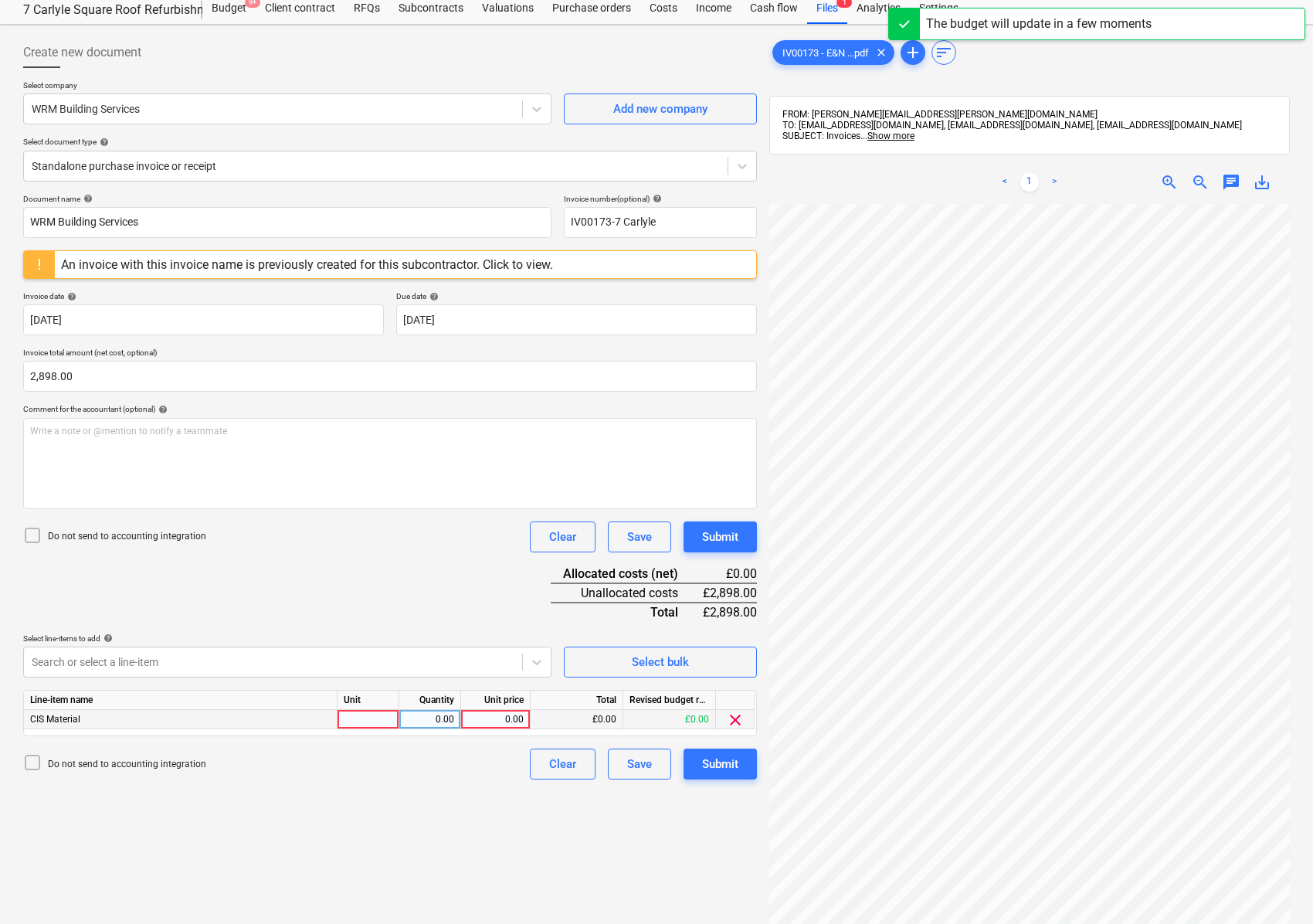
click at [357, 723] on div at bounding box center [369, 719] width 62 height 19
type input "nos"
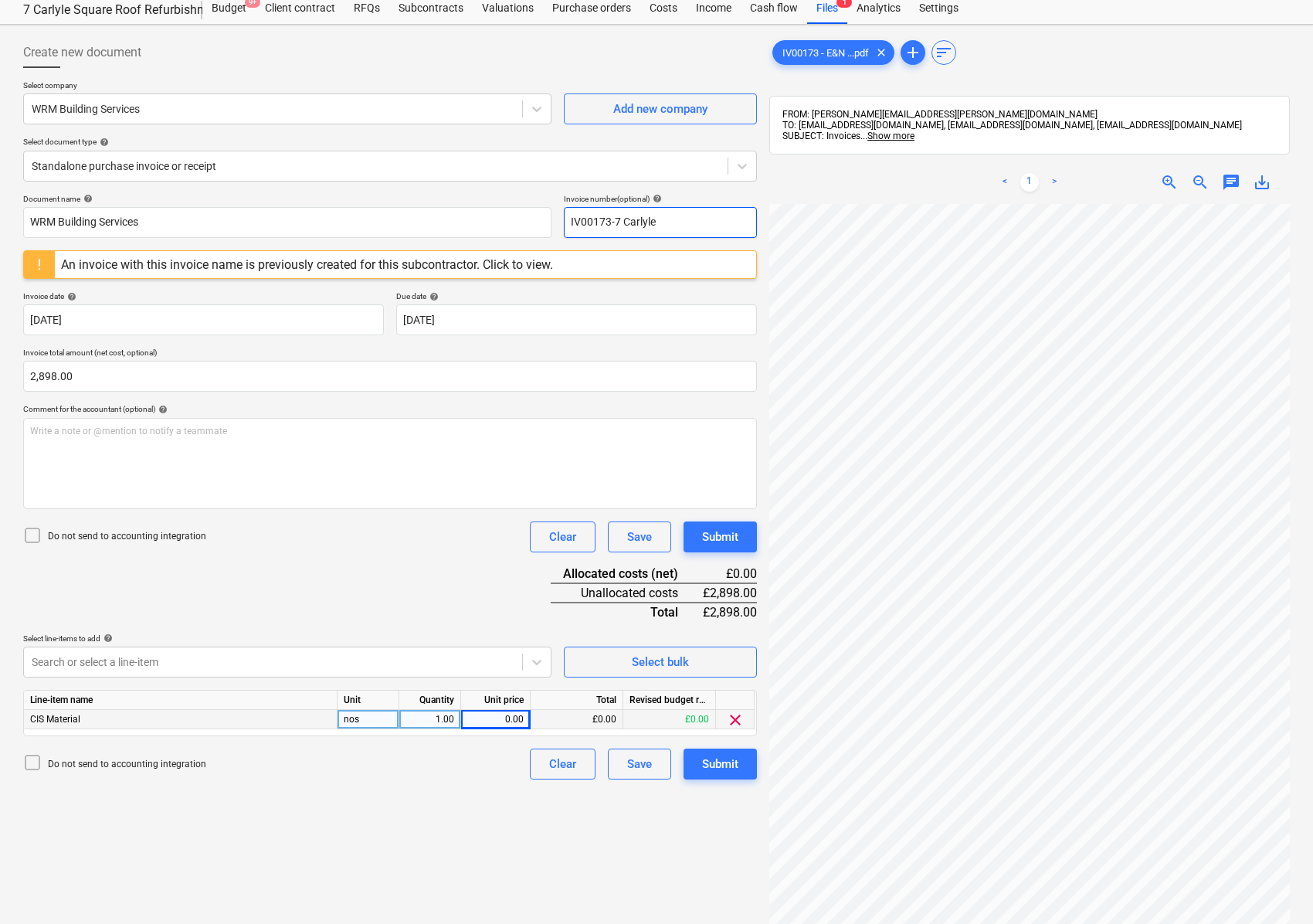
click at [667, 233] on input "IV00173-7 Carlyle" at bounding box center [660, 222] width 193 height 31
type input "IV00173-7 Carlyle CIS"
click at [236, 585] on div "Document name help WRM Building Services Invoice number (optional) help IV00173…" at bounding box center [390, 487] width 734 height 585
click at [507, 723] on div "0.00" at bounding box center [495, 719] width 56 height 19
type input "2898"
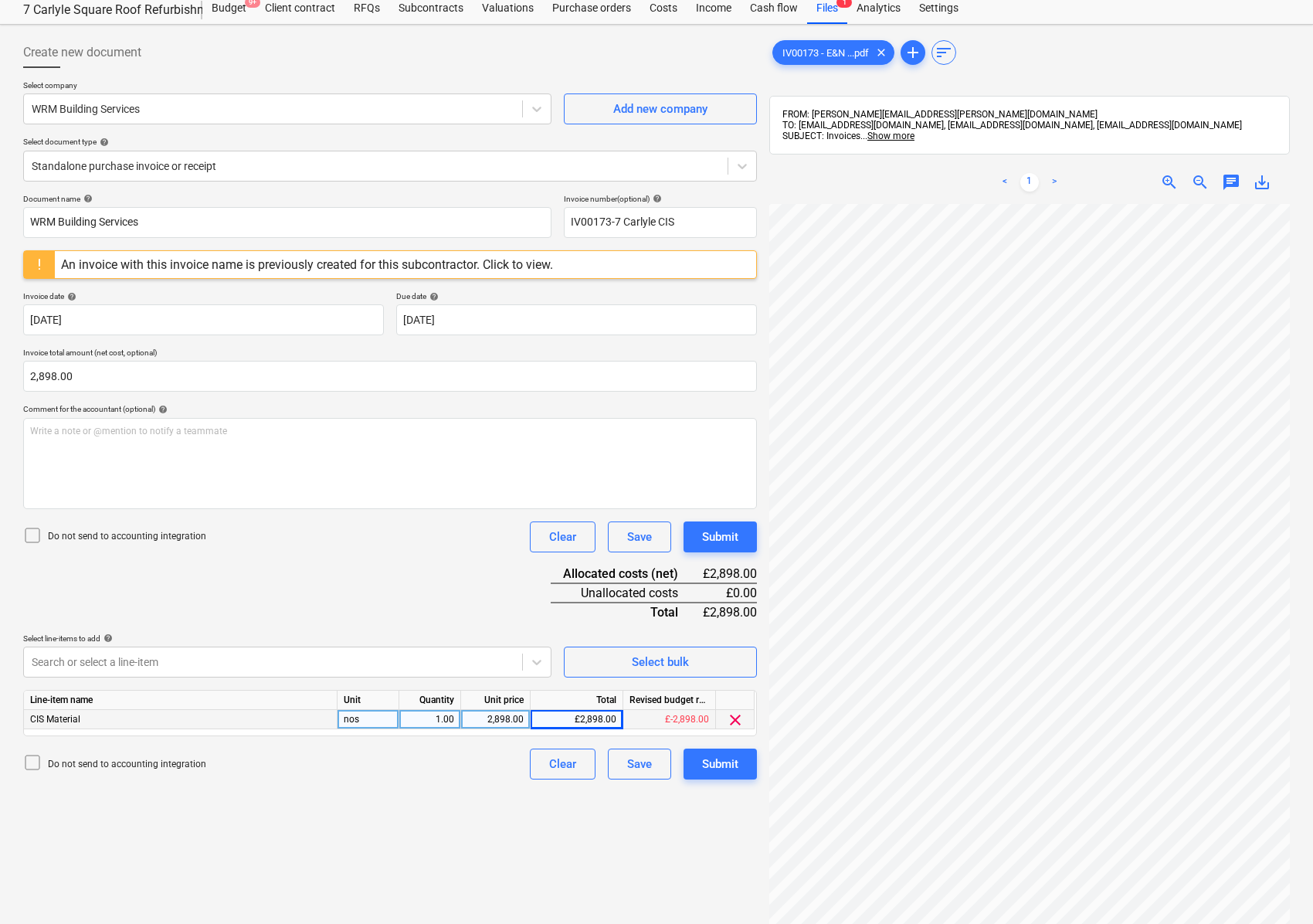
click at [430, 806] on div "Create new document Select company WRM Building Services Add new company Select…" at bounding box center [390, 561] width 746 height 1060
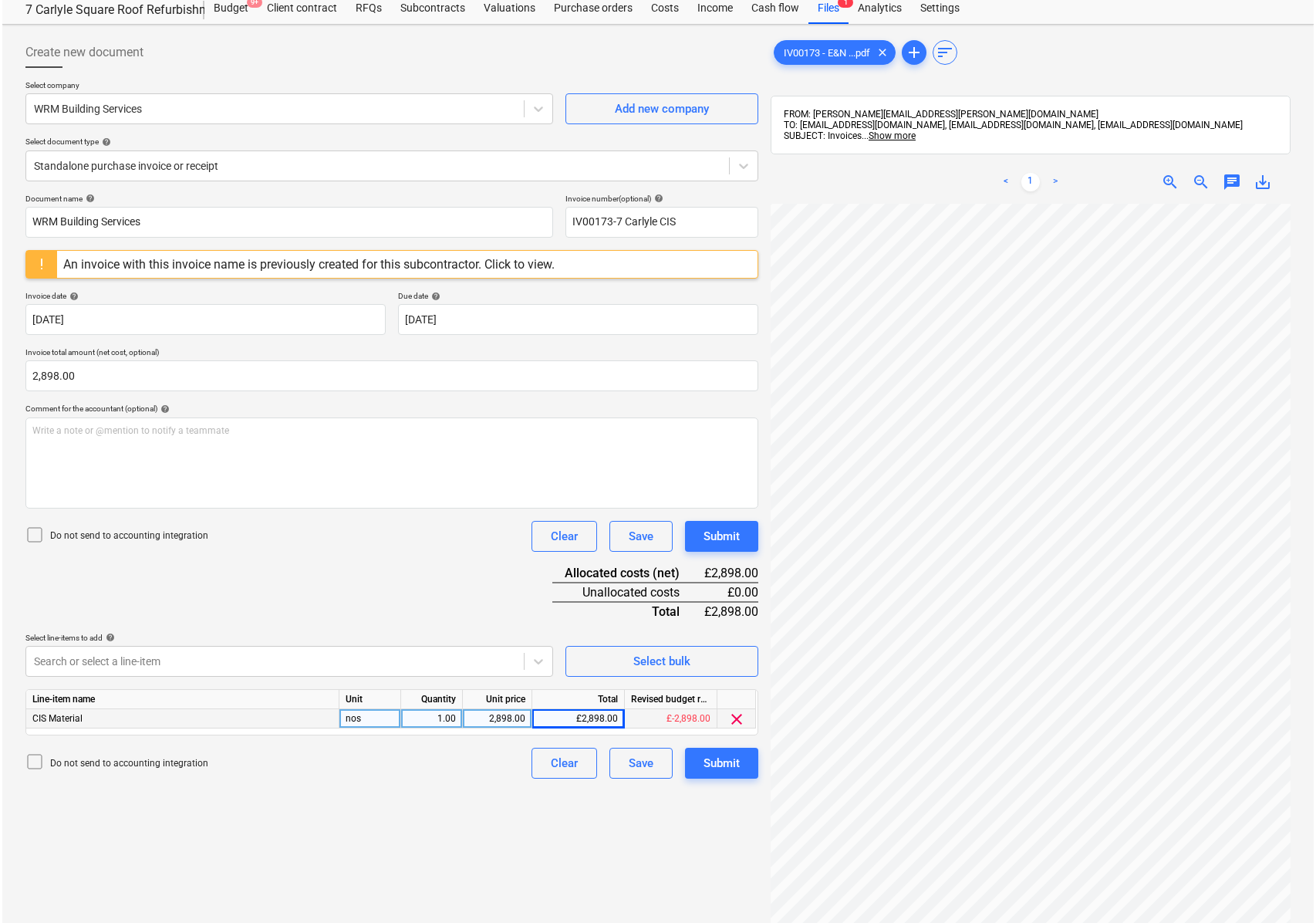
scroll to position [430, 405]
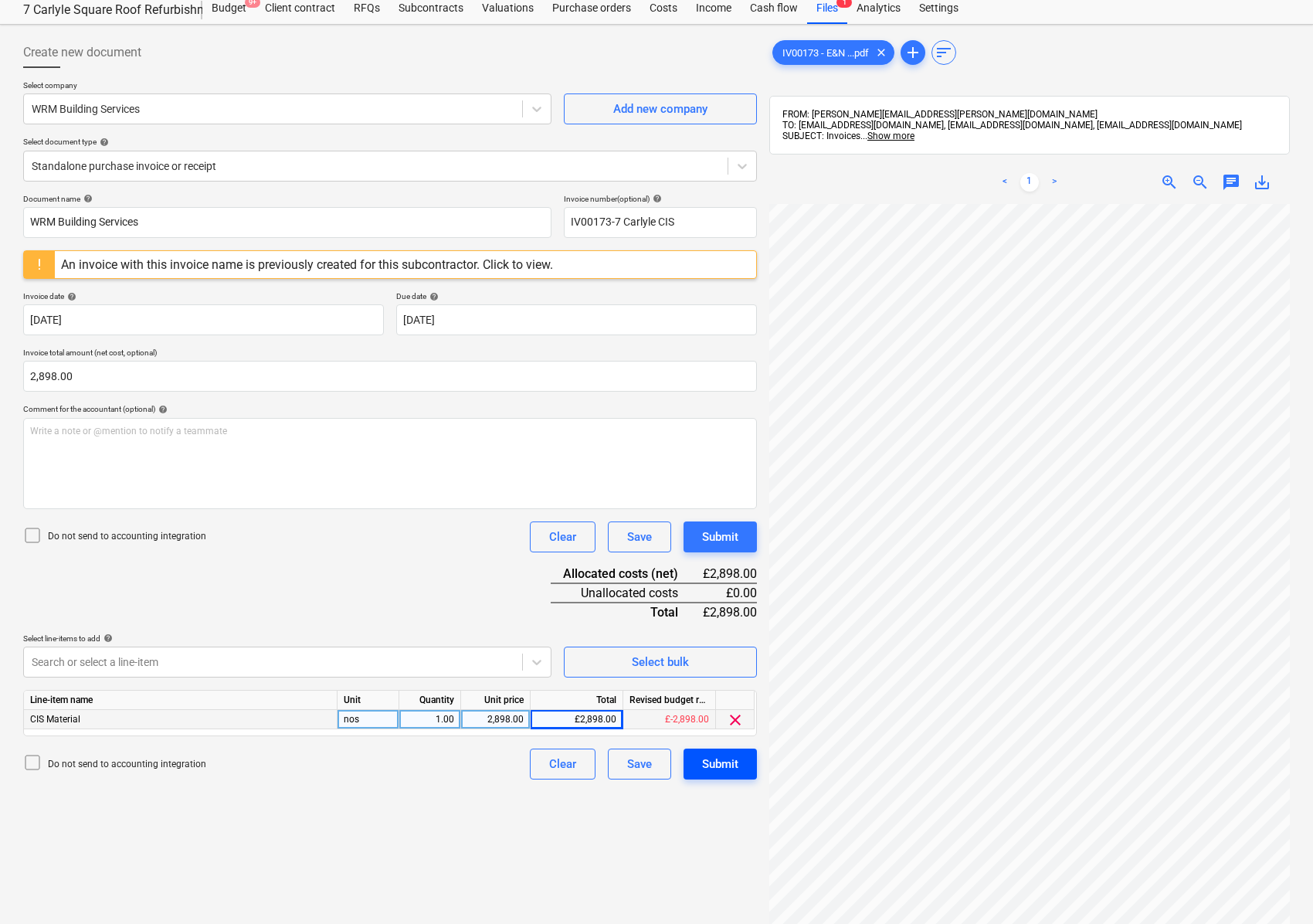
click at [731, 777] on button "Submit" at bounding box center [720, 764] width 73 height 31
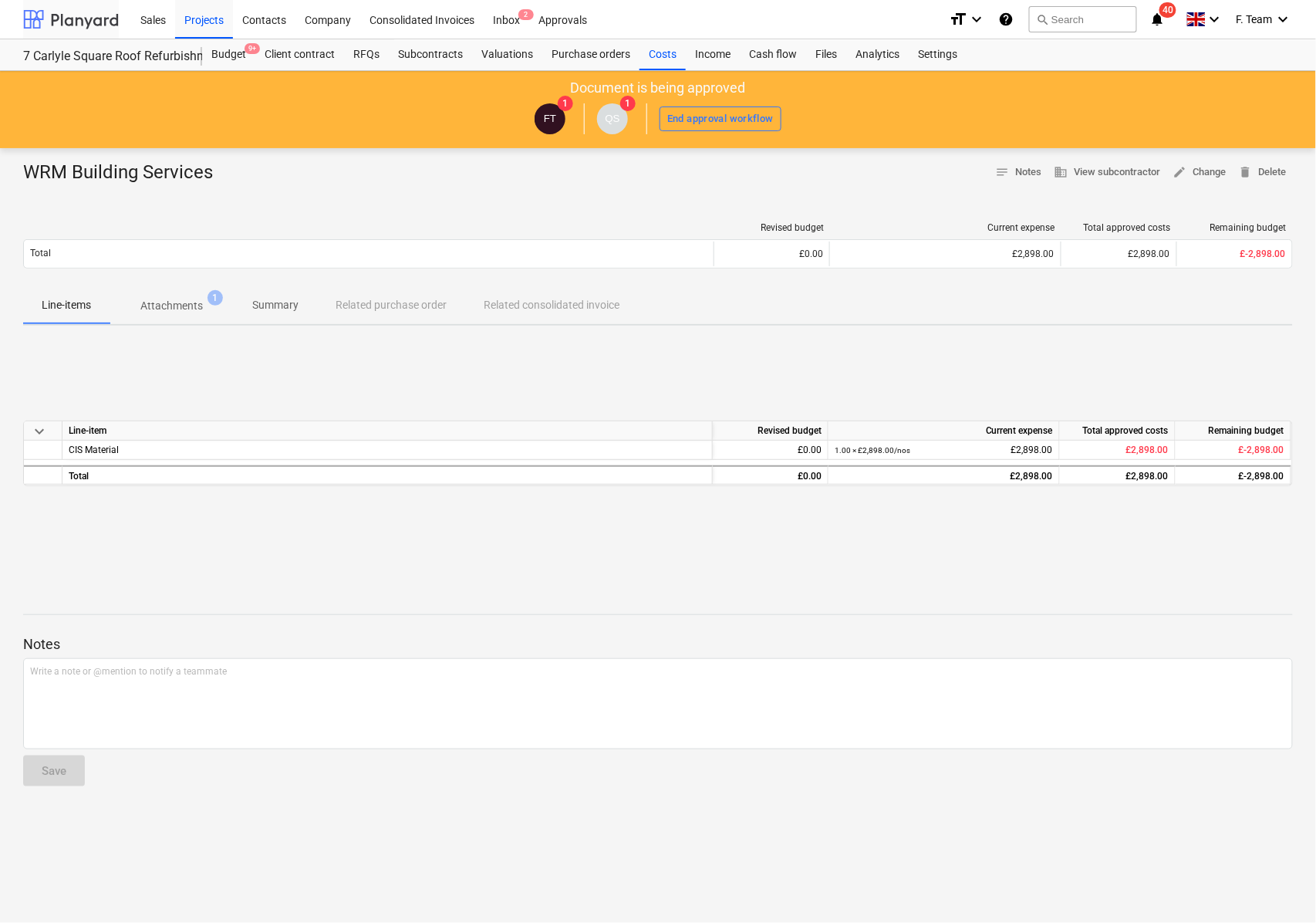
click at [71, 15] on div at bounding box center [70, 19] width 95 height 39
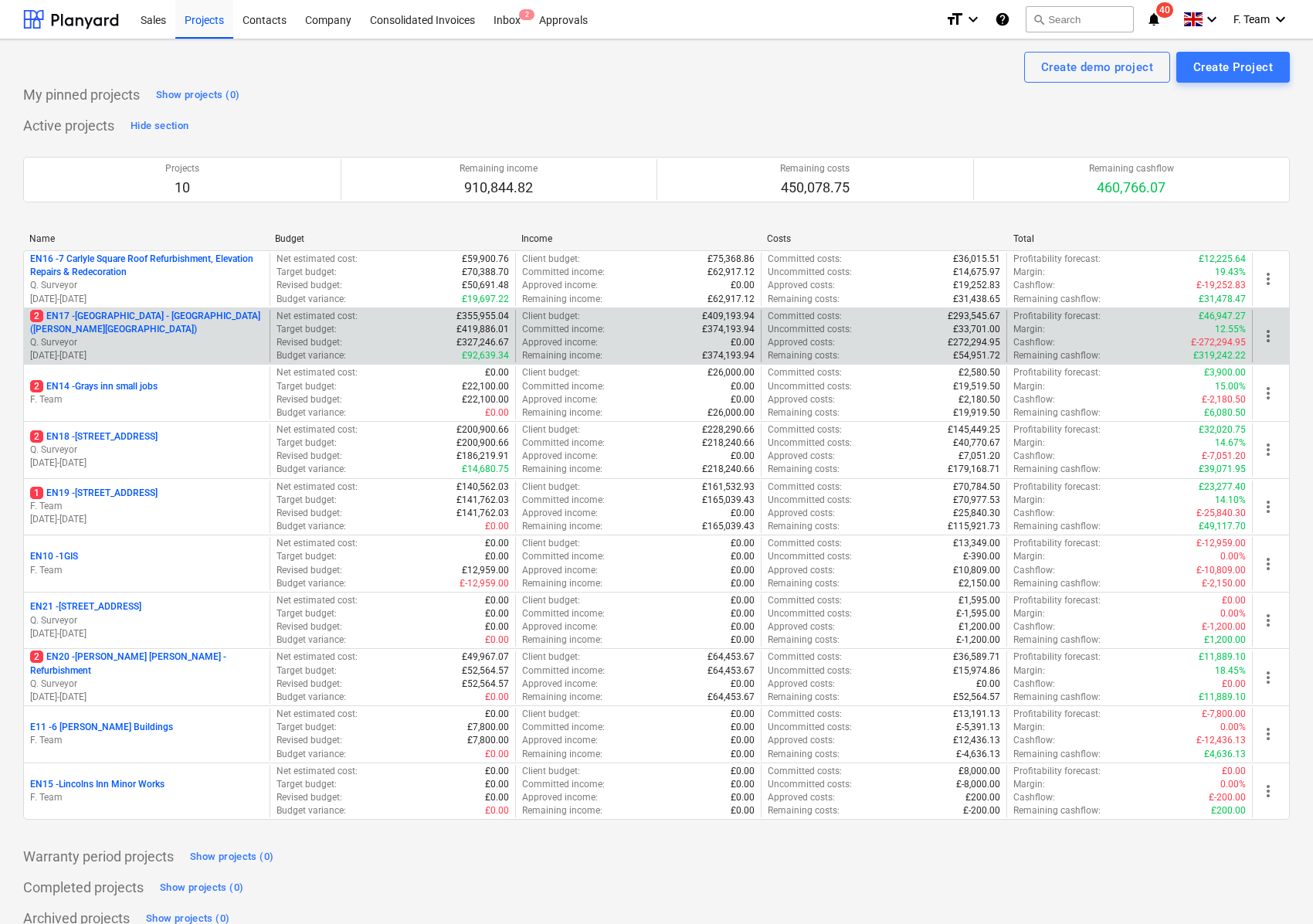
click at [156, 334] on p "2 EN17 - [GEOGRAPHIC_DATA] - [GEOGRAPHIC_DATA] ([PERSON_NAME][GEOGRAPHIC_DATA])" at bounding box center [147, 322] width 234 height 26
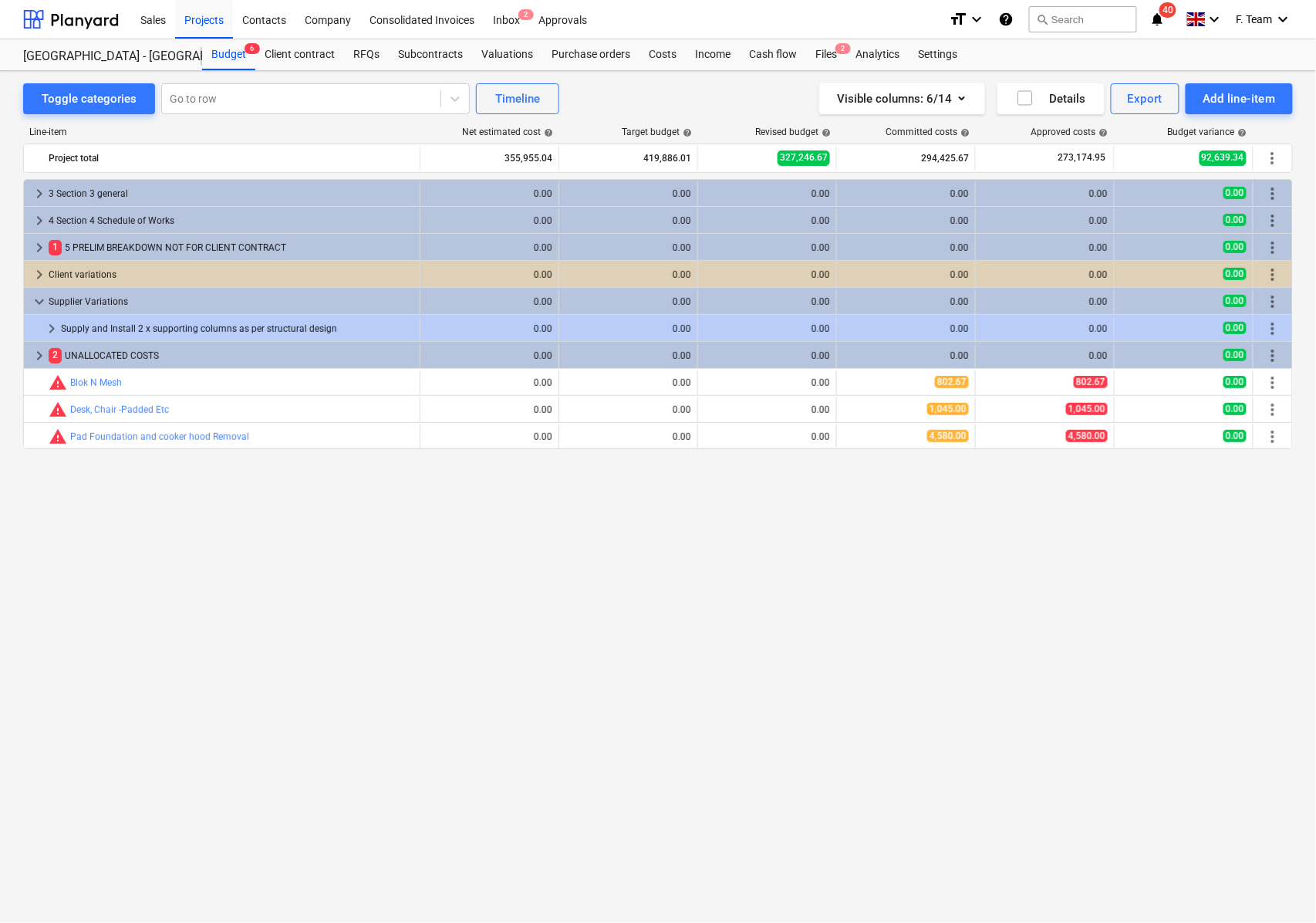
click at [831, 57] on div "Files 2" at bounding box center [826, 55] width 40 height 31
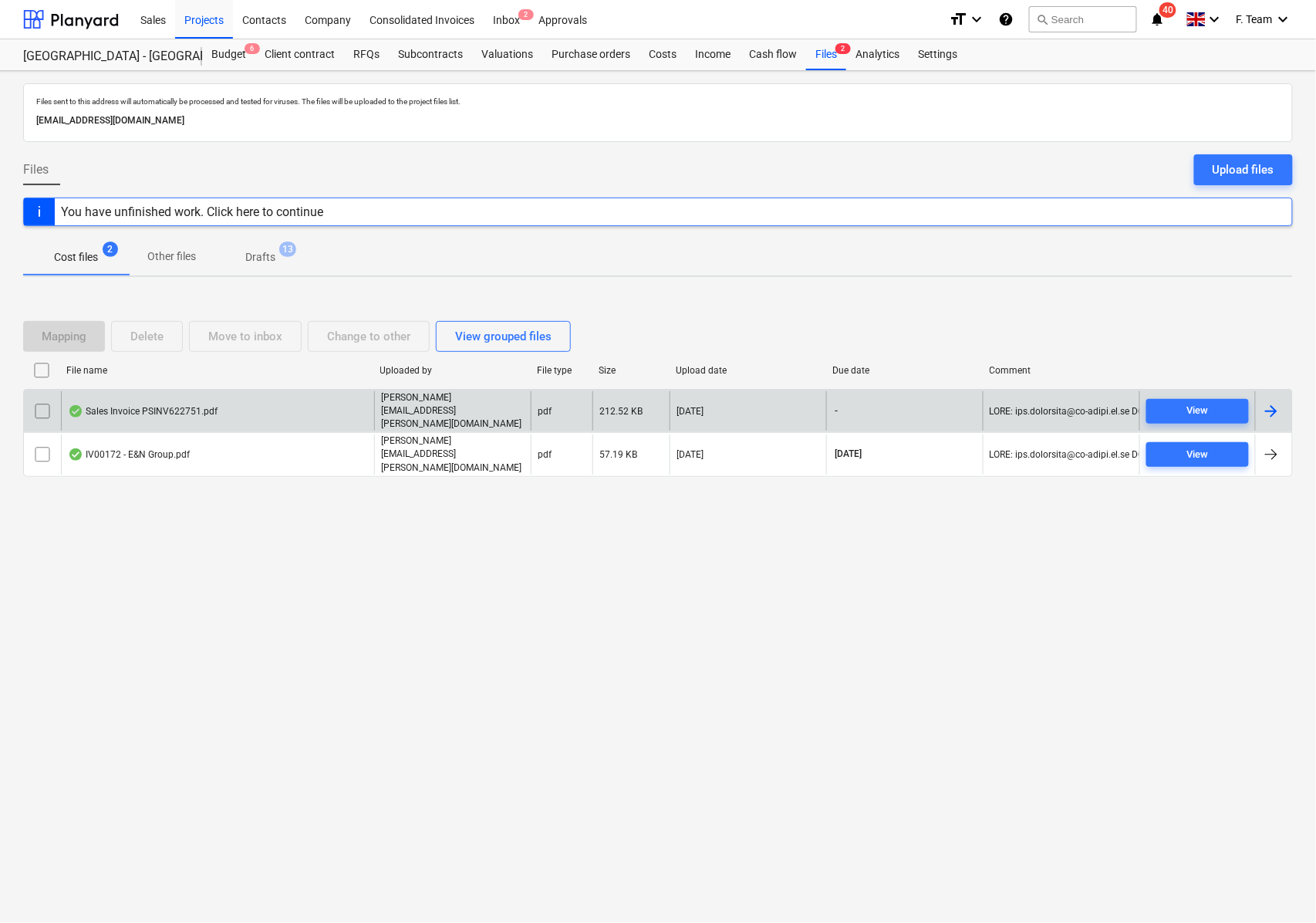
click at [1281, 417] on div at bounding box center [1274, 411] width 37 height 40
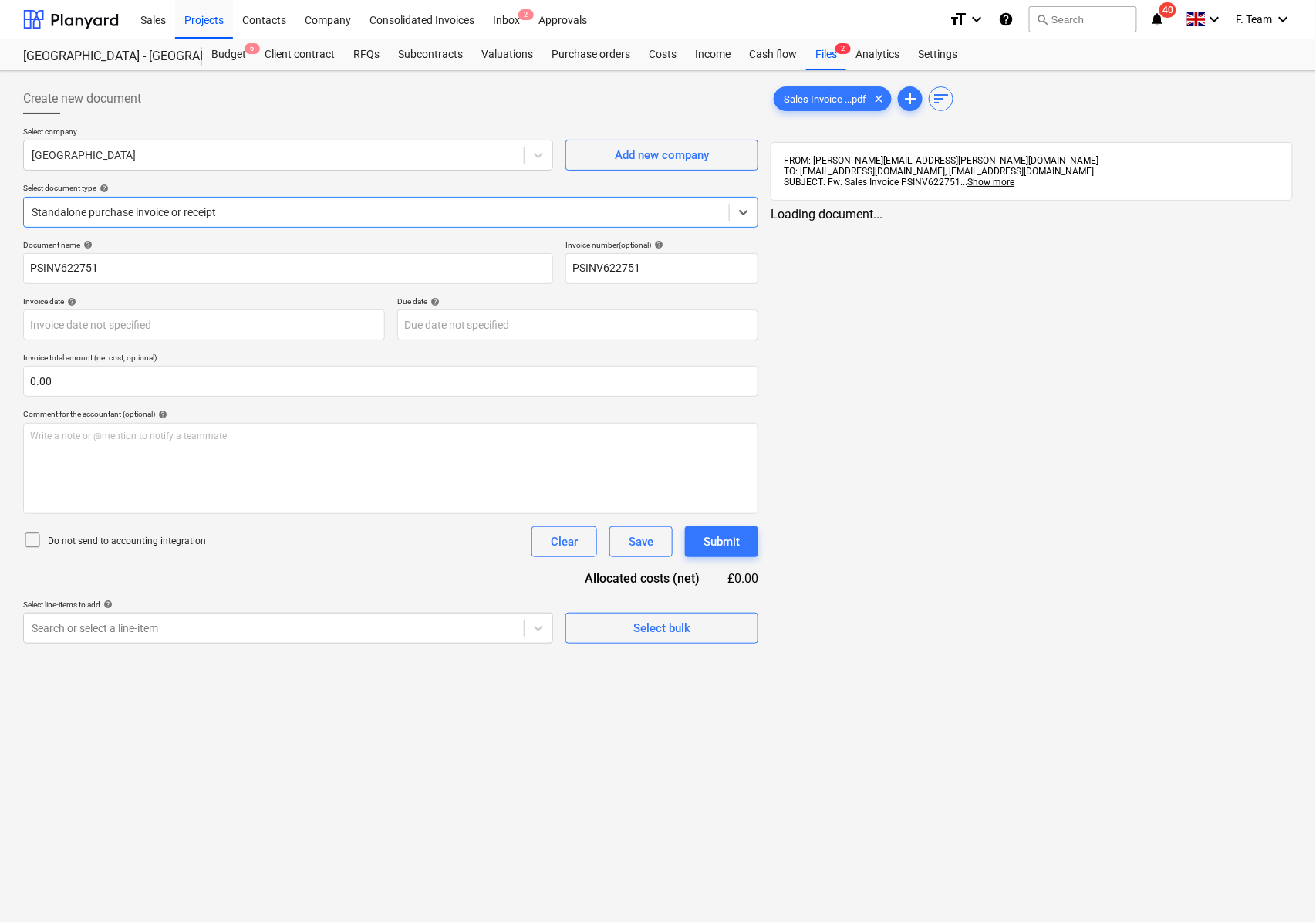
type input "PSINV622751"
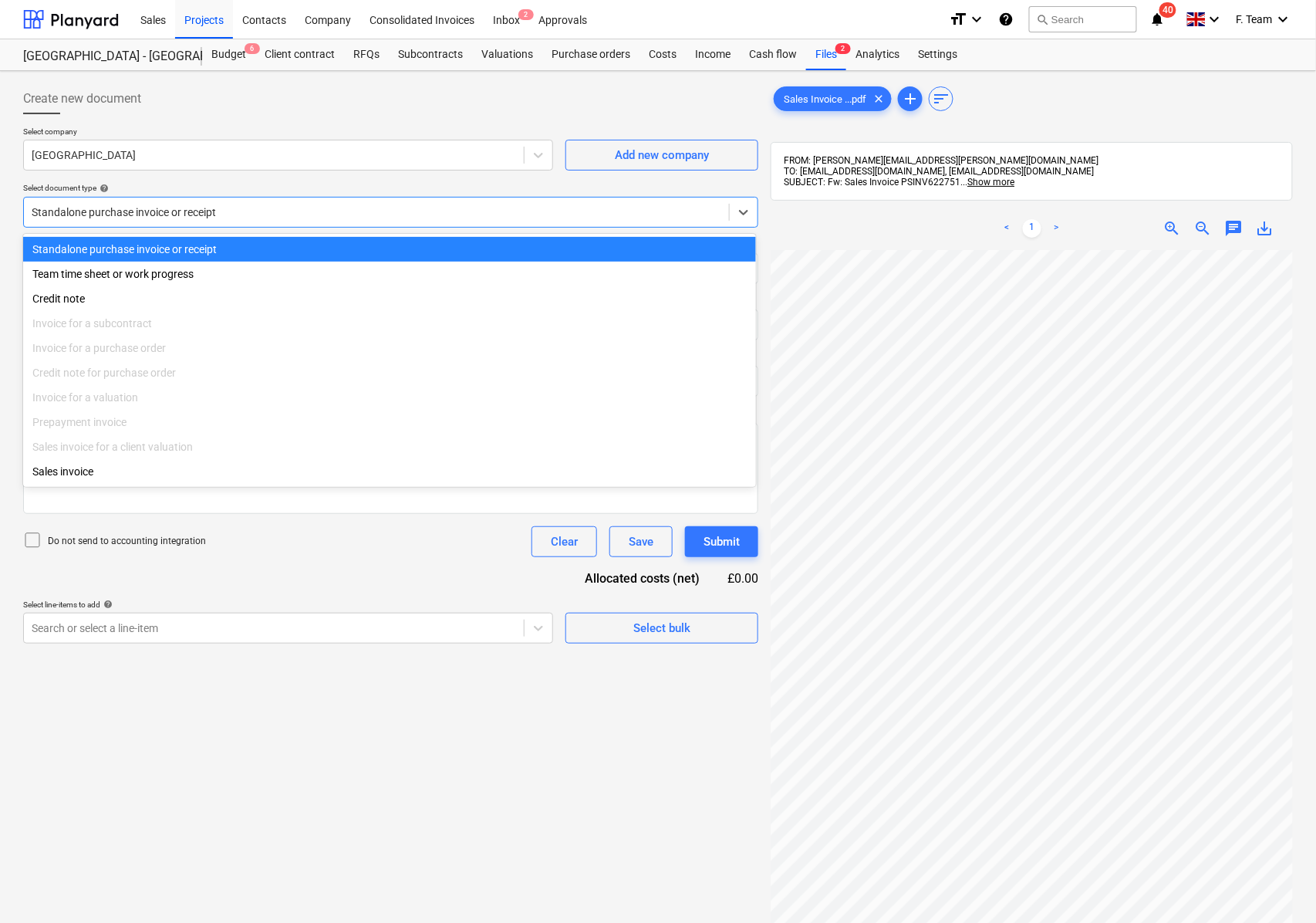
click at [282, 216] on div at bounding box center [376, 212] width 689 height 15
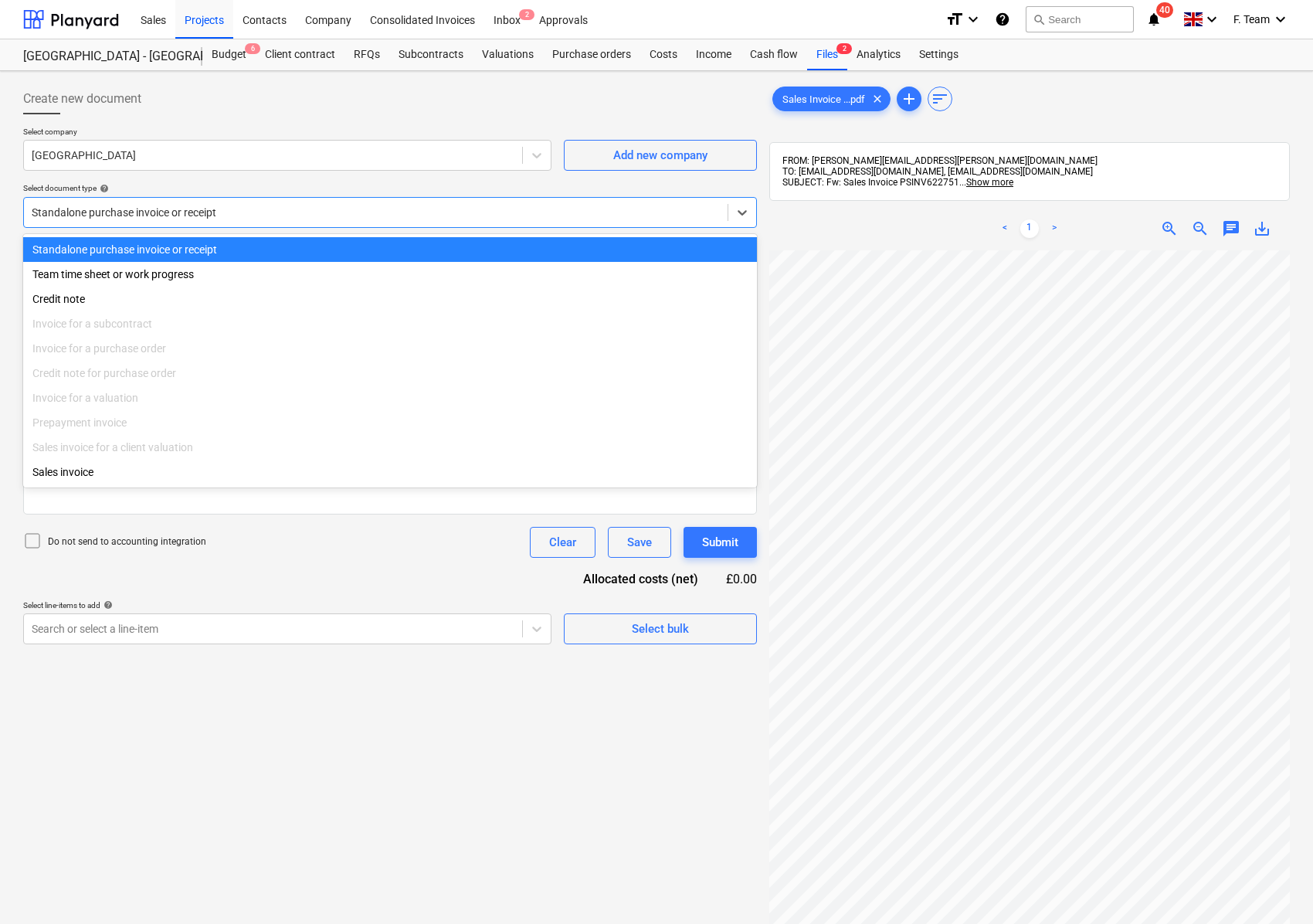
click at [283, 216] on div at bounding box center [376, 212] width 688 height 15
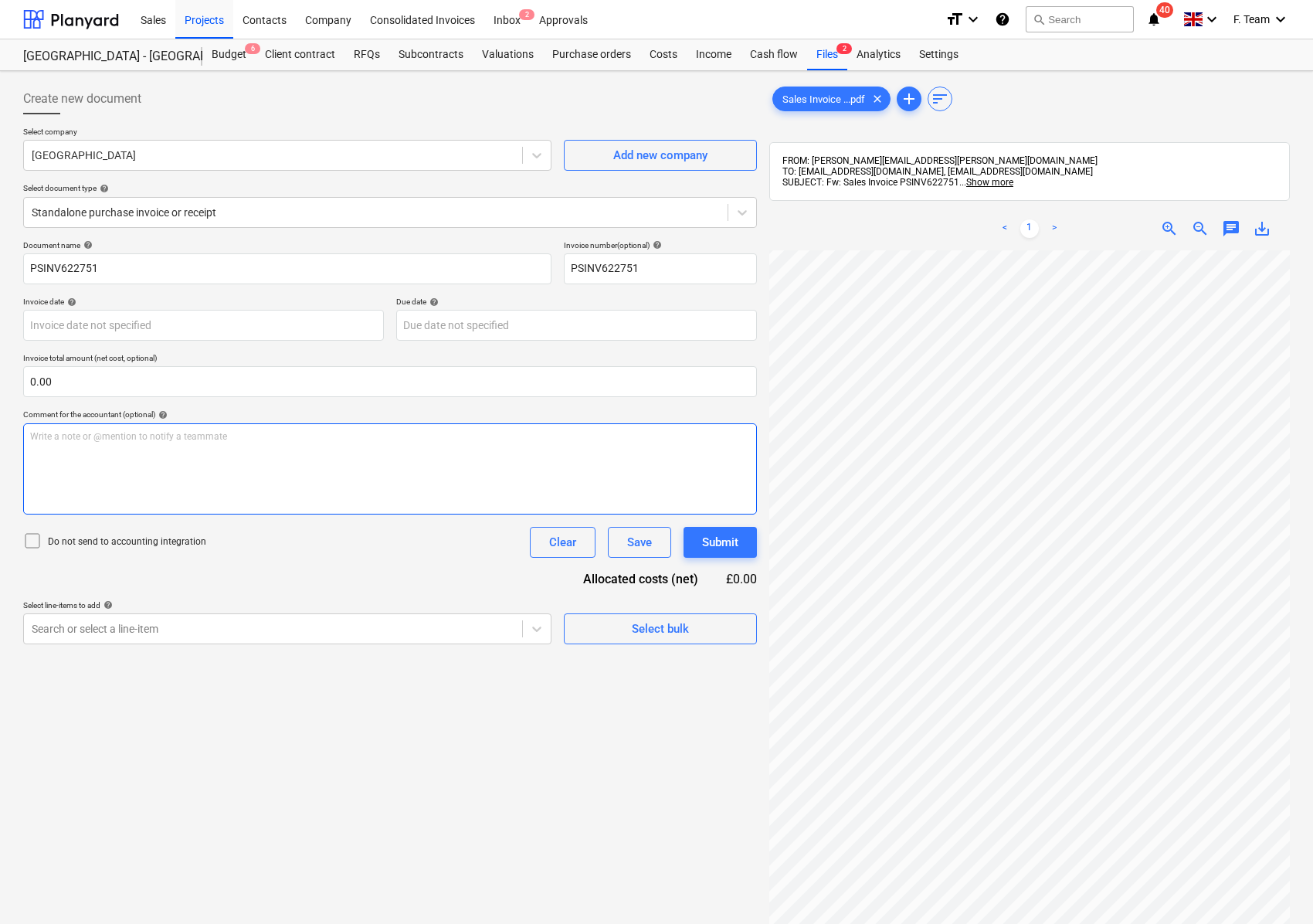
click at [659, 440] on div "Create new document Select company [GEOGRAPHIC_DATA] Add new company Select doc…" at bounding box center [656, 607] width 1279 height 1060
click at [100, 268] on input "PSINV622751" at bounding box center [287, 268] width 528 height 31
drag, startPoint x: 134, startPoint y: 269, endPoint x: -29, endPoint y: 249, distance: 164.2
click at [0, 249] on html "Sales Projects Contacts Company Consolidated Invoices Inbox 2 Approvals format_…" at bounding box center [656, 462] width 1313 height 924
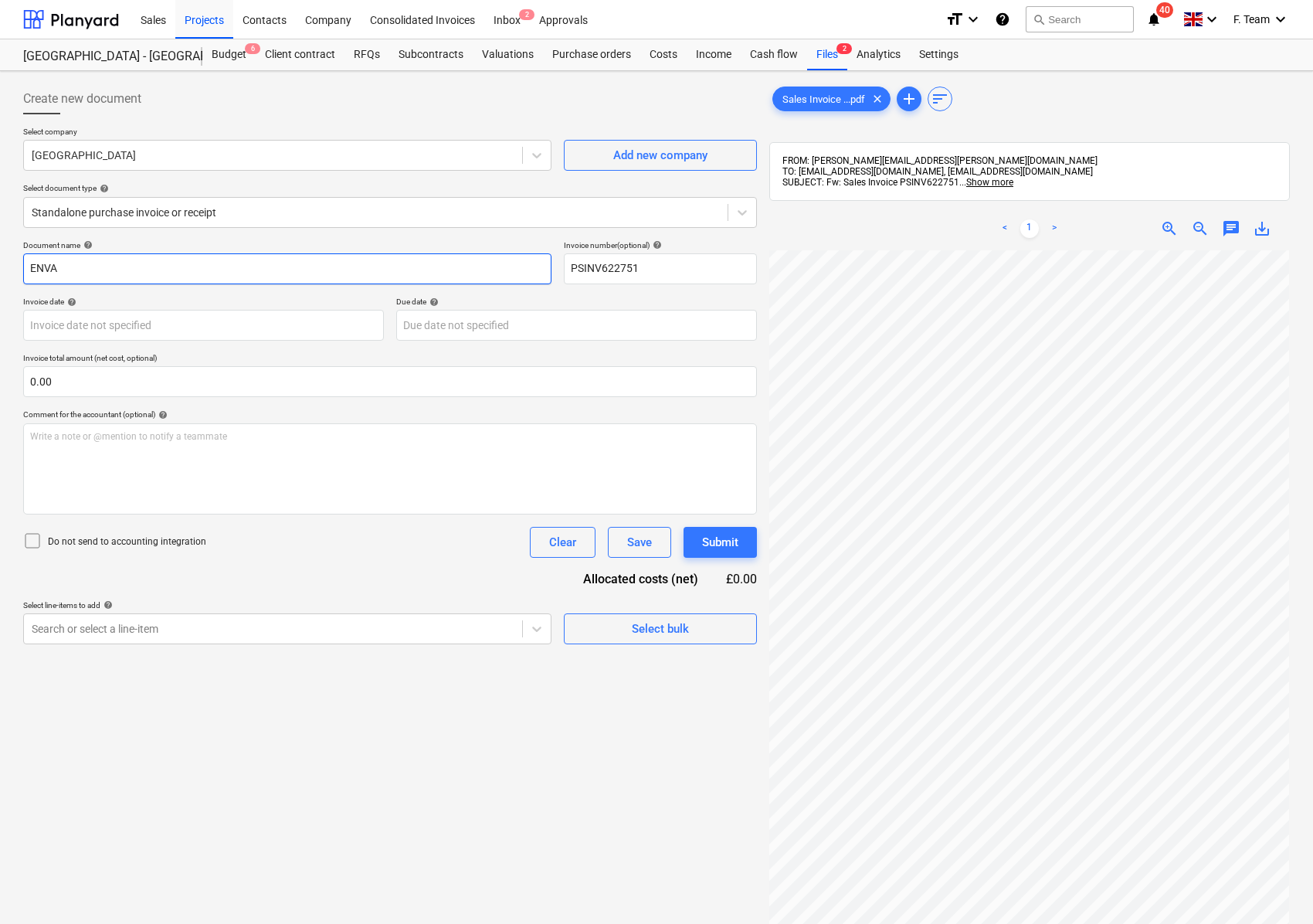
type input "ENVA"
type input "PSINV622751- Hadlow Clg"
click at [185, 322] on body "Sales Projects Contacts Company Consolidated Invoices Inbox 2 Approvals format_…" at bounding box center [656, 462] width 1313 height 924
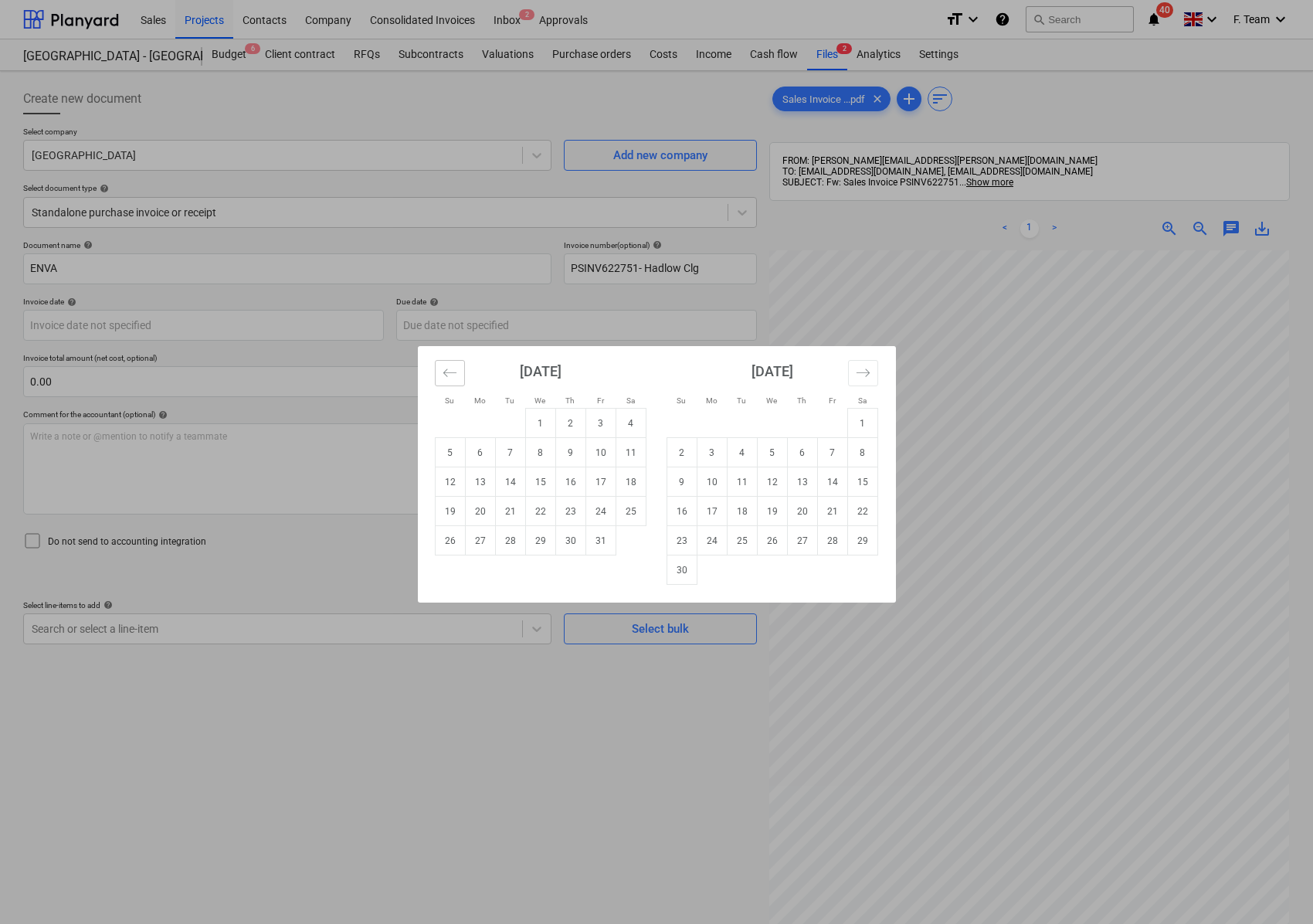
click at [454, 377] on icon "Move backward to switch to the previous month." at bounding box center [449, 372] width 14 height 14
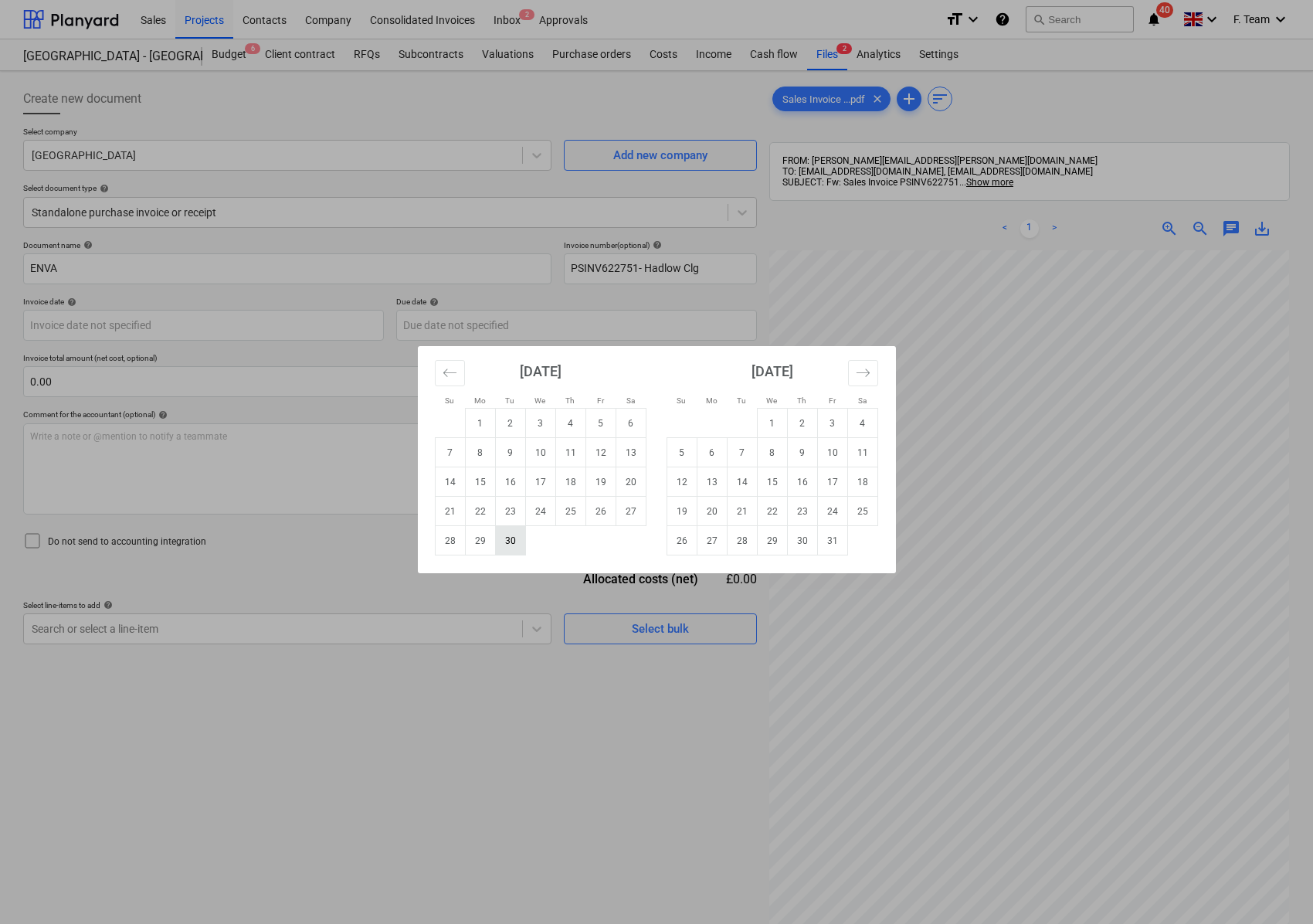
click at [513, 546] on td "30" at bounding box center [510, 541] width 30 height 29
type input "[DATE]"
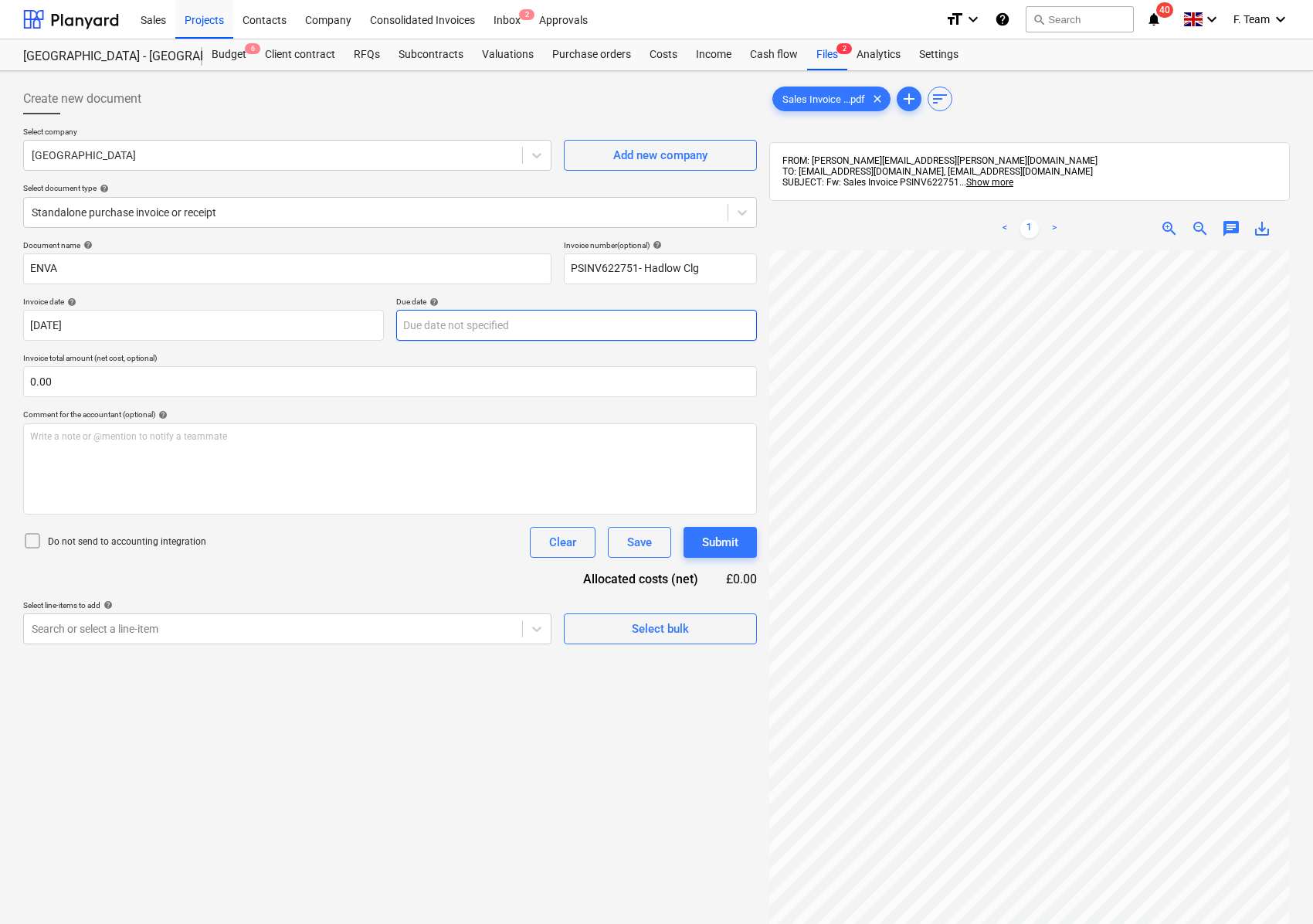
click at [501, 322] on body "Sales Projects Contacts Company Consolidated Invoices Inbox 2 Approvals format_…" at bounding box center [656, 462] width 1313 height 924
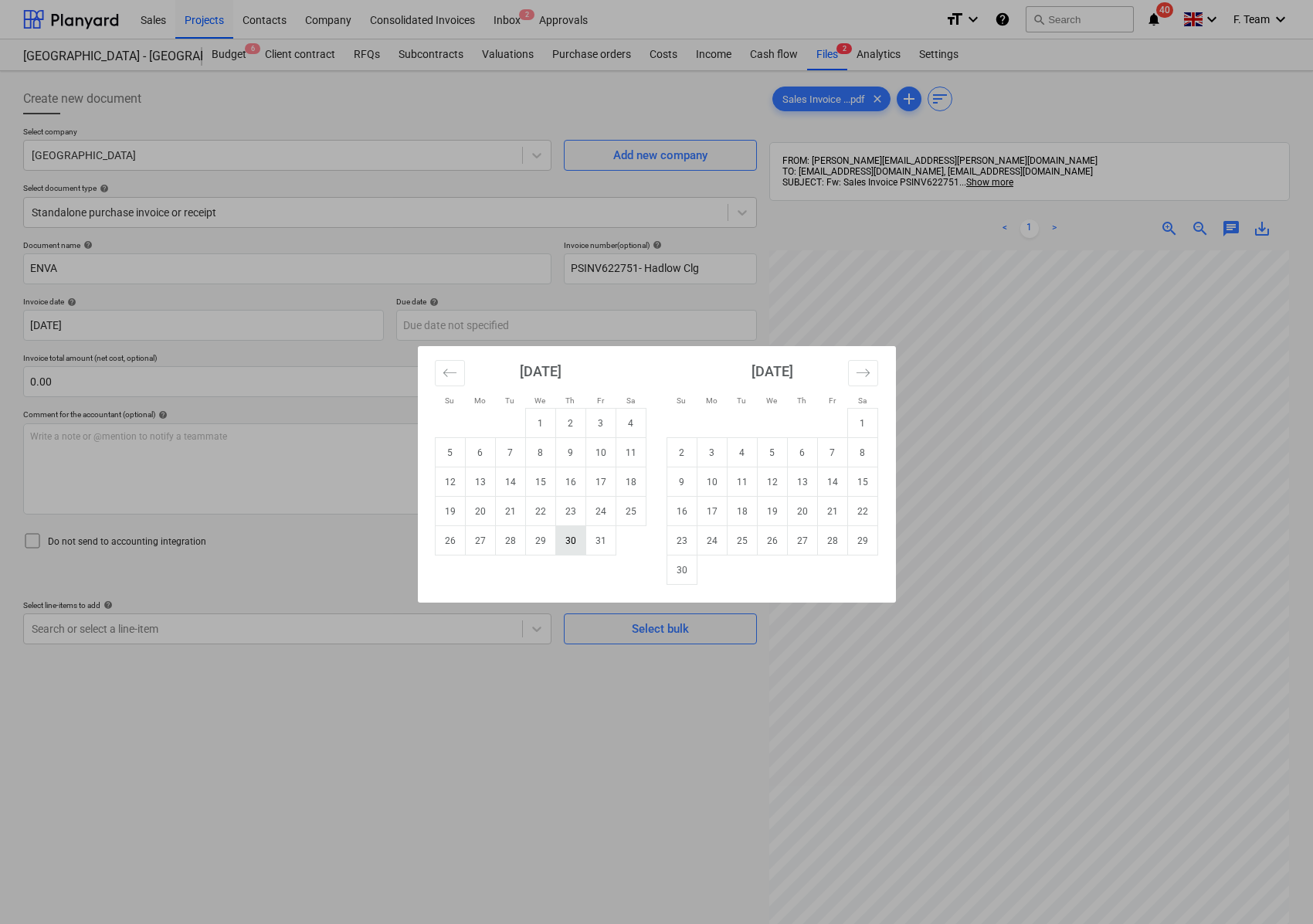
click at [573, 535] on td "30" at bounding box center [570, 541] width 30 height 29
type input "[DATE]"
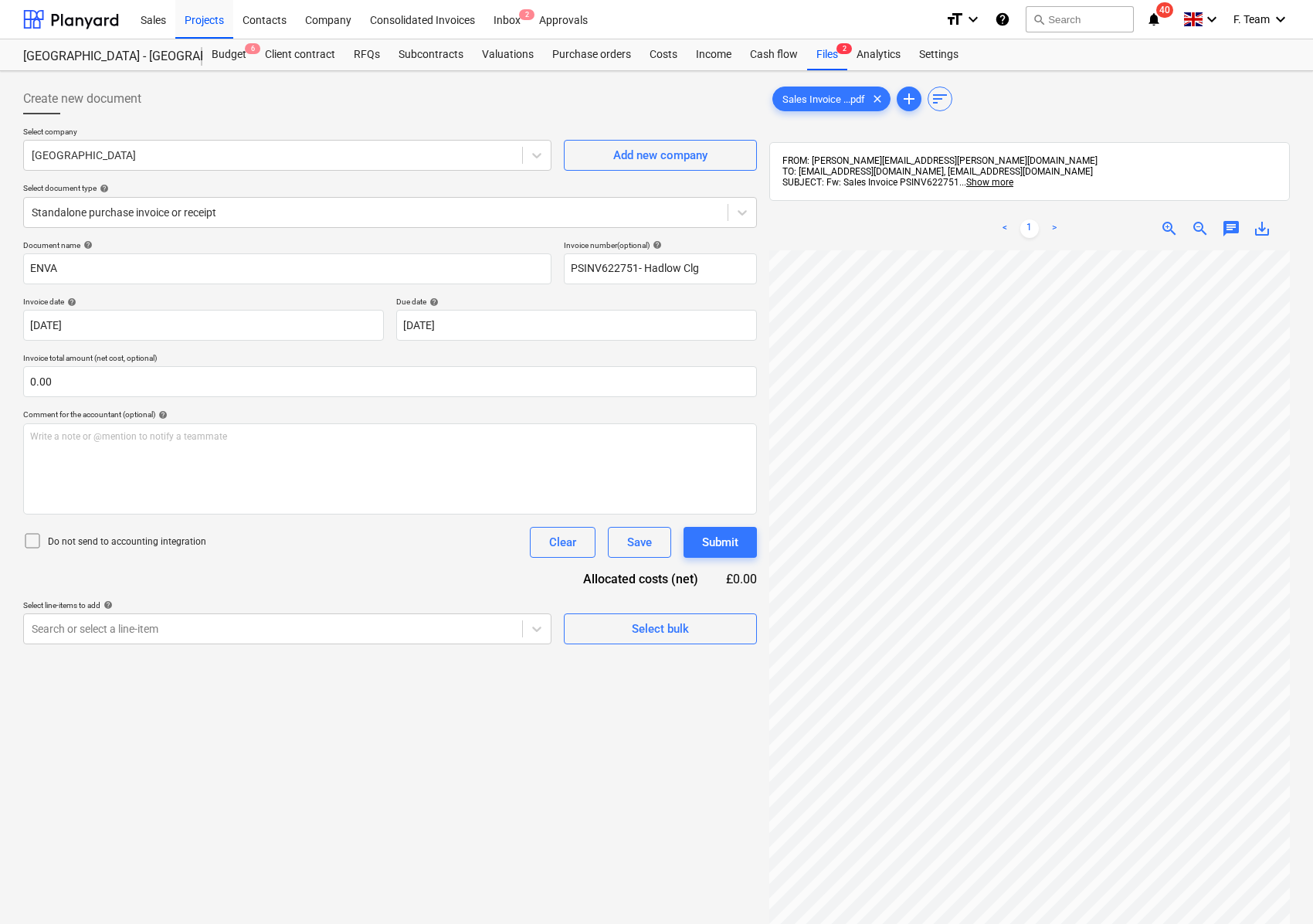
scroll to position [75, 0]
click at [218, 210] on div at bounding box center [376, 212] width 688 height 15
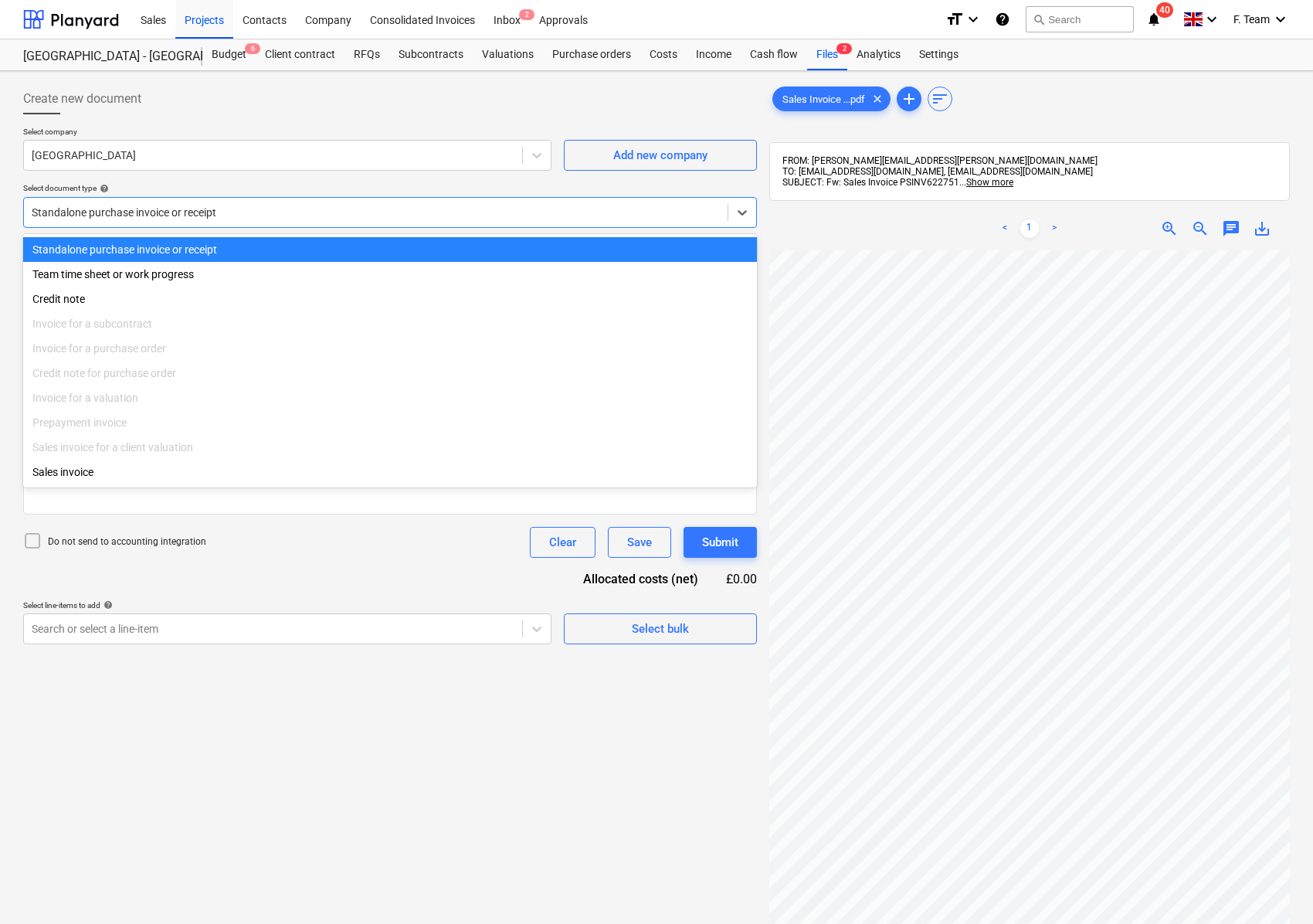
click at [218, 210] on div at bounding box center [376, 212] width 688 height 15
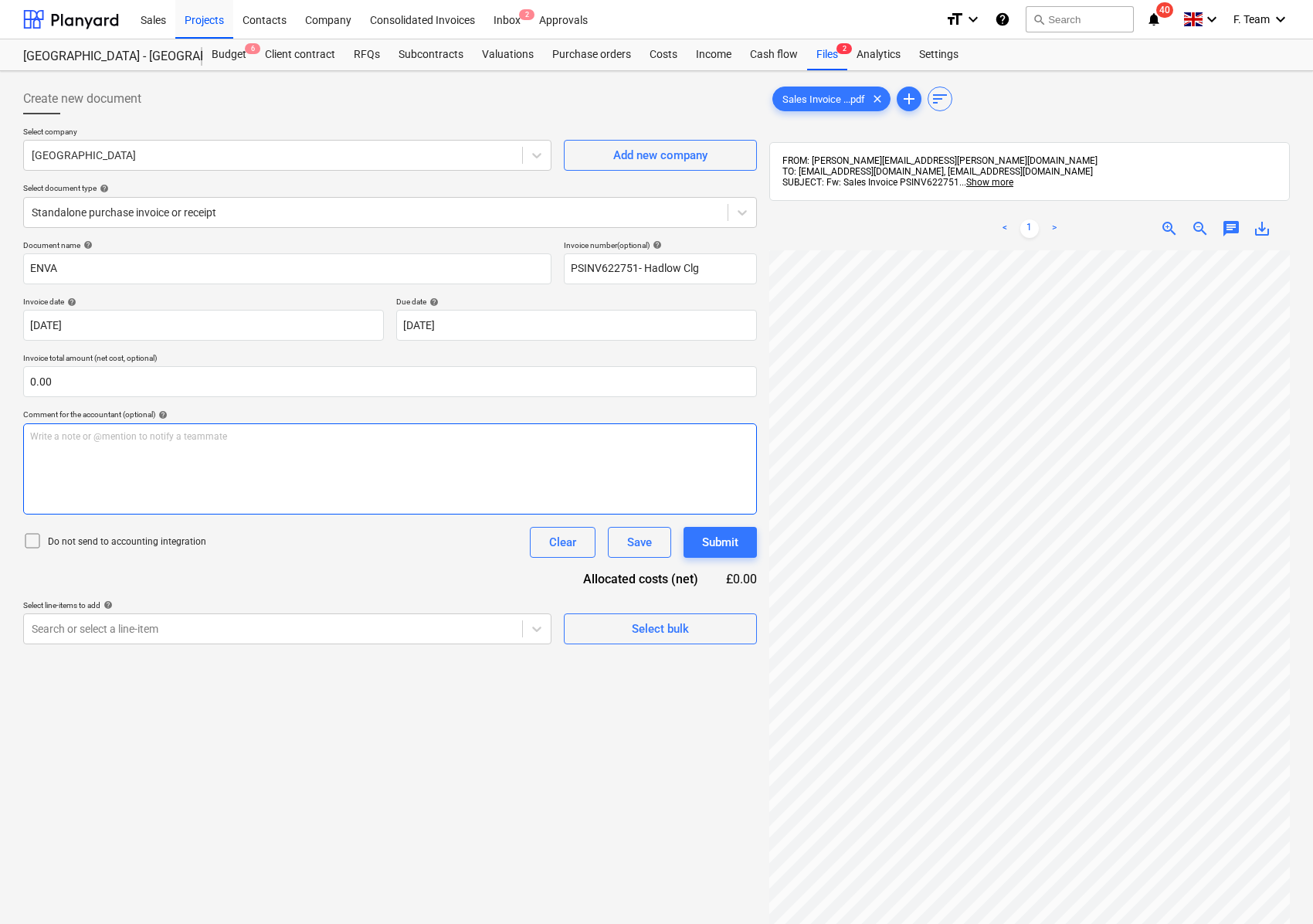
scroll to position [119, 355]
click at [109, 616] on div "Search or select a line-item" at bounding box center [287, 629] width 528 height 31
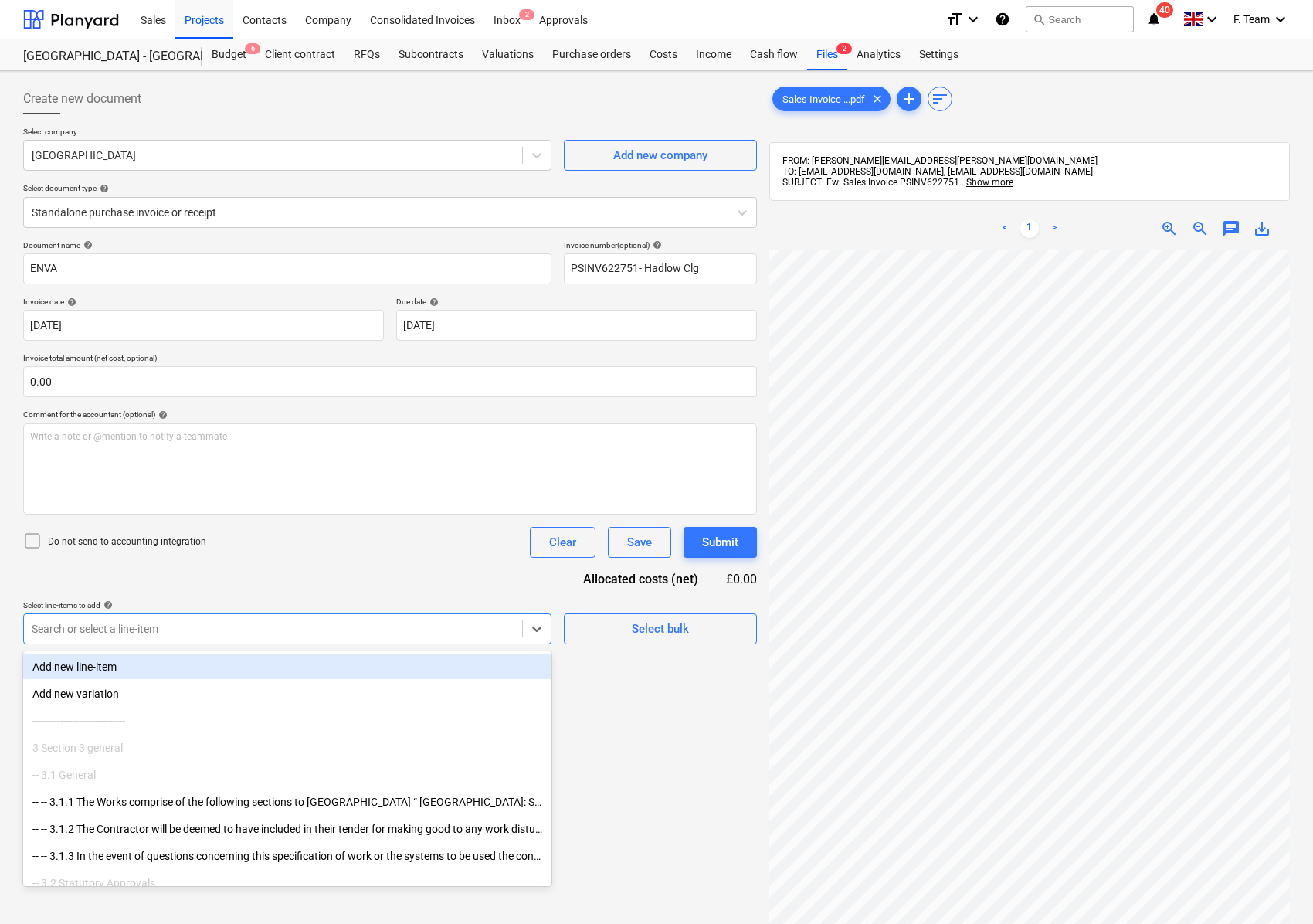
click at [112, 630] on div at bounding box center [273, 629] width 483 height 15
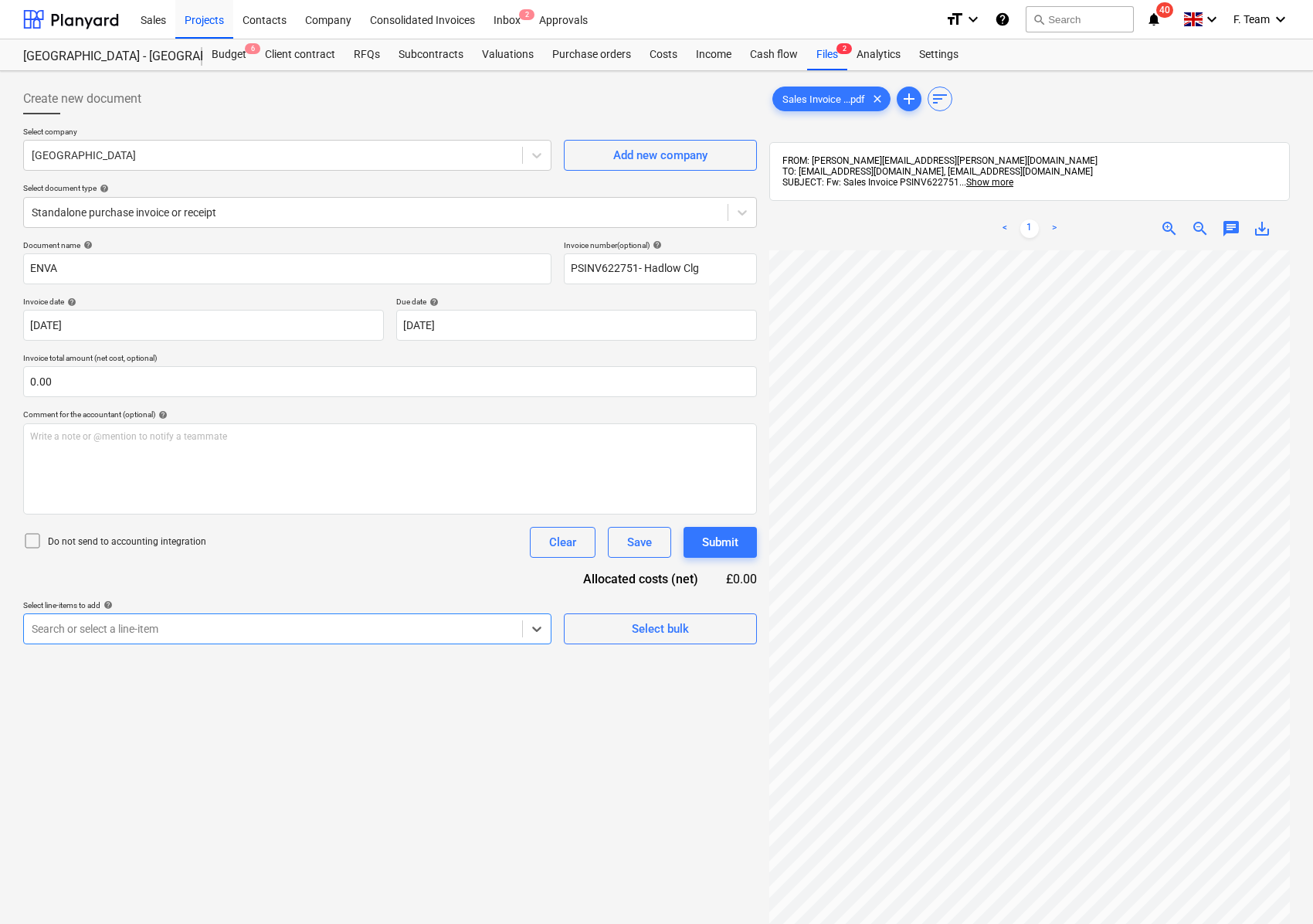
click at [110, 639] on div "Search or select a line-item" at bounding box center [273, 629] width 498 height 21
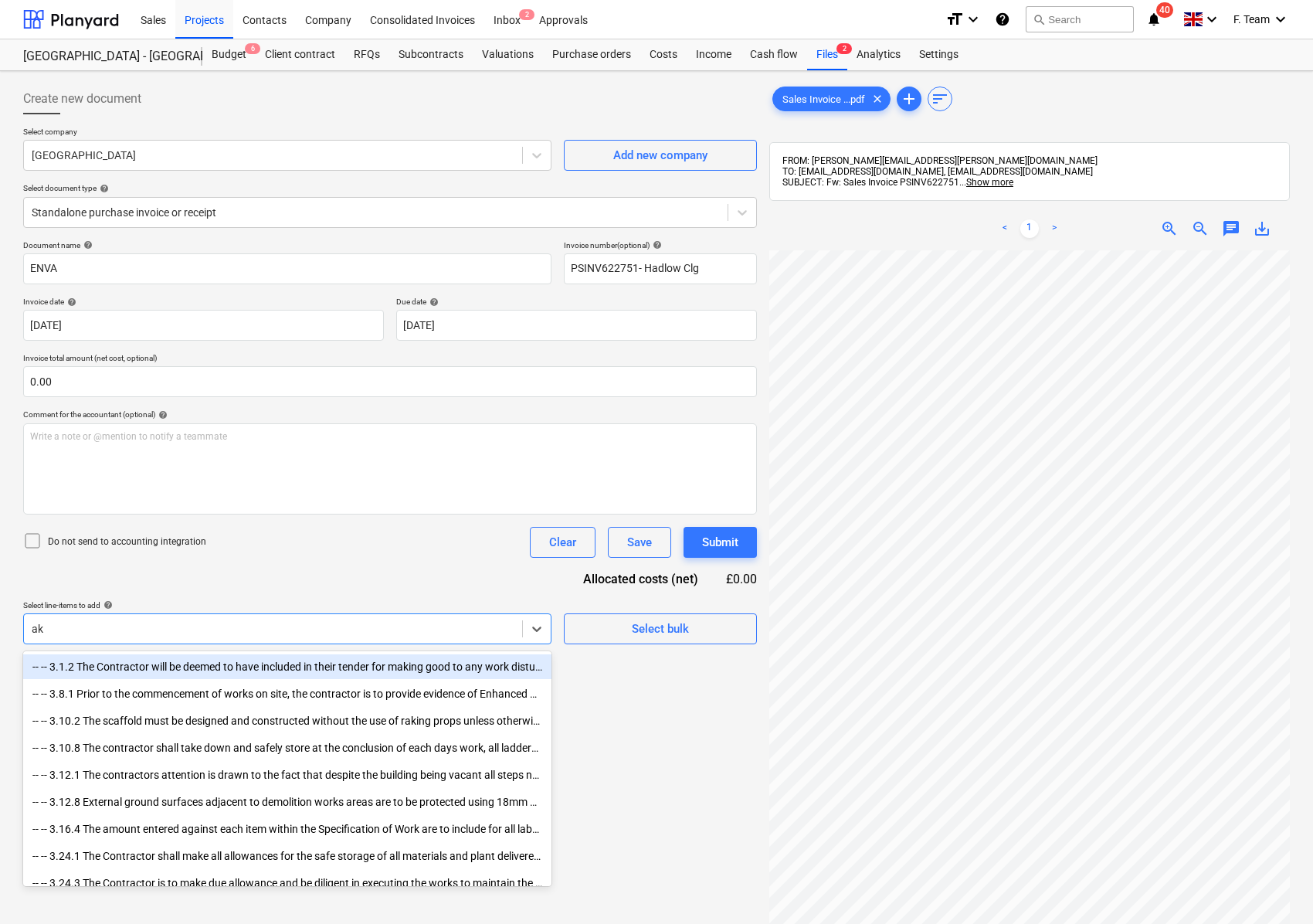
type input "a"
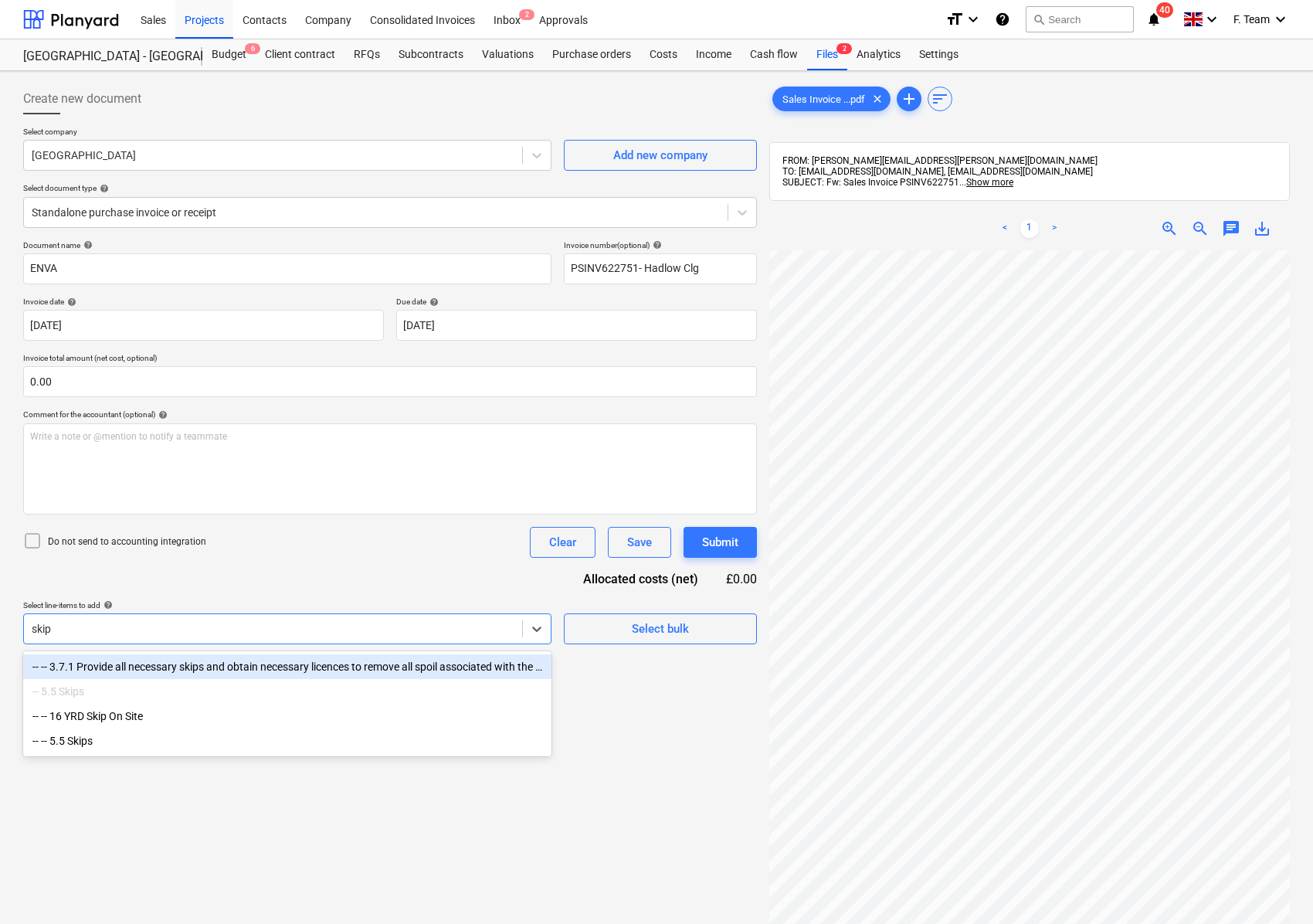
type input "skip"
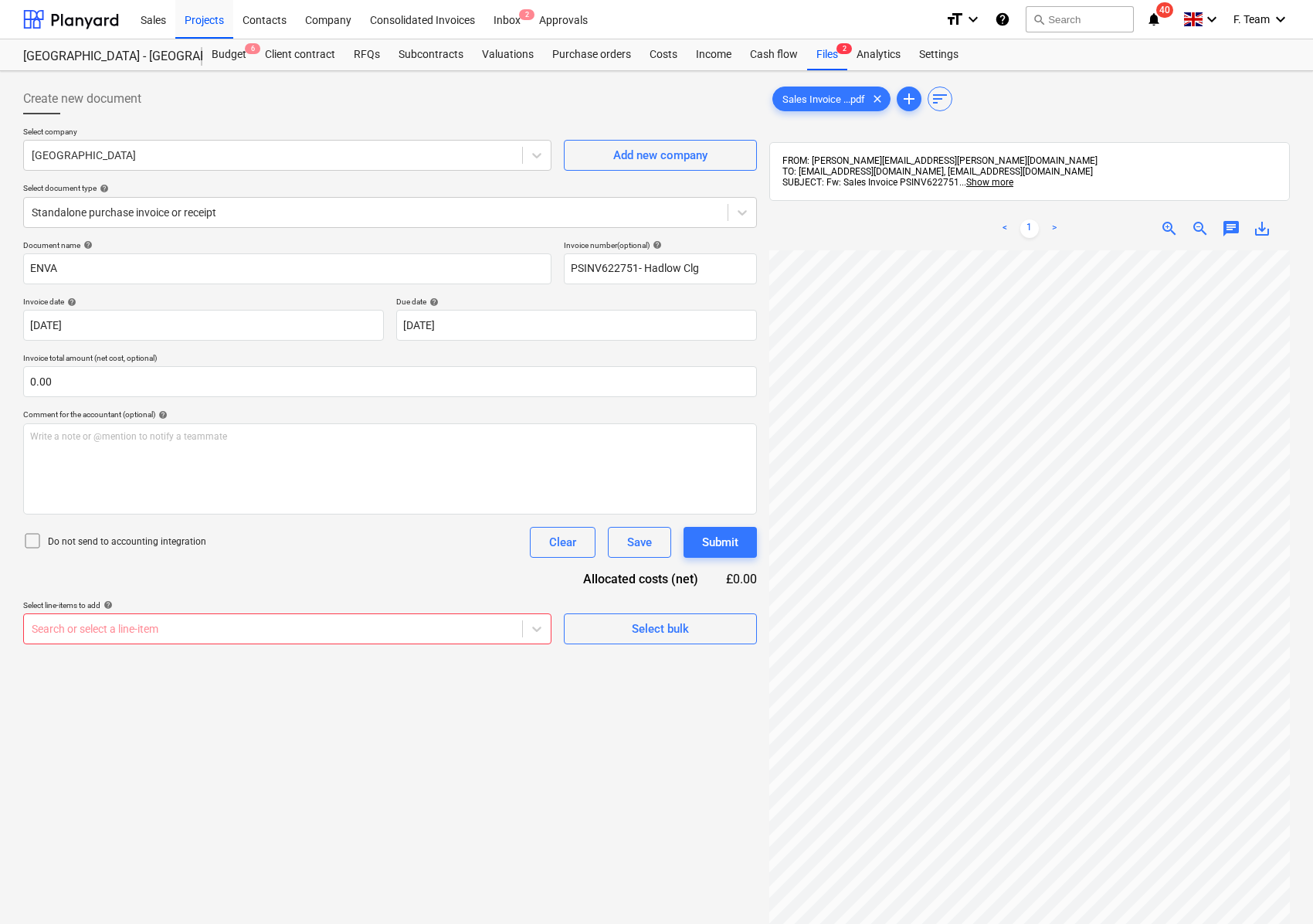
scroll to position [159, 43]
click at [118, 622] on div at bounding box center [273, 629] width 483 height 15
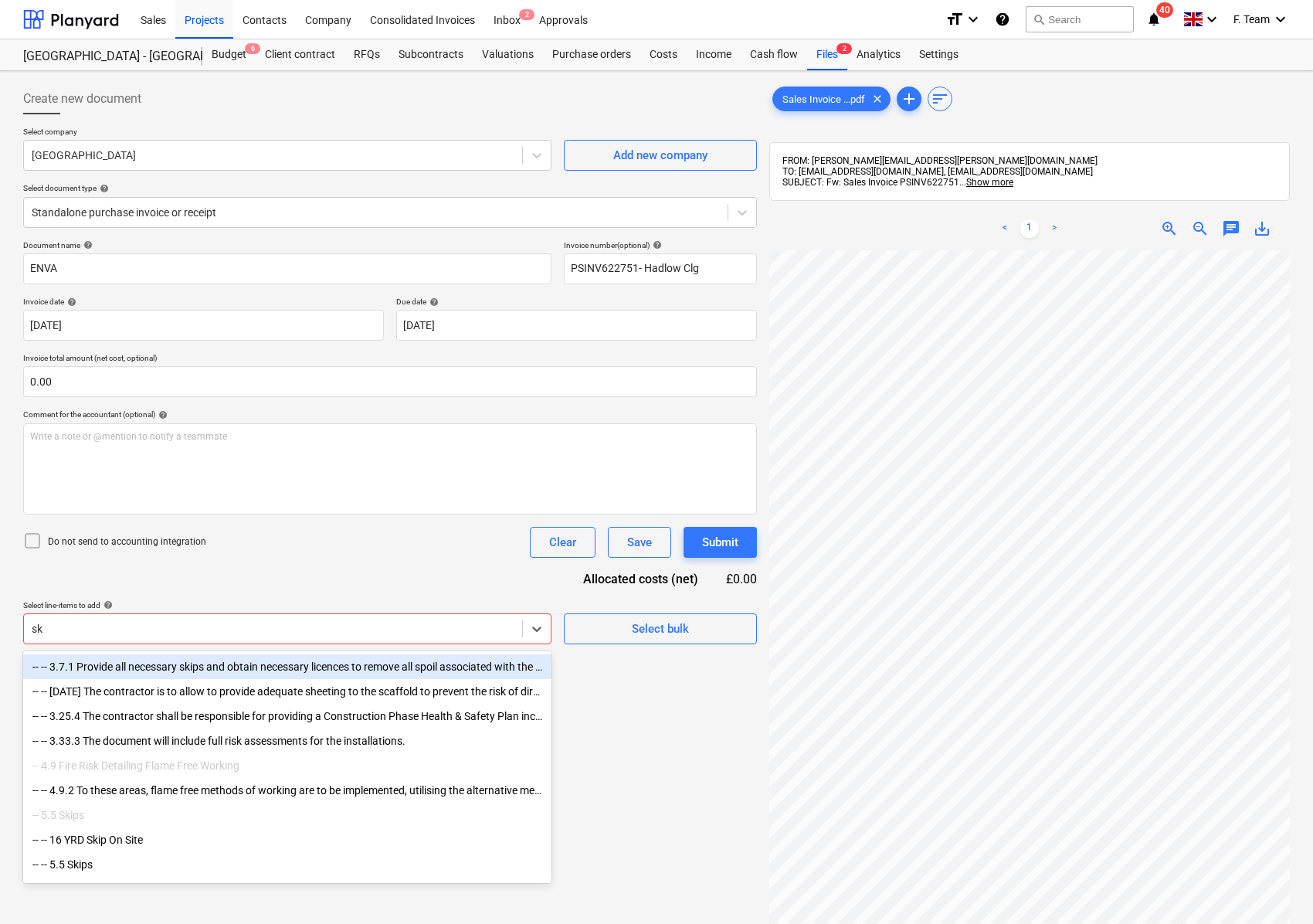
type input "s"
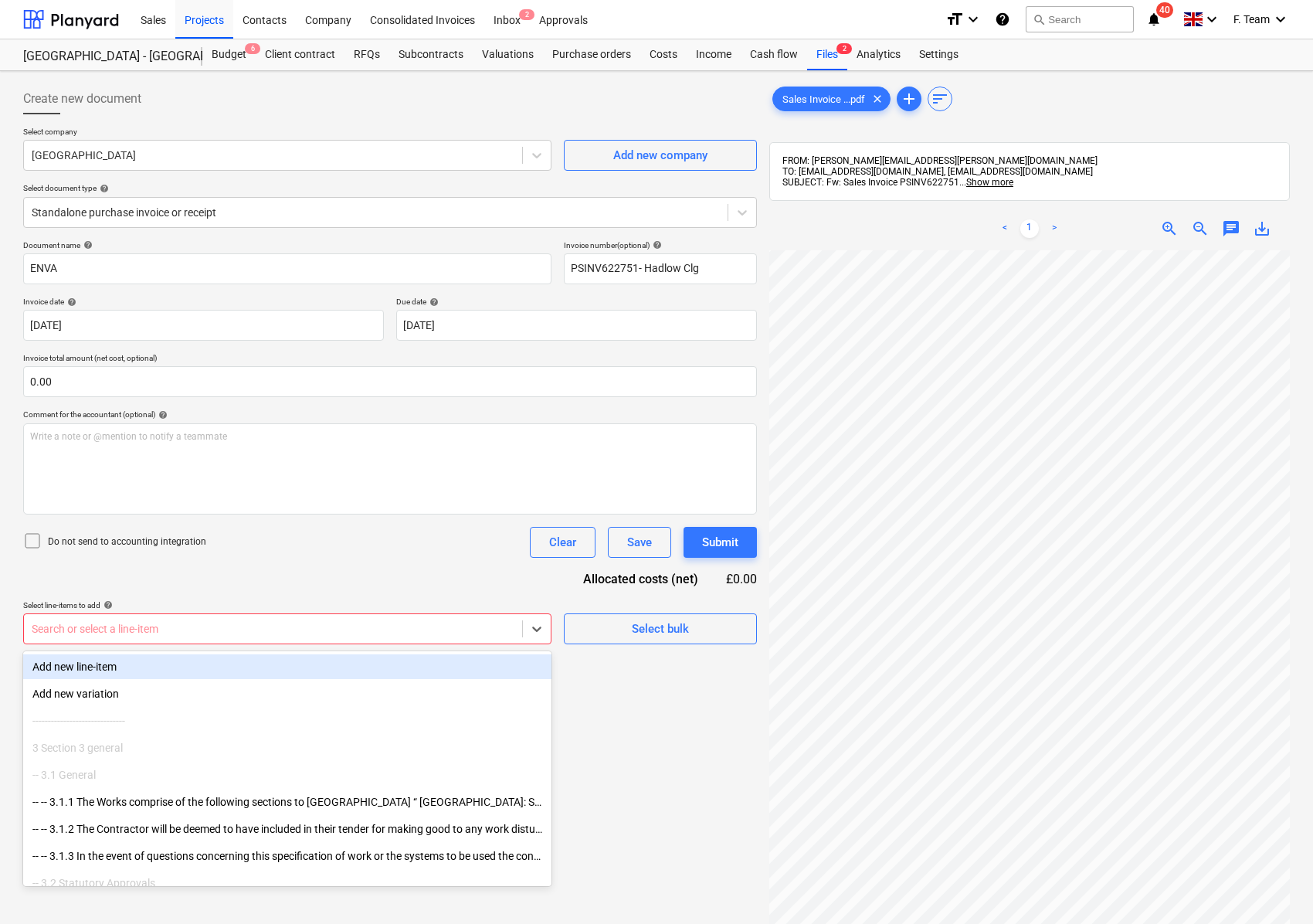
click at [124, 668] on div "Add new line-item" at bounding box center [287, 667] width 528 height 25
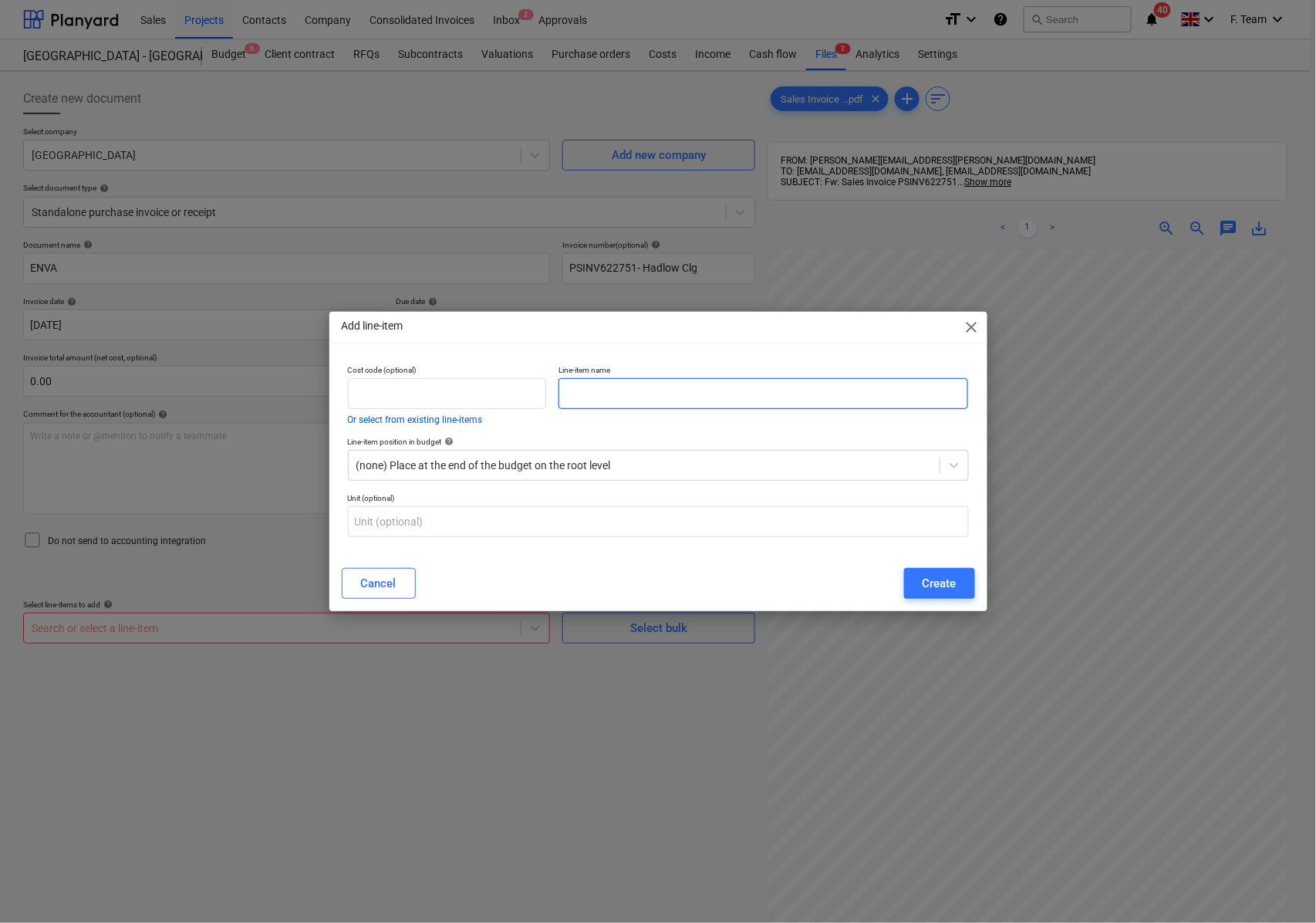
click at [573, 388] on input "text" at bounding box center [763, 394] width 410 height 31
type input "12 yard Skip"
click at [948, 591] on div "Create" at bounding box center [939, 583] width 34 height 20
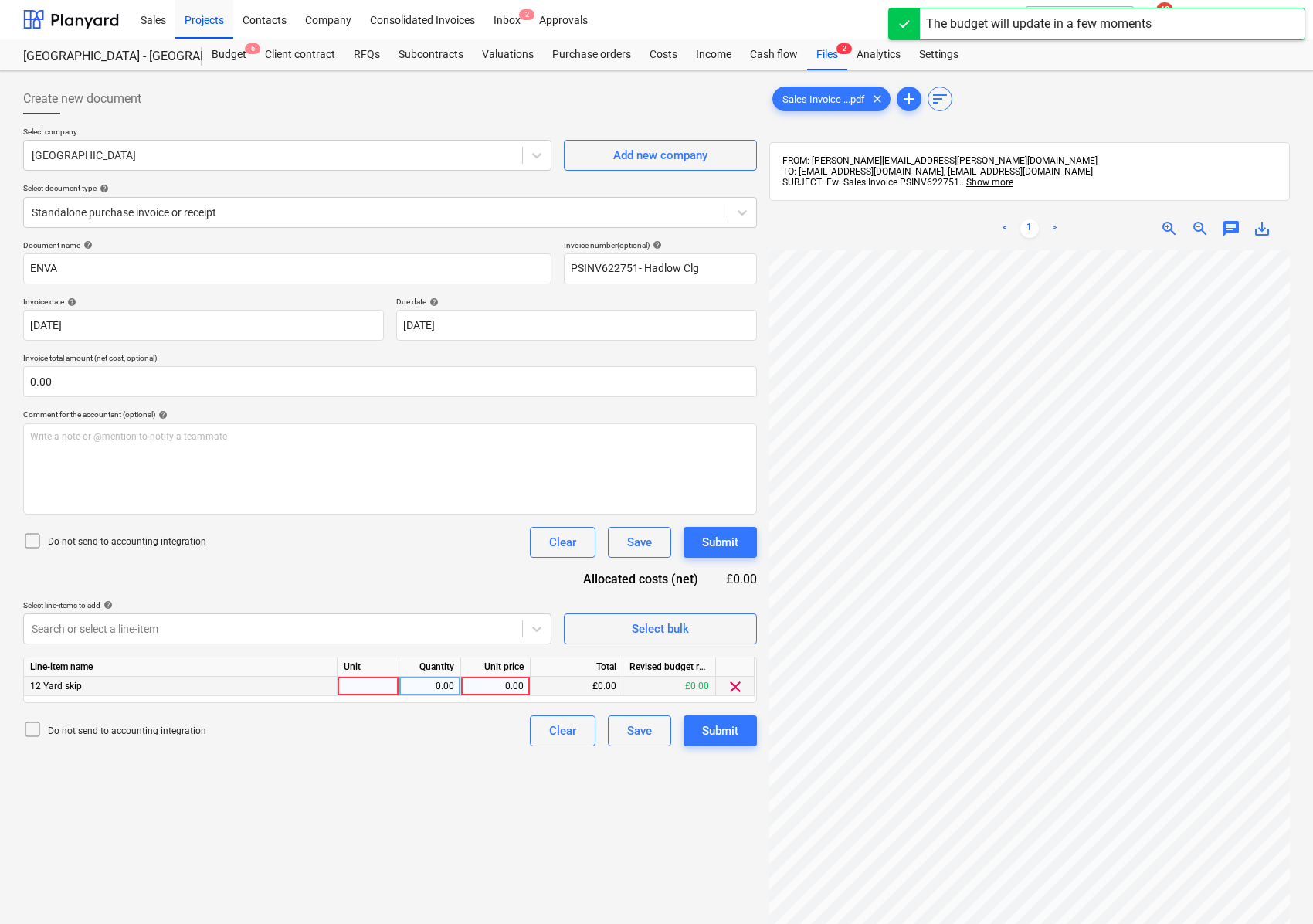
click at [358, 687] on div at bounding box center [369, 686] width 62 height 19
type input "Nos"
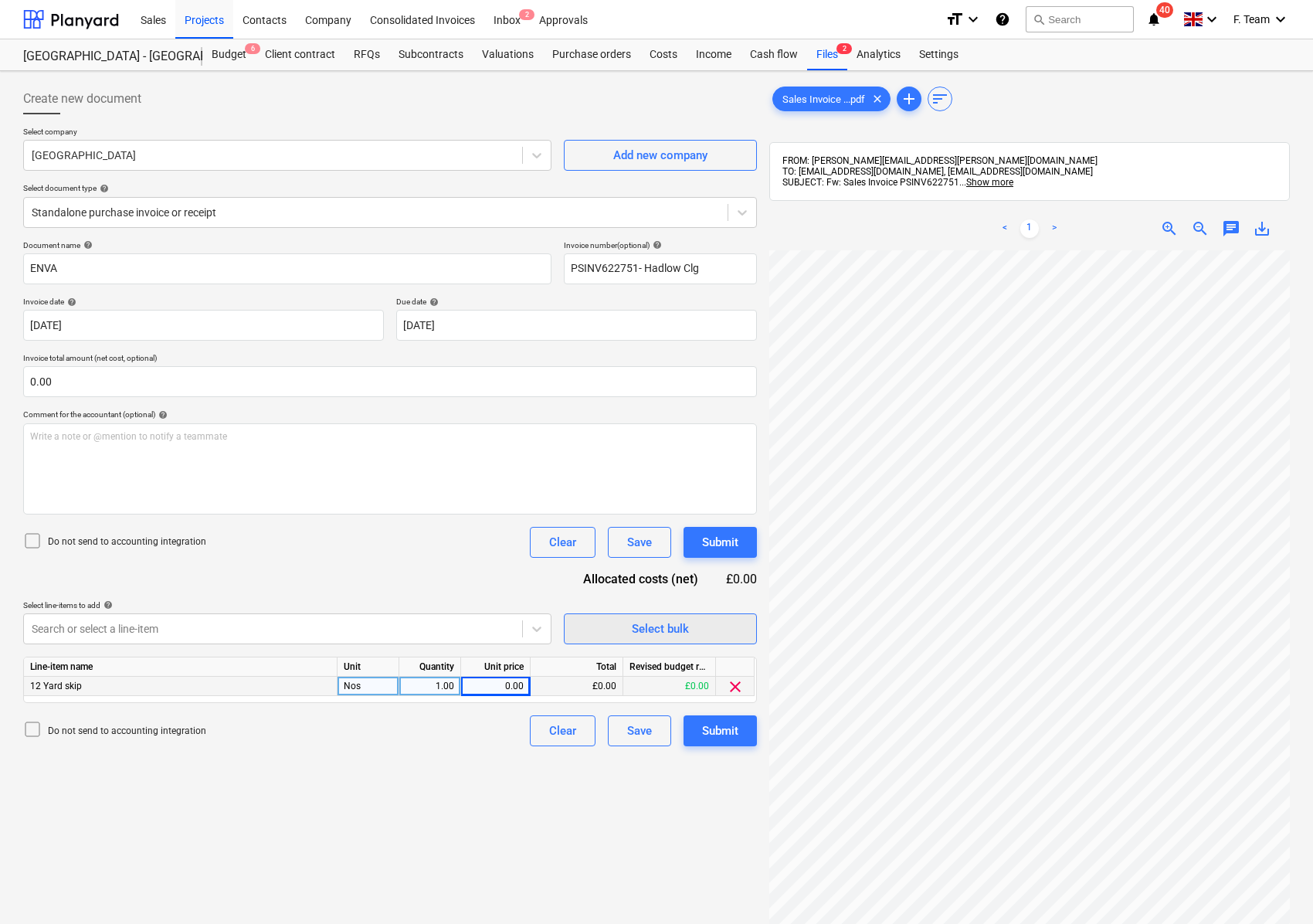
click at [689, 616] on div "Create new document Select company [GEOGRAPHIC_DATA] Add new company Select doc…" at bounding box center [656, 607] width 1279 height 1060
click at [495, 686] on div "0.00" at bounding box center [495, 686] width 56 height 19
click at [497, 686] on div "0.00" at bounding box center [495, 686] width 56 height 19
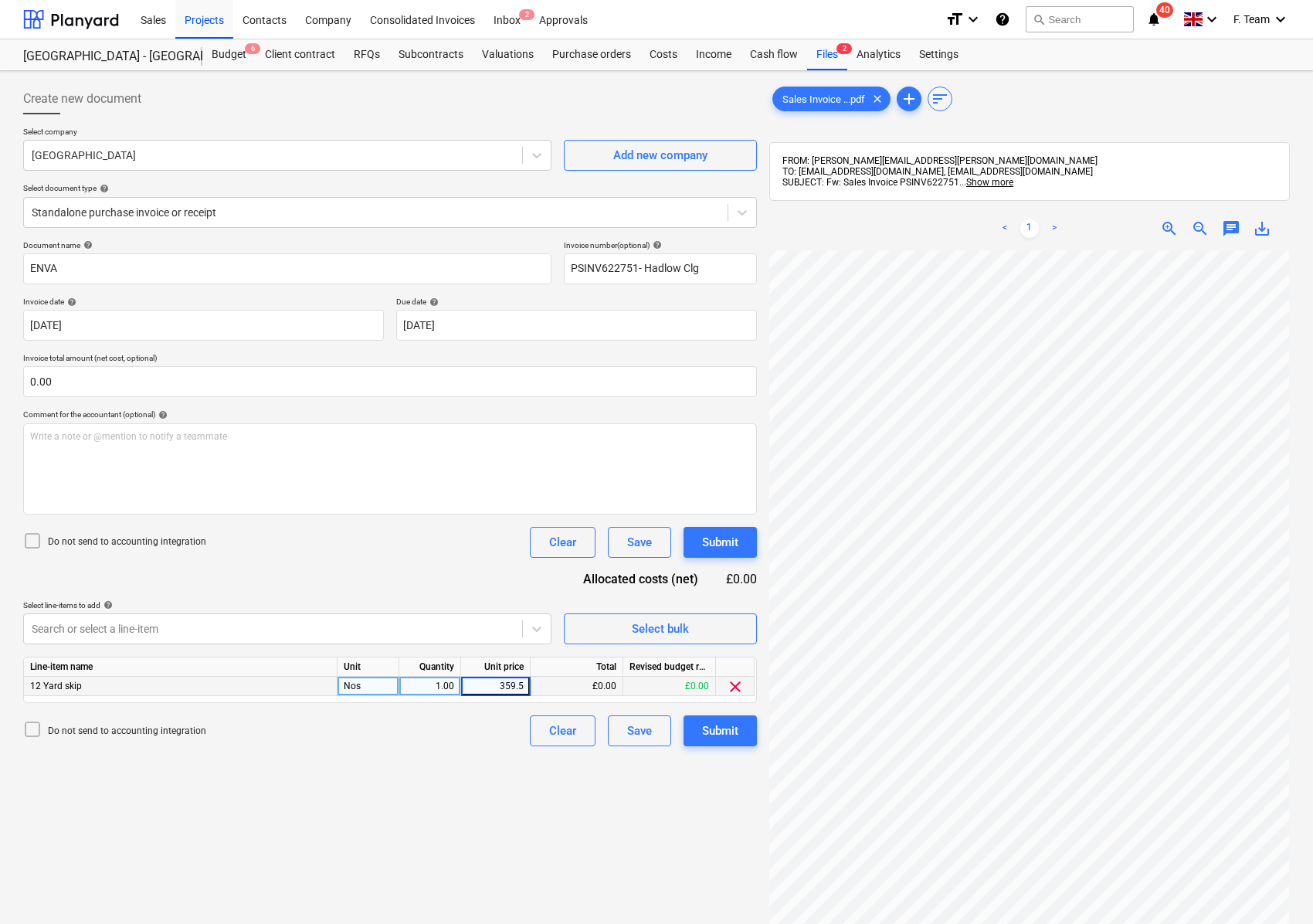
type input "359.56"
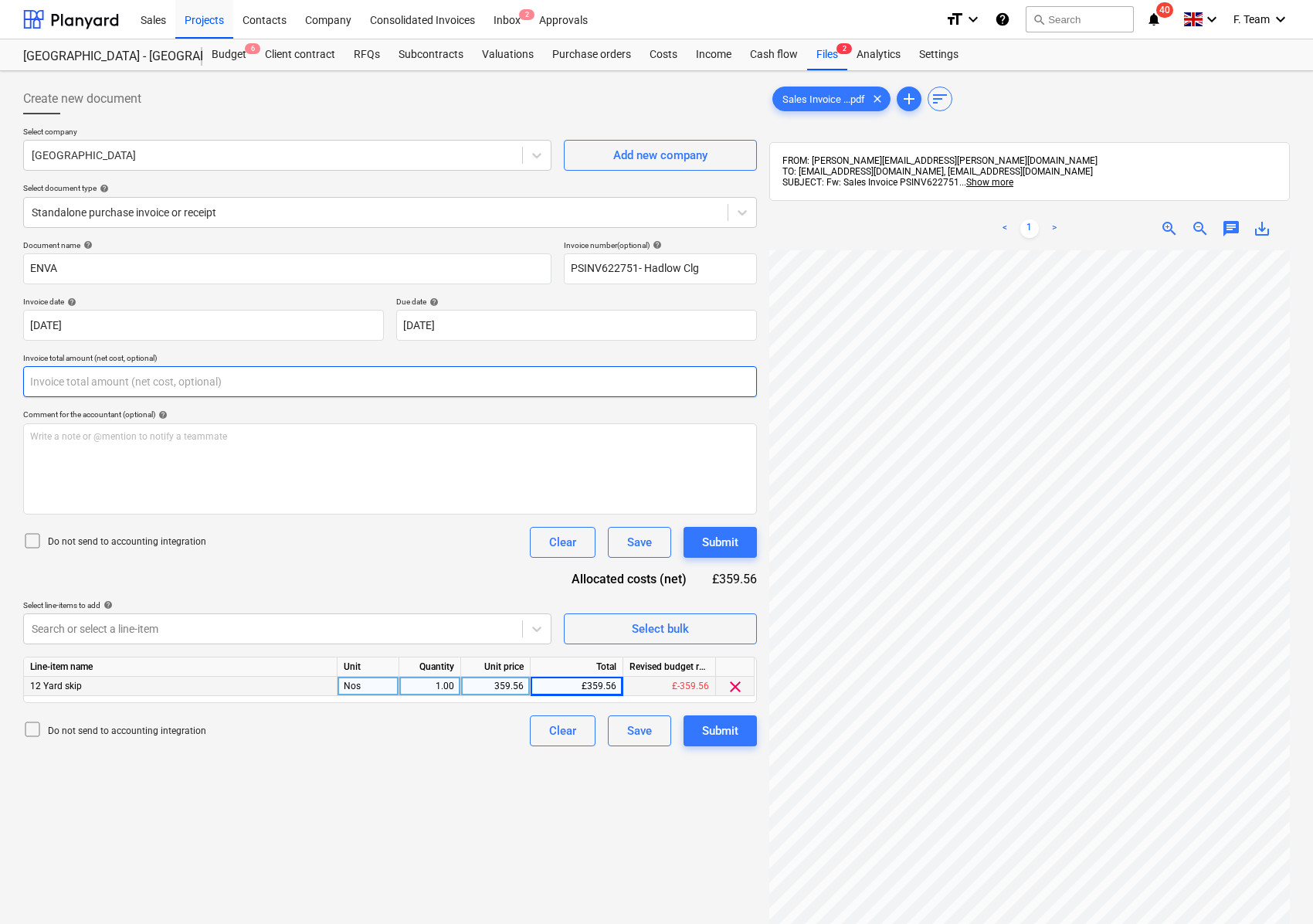
drag, startPoint x: 118, startPoint y: 380, endPoint x: -52, endPoint y: 377, distance: 170.0
click at [0, 377] on html "Sales Projects Contacts Company Consolidated Invoices Inbox 2 Approvals format_…" at bounding box center [656, 462] width 1313 height 924
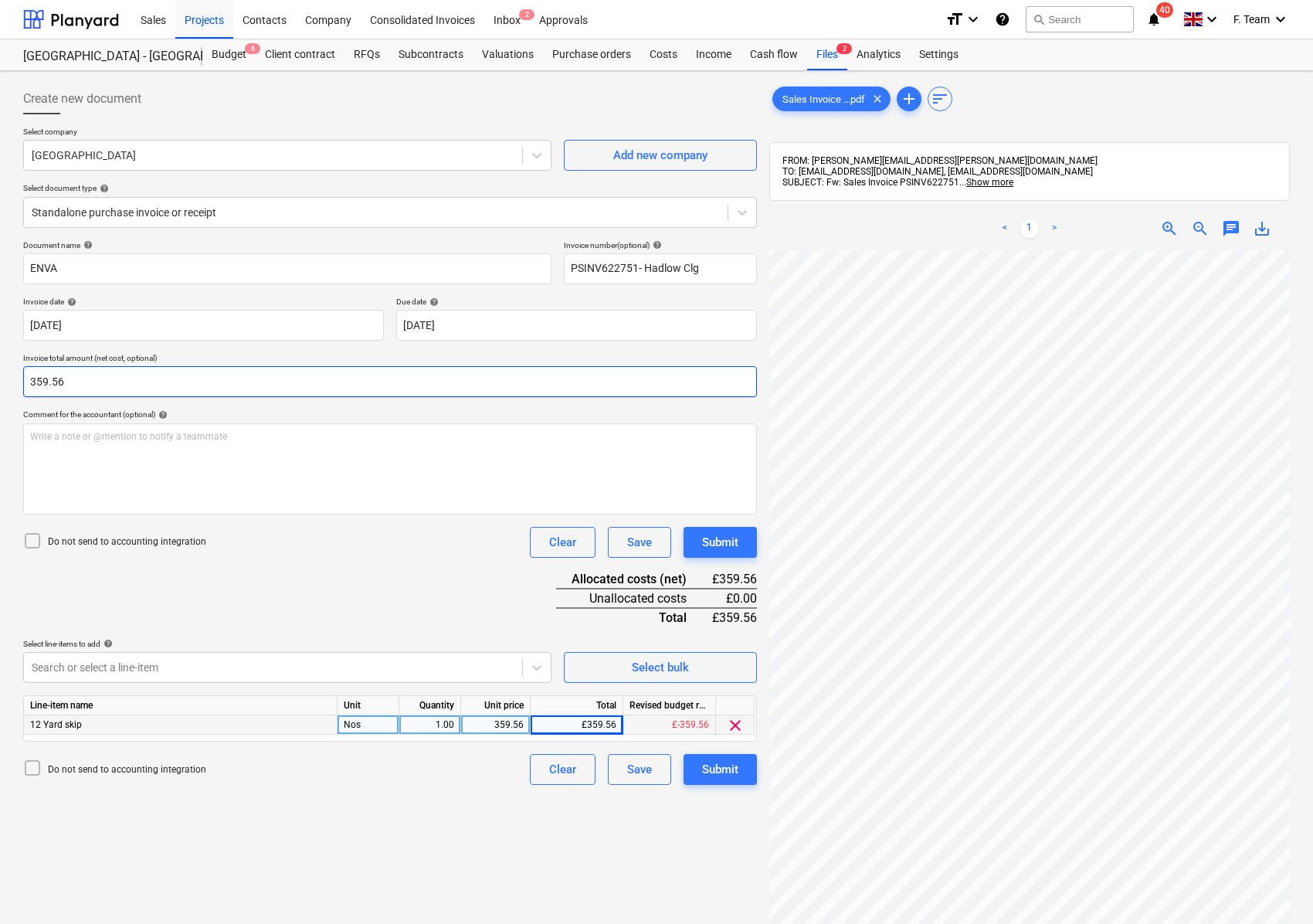
type input "359.56"
click at [543, 909] on div "Create new document Select company [GEOGRAPHIC_DATA] Add new company Select doc…" at bounding box center [390, 607] width 746 height 1060
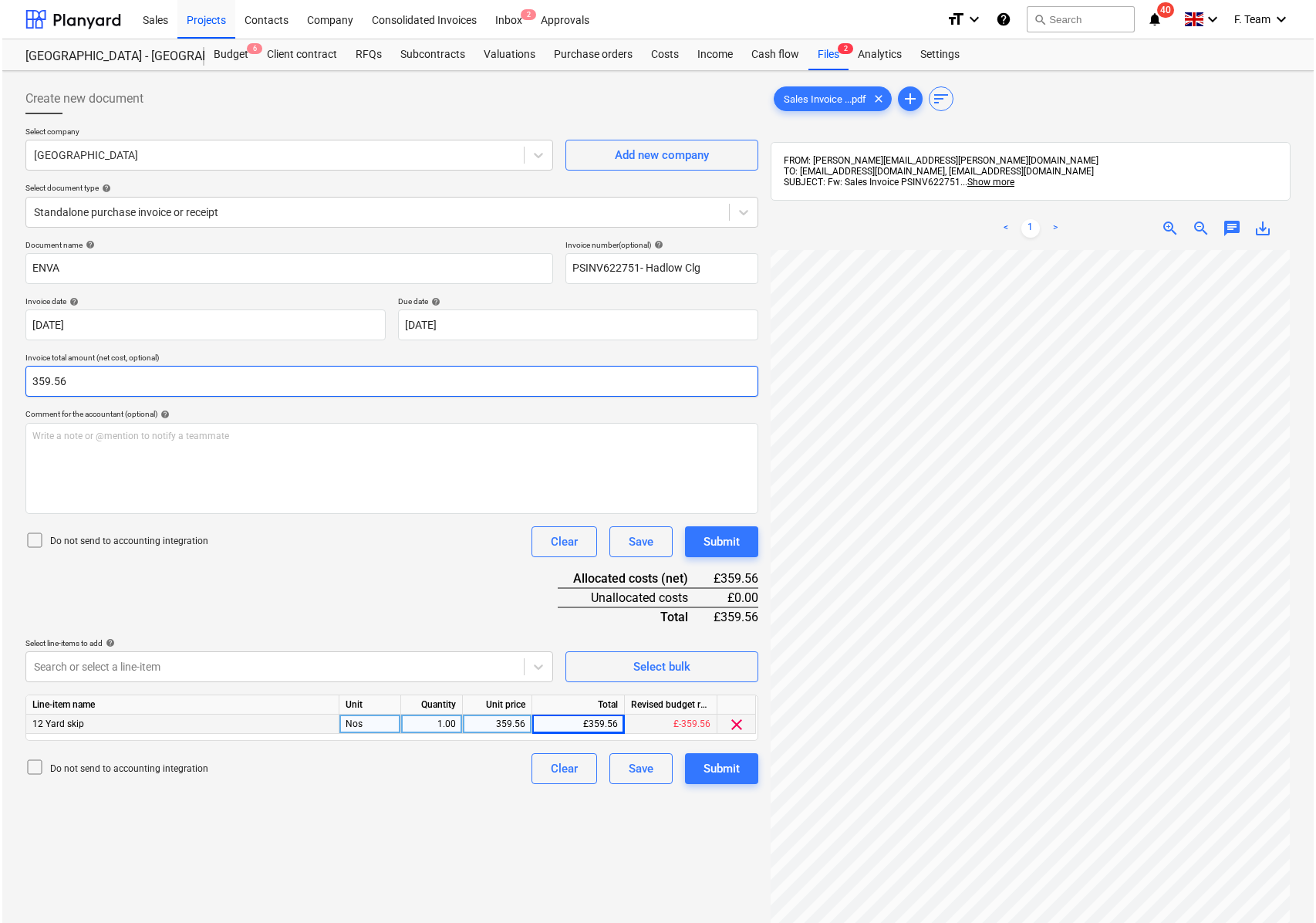
scroll to position [430, 406]
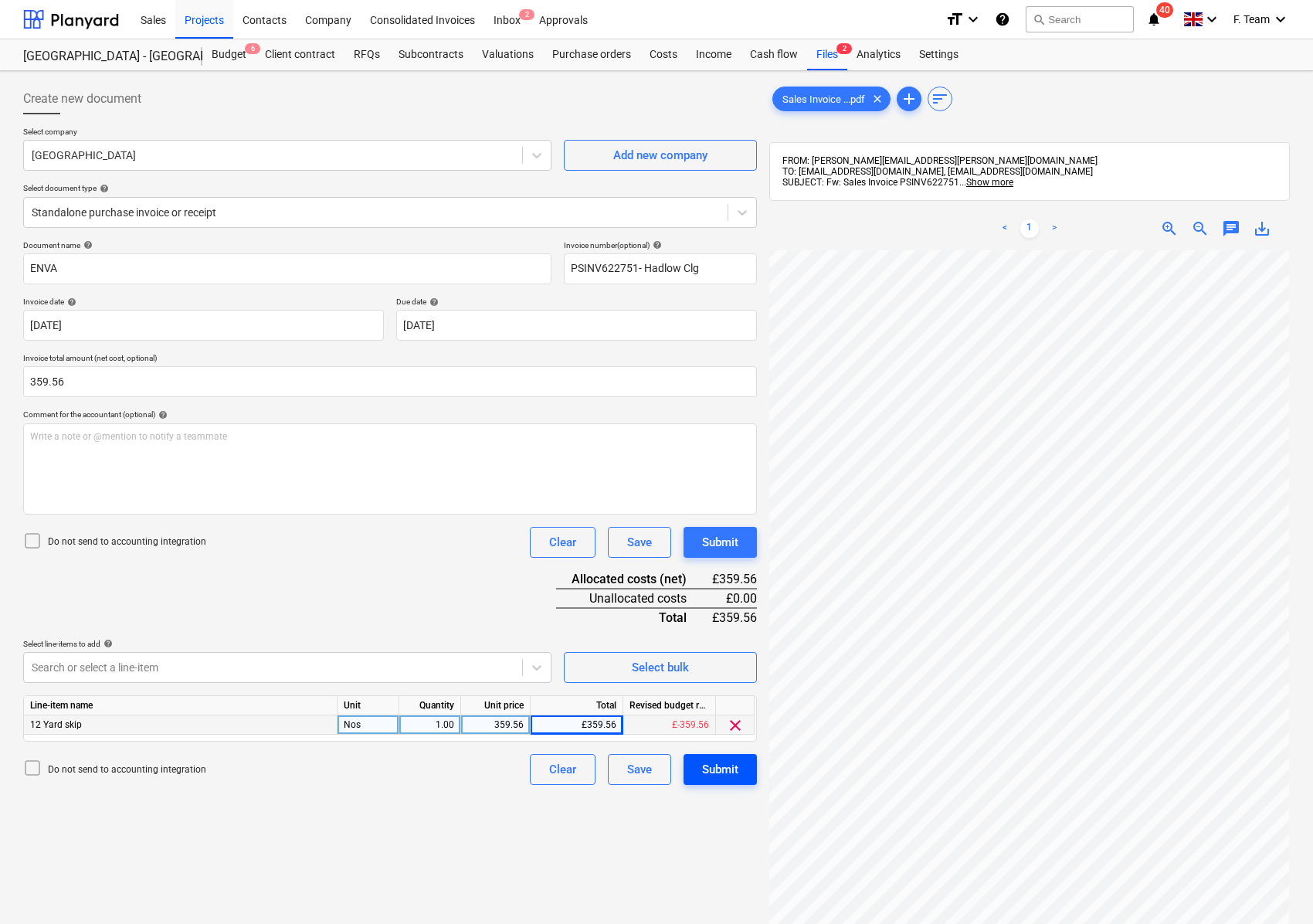
click at [729, 770] on div "Submit" at bounding box center [720, 769] width 37 height 20
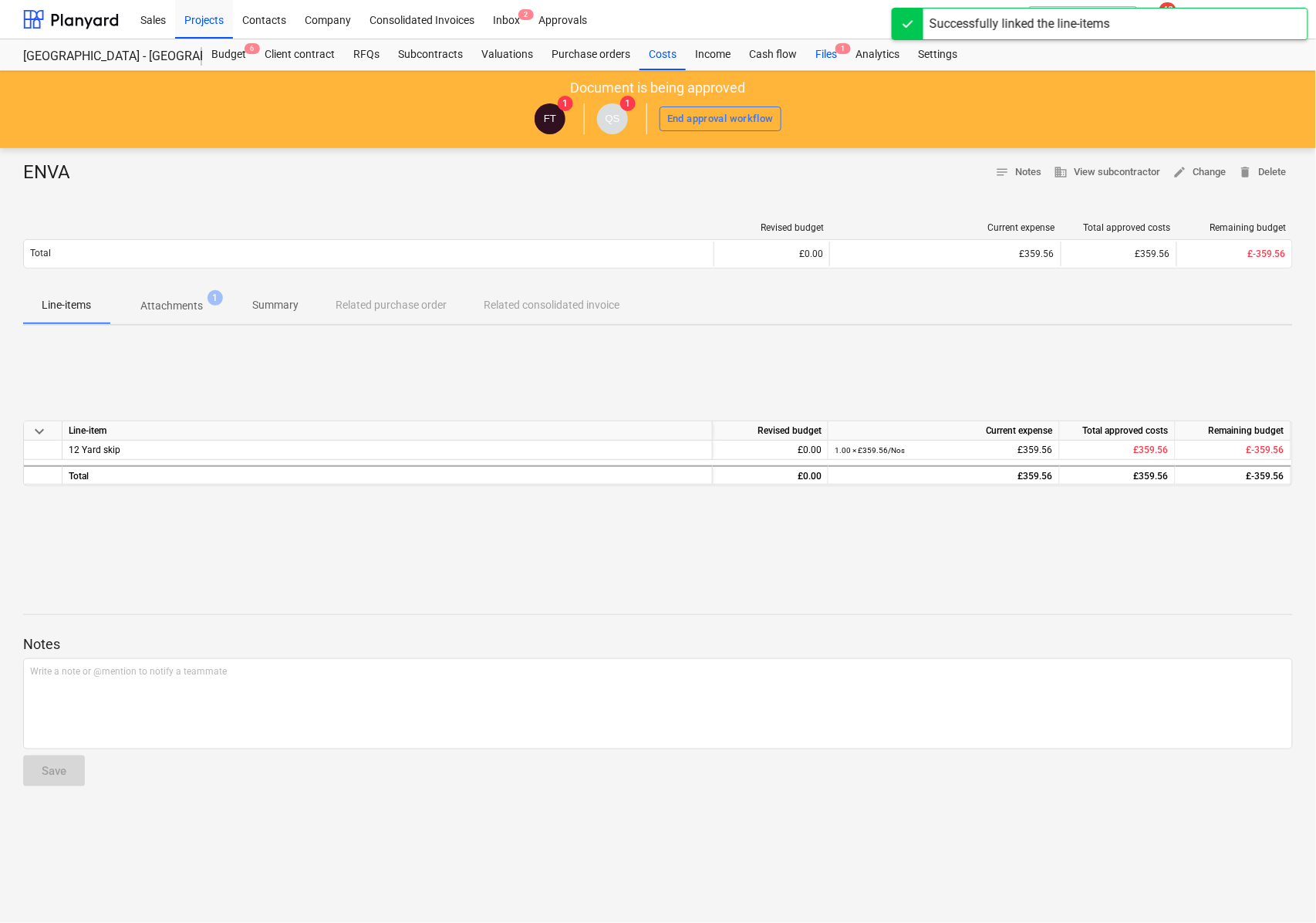
click at [822, 59] on div "Files 1" at bounding box center [826, 55] width 40 height 31
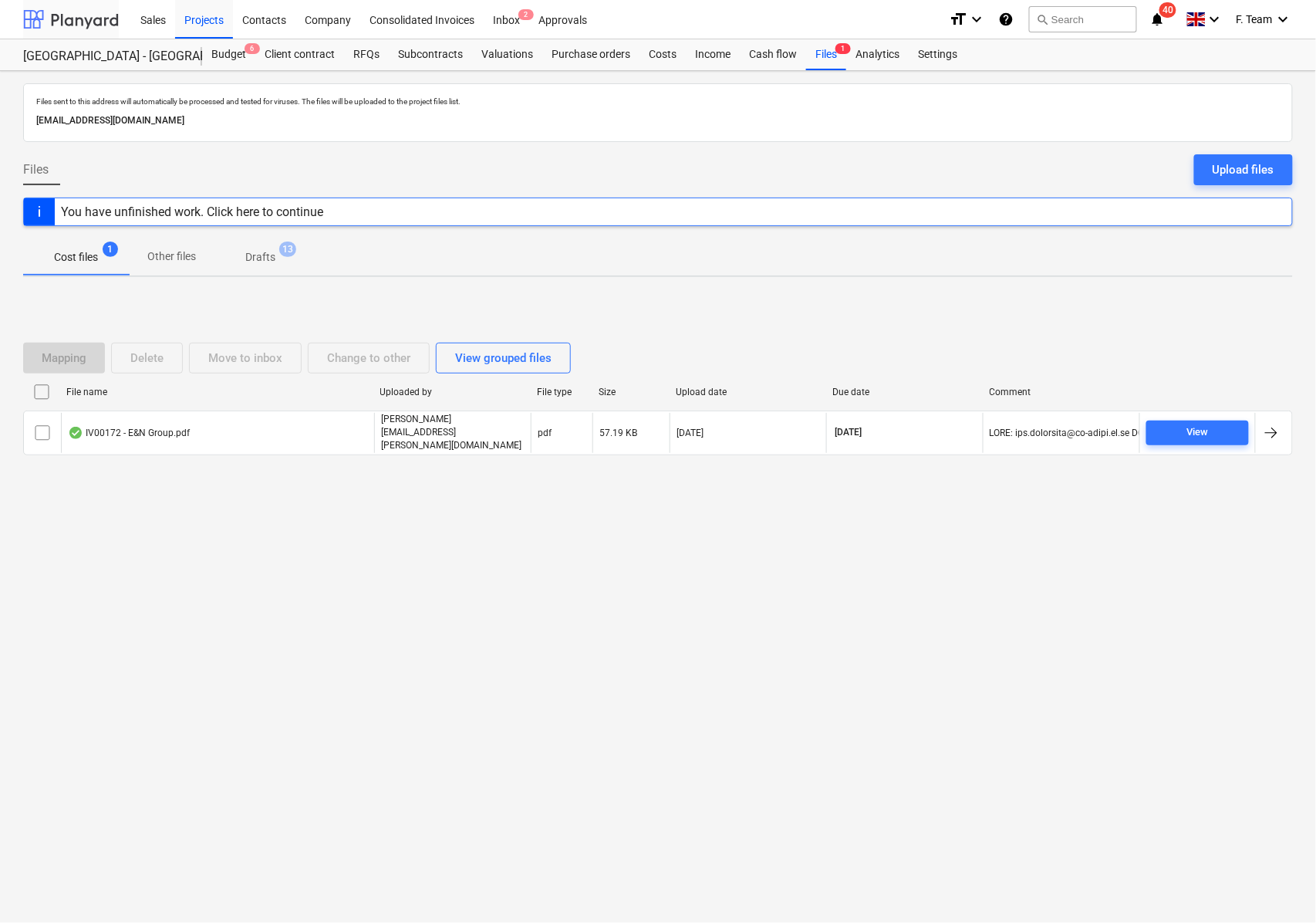
click at [91, 22] on div at bounding box center [70, 19] width 95 height 39
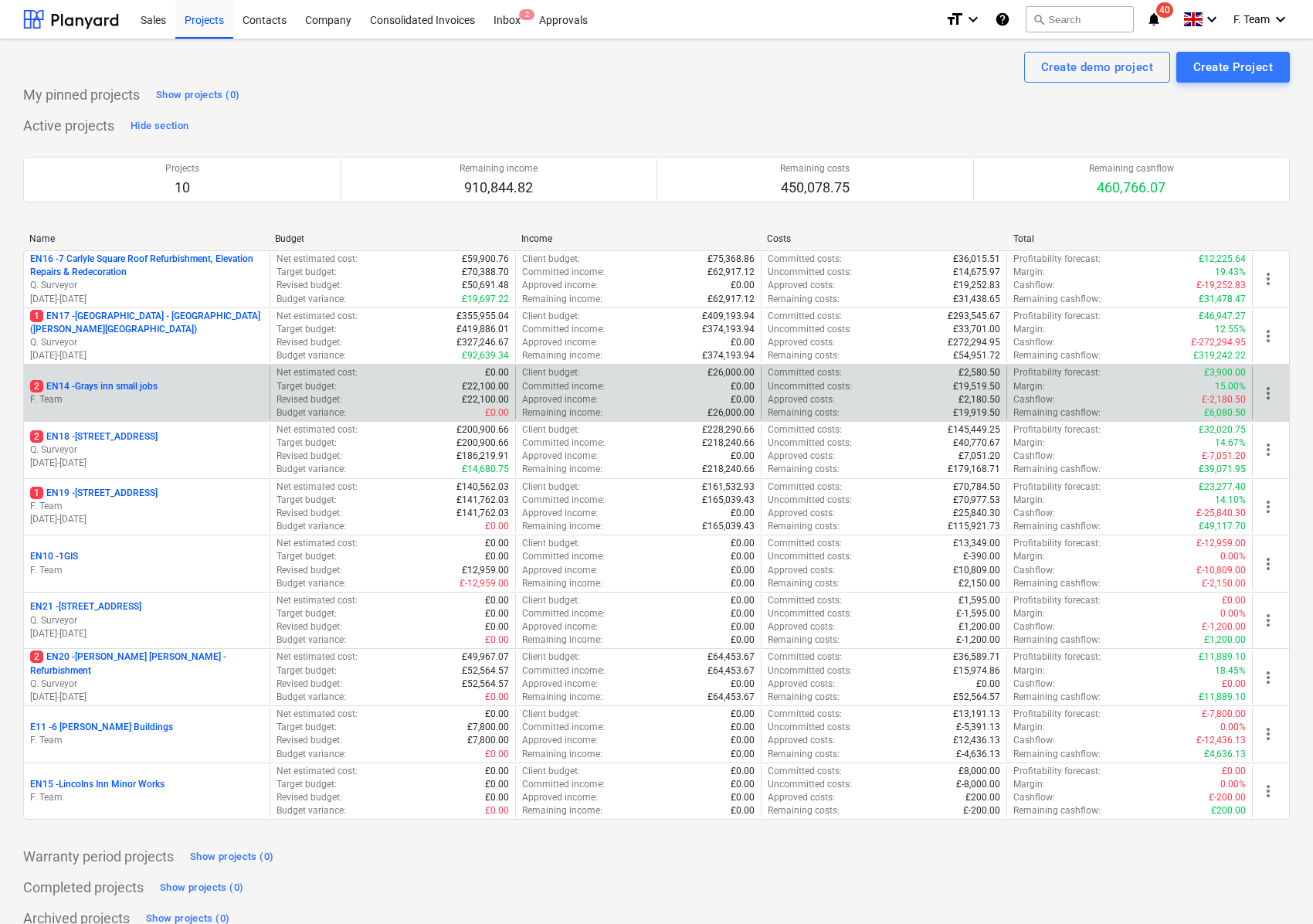
click at [149, 402] on p "F. Team" at bounding box center [147, 400] width 234 height 14
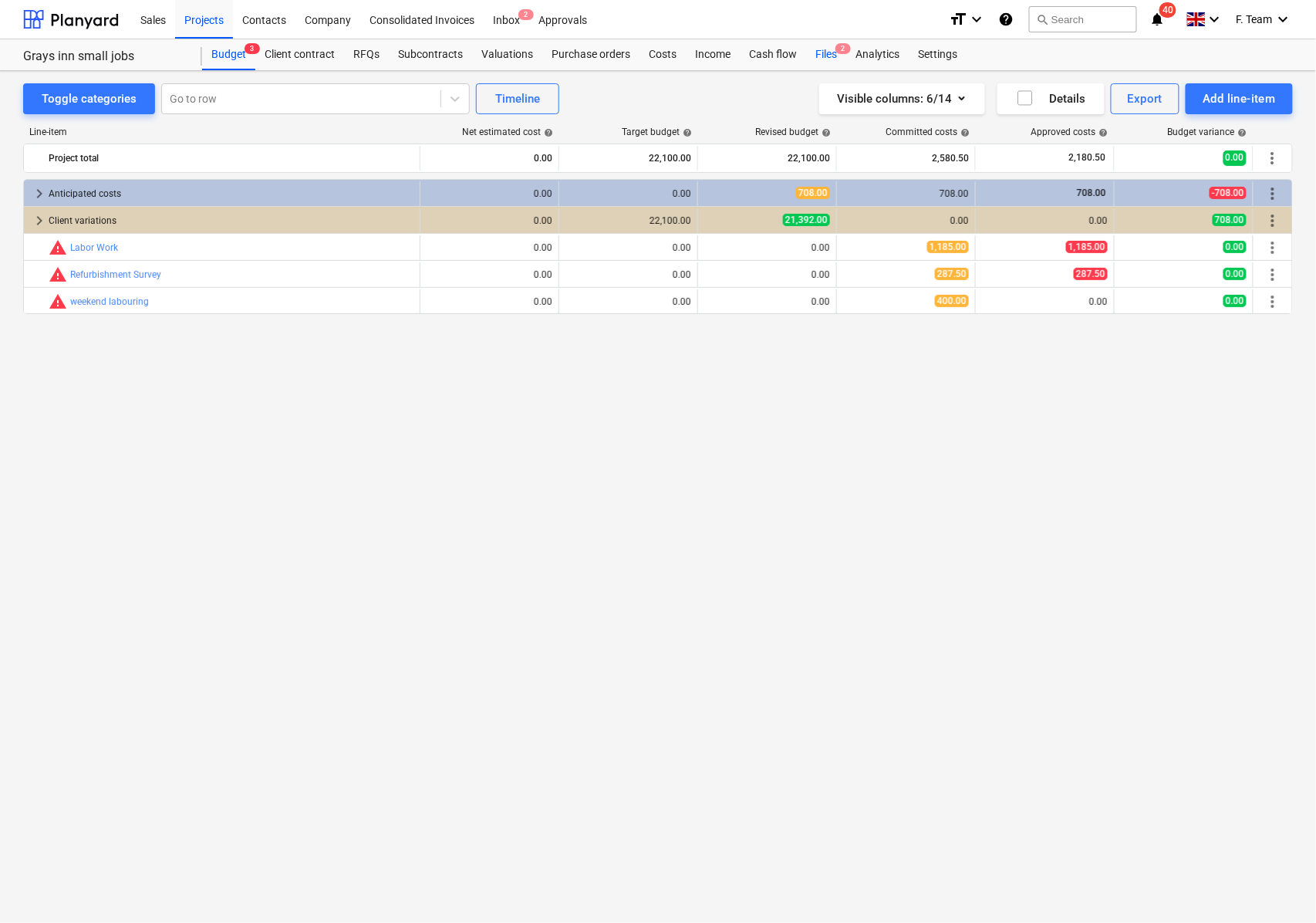
click at [819, 48] on div "Files 2" at bounding box center [826, 55] width 40 height 31
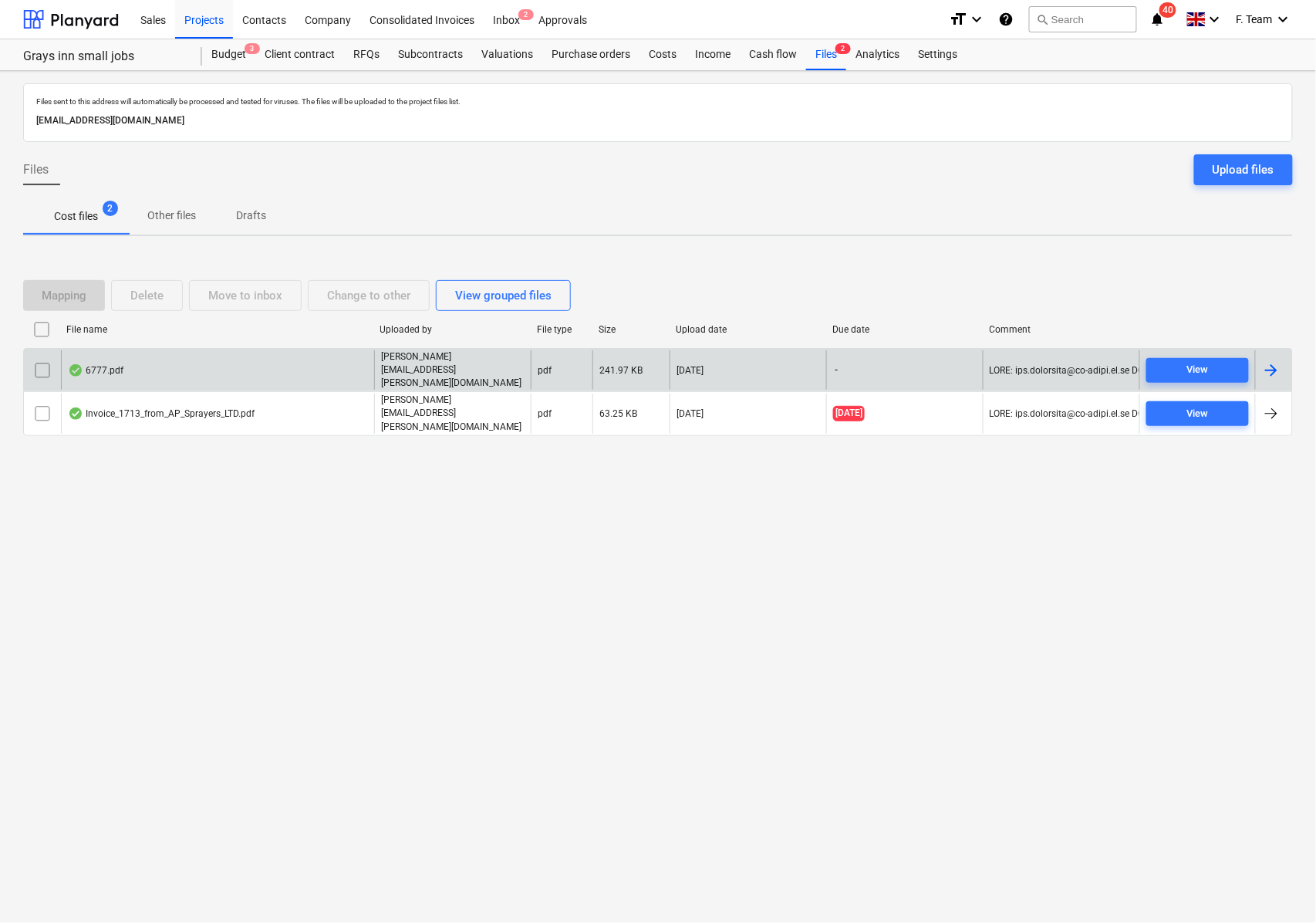
click at [1275, 368] on div at bounding box center [1271, 369] width 18 height 18
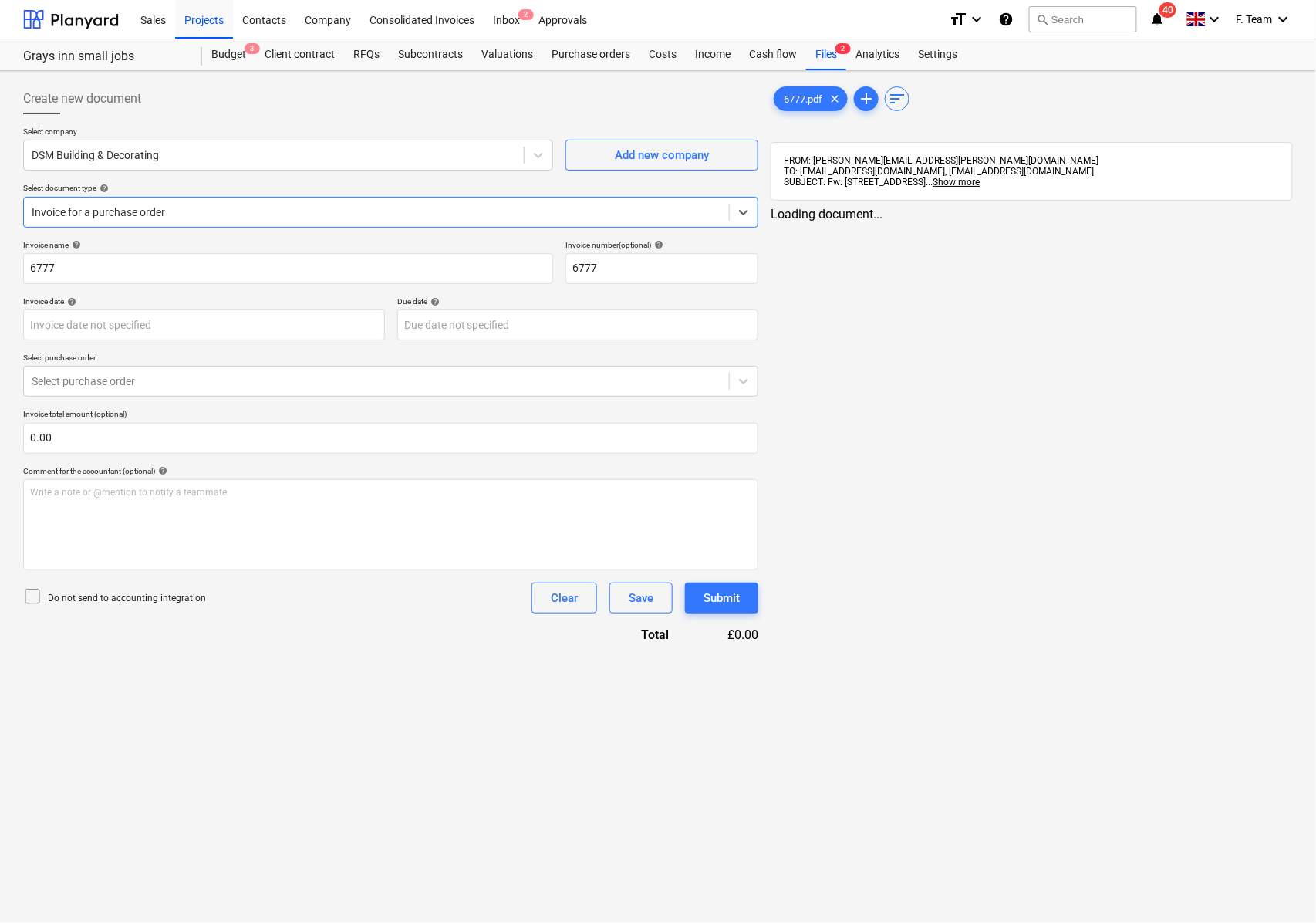
type input "6777"
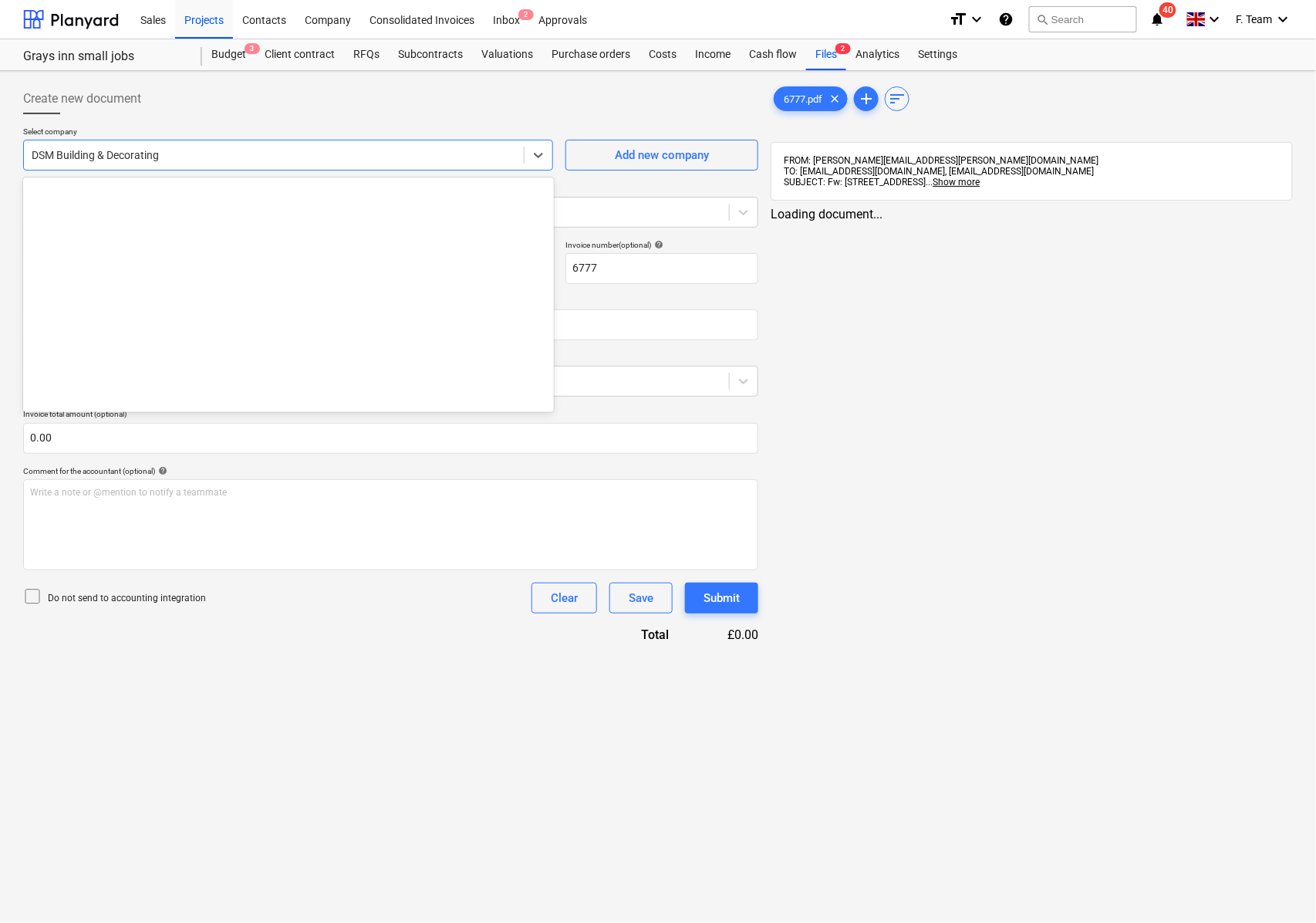
click at [174, 152] on div at bounding box center [274, 155] width 484 height 15
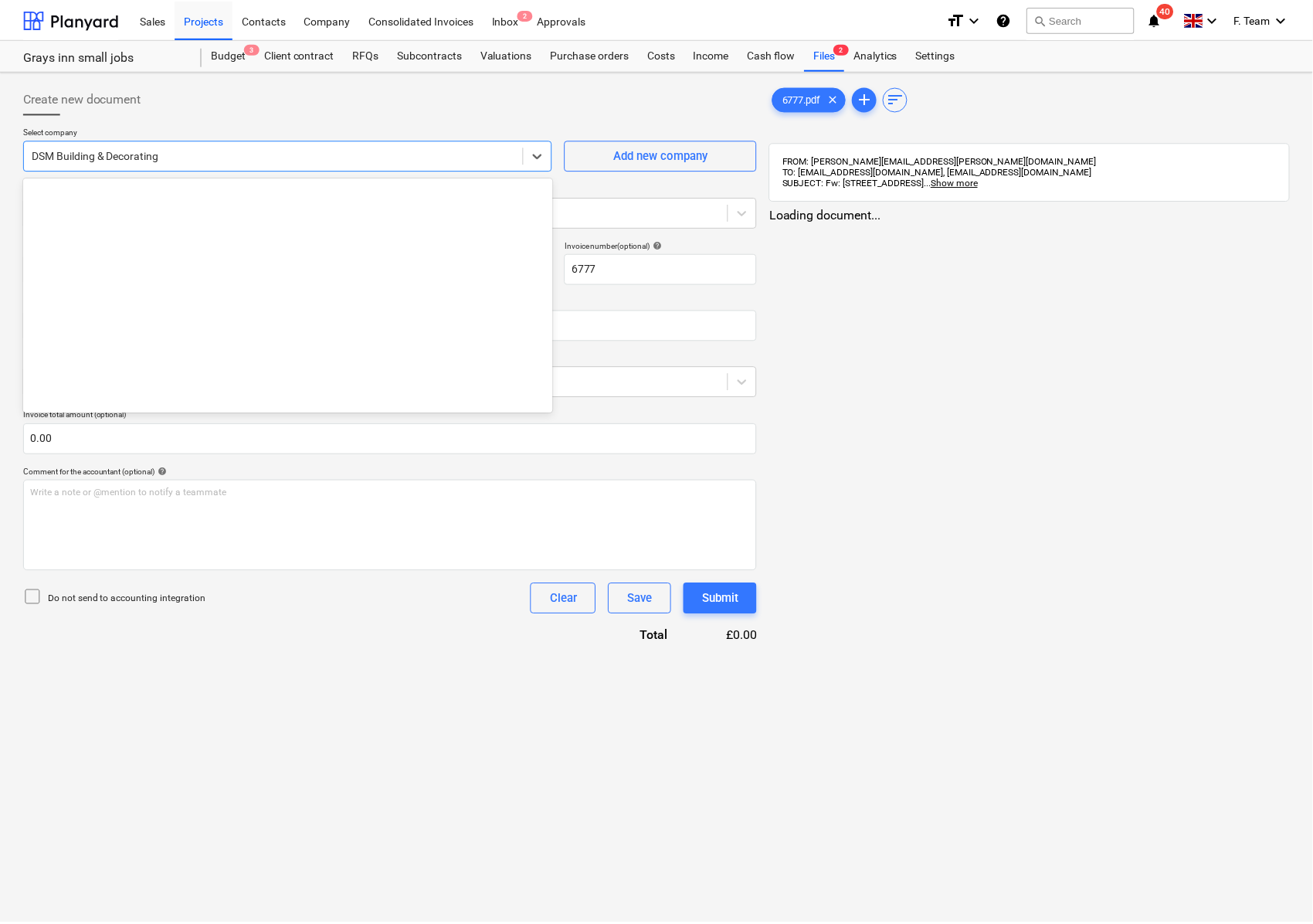
scroll to position [3433, 0]
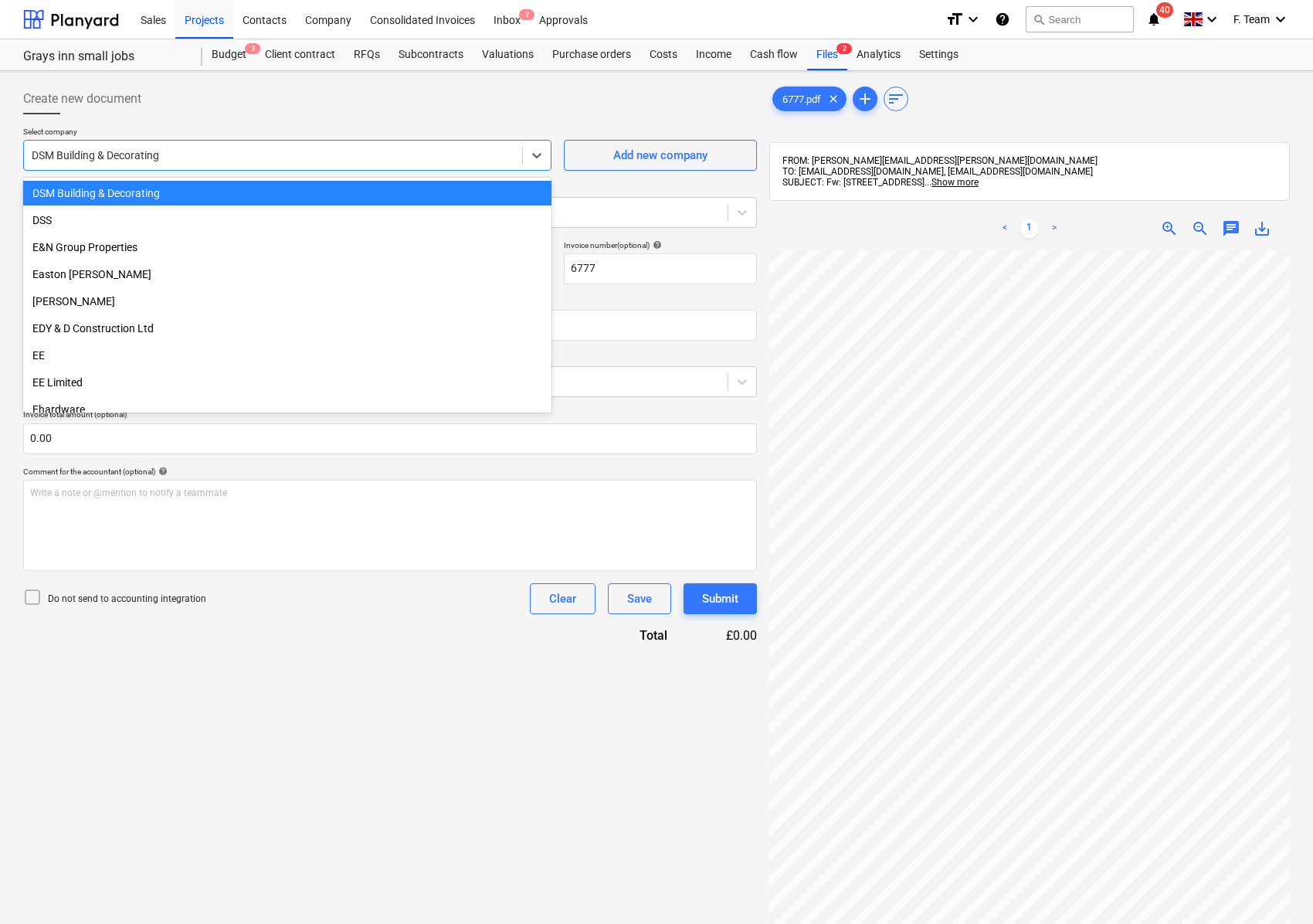
click at [174, 153] on div at bounding box center [273, 155] width 483 height 15
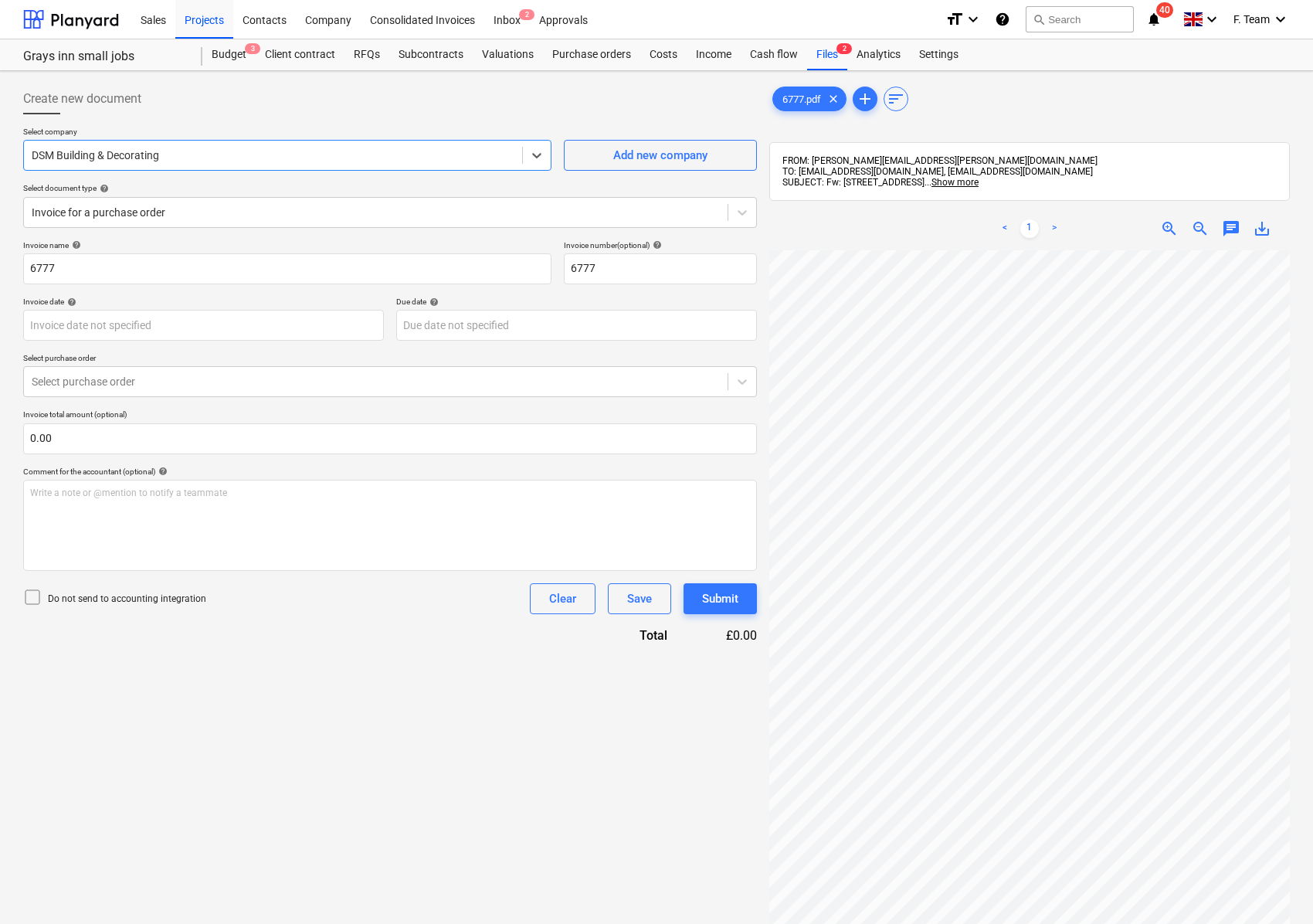
click at [204, 126] on p "Select company" at bounding box center [287, 133] width 528 height 14
click at [173, 214] on div at bounding box center [376, 212] width 688 height 15
click at [220, 102] on div "Create new document" at bounding box center [390, 98] width 734 height 31
click at [196, 153] on div at bounding box center [273, 155] width 483 height 15
drag, startPoint x: 209, startPoint y: 153, endPoint x: 5, endPoint y: 137, distance: 204.6
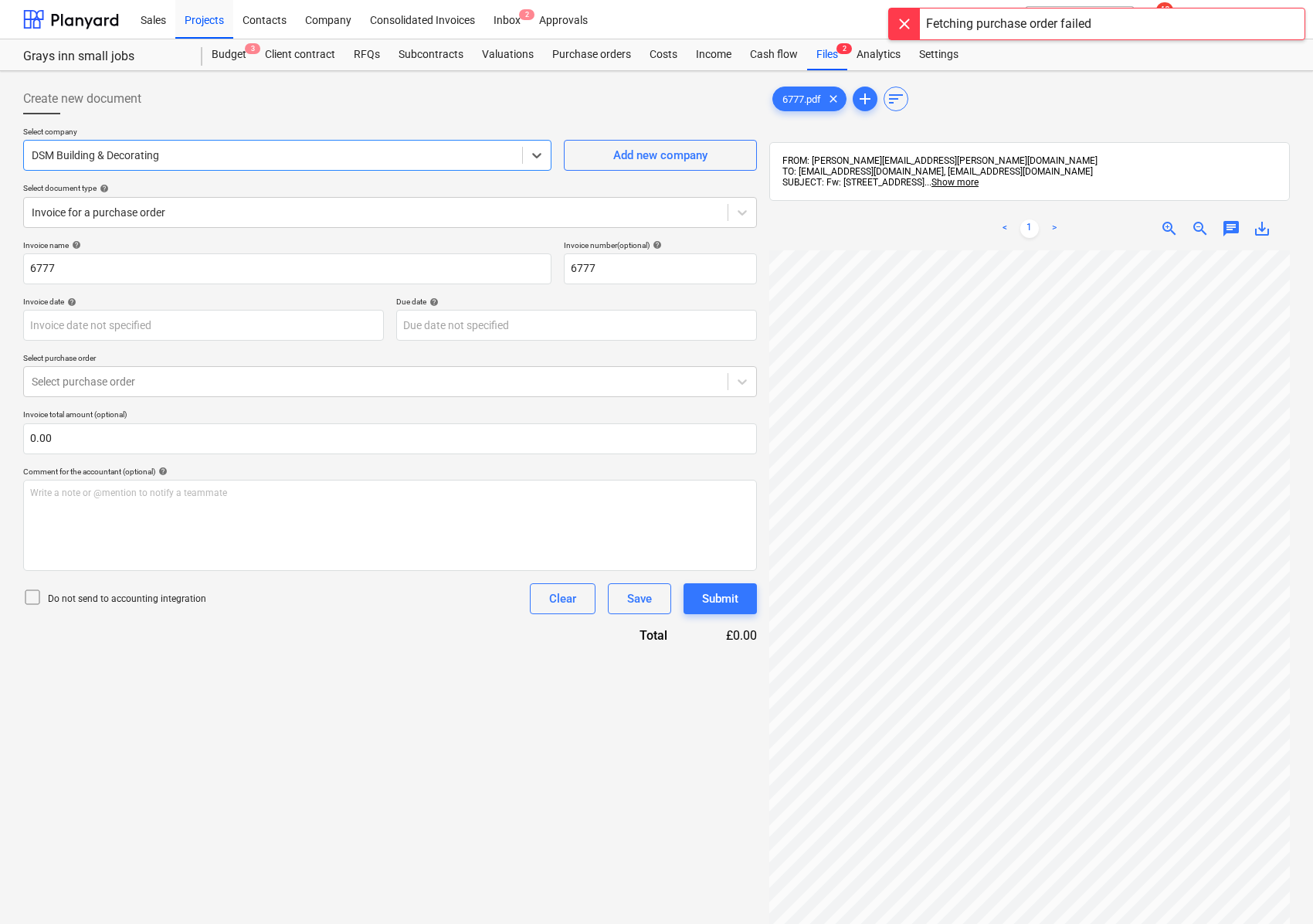
click at [5, 137] on div "Create new document Select company Select is focused ,type to refine list, pres…" at bounding box center [656, 607] width 1313 height 1072
drag, startPoint x: 71, startPoint y: 280, endPoint x: 1, endPoint y: 272, distance: 70.5
click at [1, 272] on div "Create new document Select company DSM Building & Decorating Add new company Se…" at bounding box center [656, 607] width 1313 height 1072
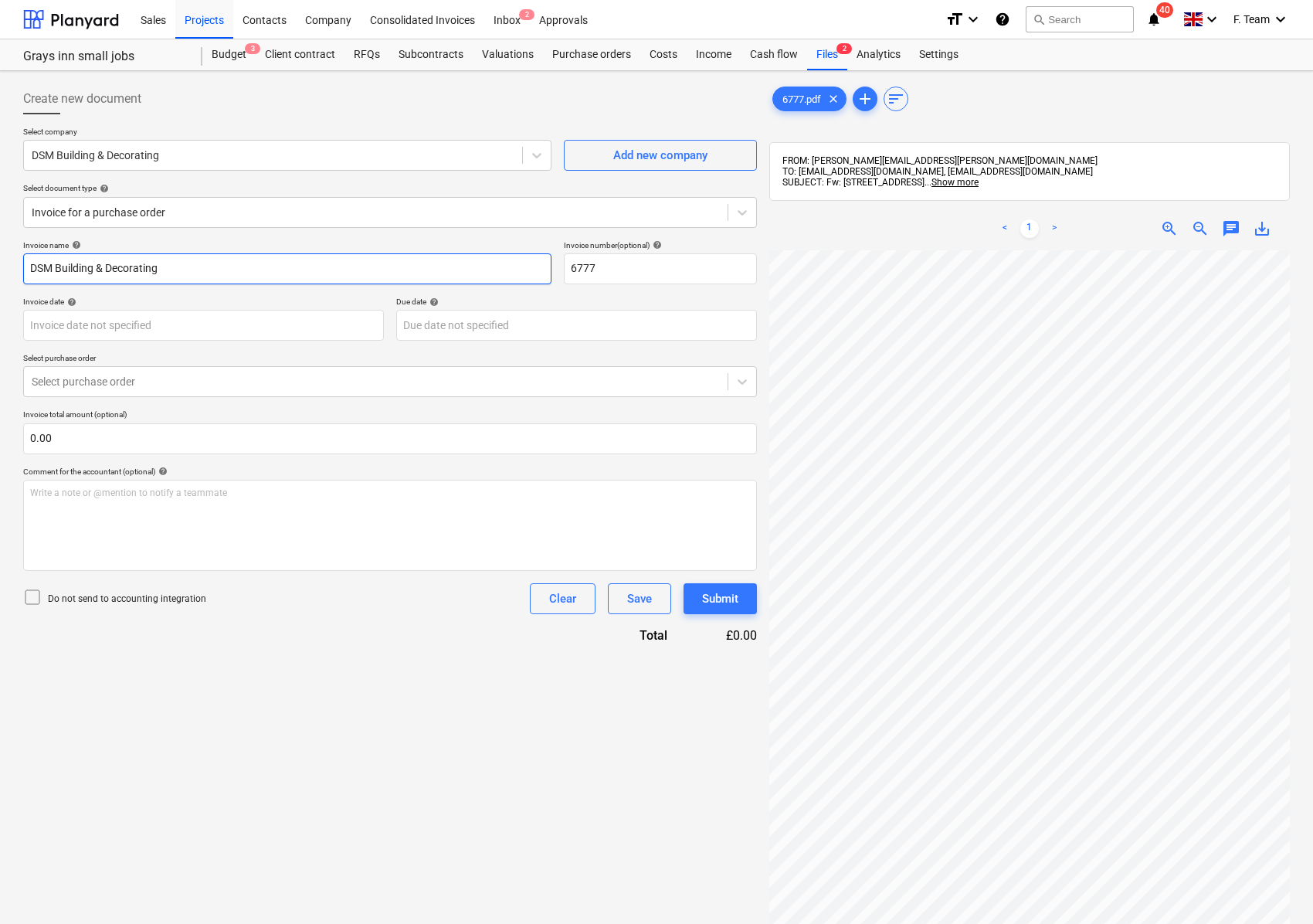
type input "DSM Building & Decorating"
type input "6777-GIS Small job"
click at [64, 322] on body "Sales Projects Contacts Company Consolidated Invoices Inbox 2 Approvals format_…" at bounding box center [656, 462] width 1313 height 924
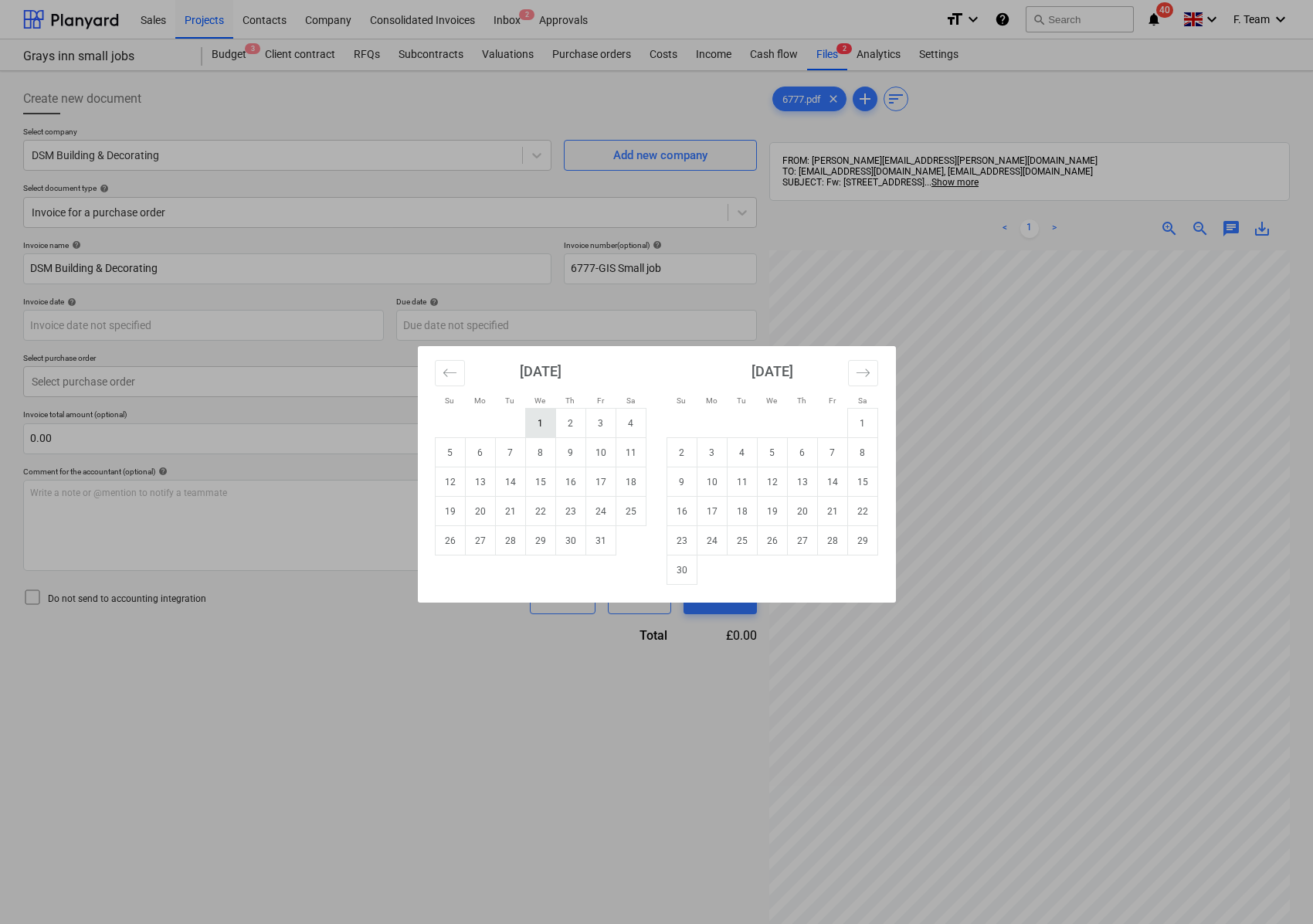
click at [538, 427] on td "1" at bounding box center [540, 423] width 30 height 29
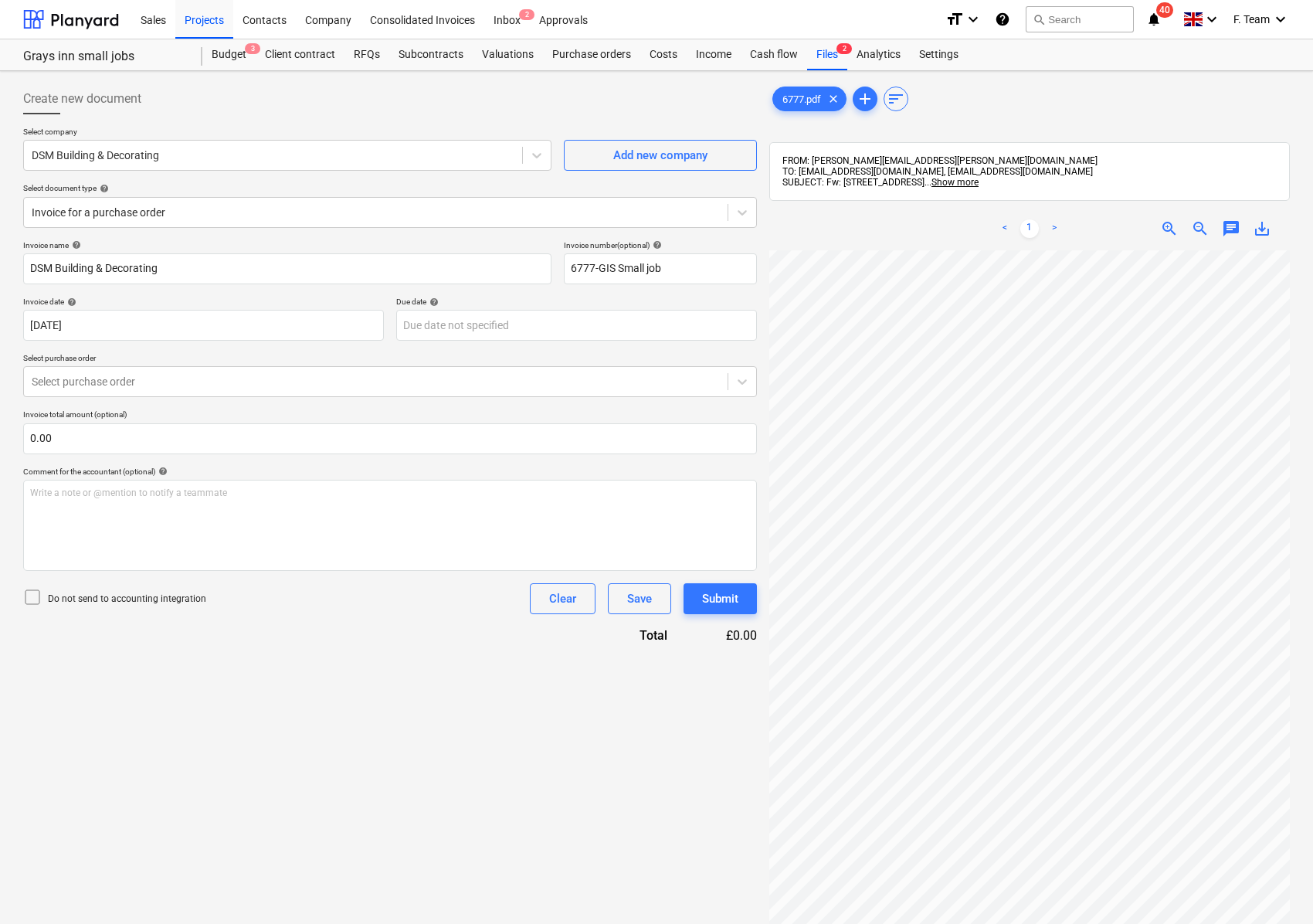
type input "[DATE]"
click at [515, 324] on body "Sales Projects Contacts Company Consolidated Invoices Inbox 2 Approvals format_…" at bounding box center [656, 462] width 1313 height 924
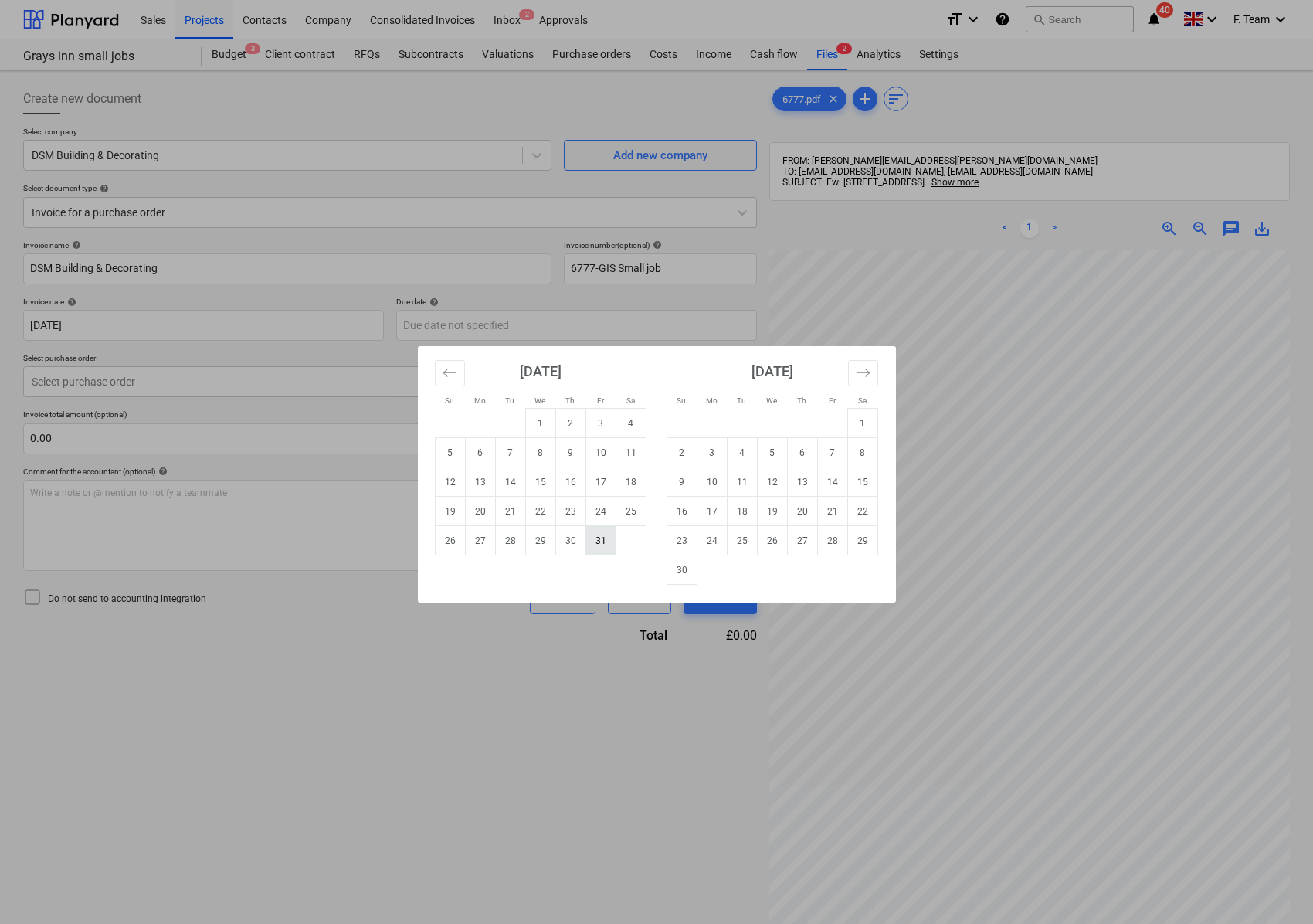
click at [601, 547] on td "31" at bounding box center [600, 541] width 30 height 29
type input "[DATE]"
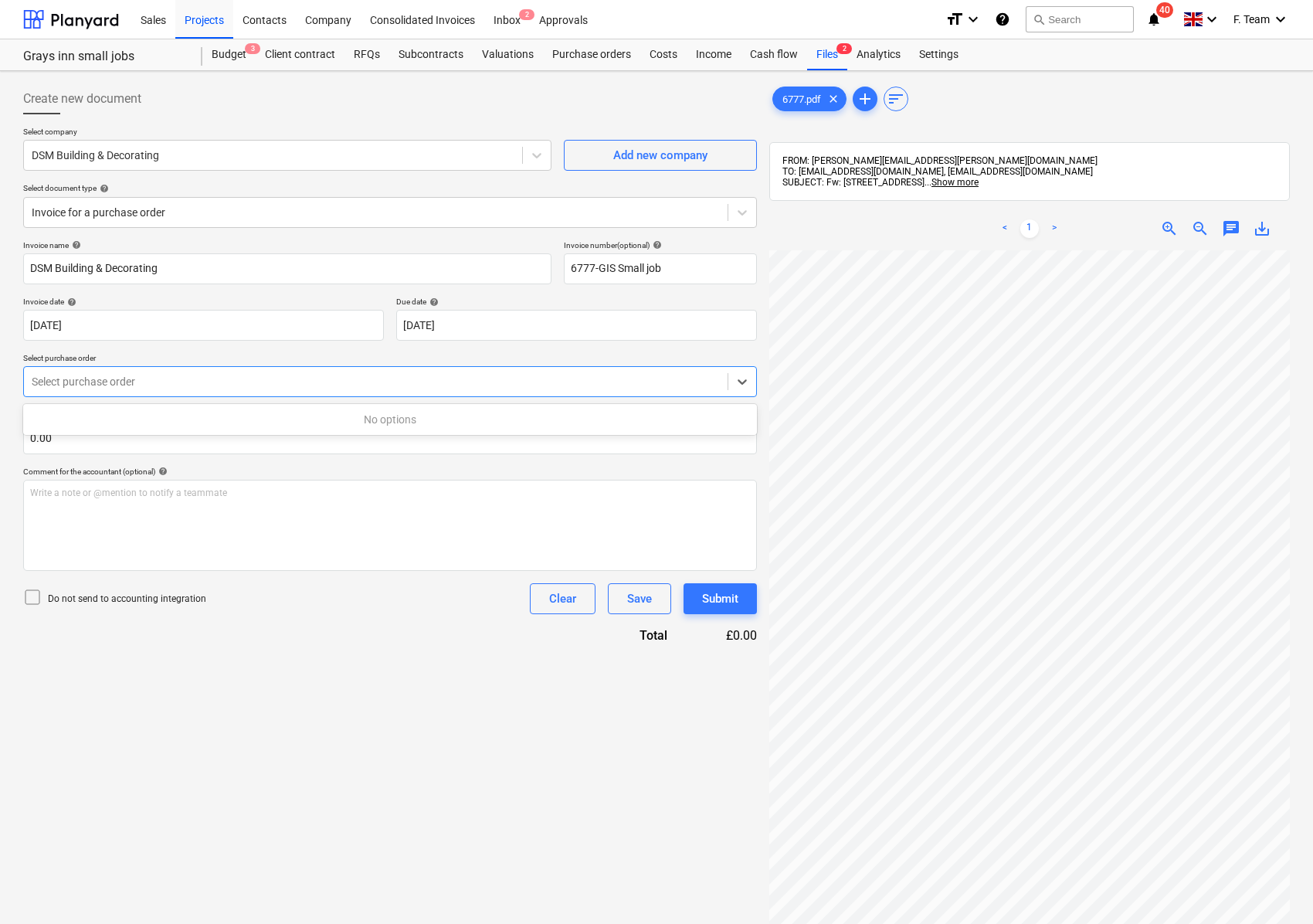
click at [94, 380] on div at bounding box center [376, 381] width 688 height 15
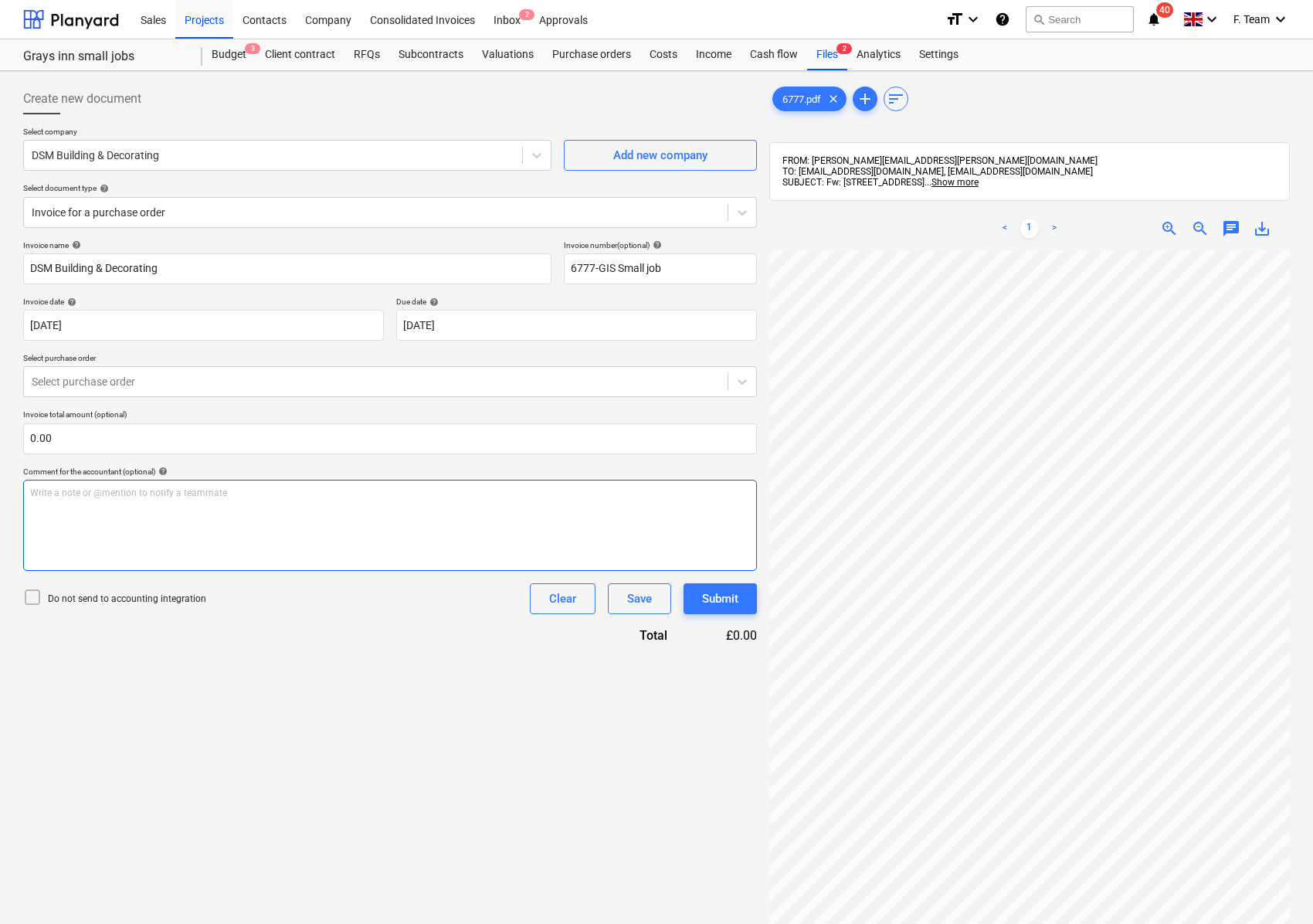
scroll to position [0, 358]
click at [183, 216] on div at bounding box center [376, 212] width 688 height 15
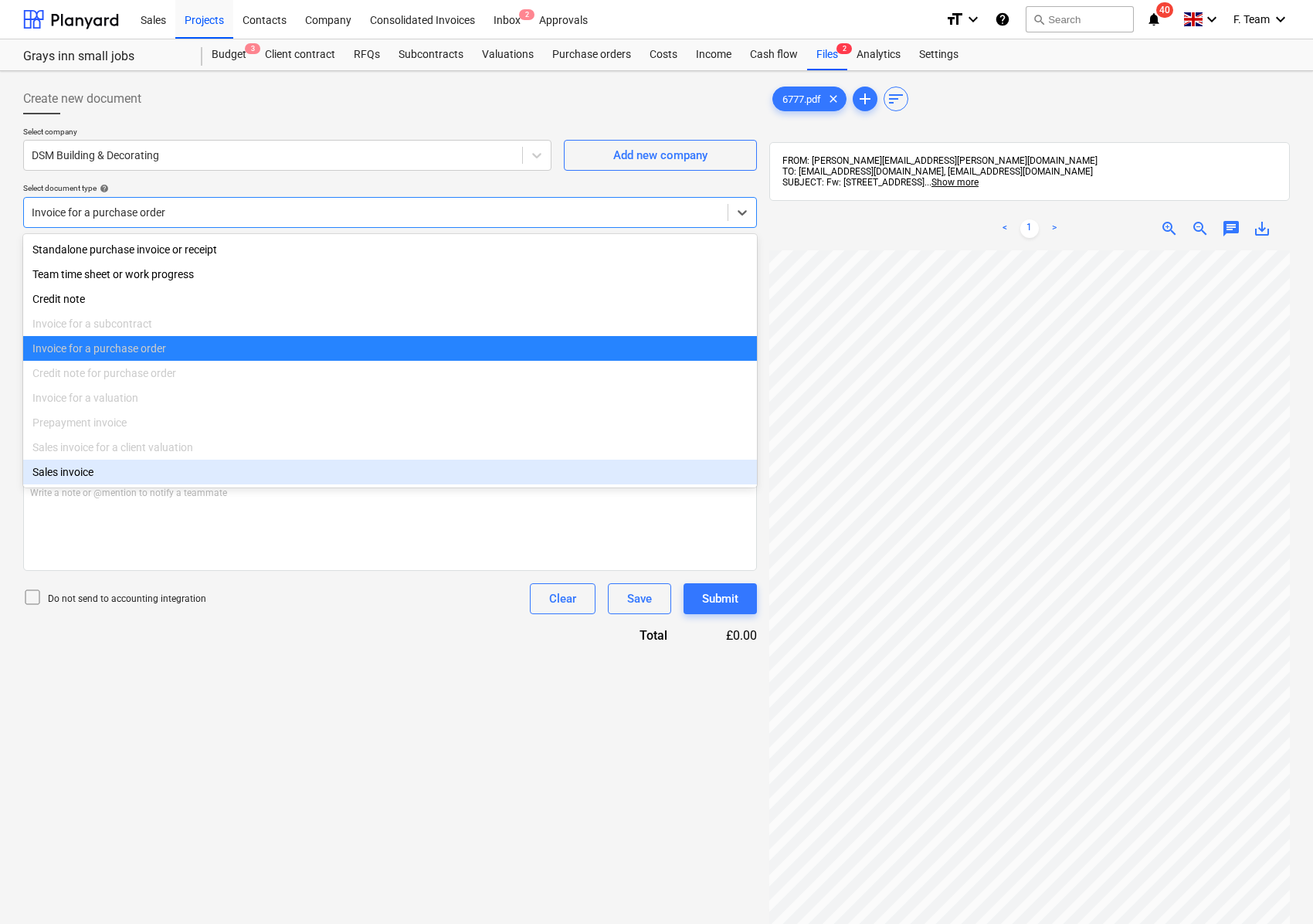
click at [150, 353] on div "Invoice for a purchase order" at bounding box center [390, 349] width 734 height 25
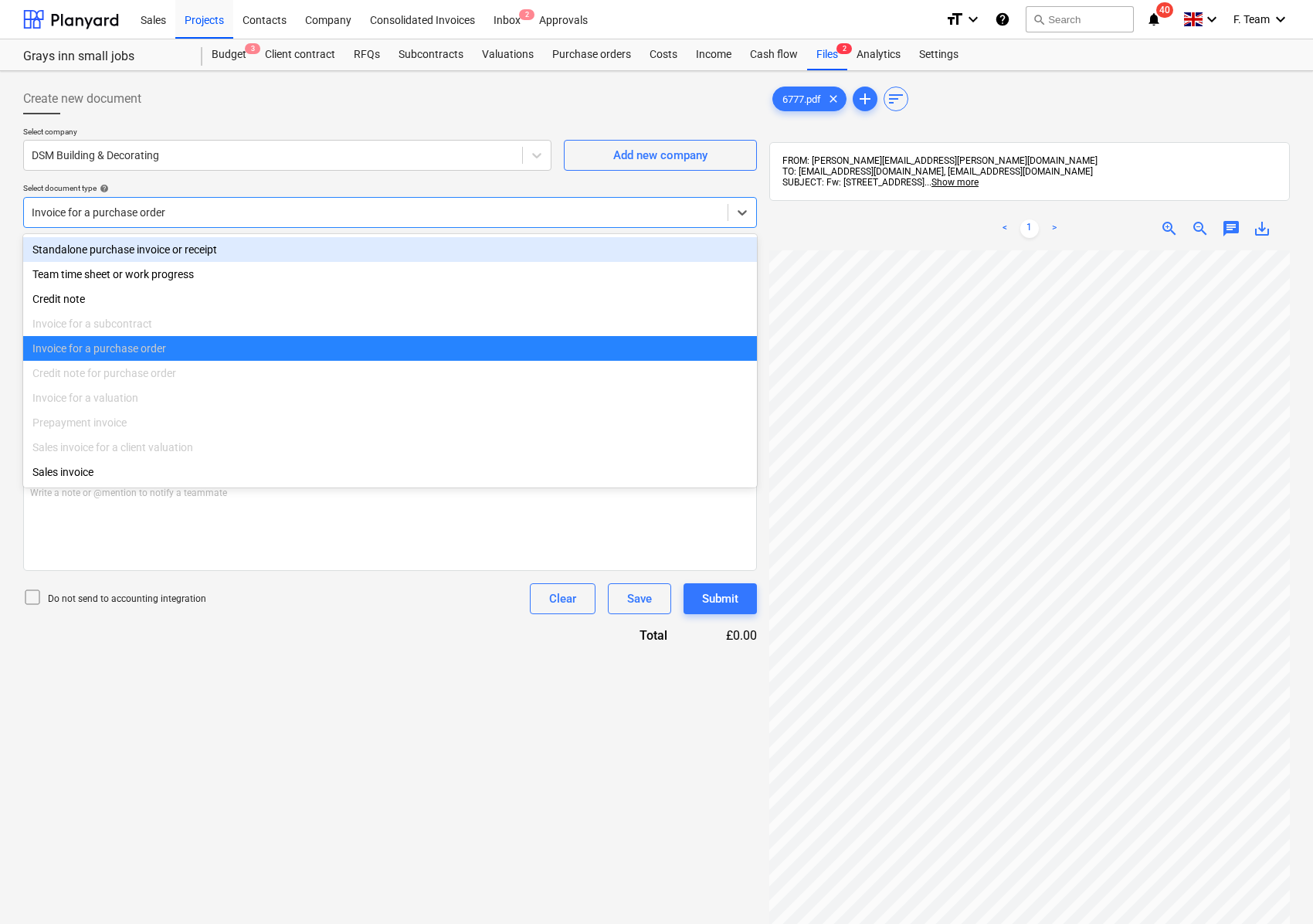
click at [203, 189] on div "Select document type help" at bounding box center [390, 188] width 734 height 10
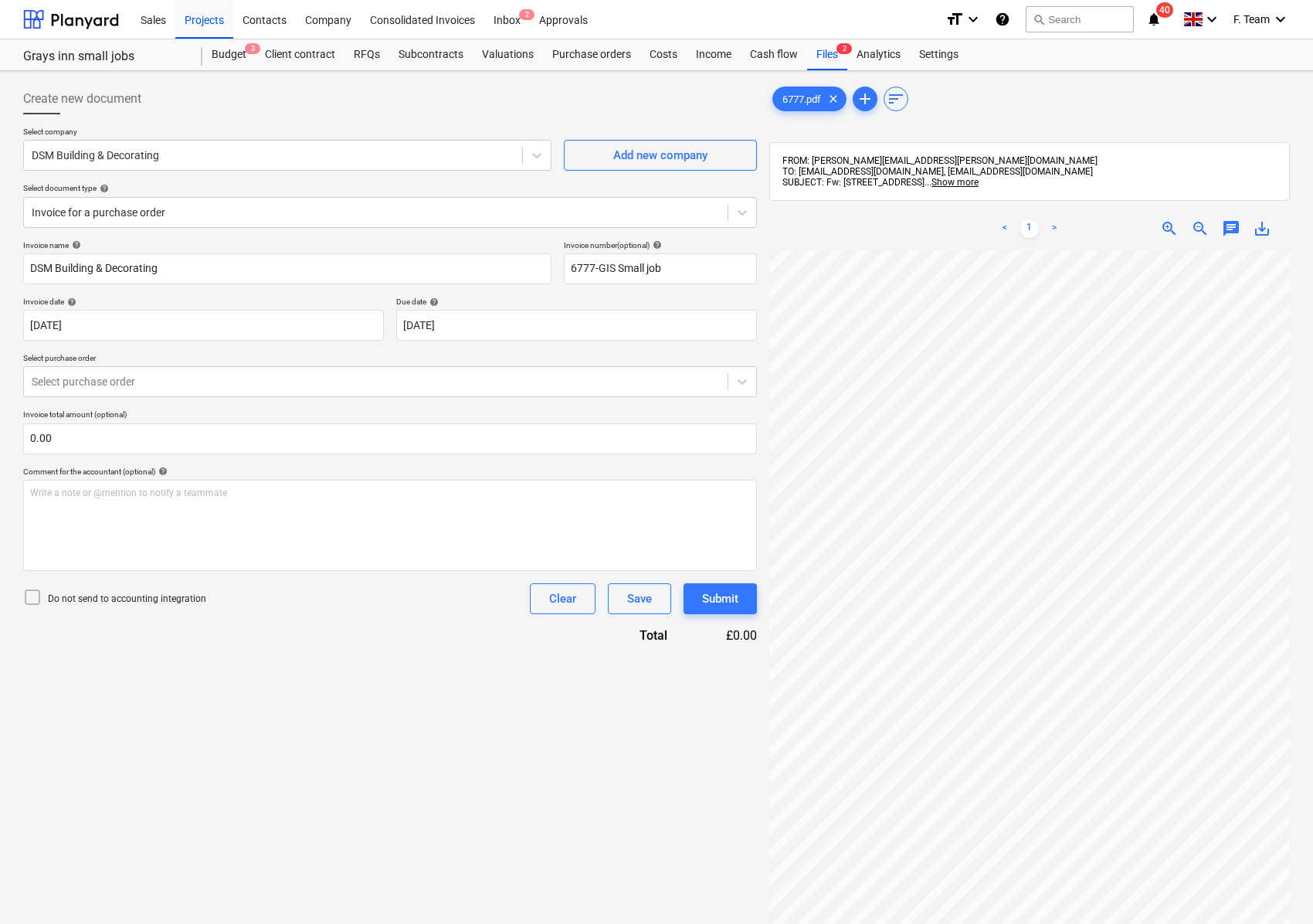
click at [239, 105] on div "Create new document" at bounding box center [390, 98] width 734 height 31
click at [631, 601] on div "Save" at bounding box center [640, 599] width 25 height 20
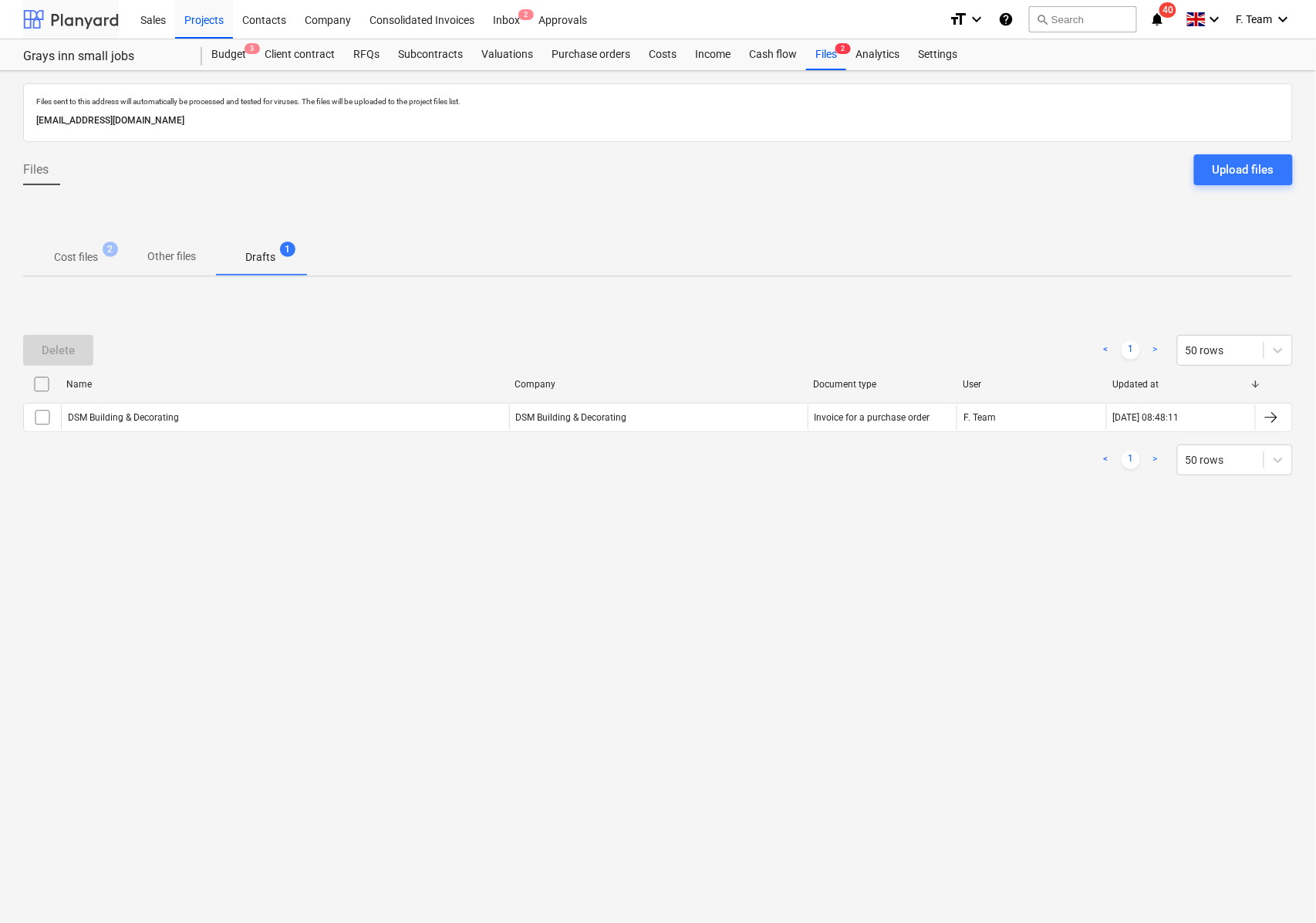
click at [64, 21] on div at bounding box center [70, 19] width 95 height 39
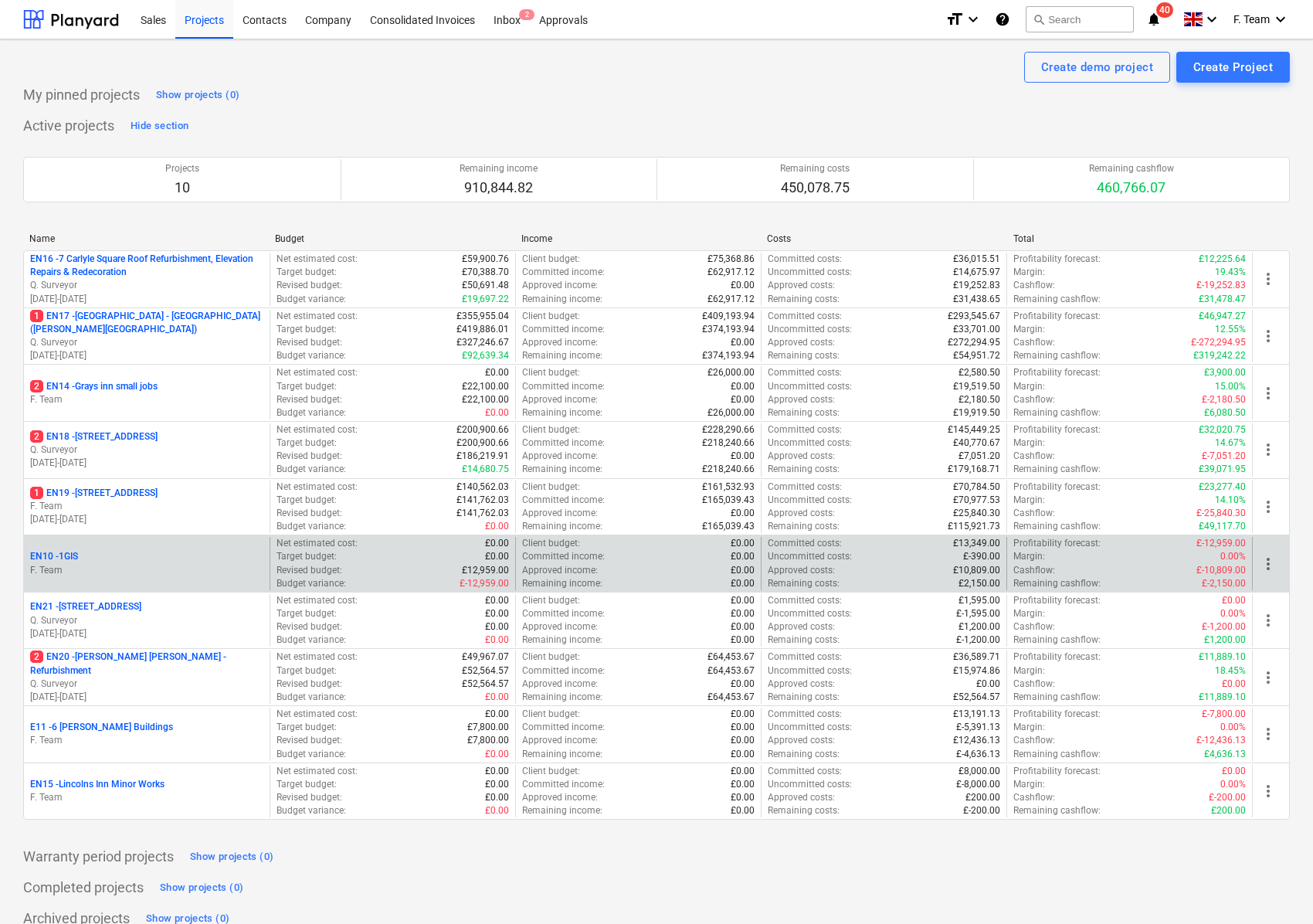
click at [108, 570] on p "F. Team" at bounding box center [147, 571] width 234 height 14
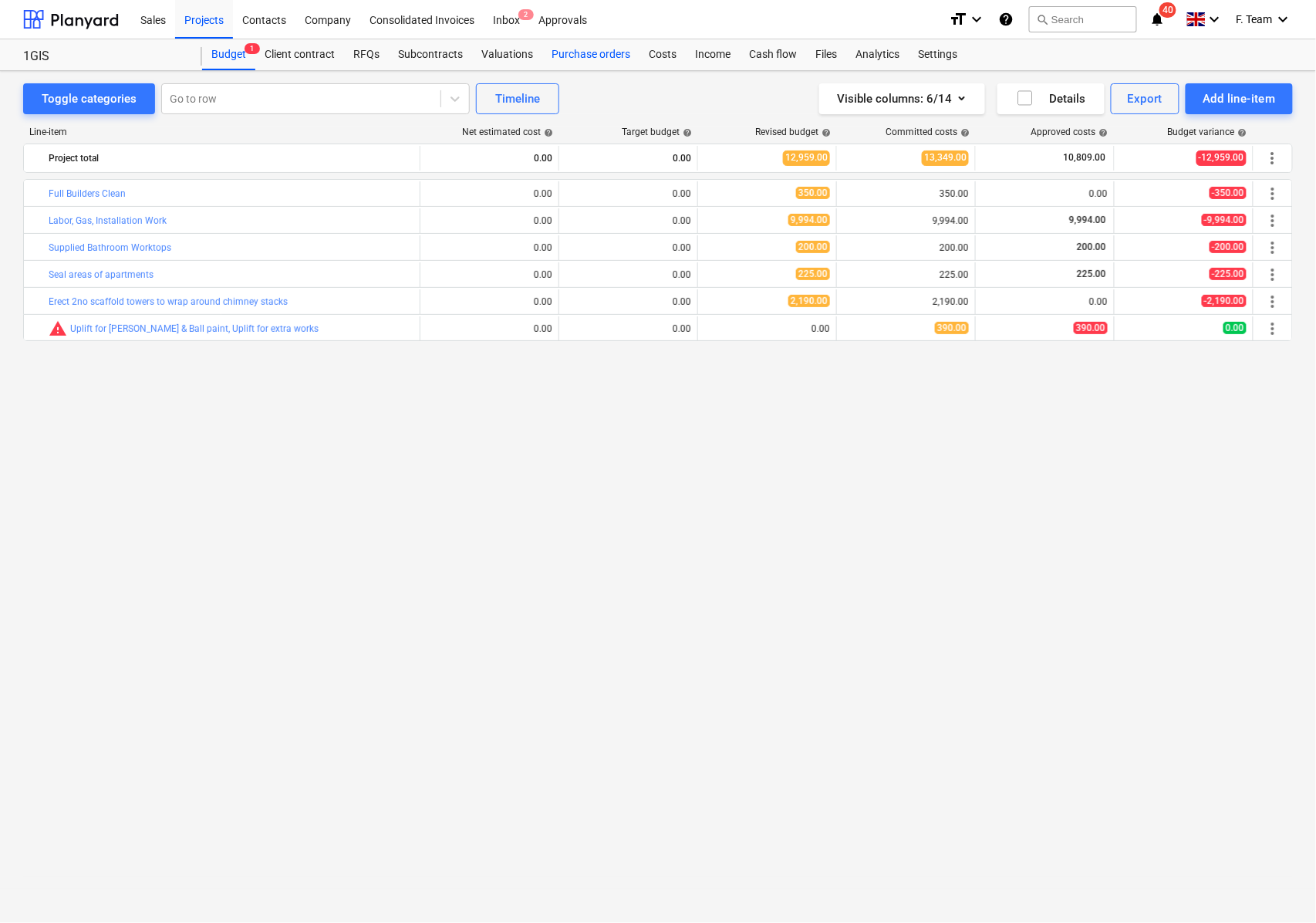
click at [608, 56] on div "Purchase orders" at bounding box center [590, 55] width 97 height 31
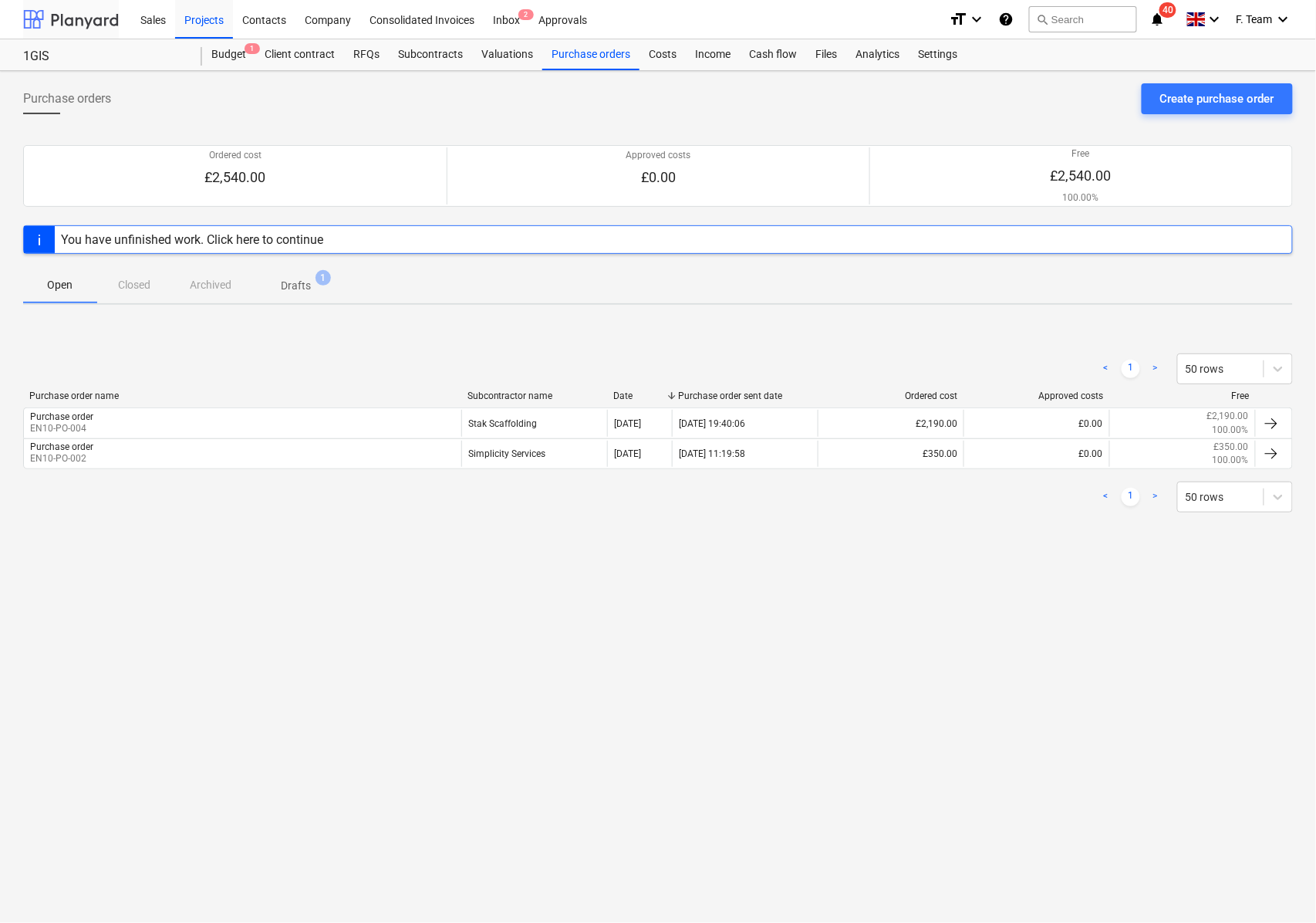
click at [67, 25] on div at bounding box center [70, 19] width 95 height 39
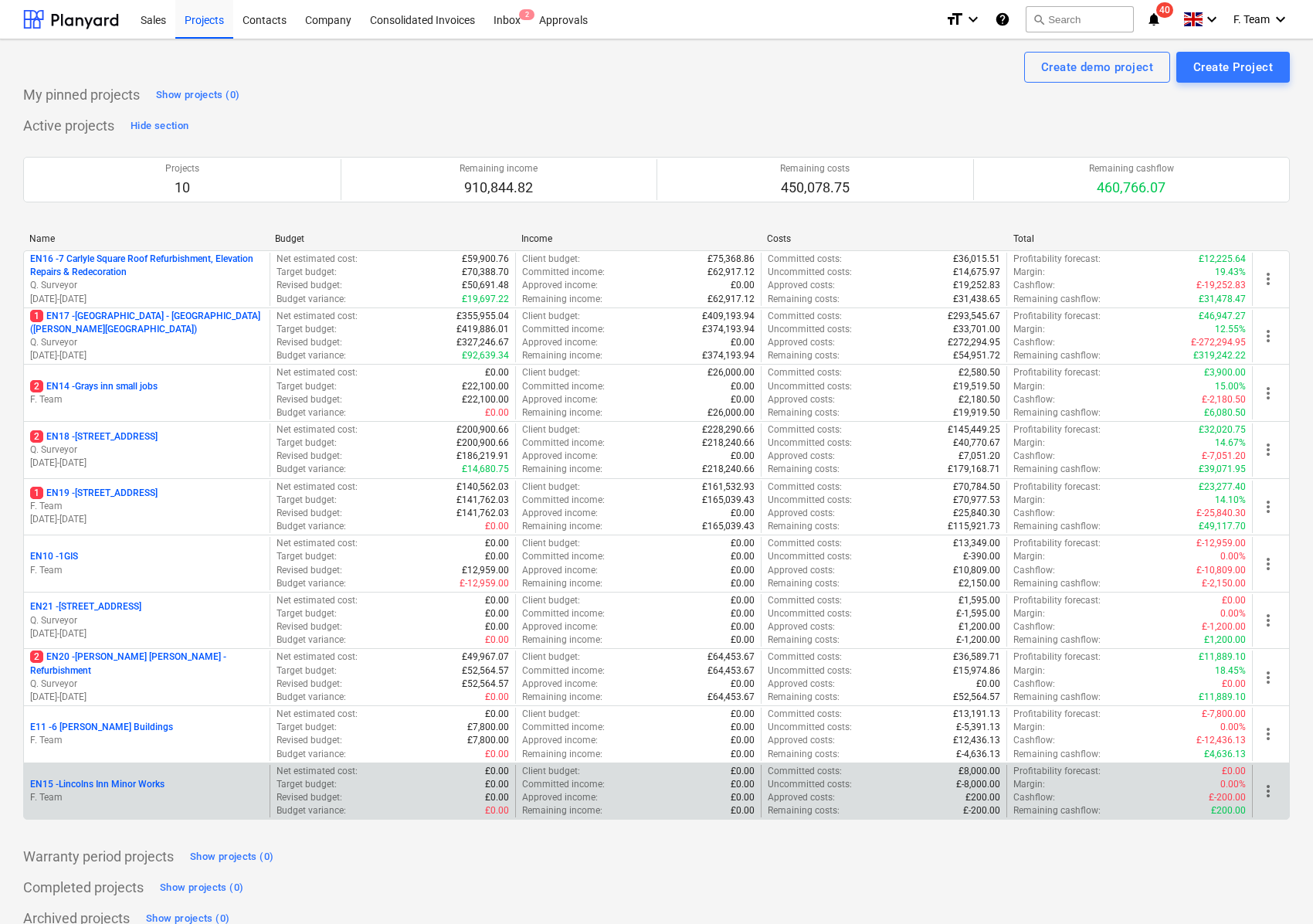
click at [142, 791] on p "EN15 - Lincolns Inn Minor Works" at bounding box center [97, 785] width 134 height 14
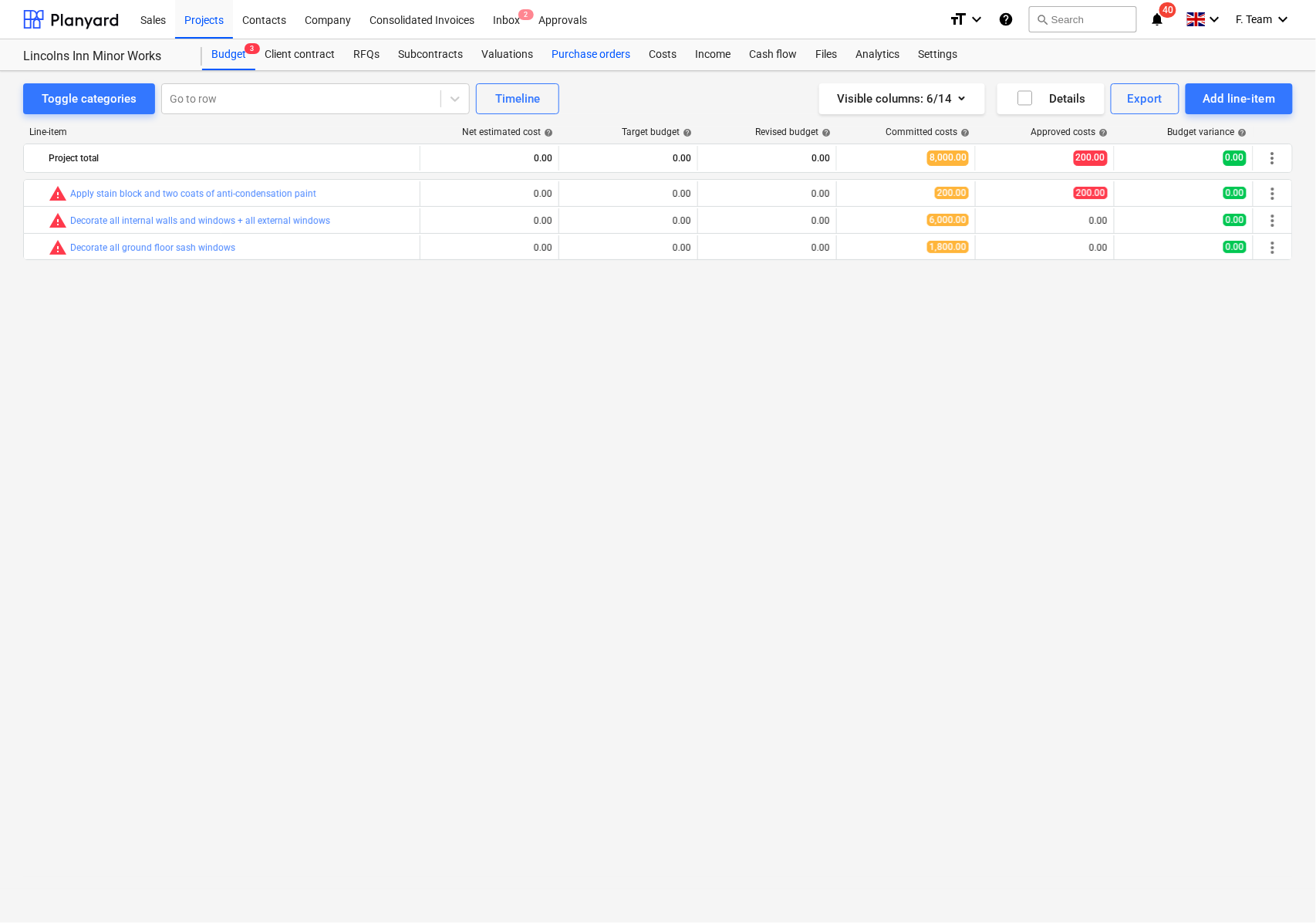
click at [583, 51] on div "Purchase orders" at bounding box center [590, 55] width 97 height 31
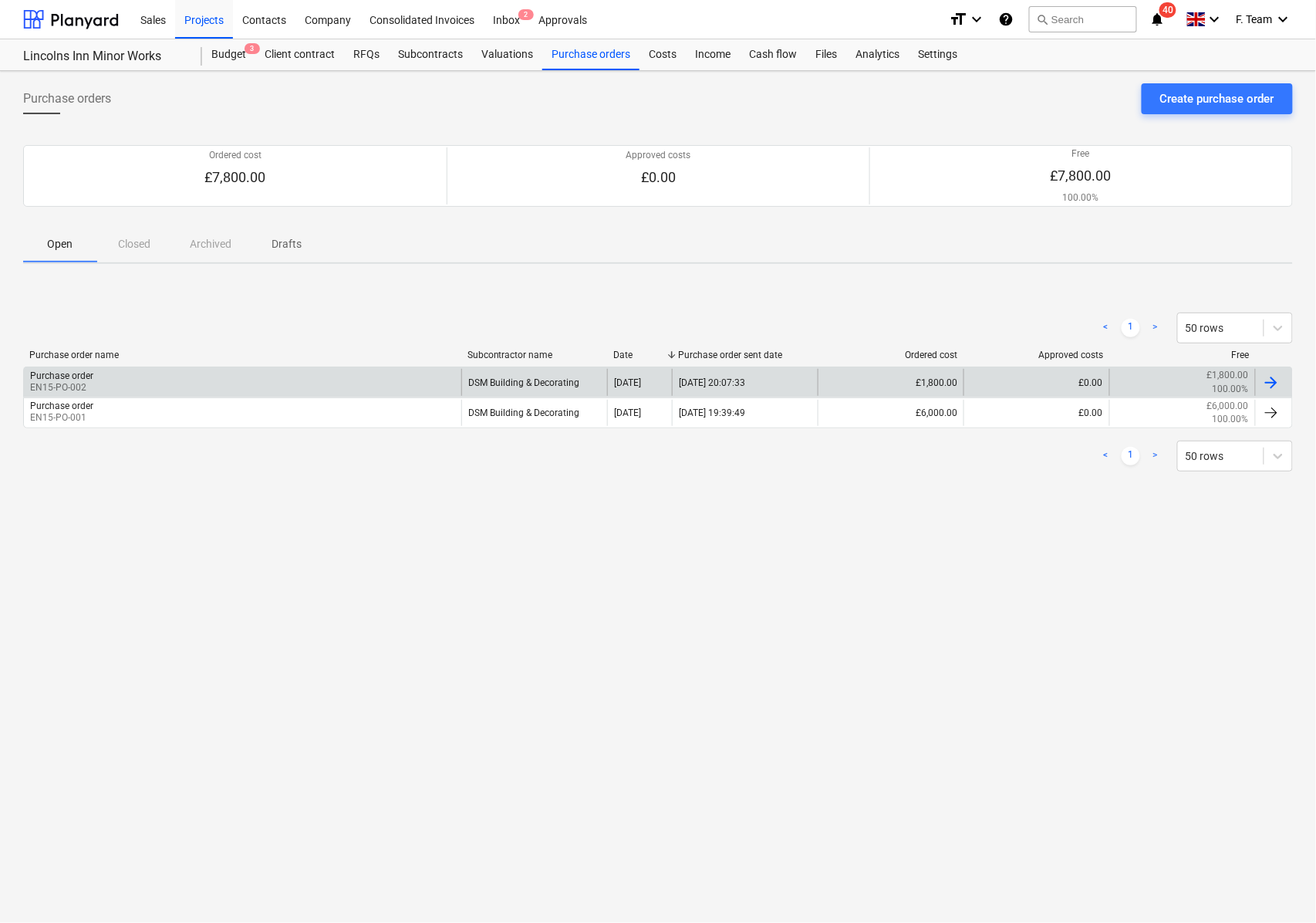
click at [229, 386] on div "Purchase order EN15-PO-002" at bounding box center [243, 381] width 438 height 26
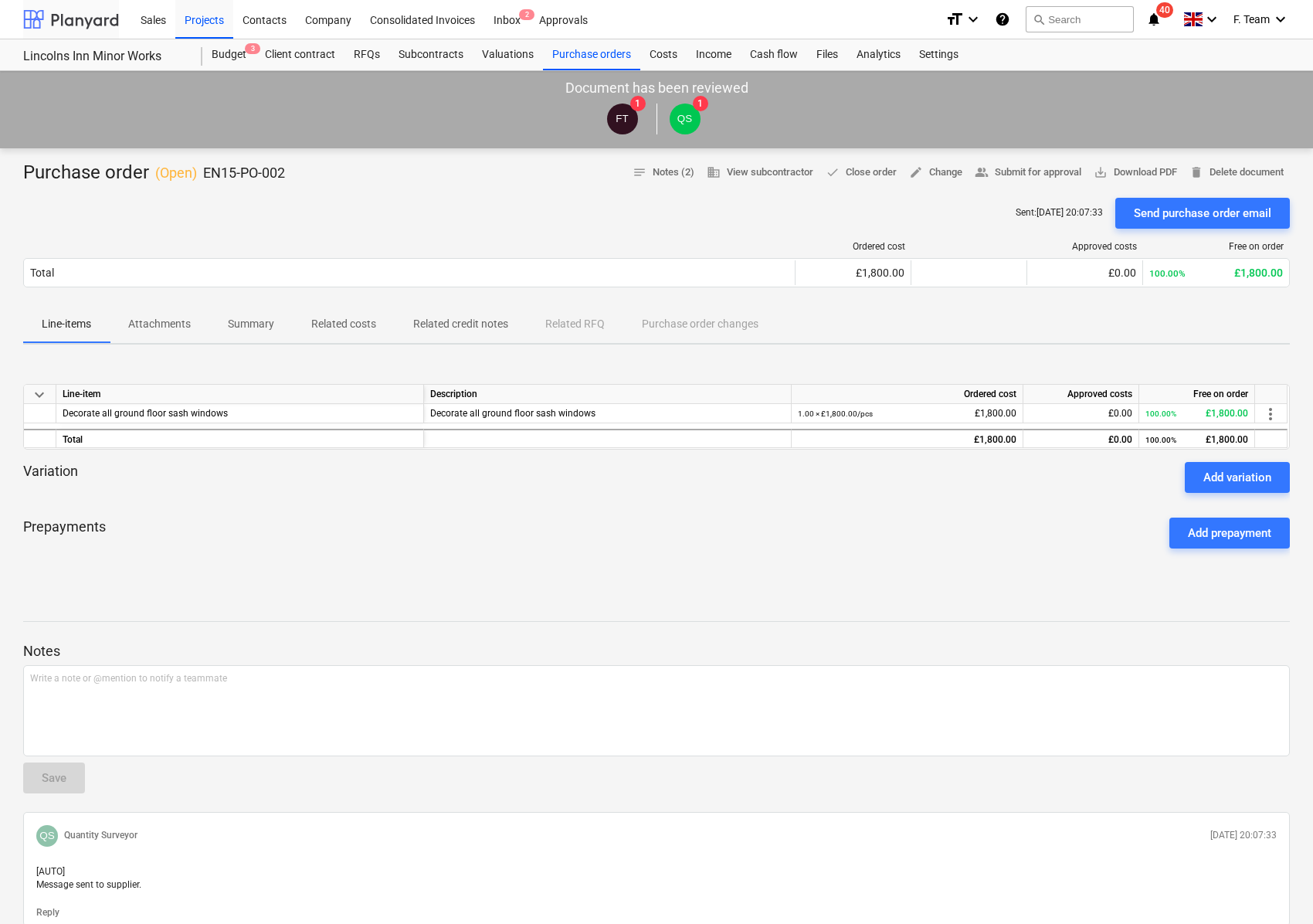
click at [35, 16] on div at bounding box center [70, 19] width 96 height 39
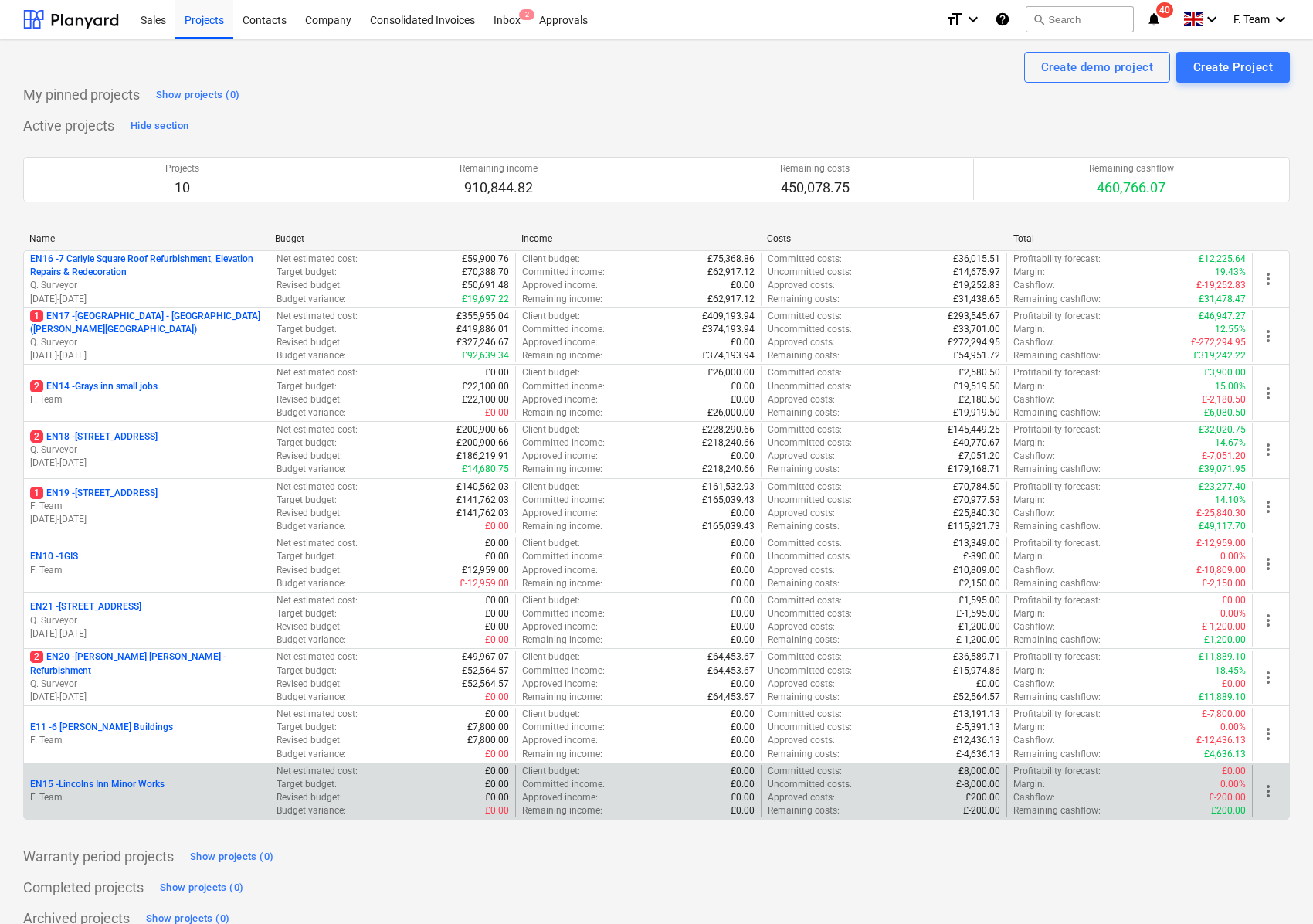
click at [149, 801] on p "F. Team" at bounding box center [147, 798] width 234 height 14
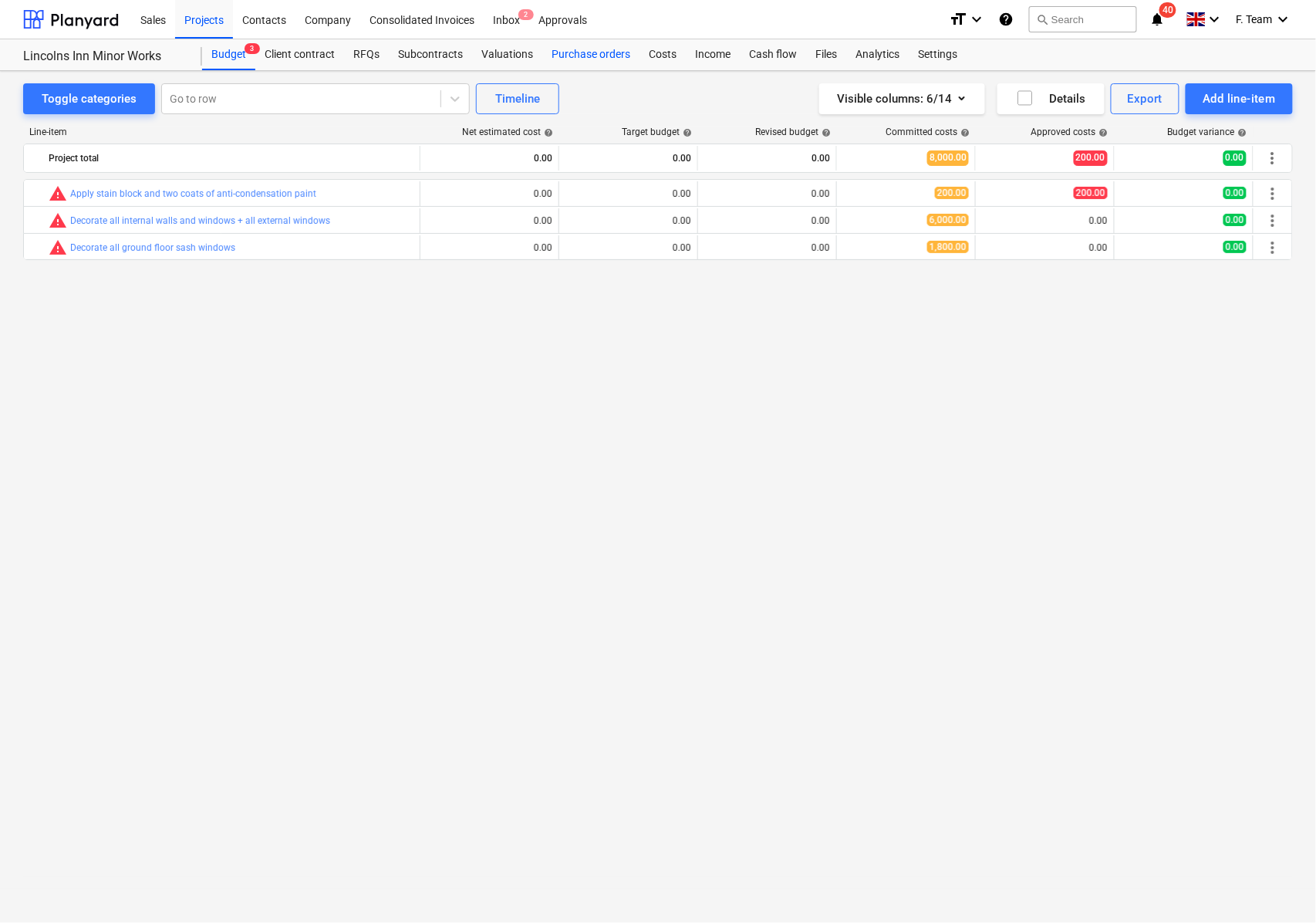
click at [604, 59] on div "Purchase orders" at bounding box center [590, 55] width 97 height 31
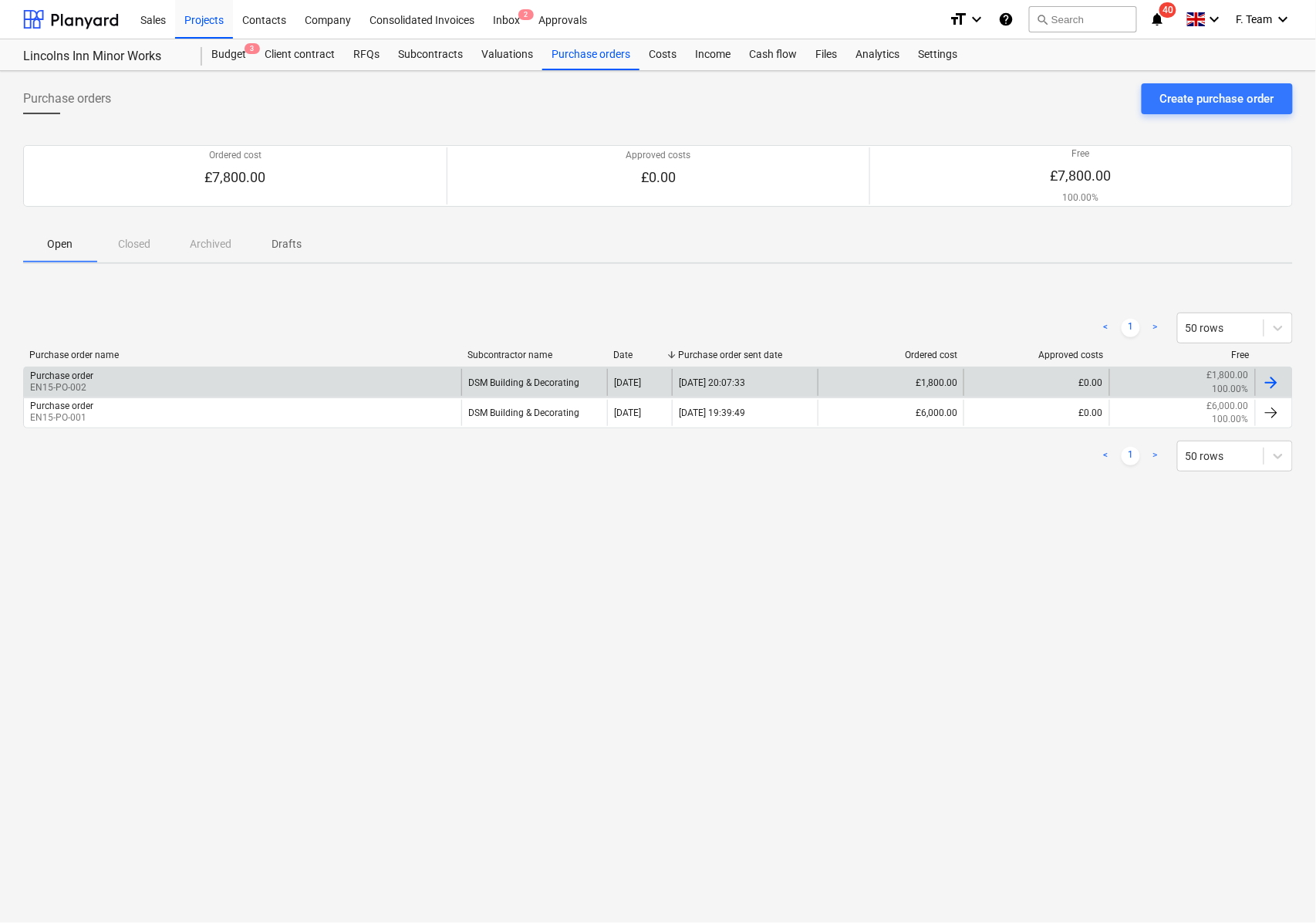
click at [1271, 377] on div at bounding box center [1271, 382] width 18 height 18
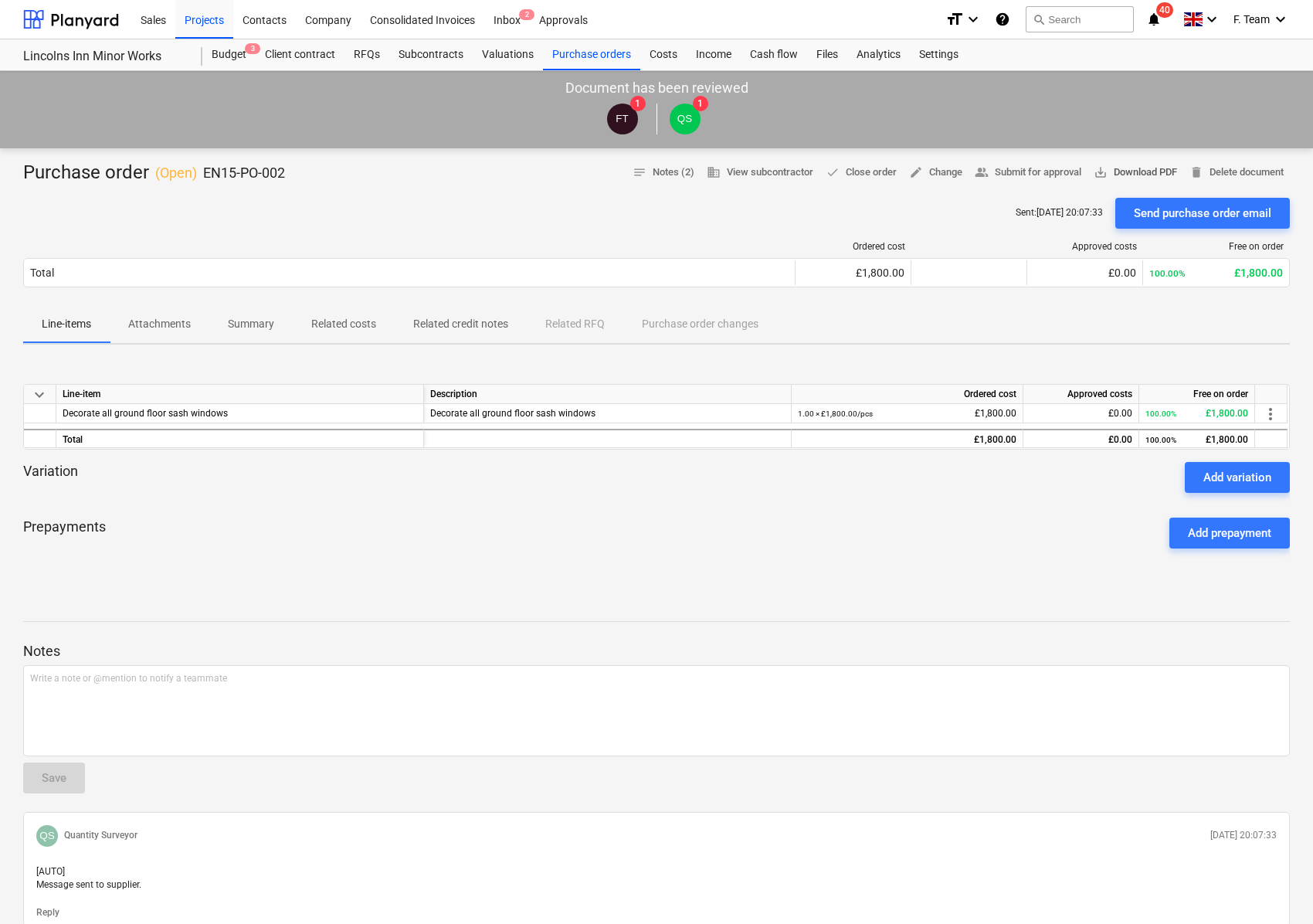
click at [1106, 172] on span "save_alt Download PDF" at bounding box center [1135, 173] width 83 height 17
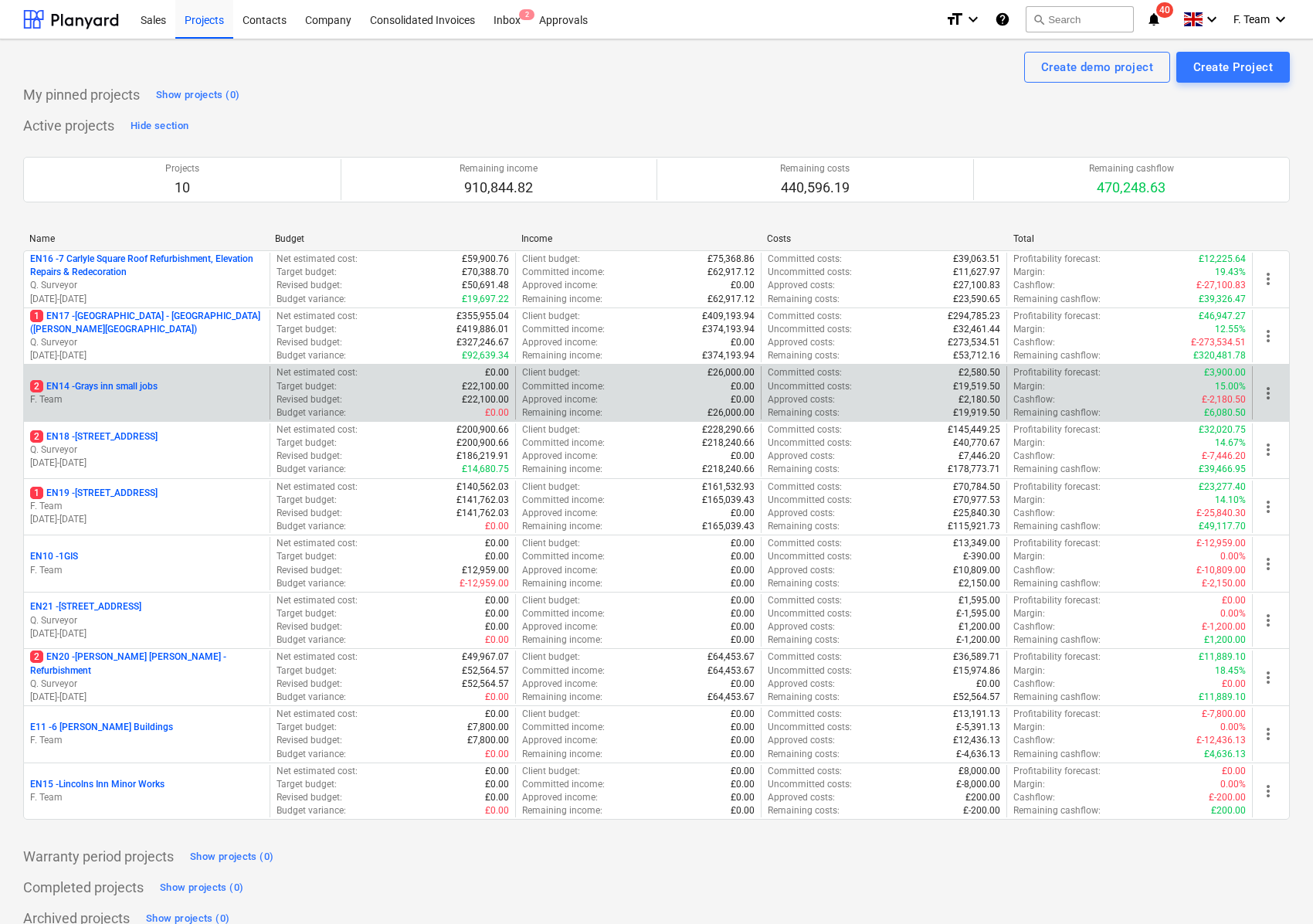
click at [155, 400] on p "F. Team" at bounding box center [147, 400] width 234 height 14
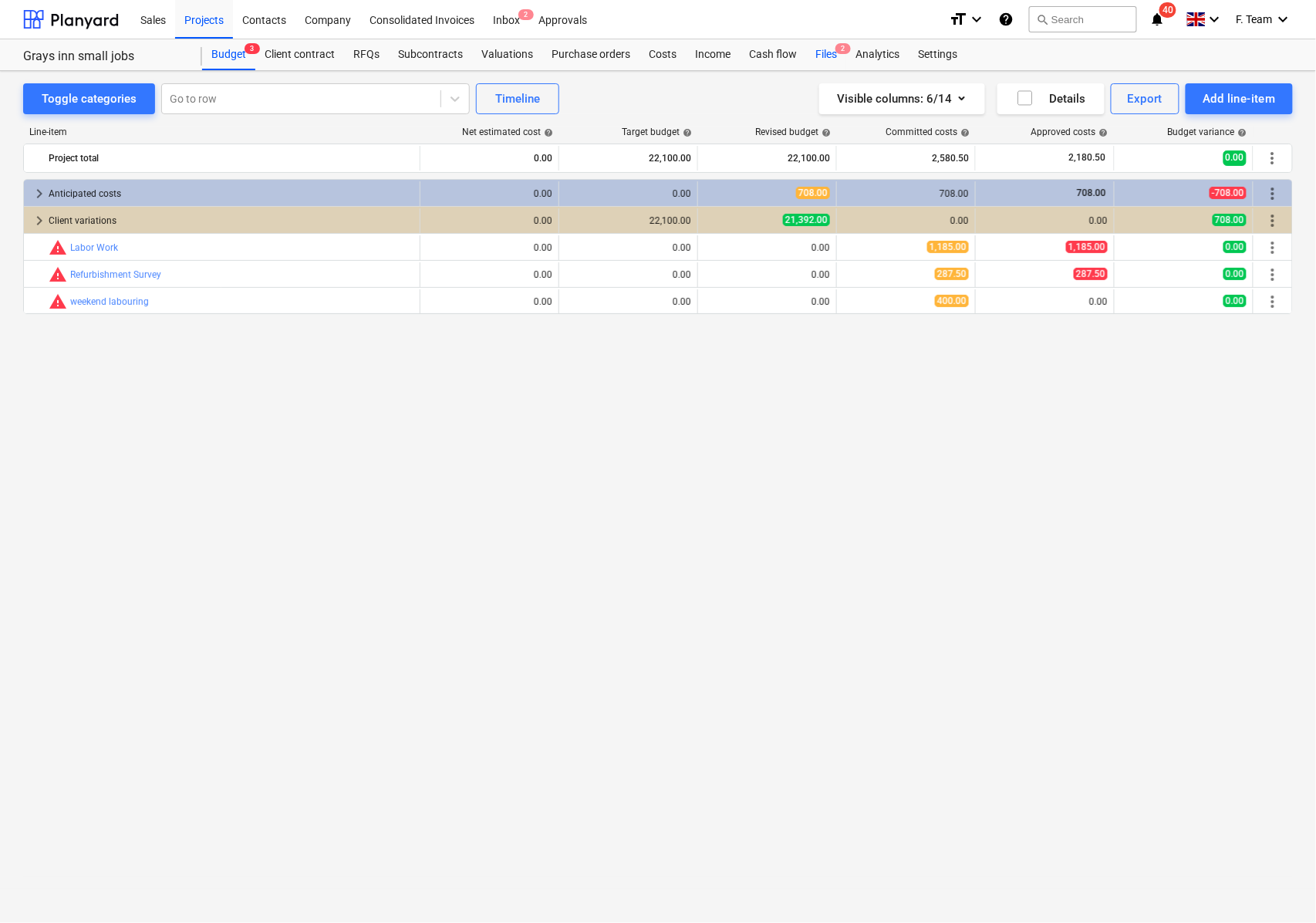
click at [827, 54] on div "Files 2" at bounding box center [826, 55] width 40 height 31
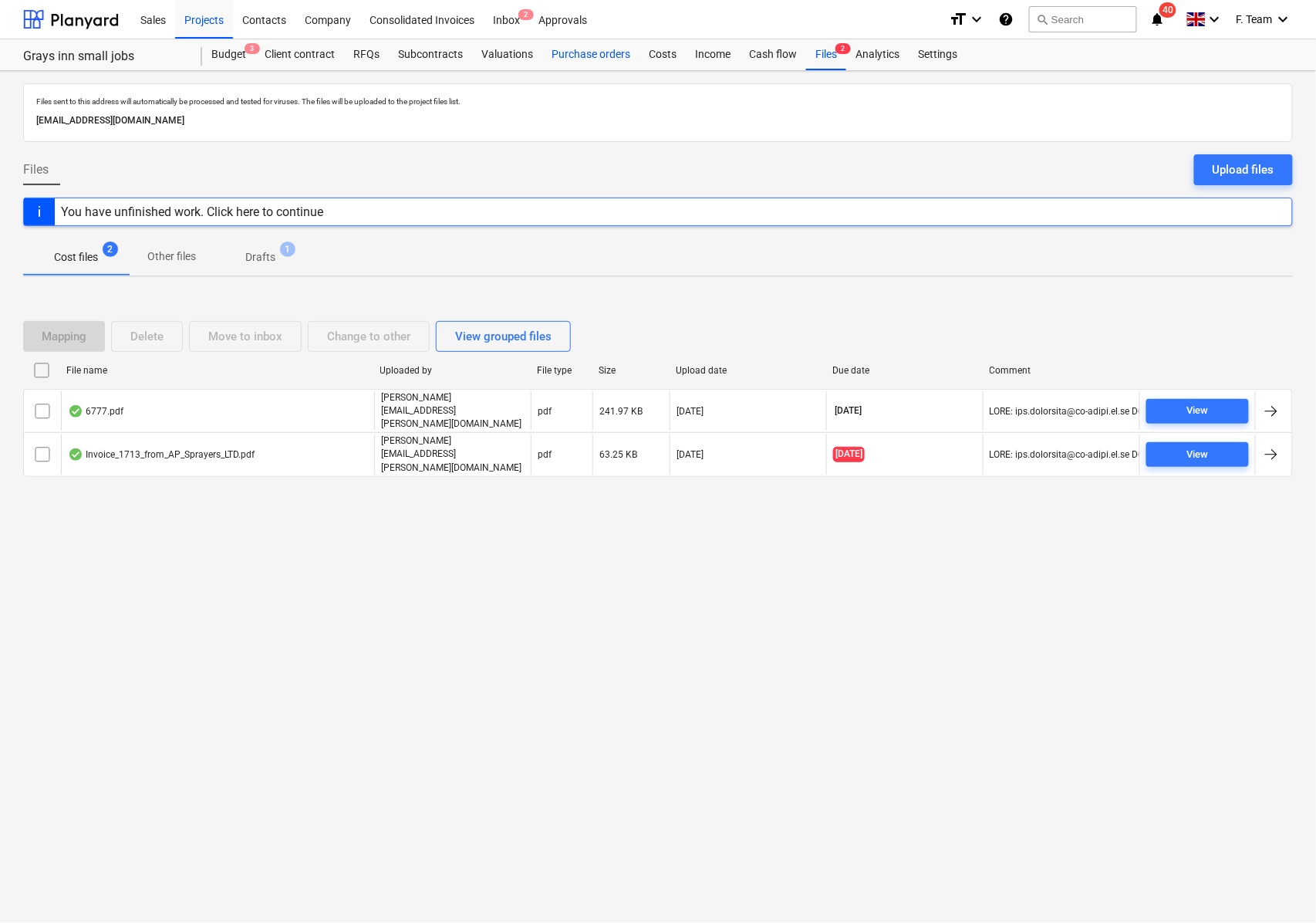
click at [596, 60] on div "Purchase orders" at bounding box center [590, 55] width 97 height 31
